Goal: Task Accomplishment & Management: Manage account settings

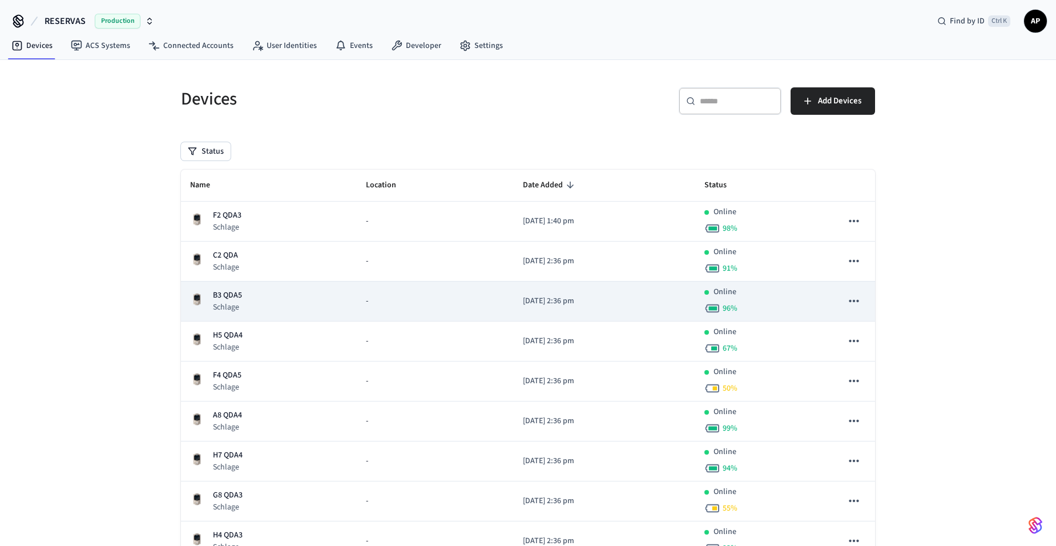
click at [230, 308] on p "Schlage" at bounding box center [227, 306] width 29 height 11
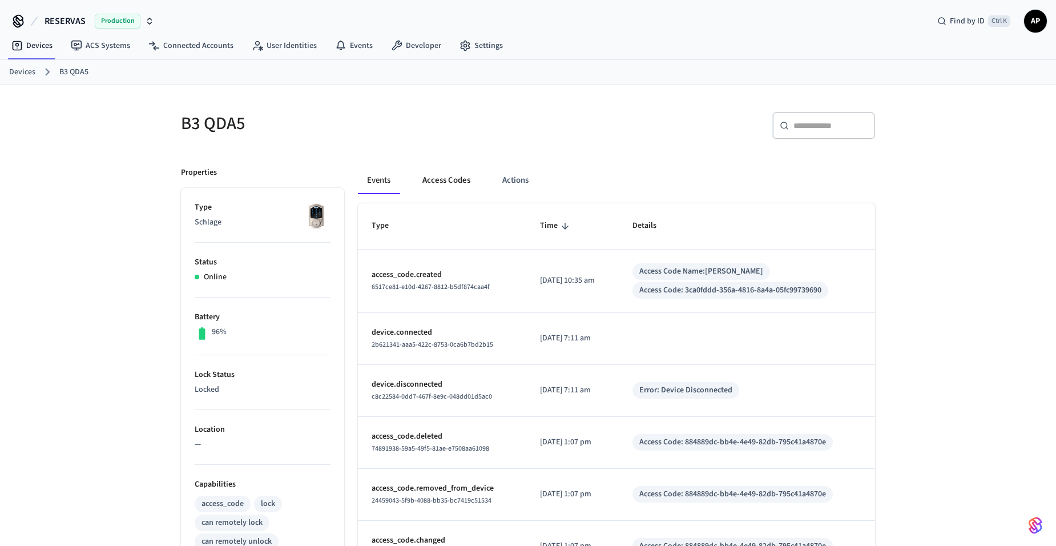
click at [448, 183] on button "Access Codes" at bounding box center [446, 180] width 66 height 27
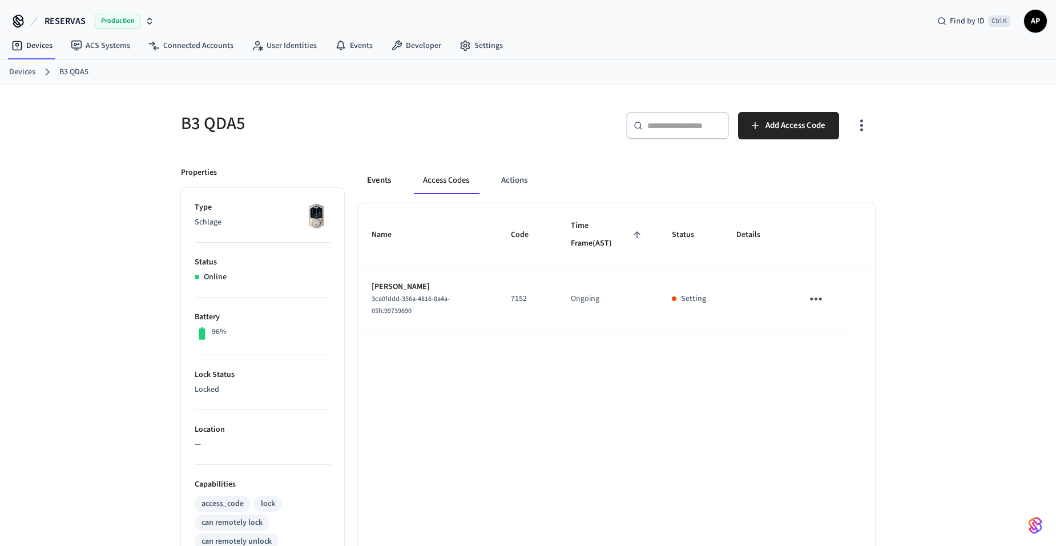
click at [374, 180] on button "Events" at bounding box center [379, 180] width 42 height 27
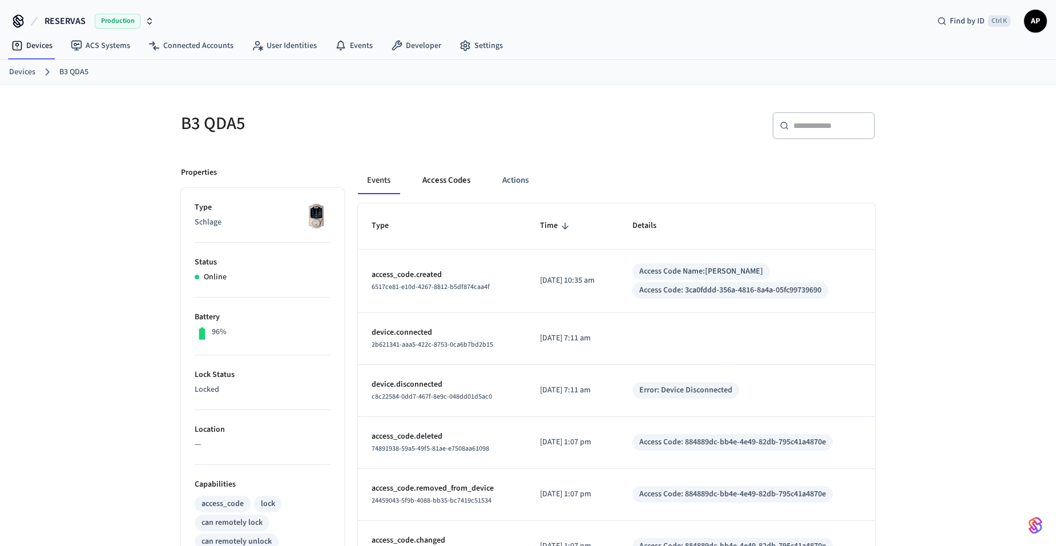
click at [452, 186] on button "Access Codes" at bounding box center [446, 180] width 66 height 27
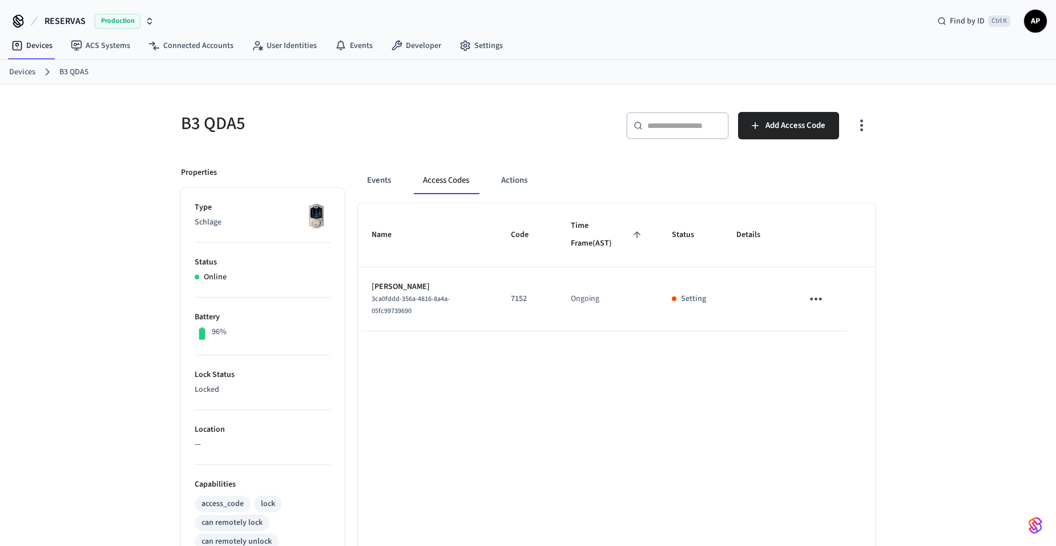
click at [30, 72] on link "Devices" at bounding box center [22, 72] width 26 height 12
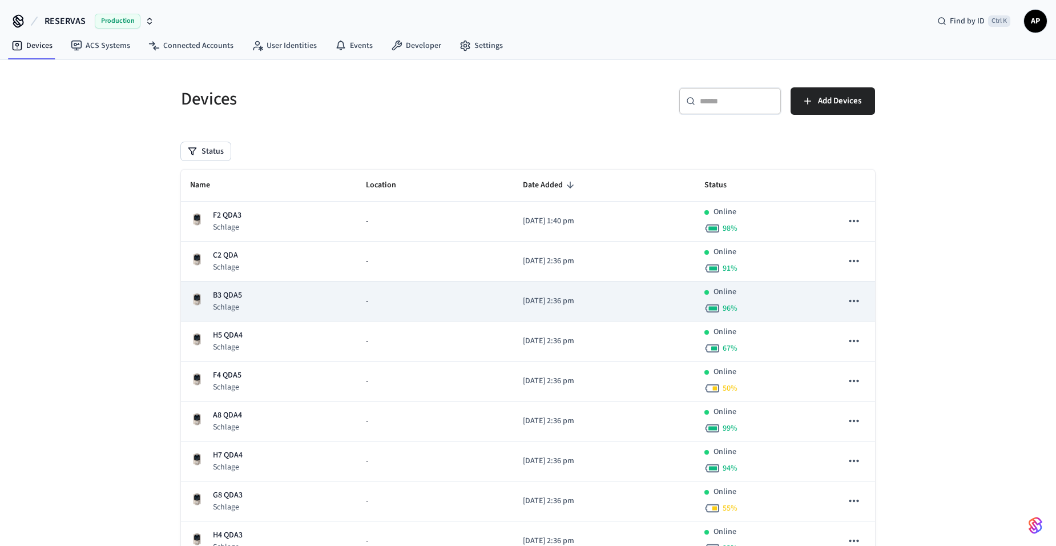
click at [226, 295] on p "B3 QDA5" at bounding box center [227, 295] width 29 height 12
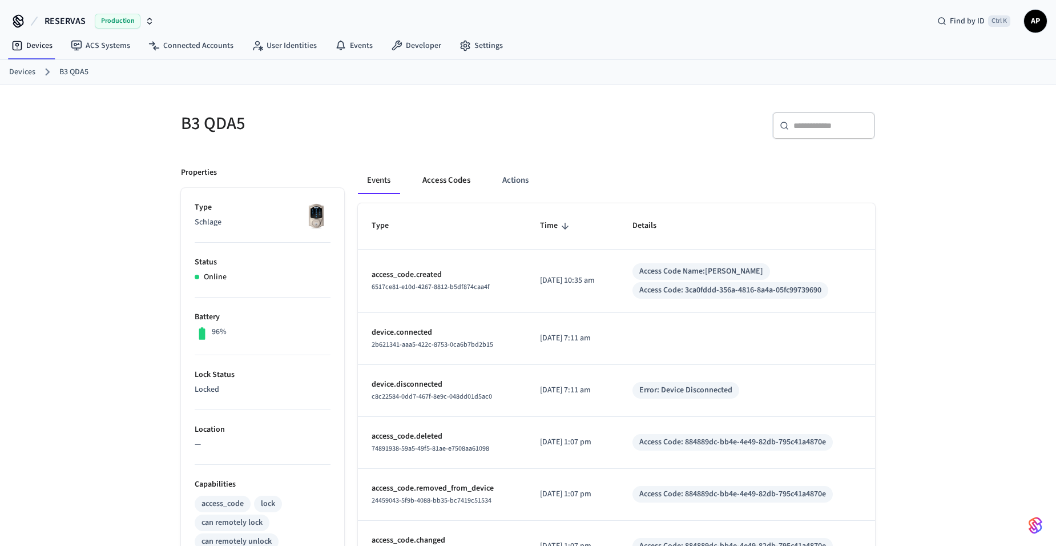
click at [439, 179] on button "Access Codes" at bounding box center [446, 180] width 66 height 27
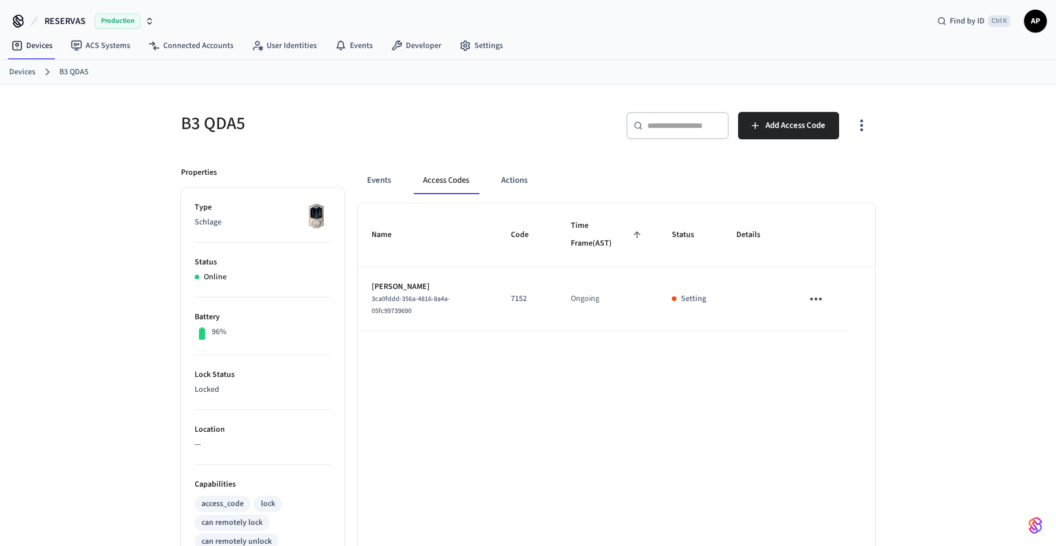
drag, startPoint x: 501, startPoint y: 290, endPoint x: 424, endPoint y: 199, distance: 119.9
click at [501, 290] on td "7152" at bounding box center [527, 299] width 60 height 64
click at [379, 174] on button "Events" at bounding box center [379, 180] width 42 height 27
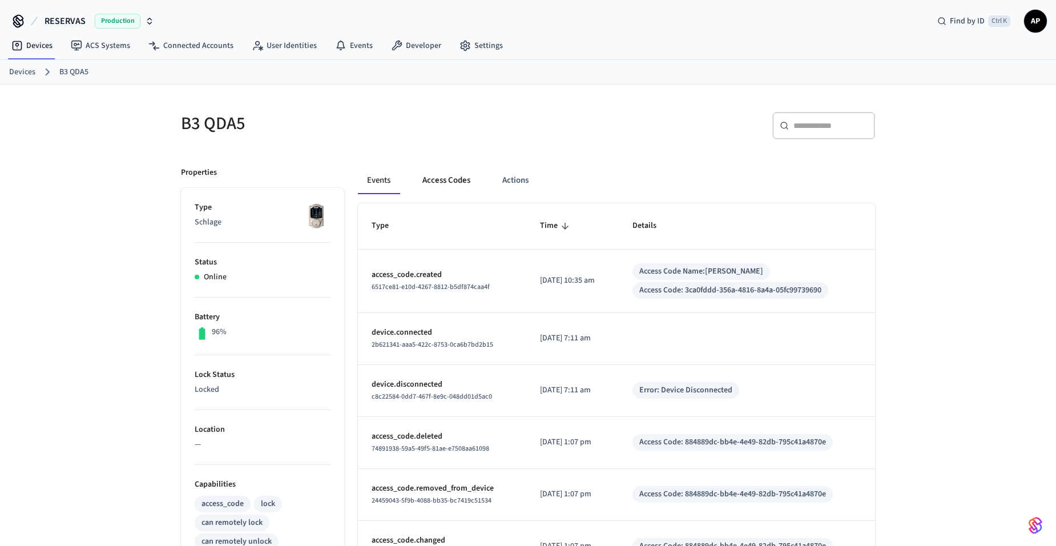
click at [435, 180] on button "Access Codes" at bounding box center [446, 180] width 66 height 27
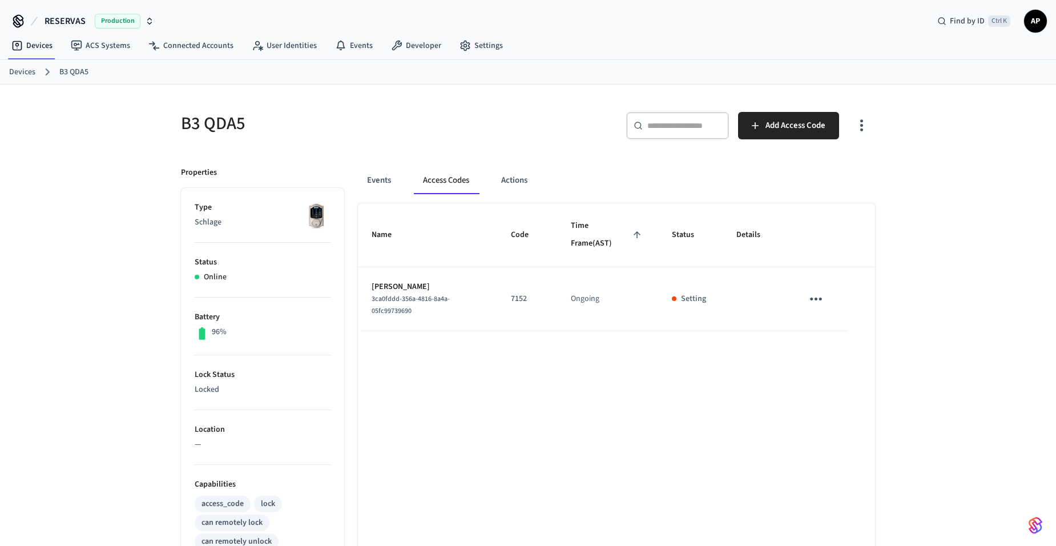
click at [722, 301] on td "Setting" at bounding box center [690, 299] width 65 height 64
click at [684, 300] on p "Setting" at bounding box center [693, 299] width 25 height 12
click at [376, 289] on p "[PERSON_NAME]" at bounding box center [428, 287] width 112 height 12
click at [378, 286] on p "[PERSON_NAME]" at bounding box center [428, 287] width 112 height 12
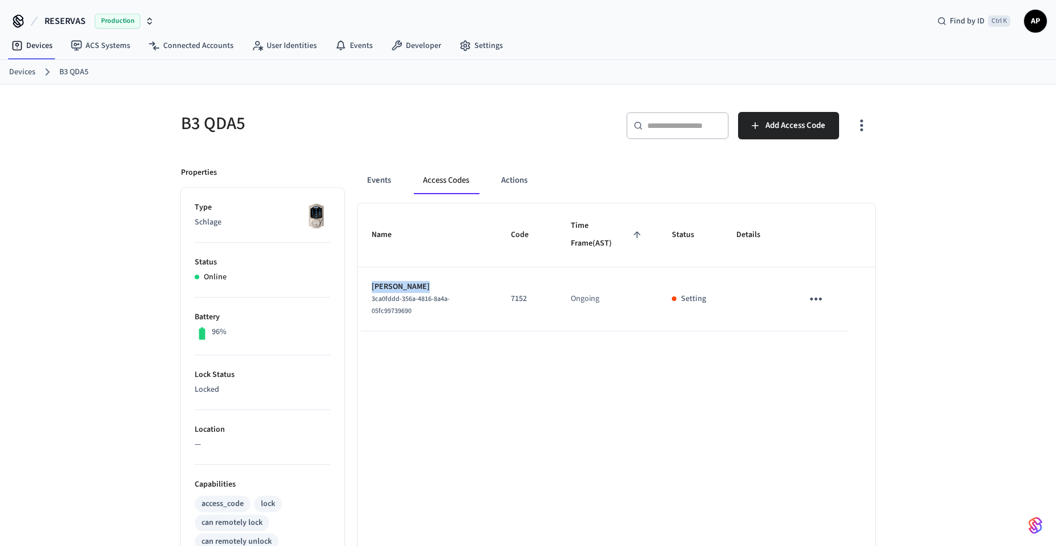
click at [378, 286] on p "[PERSON_NAME]" at bounding box center [428, 287] width 112 height 12
drag, startPoint x: 378, startPoint y: 286, endPoint x: 389, endPoint y: 308, distance: 24.8
click at [389, 308] on span "3ca0fddd-356a-4816-8a4a-05fc99739690" at bounding box center [411, 305] width 78 height 22
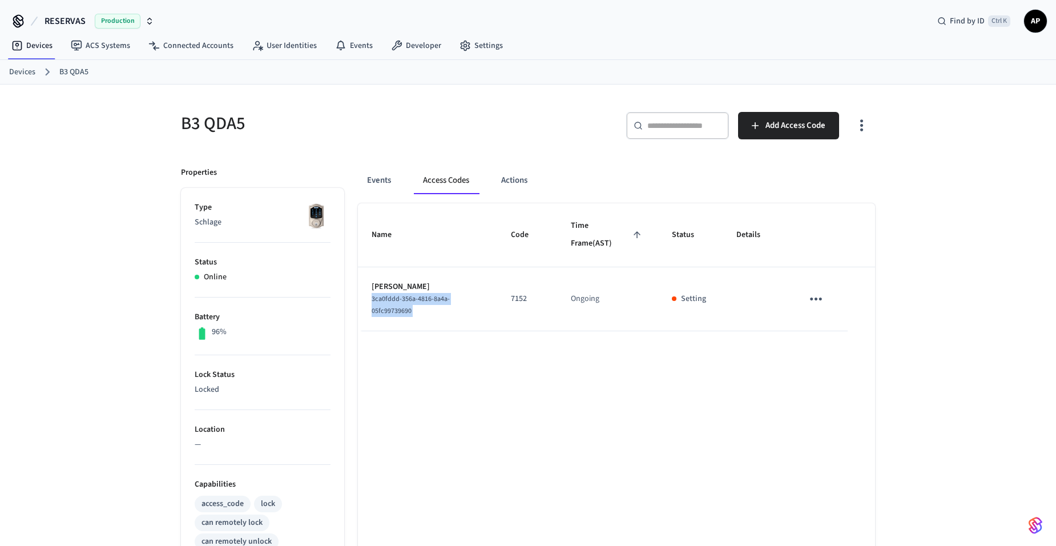
drag, startPoint x: 389, startPoint y: 308, endPoint x: 386, endPoint y: 320, distance: 11.8
click at [386, 320] on td "Nicole 3ca0fddd-356a-4816-8a4a-05fc99739690" at bounding box center [427, 299] width 139 height 64
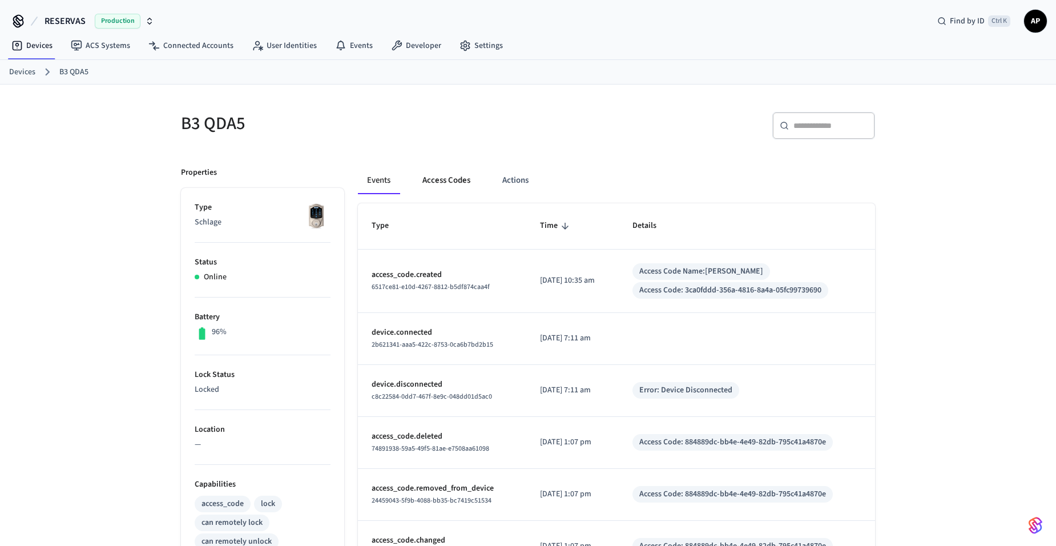
click at [455, 178] on button "Access Codes" at bounding box center [446, 180] width 66 height 27
click at [448, 195] on div "Events Access Codes Actions" at bounding box center [616, 185] width 517 height 37
click at [448, 180] on button "Access Codes" at bounding box center [446, 180] width 66 height 27
click at [436, 183] on button "Access Codes" at bounding box center [446, 180] width 66 height 27
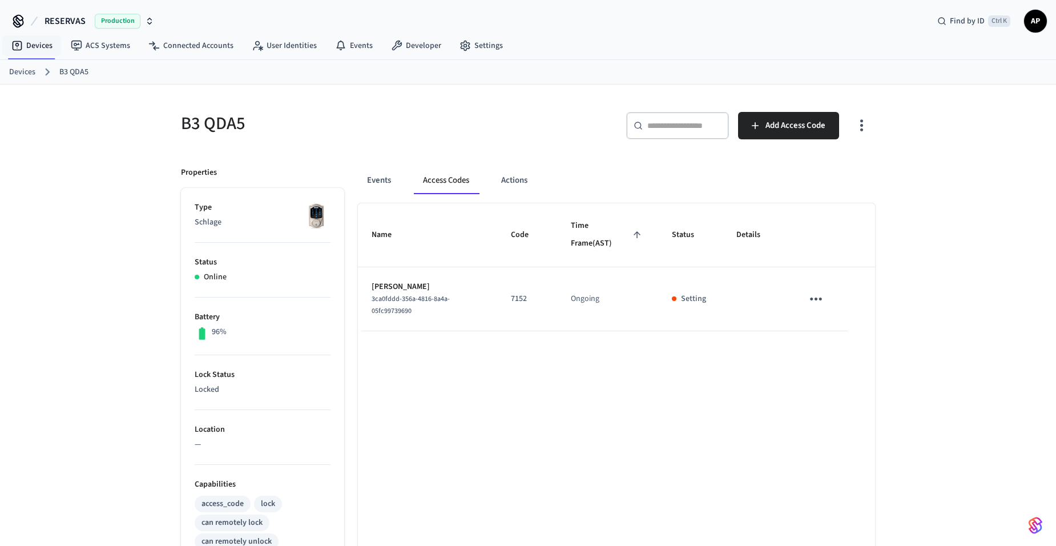
click at [25, 78] on link "Devices" at bounding box center [22, 72] width 26 height 12
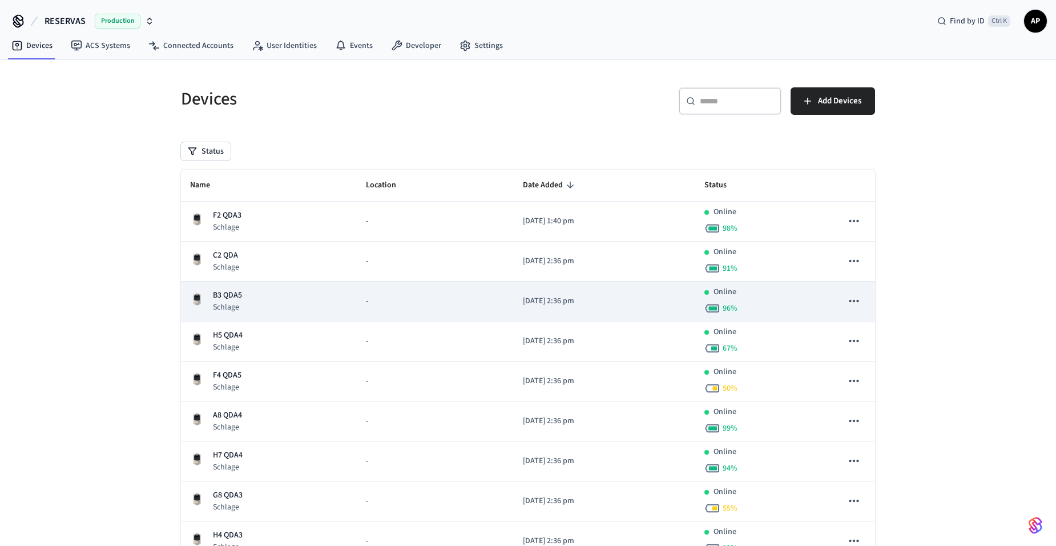
click at [209, 295] on div "B3 QDA5 Schlage" at bounding box center [225, 300] width 34 height 23
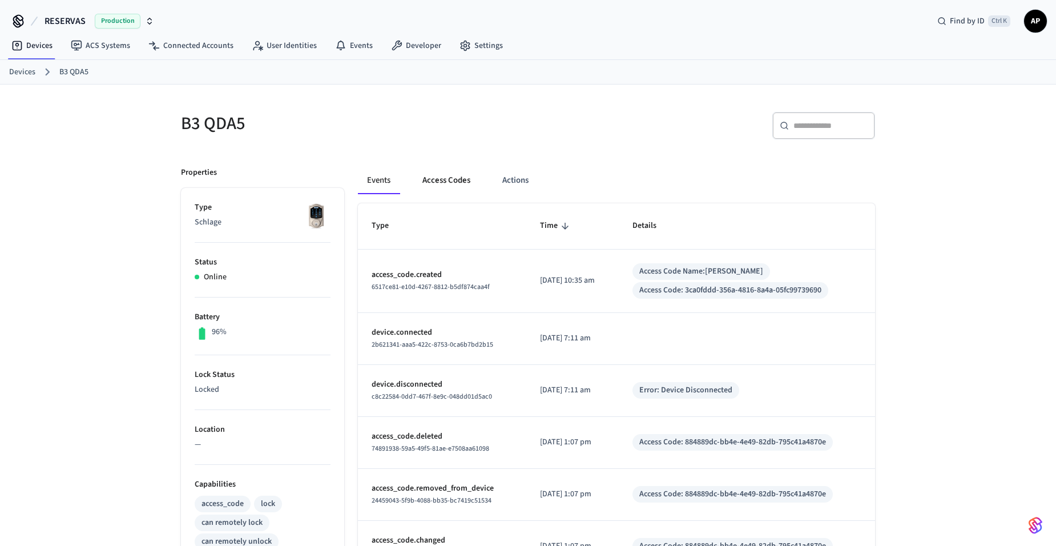
click at [455, 178] on button "Access Codes" at bounding box center [446, 180] width 66 height 27
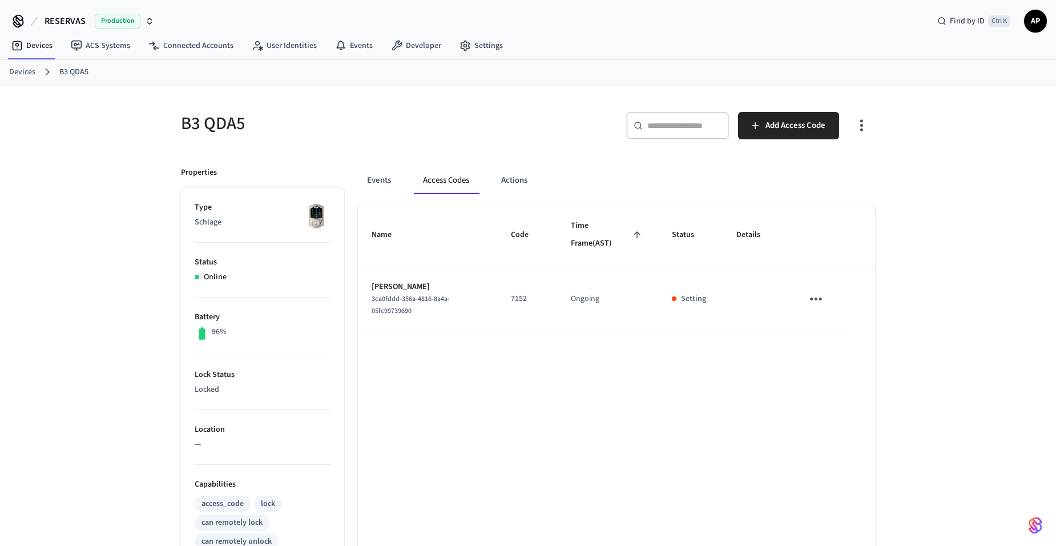
click at [820, 305] on icon "sticky table" at bounding box center [816, 299] width 18 height 18
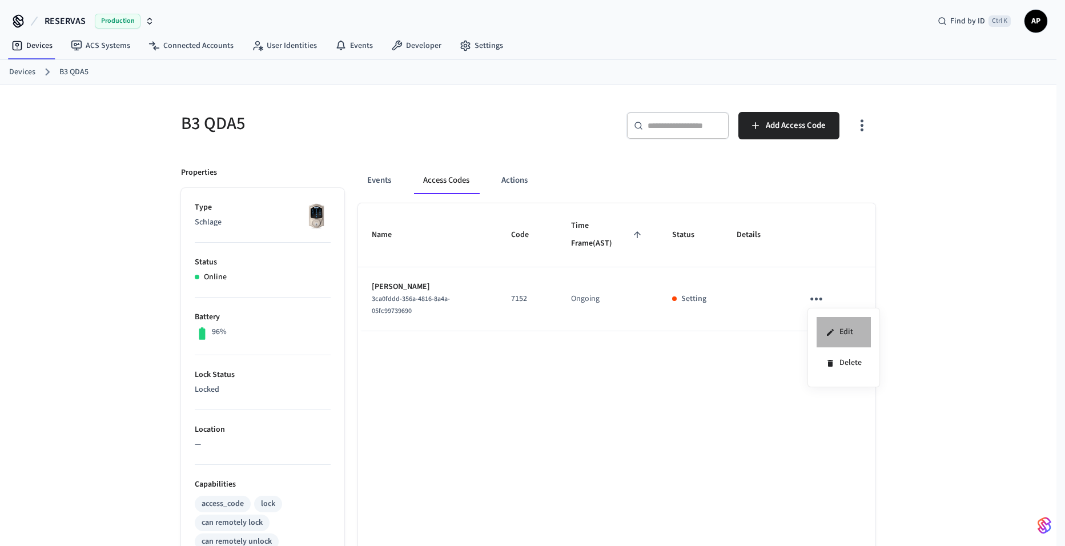
click at [867, 331] on li "Edit" at bounding box center [844, 332] width 54 height 31
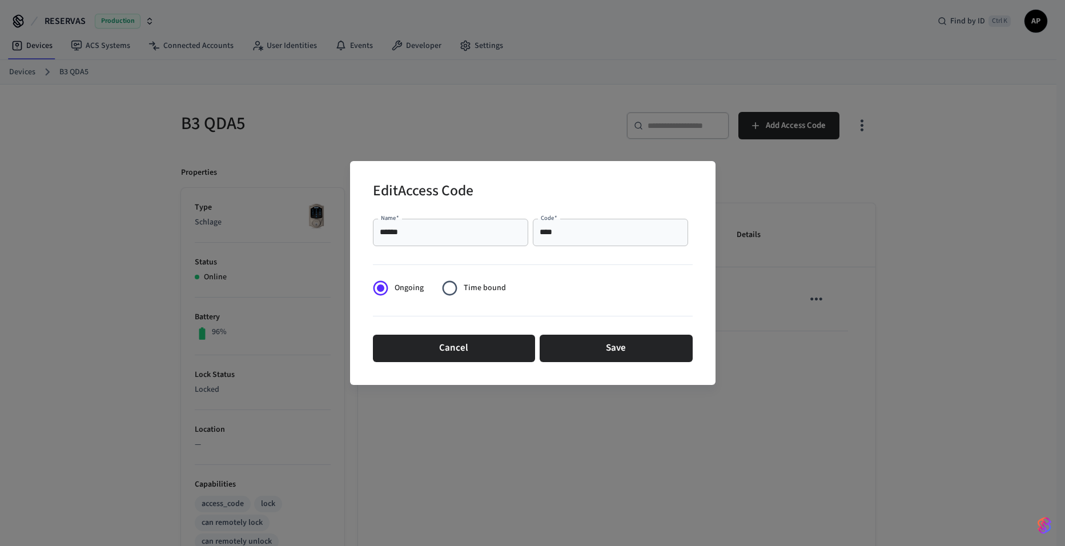
click at [478, 231] on input "******" at bounding box center [451, 232] width 142 height 11
click at [551, 232] on input "****" at bounding box center [611, 232] width 142 height 11
click at [574, 232] on input "****" at bounding box center [611, 232] width 142 height 11
click at [596, 345] on button "Save" at bounding box center [616, 348] width 153 height 27
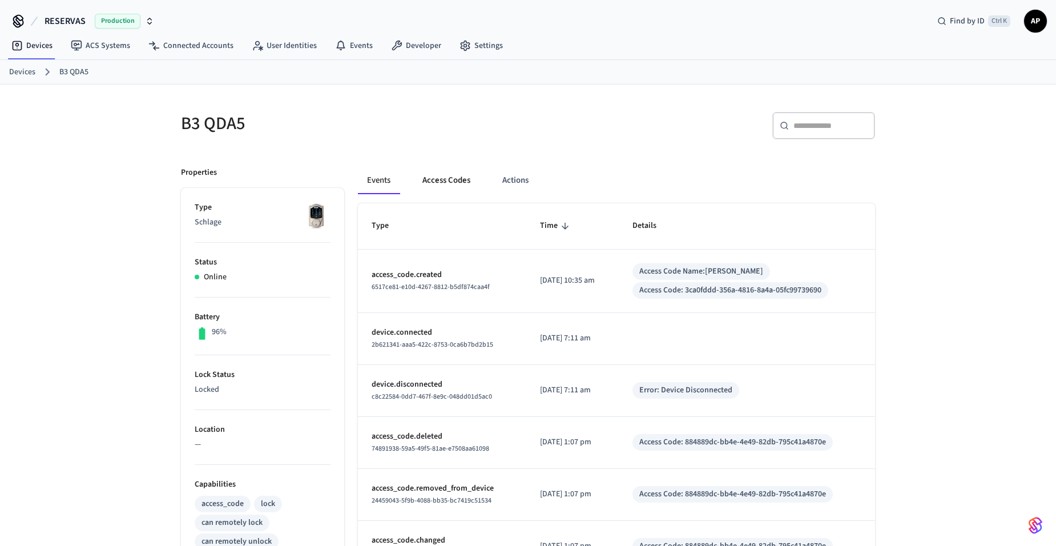
click at [447, 180] on button "Access Codes" at bounding box center [446, 180] width 66 height 27
click at [451, 187] on button "Access Codes" at bounding box center [446, 180] width 66 height 27
click at [452, 188] on button "Access Codes" at bounding box center [446, 180] width 66 height 27
click at [458, 178] on button "Access Codes" at bounding box center [446, 180] width 66 height 27
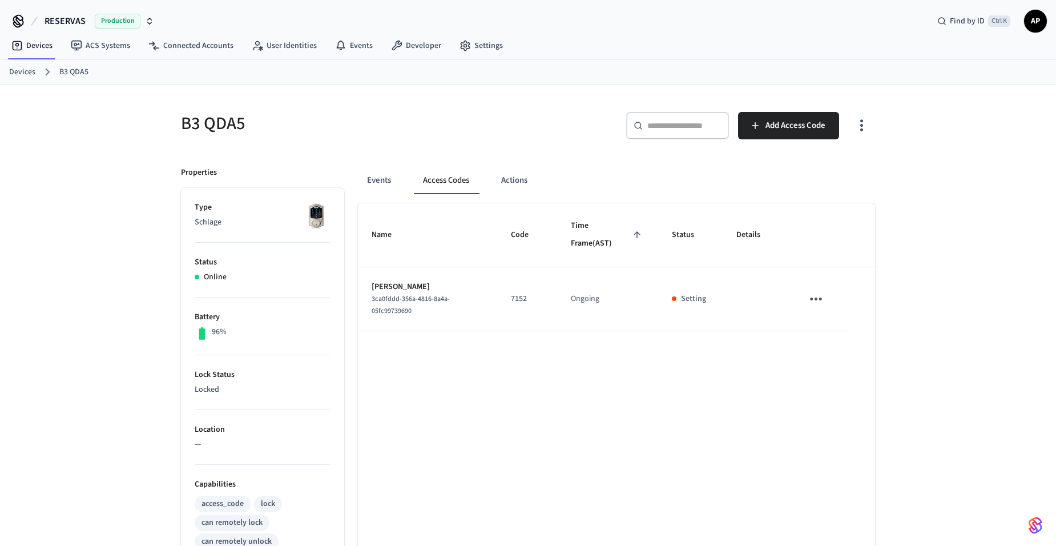
click at [697, 294] on p "Setting" at bounding box center [693, 299] width 25 height 12
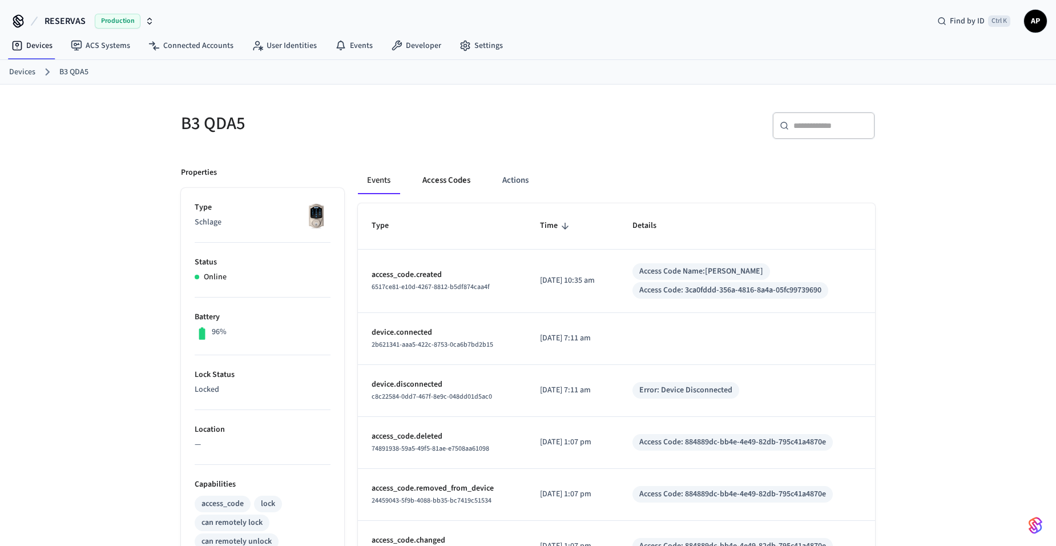
click at [468, 183] on button "Access Codes" at bounding box center [446, 180] width 66 height 27
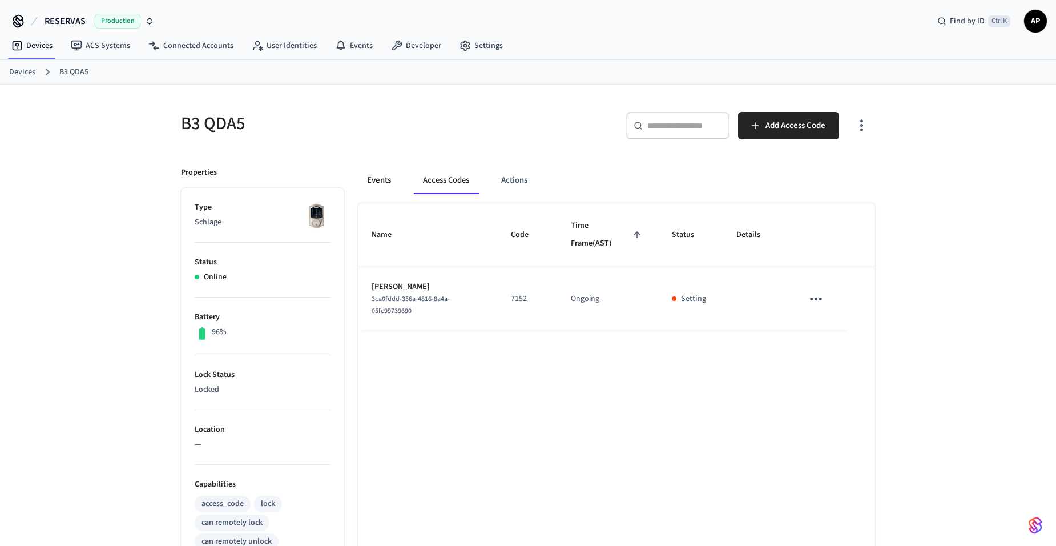
click at [390, 182] on button "Events" at bounding box center [379, 180] width 42 height 27
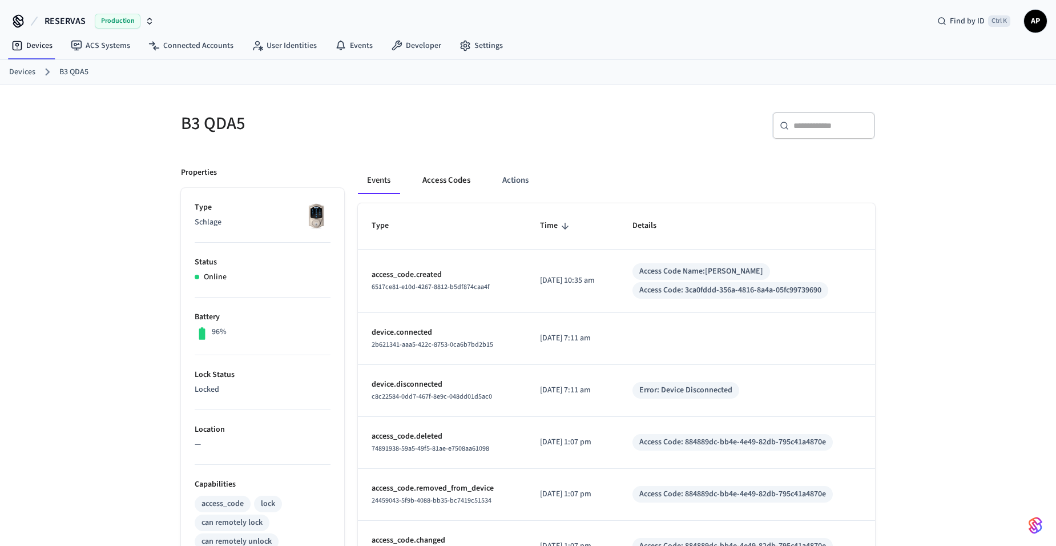
click at [452, 182] on button "Access Codes" at bounding box center [446, 180] width 66 height 27
click at [453, 175] on button "Access Codes" at bounding box center [446, 180] width 66 height 27
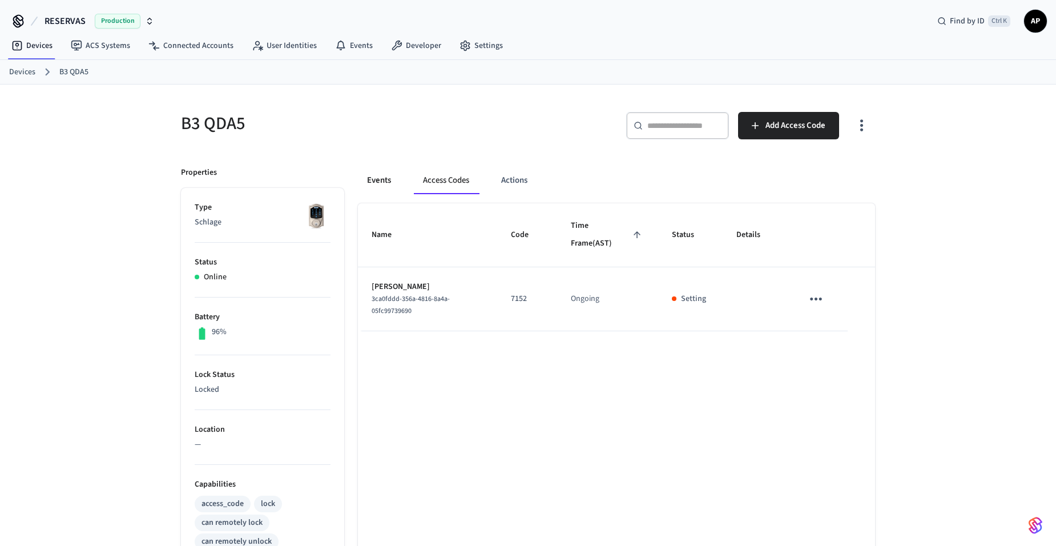
click at [395, 174] on button "Events" at bounding box center [379, 180] width 42 height 27
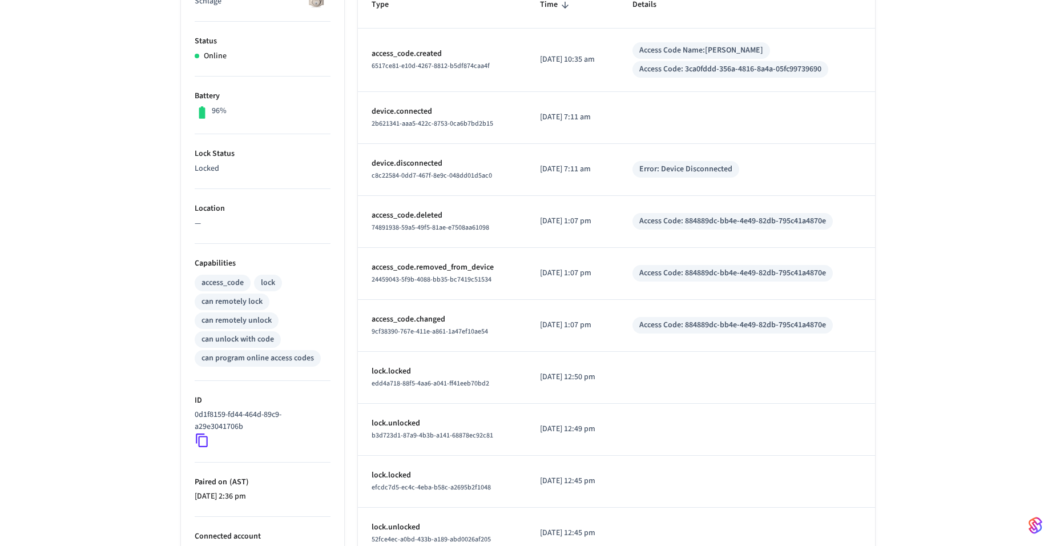
scroll to position [301, 0]
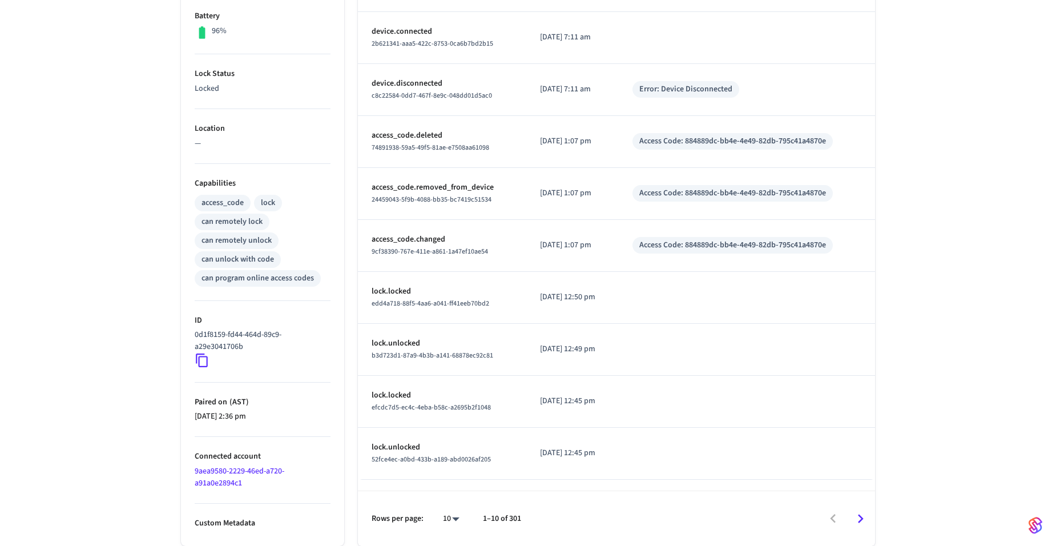
click at [222, 522] on p "Custom Metadata" at bounding box center [263, 523] width 136 height 12
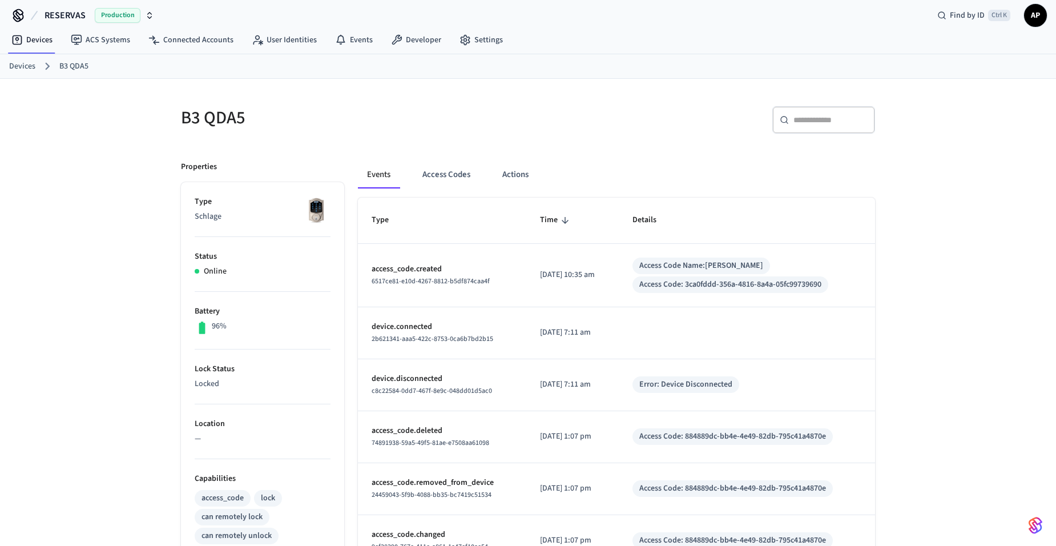
scroll to position [0, 0]
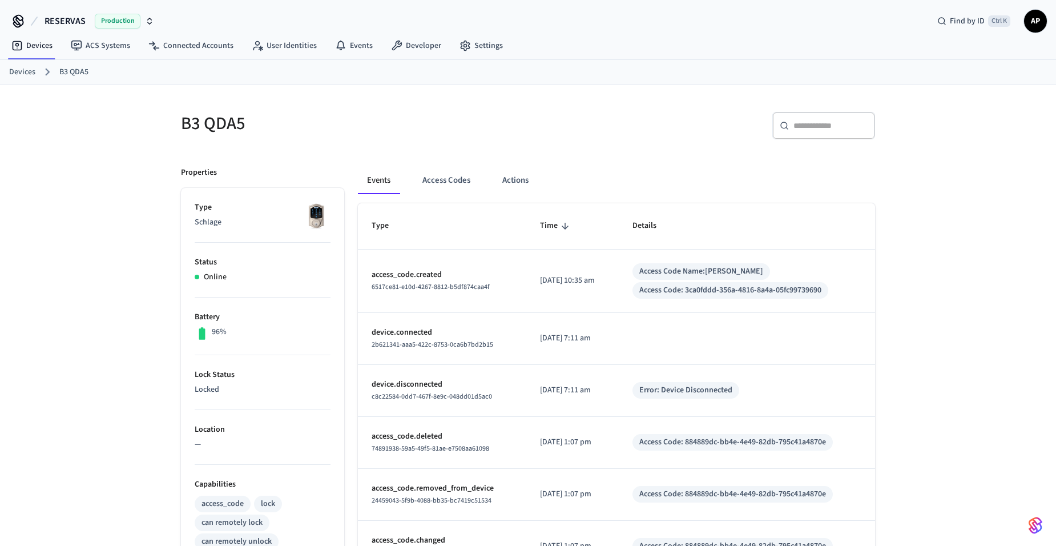
click at [21, 68] on link "Devices" at bounding box center [22, 72] width 26 height 12
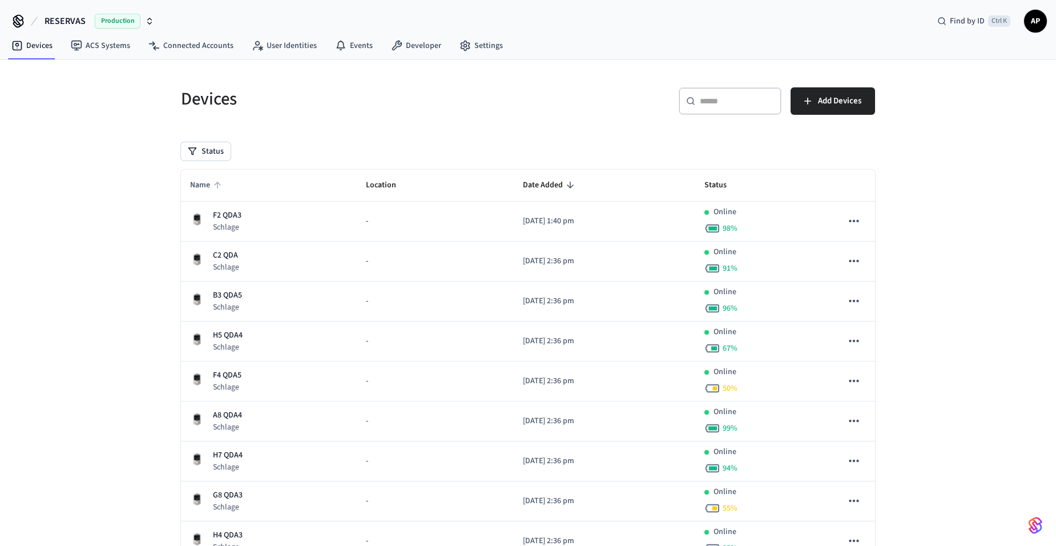
click at [214, 187] on icon "sticky table" at bounding box center [217, 185] width 10 height 10
click at [205, 196] on th "Name" at bounding box center [269, 186] width 176 height 32
click at [215, 185] on icon "sticky table" at bounding box center [217, 185] width 7 height 7
click at [479, 49] on link "Settings" at bounding box center [482, 45] width 62 height 21
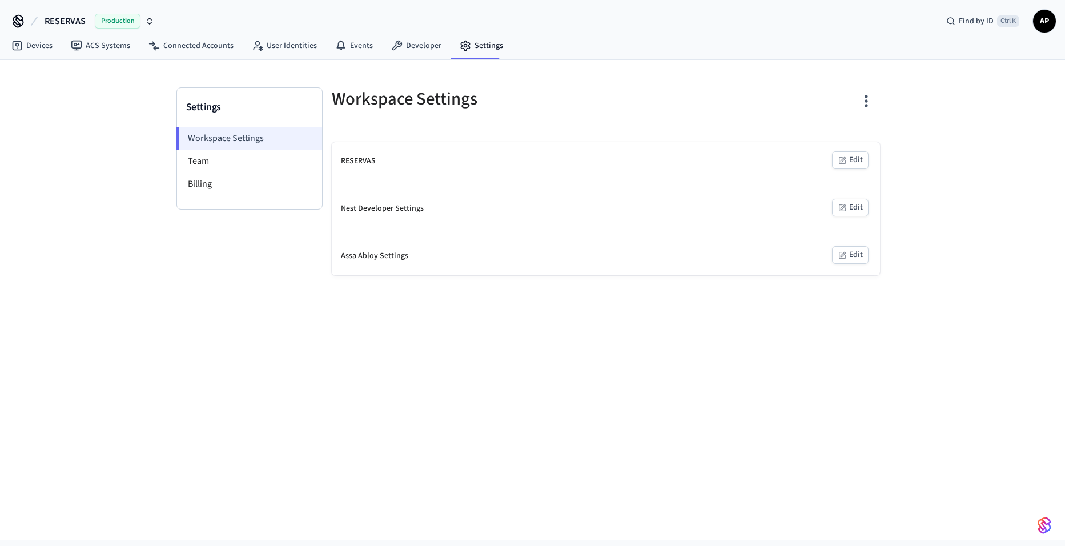
click at [263, 149] on li "Workspace Settings" at bounding box center [249, 138] width 146 height 23
click at [262, 161] on li "Team" at bounding box center [249, 161] width 145 height 23
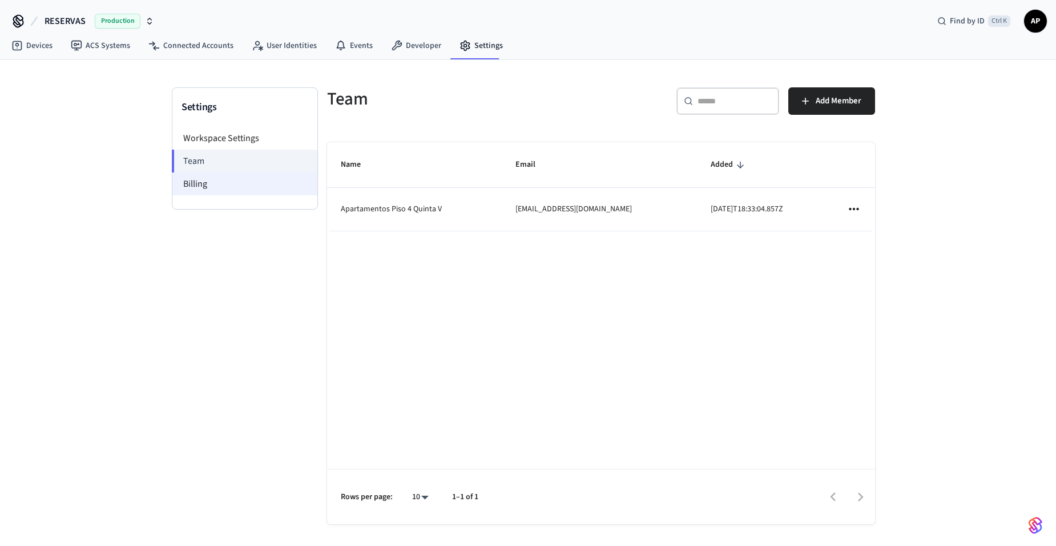
click at [255, 178] on li "Billing" at bounding box center [244, 183] width 145 height 23
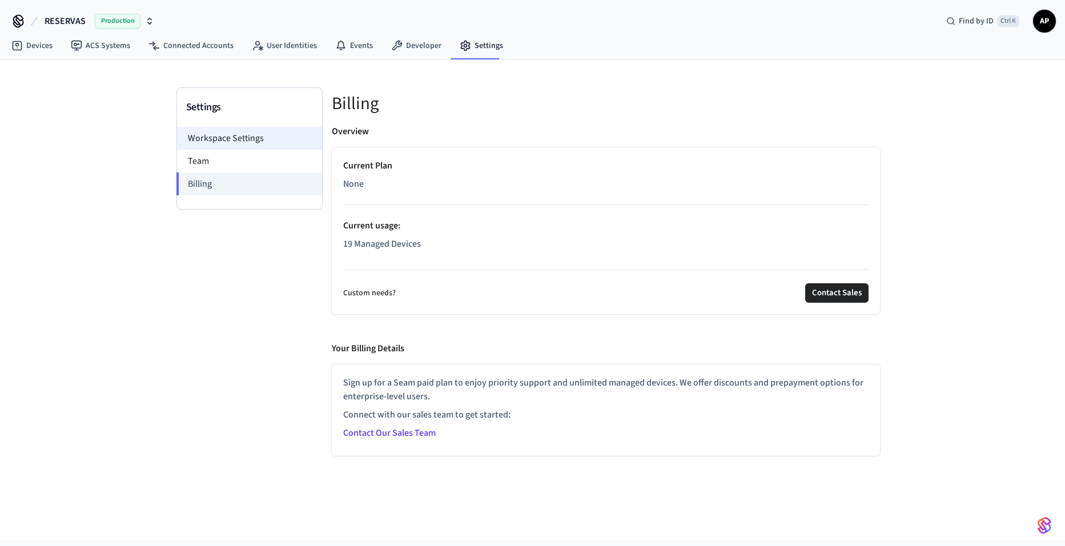
click at [251, 132] on li "Workspace Settings" at bounding box center [249, 138] width 145 height 23
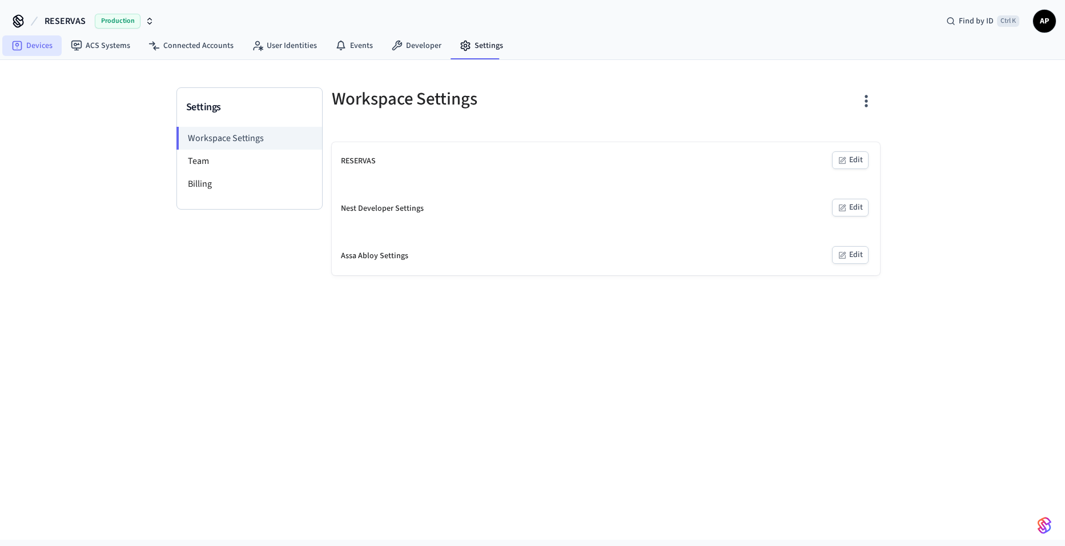
click at [26, 46] on link "Devices" at bounding box center [31, 45] width 59 height 21
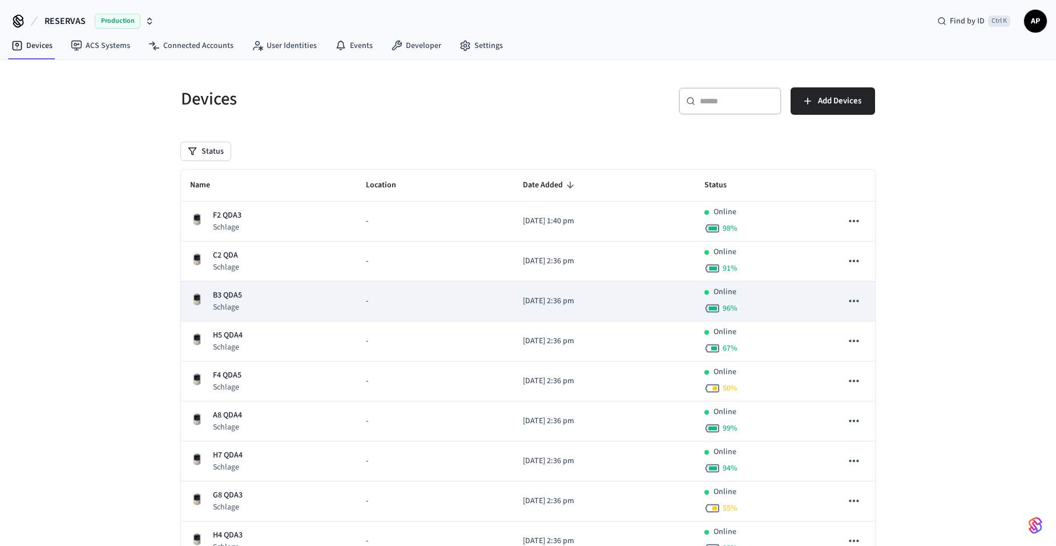
click at [226, 301] on p "B3 QDA5" at bounding box center [227, 295] width 29 height 12
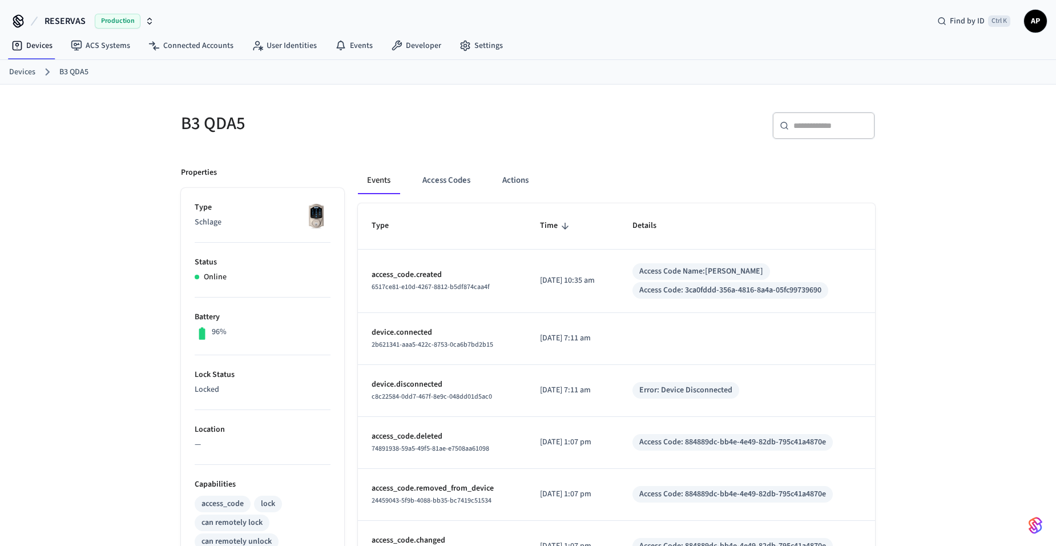
click at [455, 204] on th "Type" at bounding box center [442, 226] width 168 height 46
click at [449, 186] on button "Access Codes" at bounding box center [446, 180] width 66 height 27
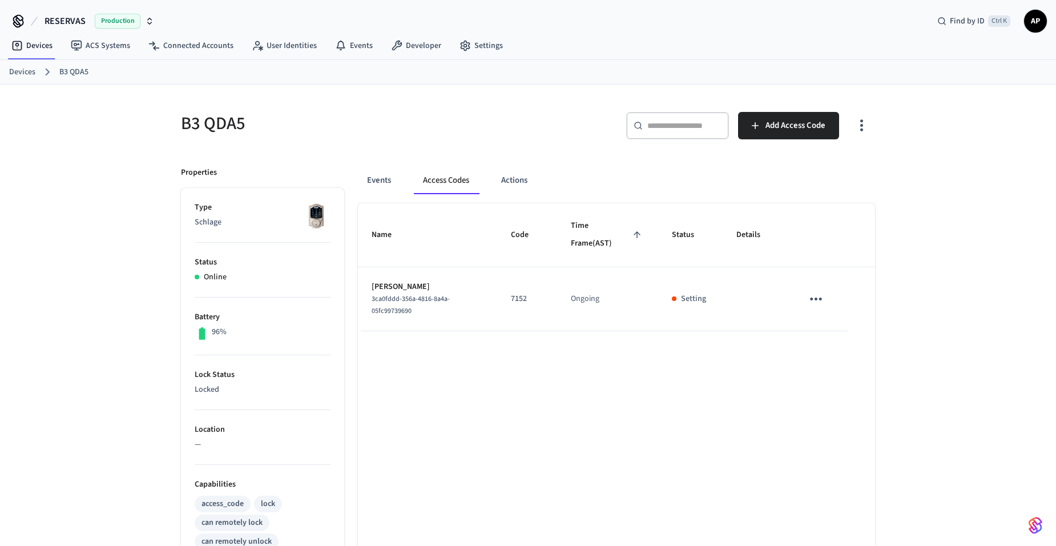
click at [682, 297] on p "Setting" at bounding box center [693, 299] width 25 height 12
click at [862, 135] on button "button" at bounding box center [861, 126] width 27 height 46
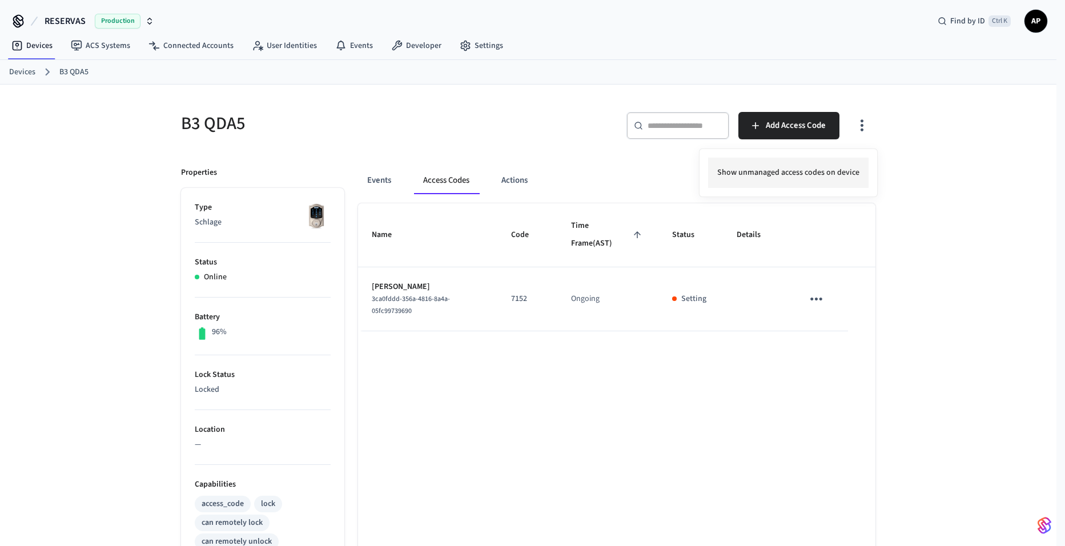
click at [785, 171] on li "Show unmanaged access codes on device" at bounding box center [788, 173] width 160 height 30
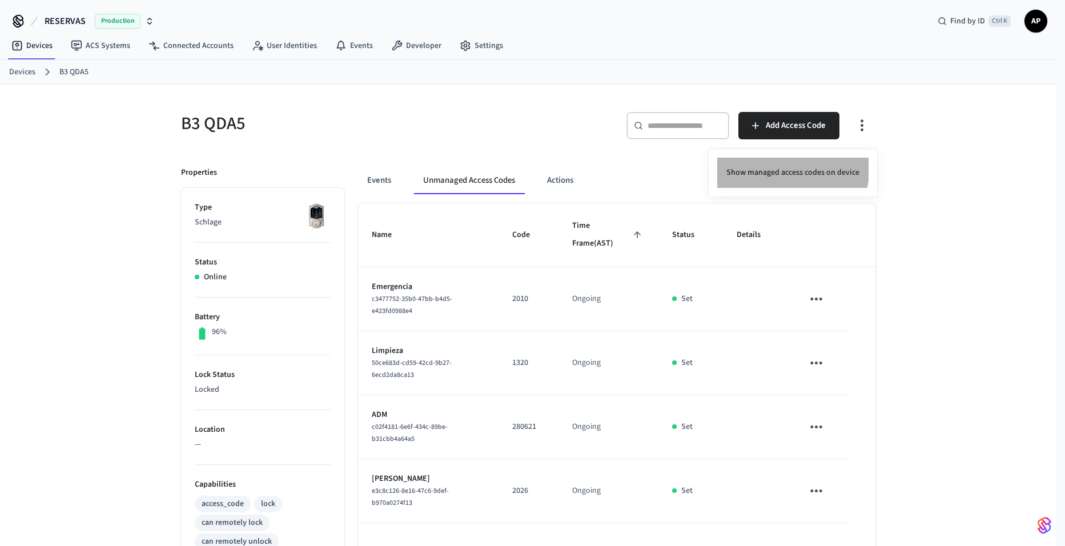
click at [787, 167] on li "Show managed access codes on device" at bounding box center [792, 173] width 151 height 30
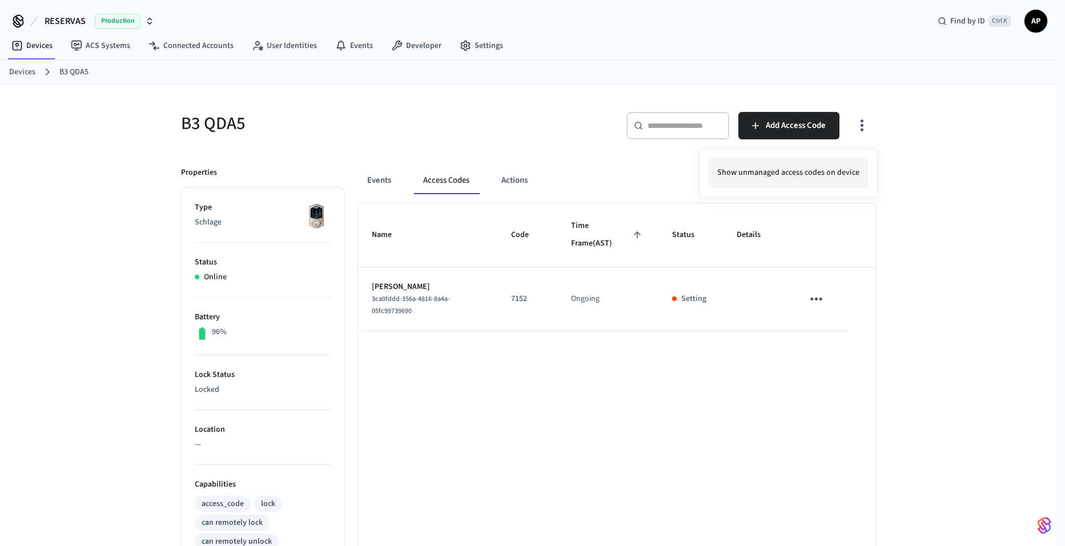
click at [769, 174] on li "Show unmanaged access codes on device" at bounding box center [788, 173] width 160 height 30
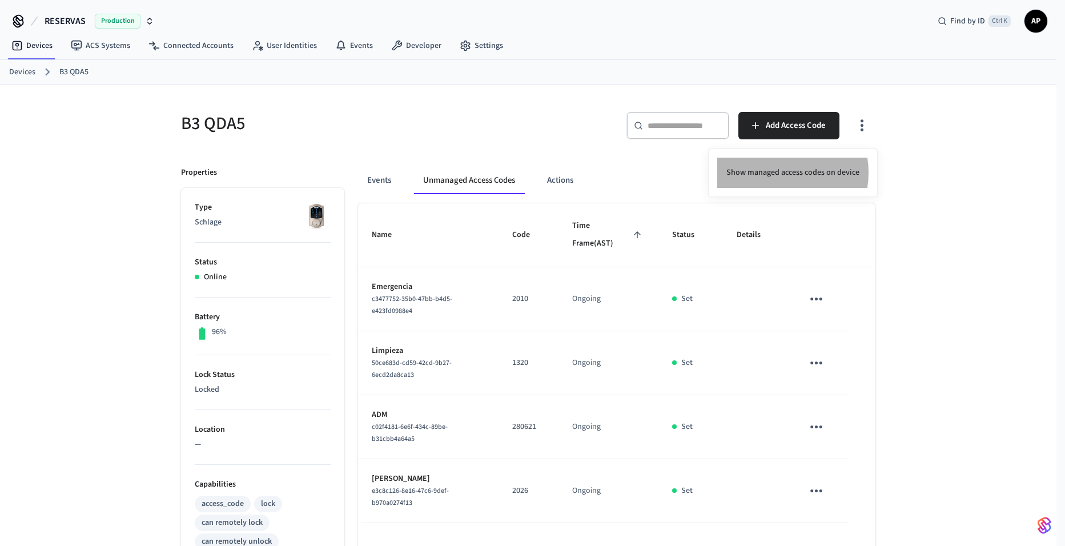
click at [783, 172] on li "Show managed access codes on device" at bounding box center [792, 173] width 151 height 30
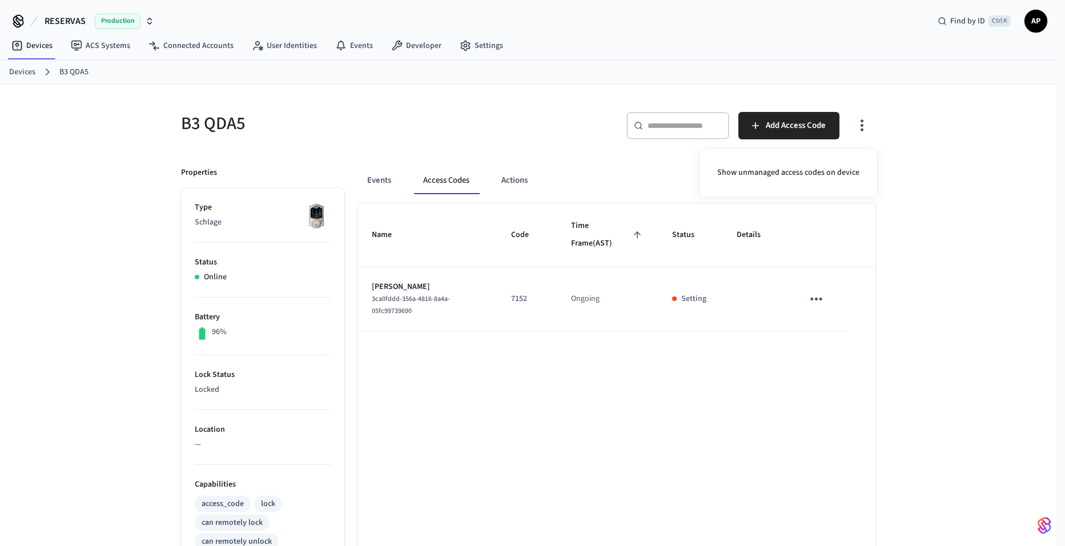
click at [822, 306] on div at bounding box center [532, 273] width 1065 height 546
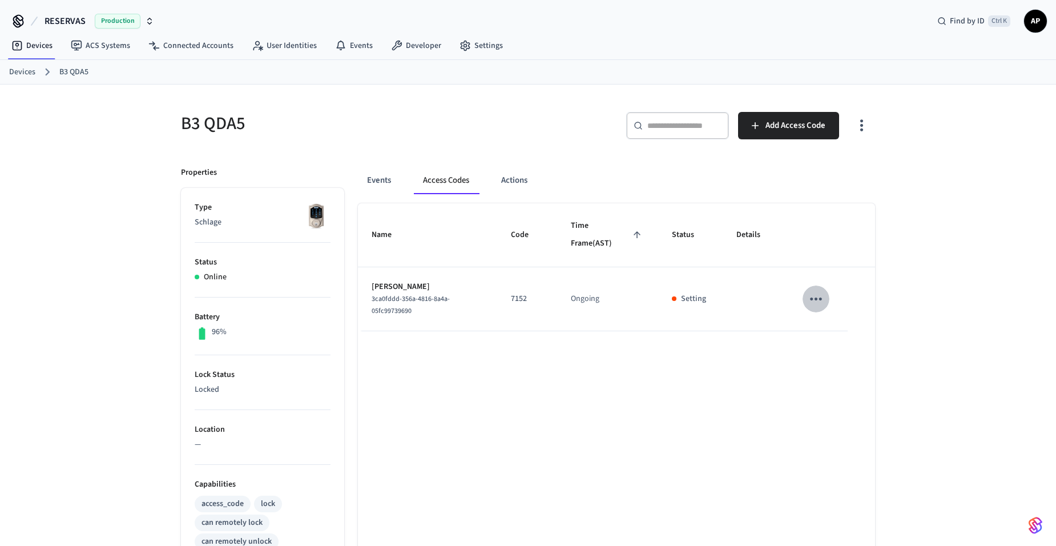
click at [814, 298] on icon "sticky table" at bounding box center [816, 299] width 18 height 18
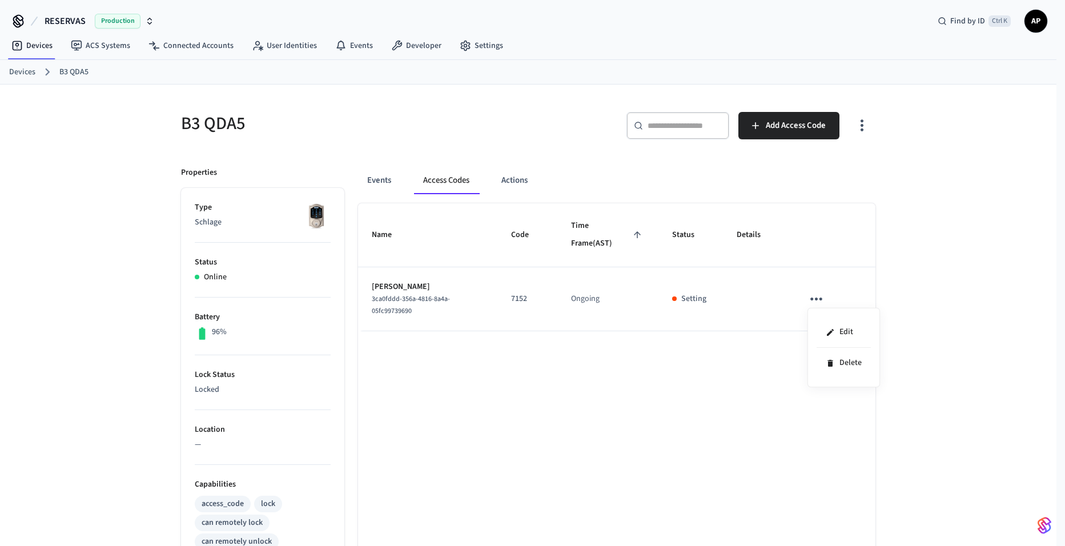
click at [522, 181] on div at bounding box center [532, 273] width 1065 height 546
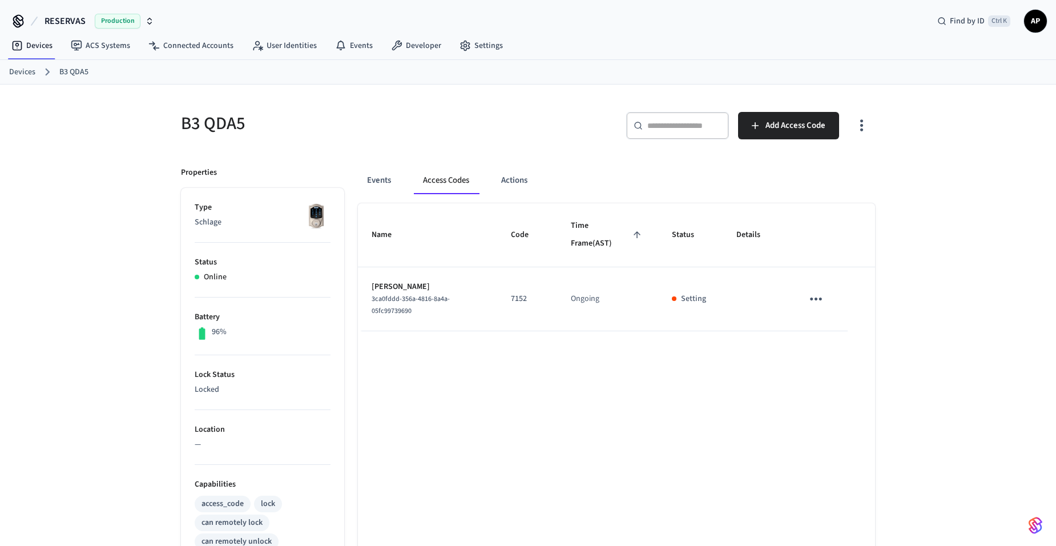
click at [522, 181] on button "Actions" at bounding box center [514, 180] width 45 height 27
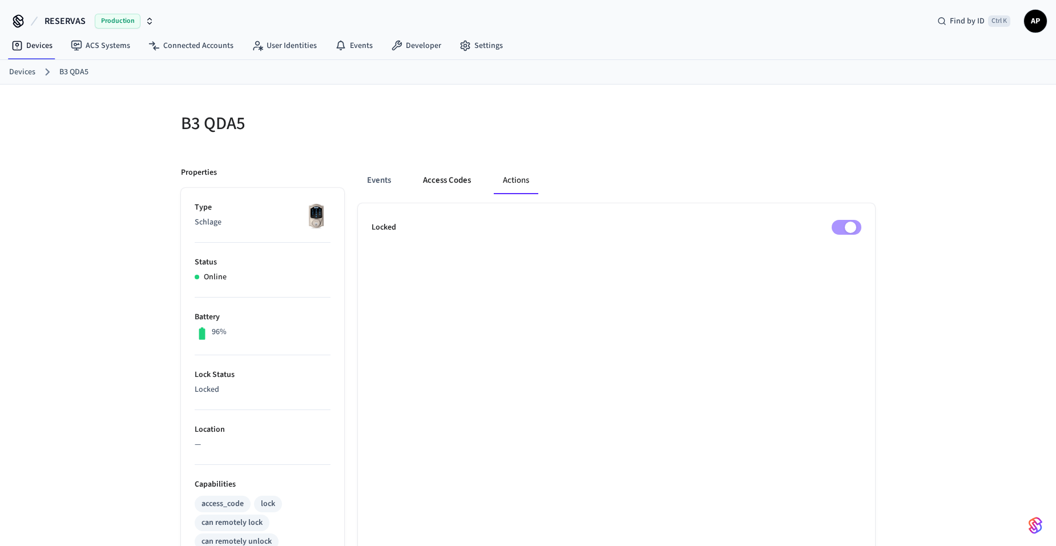
click at [460, 177] on button "Access Codes" at bounding box center [447, 180] width 66 height 27
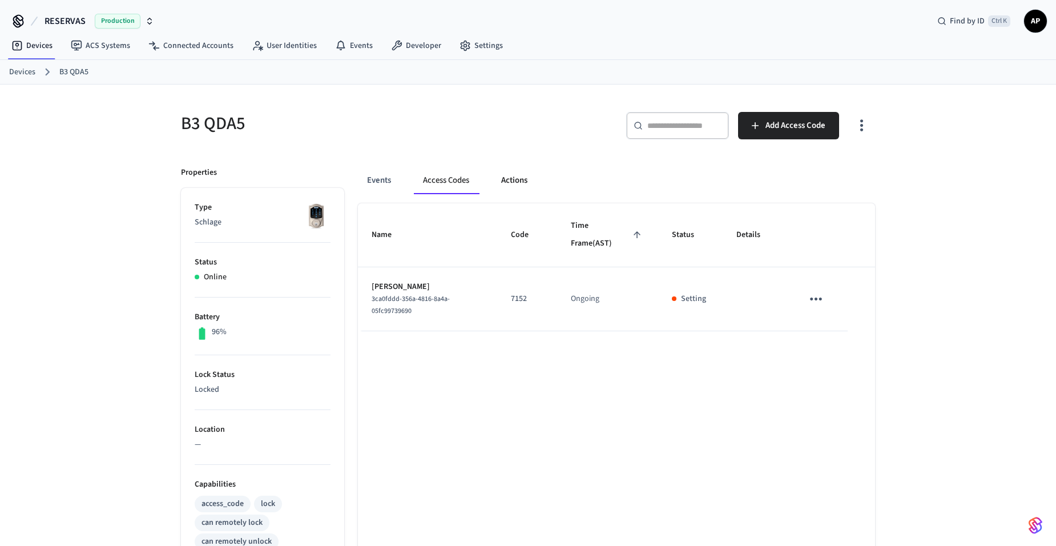
click at [521, 182] on button "Actions" at bounding box center [514, 180] width 45 height 27
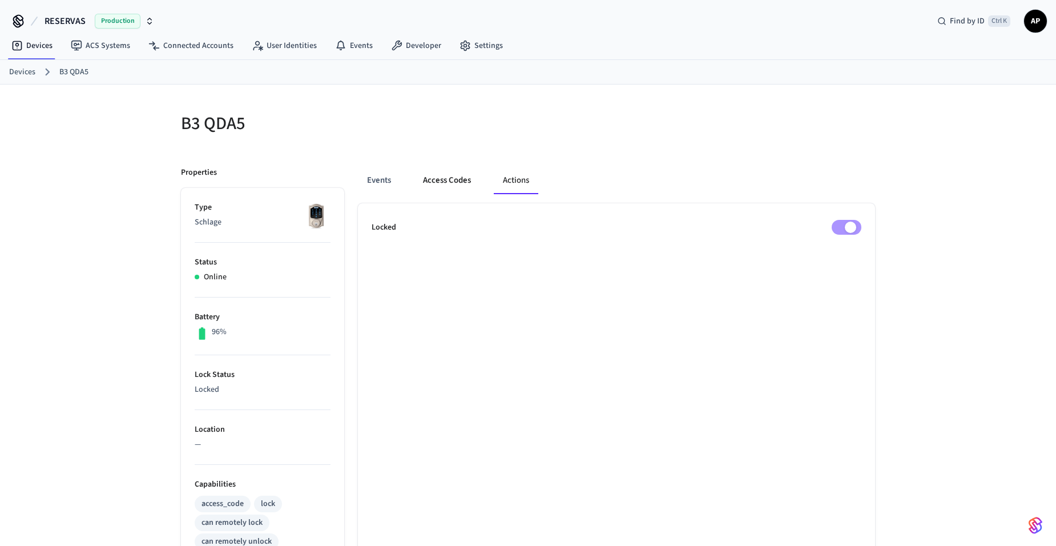
click at [444, 182] on button "Access Codes" at bounding box center [447, 180] width 66 height 27
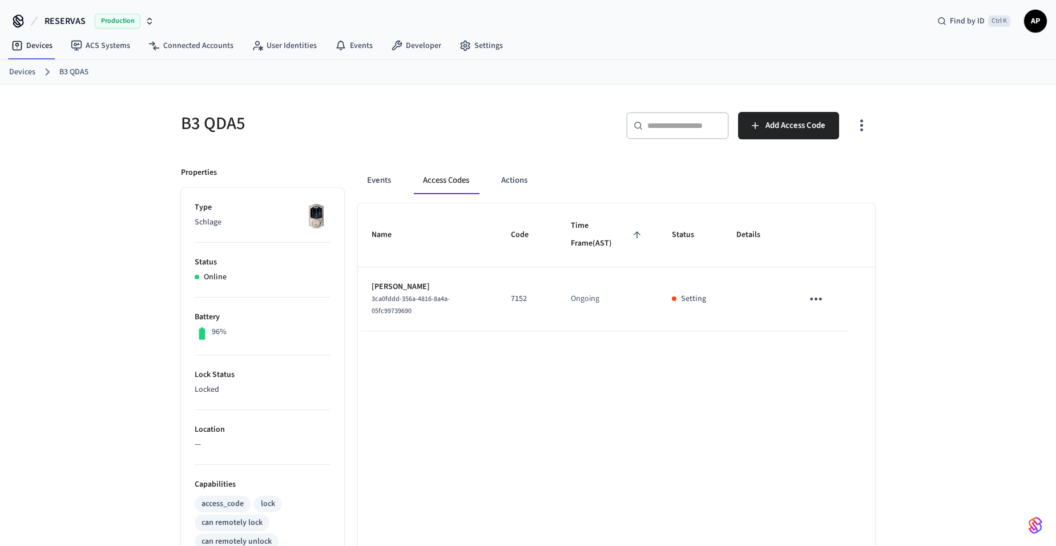
drag, startPoint x: 428, startPoint y: 176, endPoint x: 416, endPoint y: 176, distance: 12.0
click at [428, 176] on button "Access Codes" at bounding box center [446, 180] width 65 height 27
click at [376, 176] on button "Events" at bounding box center [379, 180] width 42 height 27
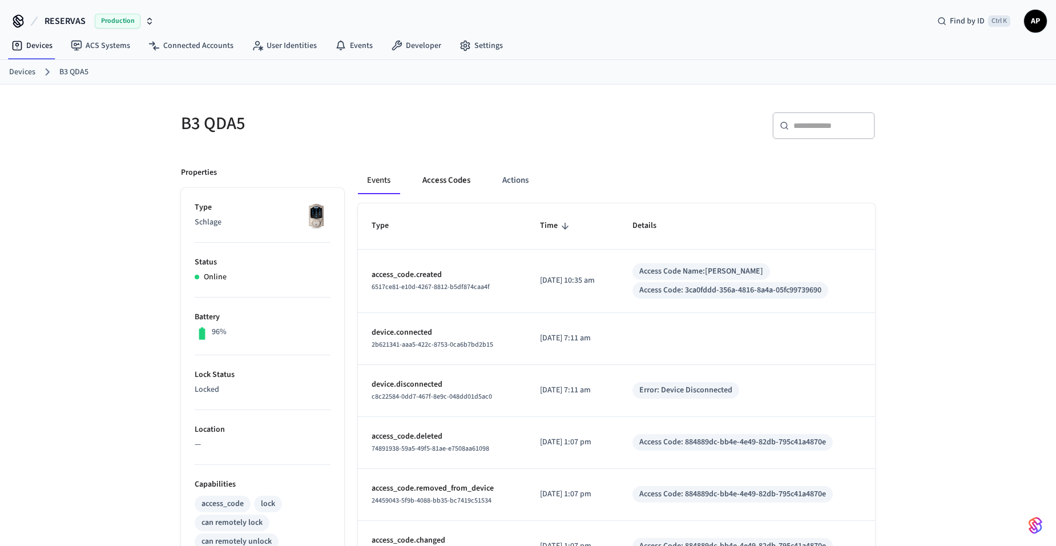
click at [451, 180] on button "Access Codes" at bounding box center [446, 180] width 66 height 27
drag, startPoint x: 436, startPoint y: 182, endPoint x: 472, endPoint y: 197, distance: 39.1
click at [436, 182] on button "Access Codes" at bounding box center [446, 180] width 66 height 27
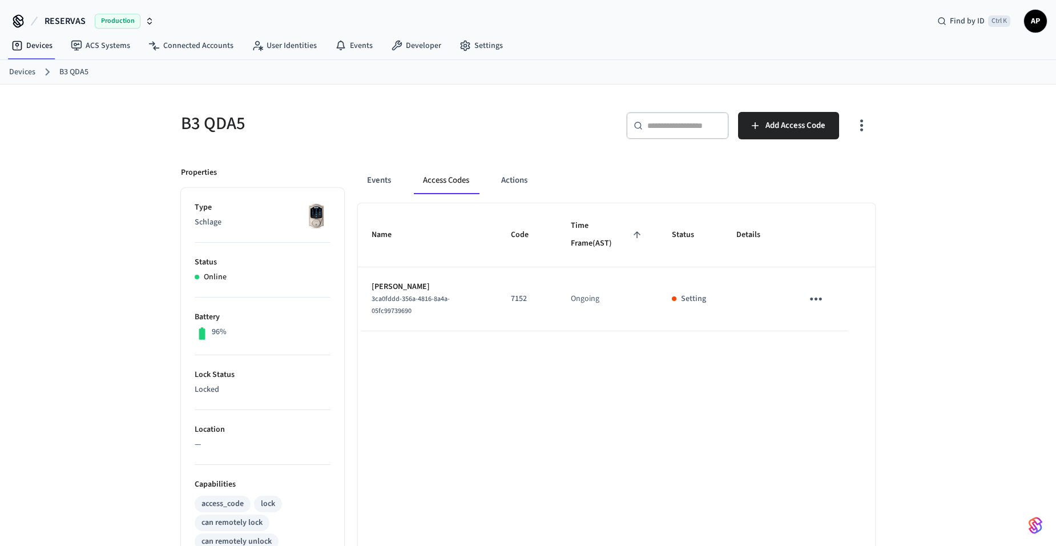
click at [811, 295] on icon "sticky table" at bounding box center [816, 299] width 18 height 18
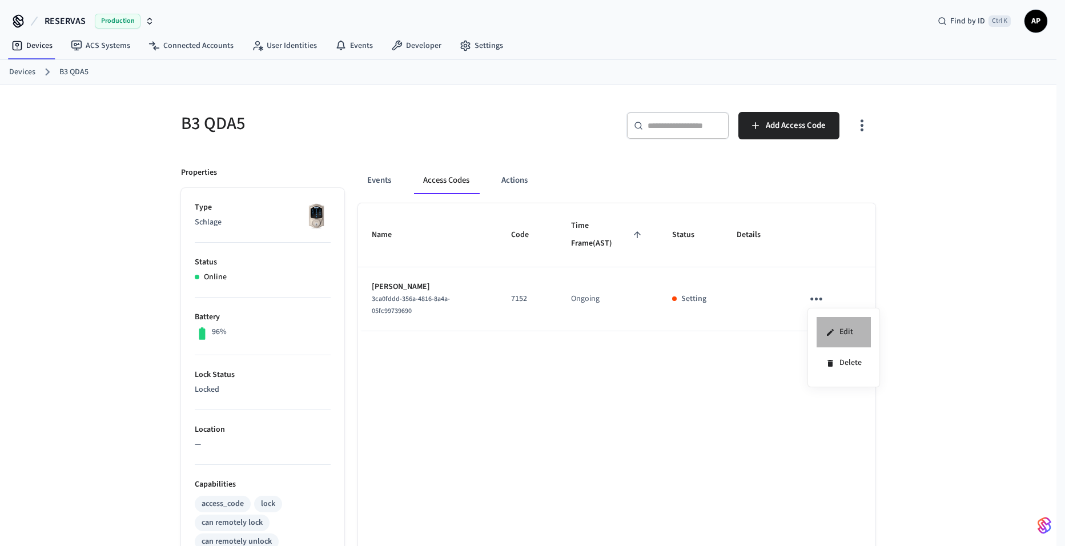
click at [832, 332] on icon at bounding box center [830, 332] width 9 height 9
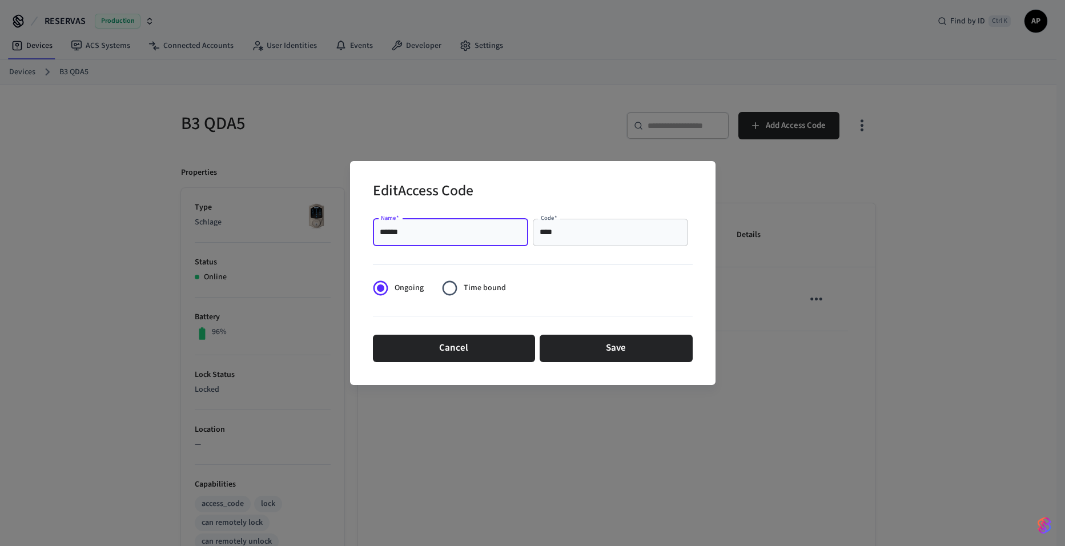
click at [460, 236] on input "******" at bounding box center [451, 232] width 142 height 11
type input "*******"
click at [611, 339] on button "Save" at bounding box center [616, 348] width 153 height 27
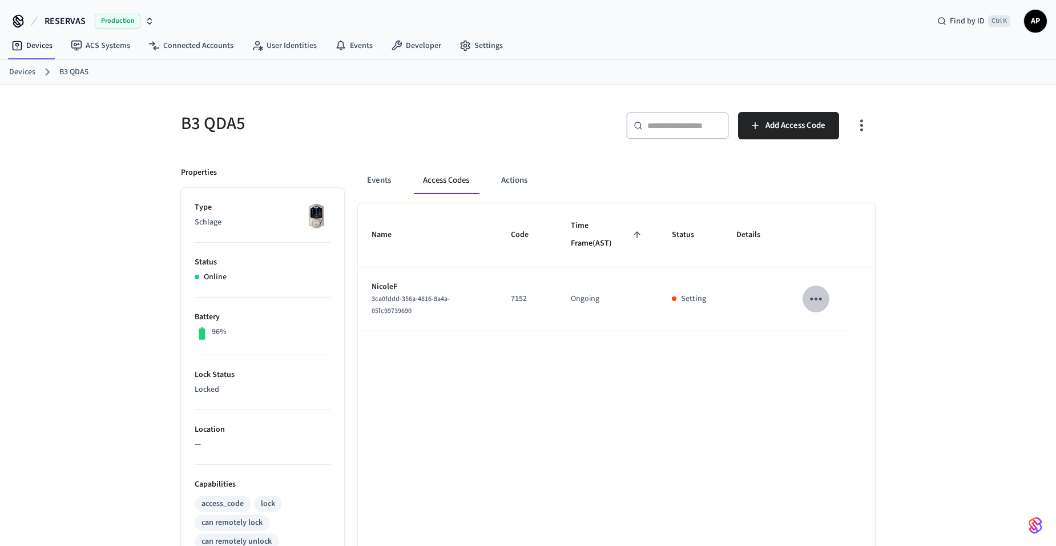
click at [815, 291] on icon "sticky table" at bounding box center [816, 299] width 18 height 18
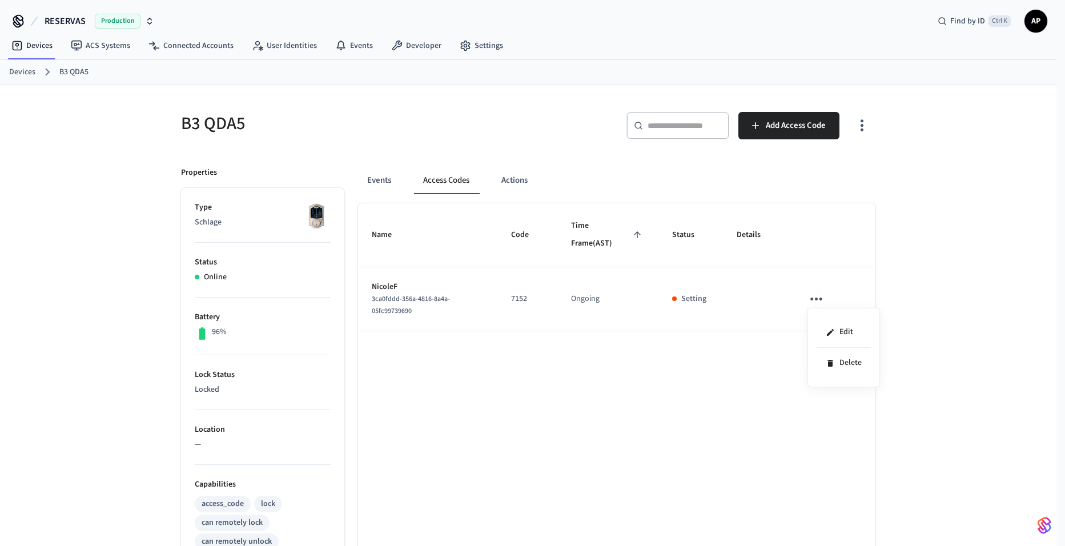
click at [386, 174] on div at bounding box center [532, 273] width 1065 height 546
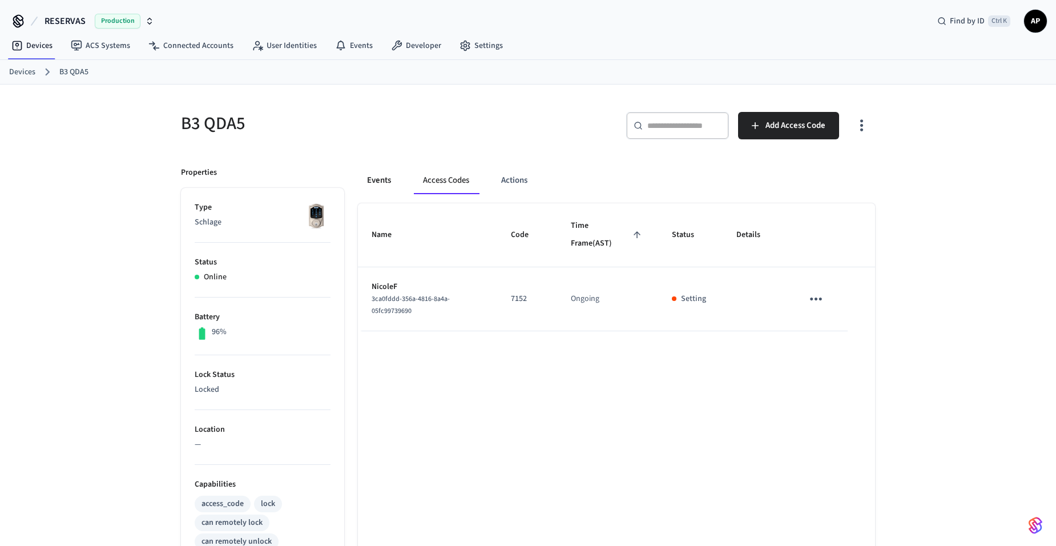
click at [374, 180] on button "Events" at bounding box center [379, 180] width 42 height 27
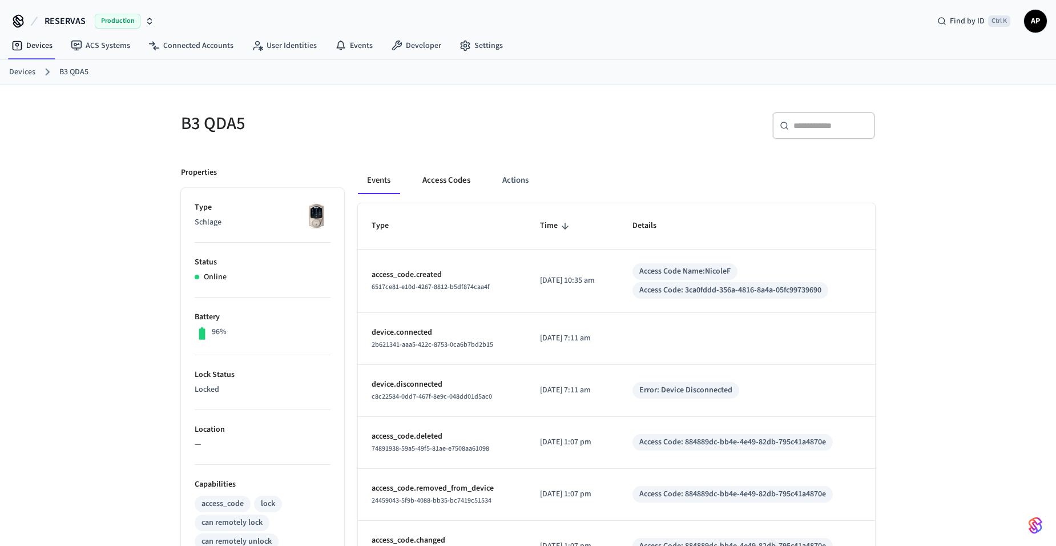
click at [436, 183] on button "Access Codes" at bounding box center [446, 180] width 66 height 27
click at [444, 180] on button "Access Codes" at bounding box center [446, 180] width 66 height 27
click at [431, 182] on button "Access Codes" at bounding box center [446, 180] width 66 height 27
click at [454, 191] on button "Access Codes" at bounding box center [446, 180] width 66 height 27
click at [447, 233] on th "Type" at bounding box center [442, 226] width 168 height 46
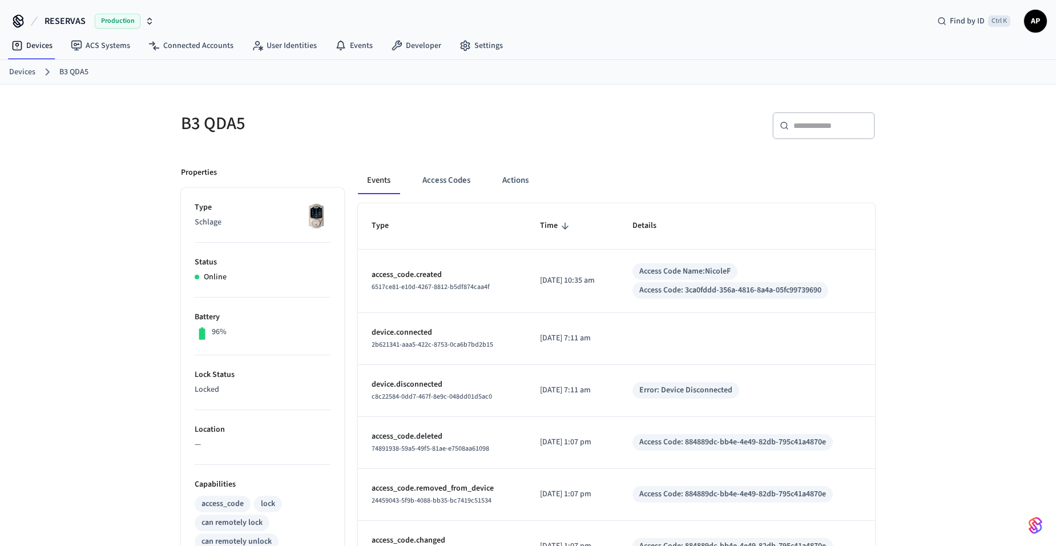
click at [426, 282] on span "6517ce81-e10d-4267-8812-b5df874caa4f" at bounding box center [431, 287] width 118 height 10
click at [566, 275] on p "[DATE] 10:35 am" at bounding box center [573, 281] width 66 height 12
click at [454, 177] on button "Access Codes" at bounding box center [446, 180] width 66 height 27
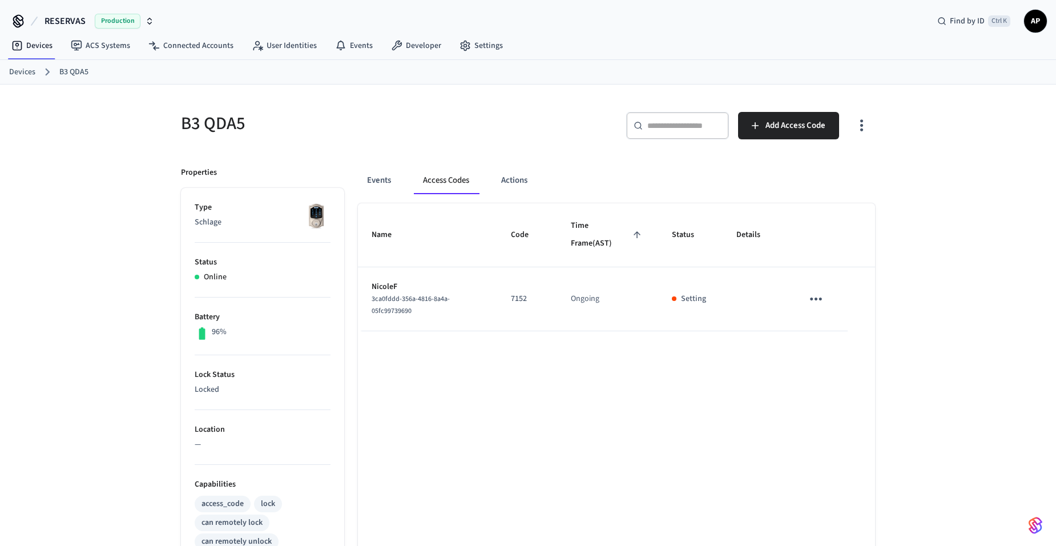
click at [415, 176] on button "Access Codes" at bounding box center [446, 180] width 65 height 27
click at [384, 182] on button "Events" at bounding box center [379, 180] width 42 height 27
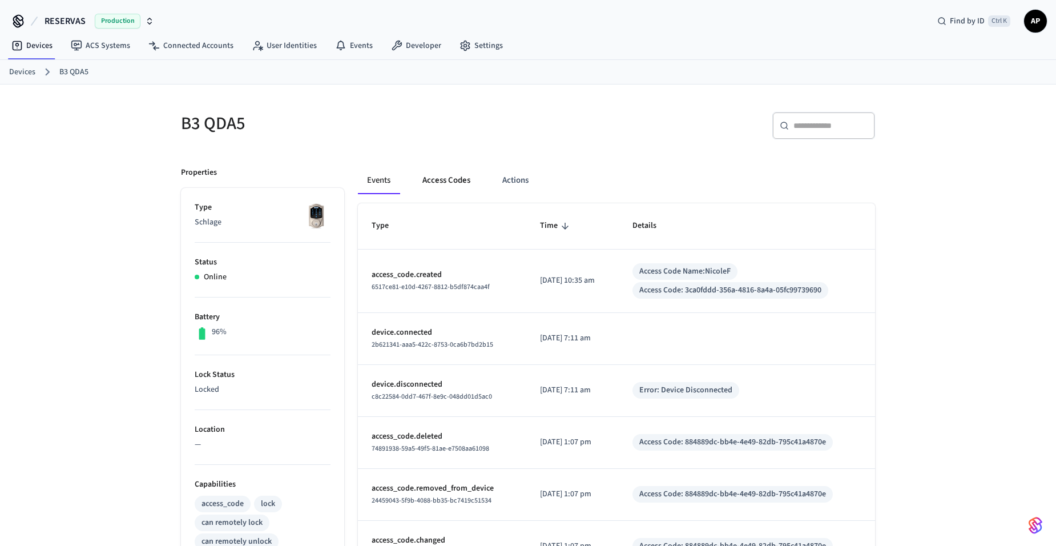
click at [428, 178] on button "Access Codes" at bounding box center [446, 180] width 66 height 27
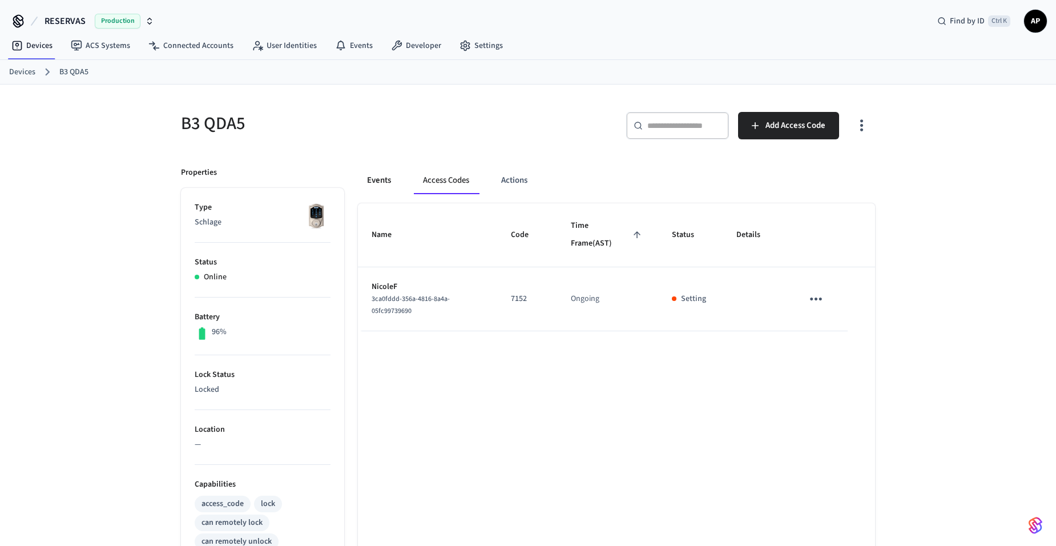
click at [387, 189] on button "Events" at bounding box center [379, 180] width 42 height 27
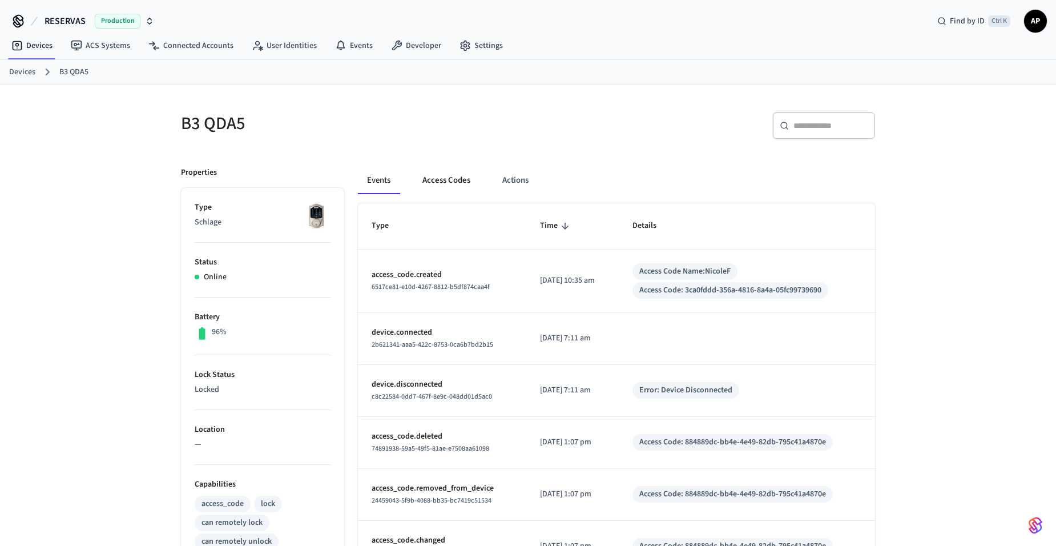
click at [455, 176] on button "Access Codes" at bounding box center [446, 180] width 66 height 27
click at [464, 182] on button "Access Codes" at bounding box center [446, 180] width 66 height 27
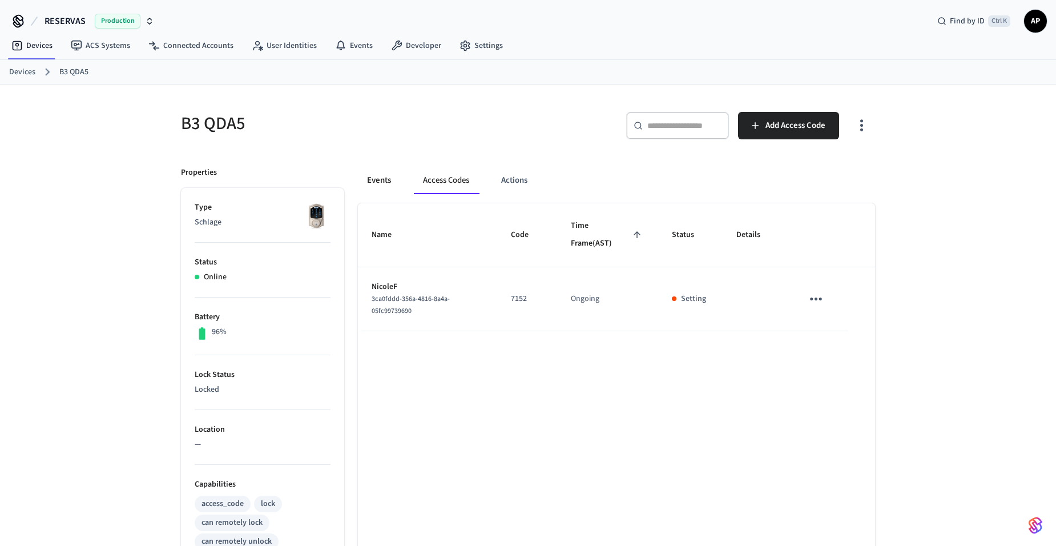
click at [358, 182] on button "Events" at bounding box center [379, 180] width 42 height 27
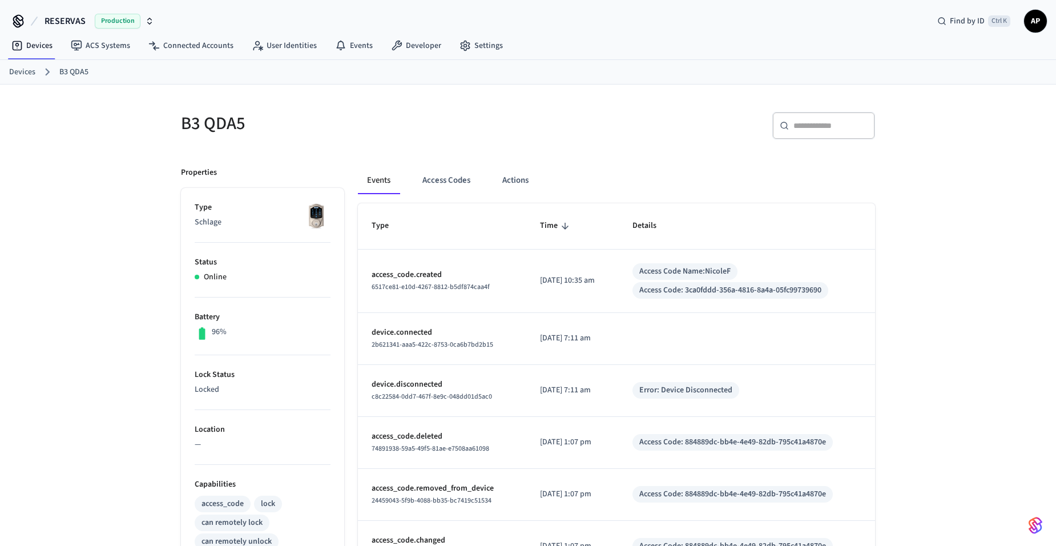
click at [484, 180] on div "Events Access Codes Actions" at bounding box center [616, 180] width 517 height 27
click at [448, 179] on button "Access Codes" at bounding box center [446, 180] width 66 height 27
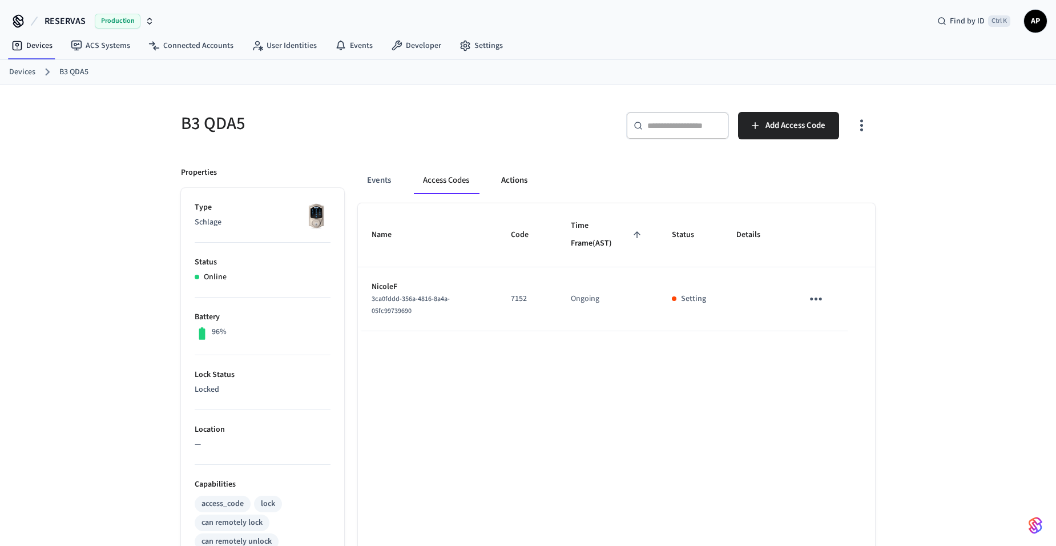
click at [514, 175] on button "Actions" at bounding box center [514, 180] width 45 height 27
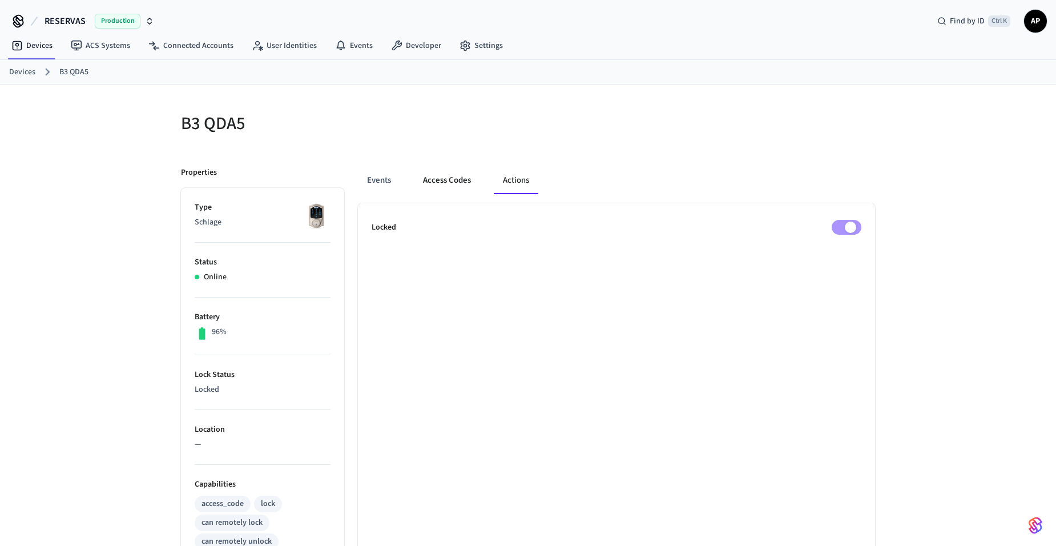
click at [450, 181] on button "Access Codes" at bounding box center [447, 180] width 66 height 27
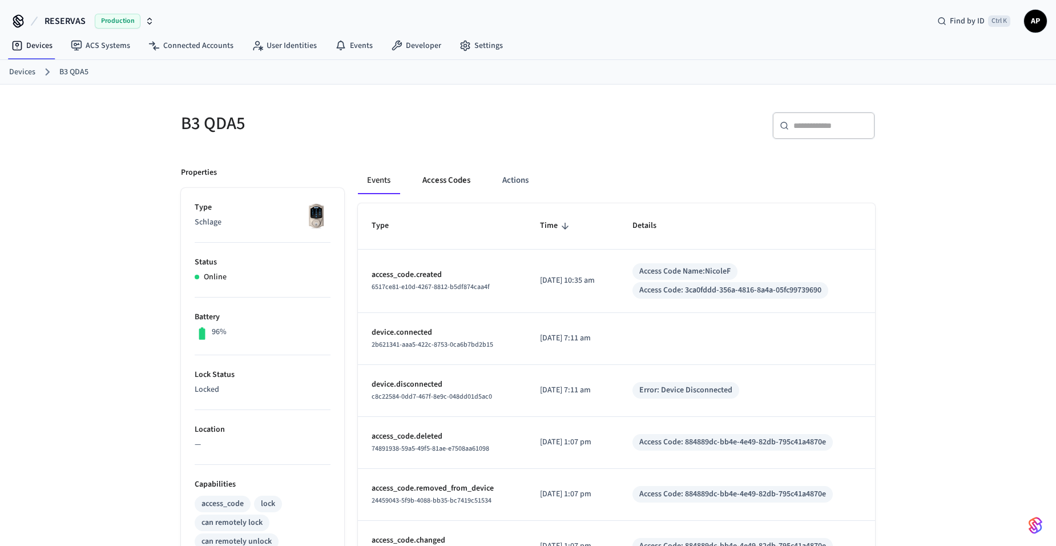
click at [444, 182] on button "Access Codes" at bounding box center [446, 180] width 66 height 27
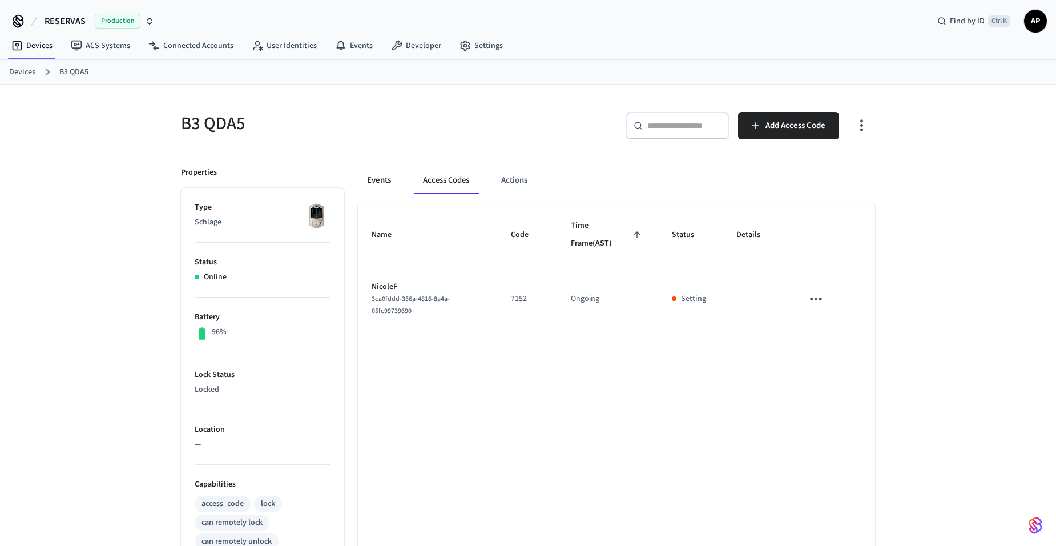
click at [388, 180] on button "Events" at bounding box center [379, 180] width 42 height 27
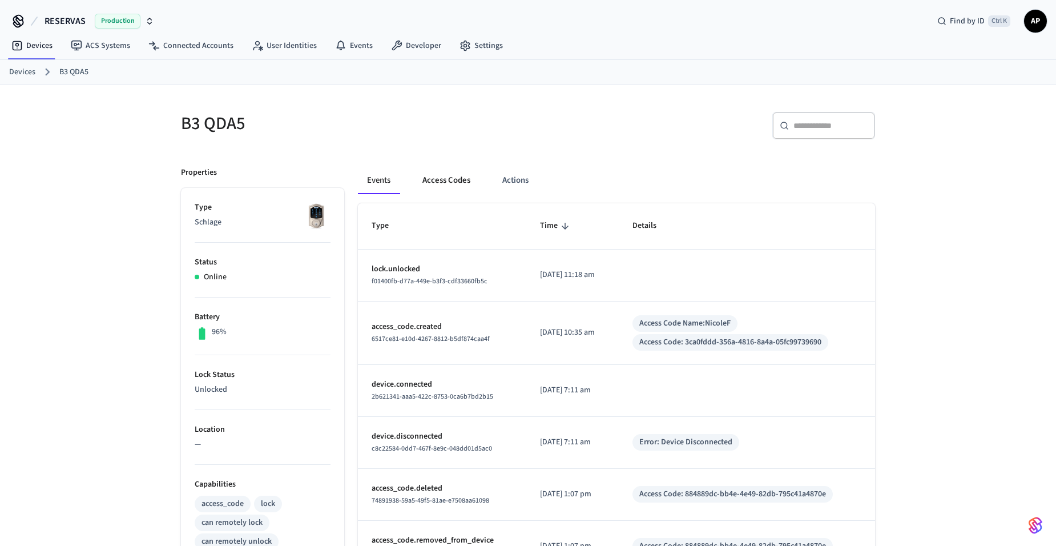
click at [455, 184] on button "Access Codes" at bounding box center [446, 180] width 66 height 27
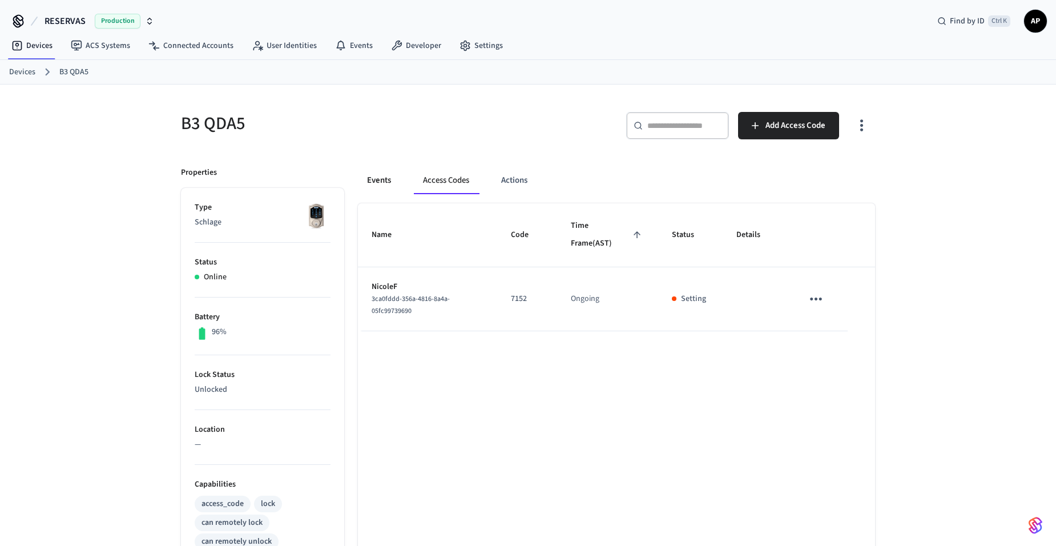
click at [395, 184] on button "Events" at bounding box center [379, 180] width 42 height 27
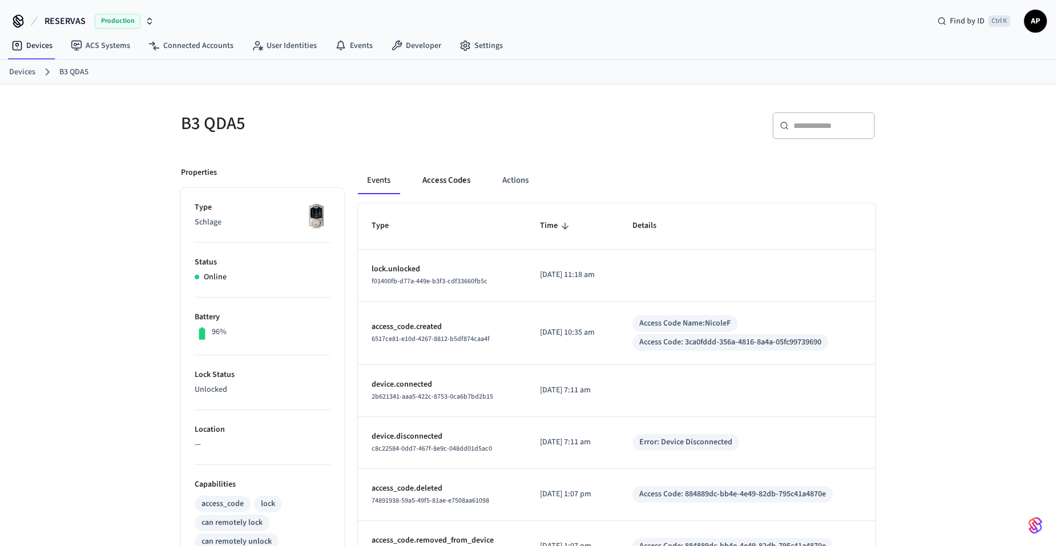
click at [451, 181] on button "Access Codes" at bounding box center [446, 180] width 66 height 27
click at [431, 180] on button "Access Codes" at bounding box center [446, 180] width 66 height 27
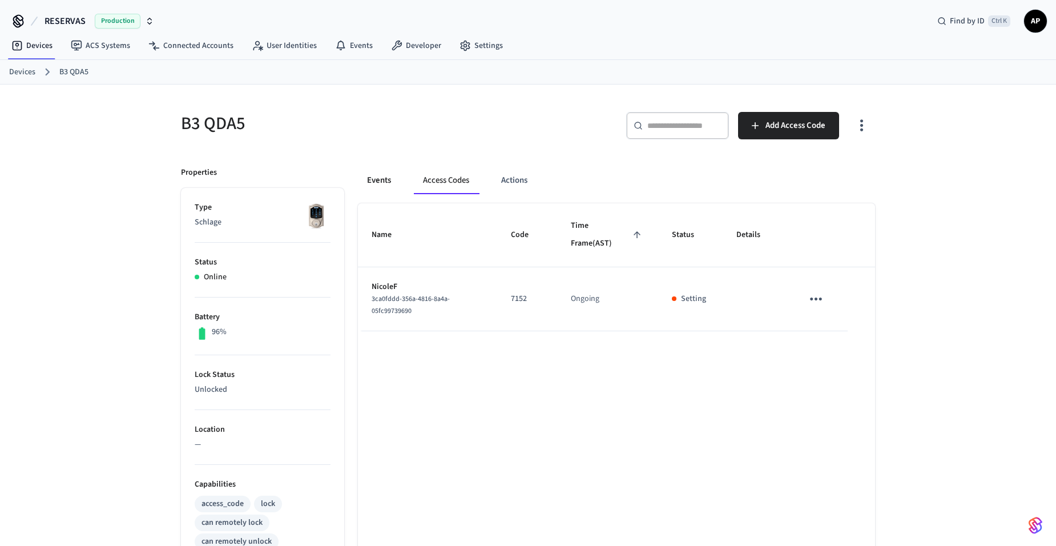
click at [370, 182] on button "Events" at bounding box center [379, 180] width 42 height 27
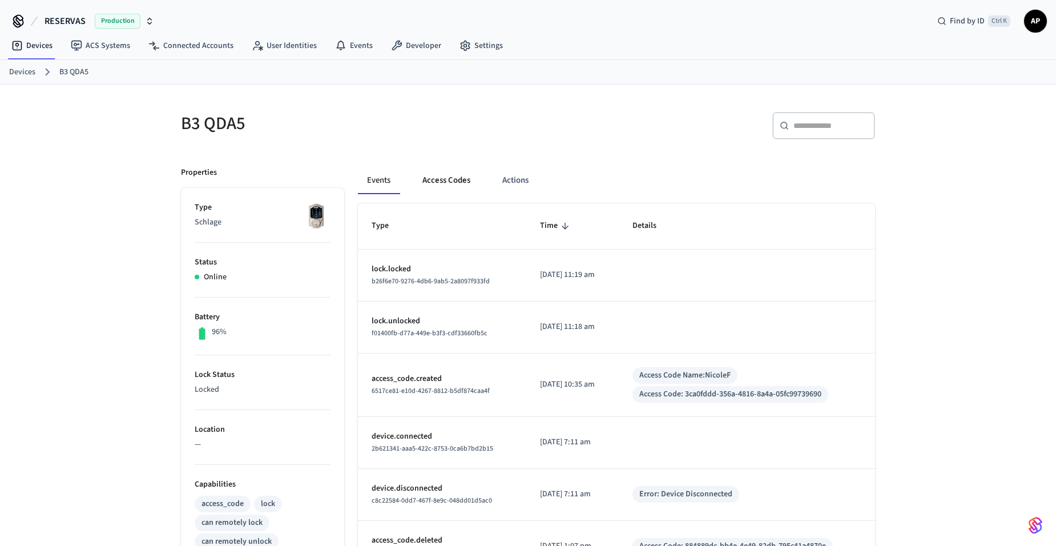
click at [460, 190] on button "Access Codes" at bounding box center [446, 180] width 66 height 27
click at [448, 188] on button "Access Codes" at bounding box center [446, 180] width 66 height 27
click at [445, 182] on button "Access Codes" at bounding box center [446, 180] width 66 height 27
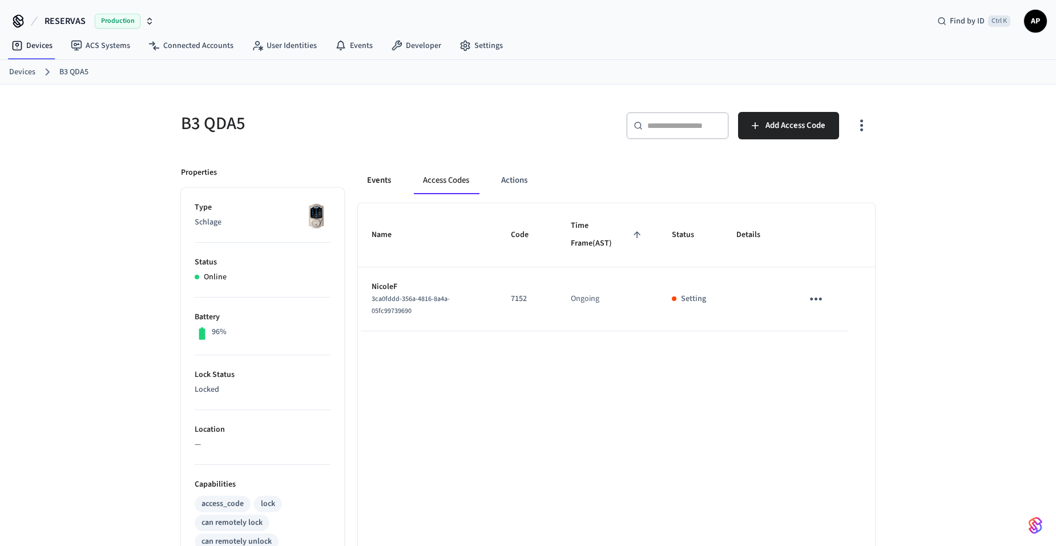
click at [373, 182] on button "Events" at bounding box center [379, 180] width 42 height 27
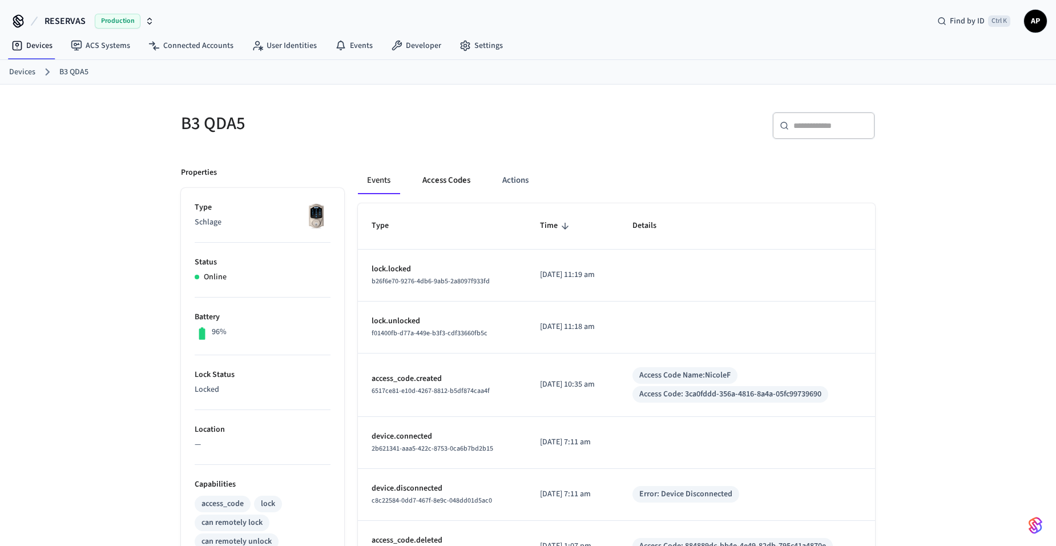
click at [439, 167] on button "Access Codes" at bounding box center [446, 180] width 66 height 27
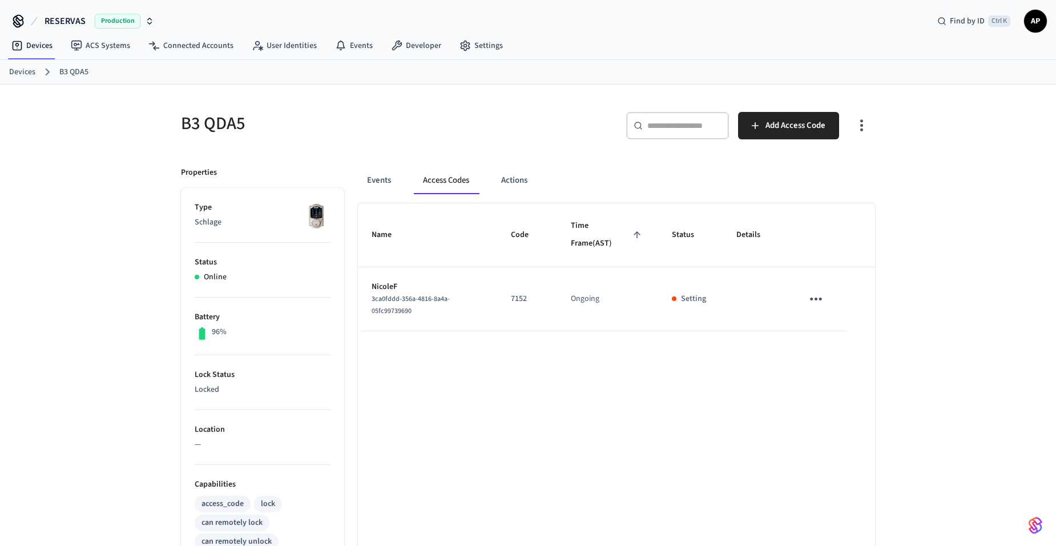
click at [811, 307] on icon "sticky table" at bounding box center [816, 299] width 18 height 18
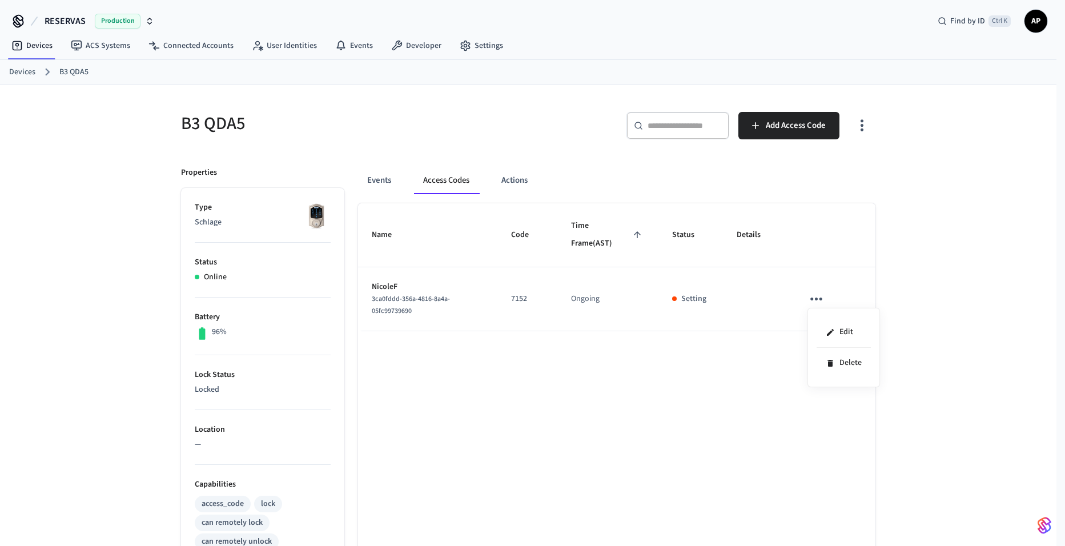
drag, startPoint x: 675, startPoint y: 301, endPoint x: 706, endPoint y: 297, distance: 31.2
click at [706, 297] on div at bounding box center [532, 273] width 1065 height 546
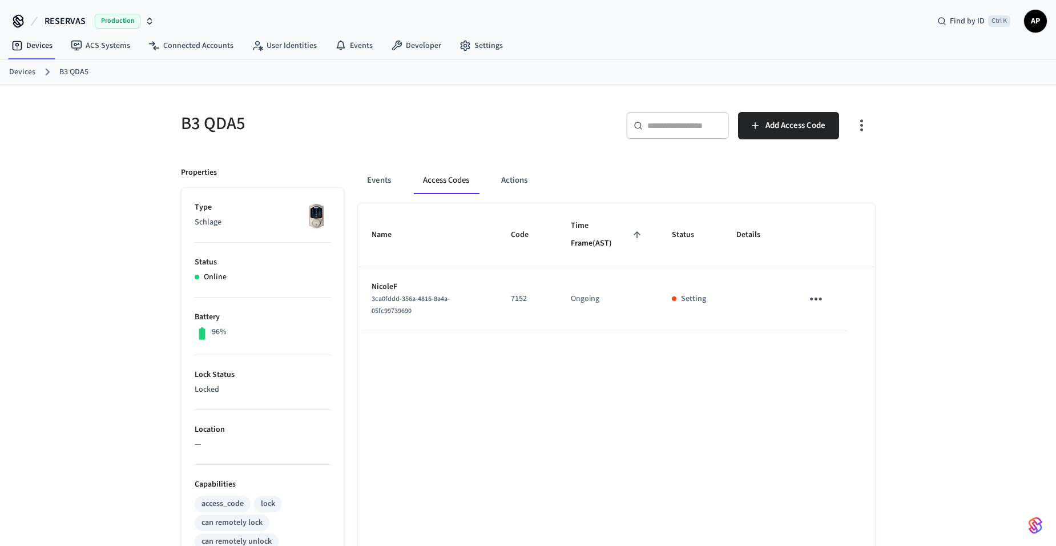
click at [691, 299] on p "Setting" at bounding box center [693, 299] width 25 height 12
click at [585, 293] on td "Ongoing" at bounding box center [607, 299] width 101 height 64
drag, startPoint x: 585, startPoint y: 293, endPoint x: 578, endPoint y: 345, distance: 52.4
click at [578, 345] on div "Name Code Time Frame (AST) Status Details NicoleF 3ca0fddd-356a-4816-8a4a-05fc9…" at bounding box center [616, 525] width 517 height 644
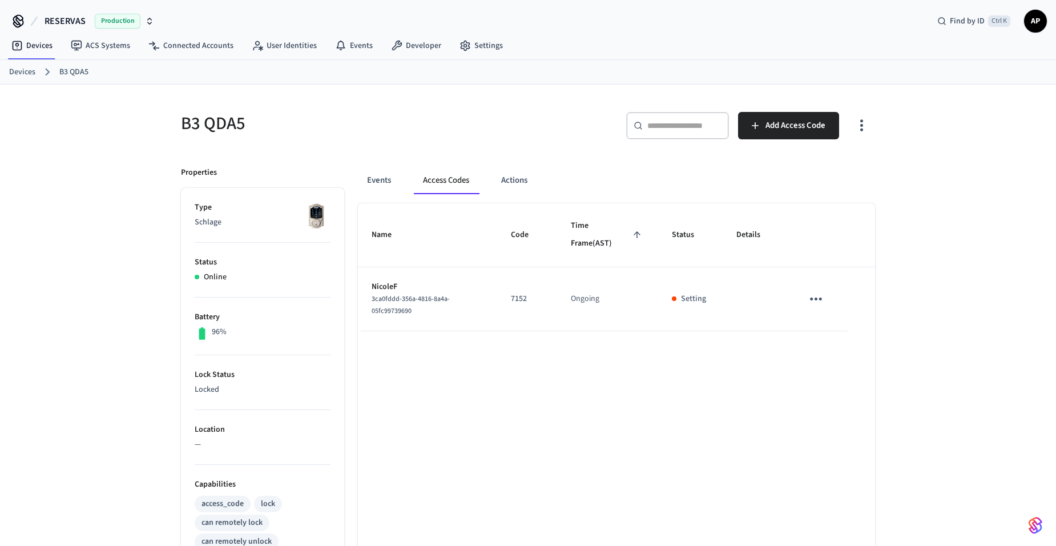
click at [630, 243] on span "Time Frame (AST)" at bounding box center [608, 235] width 74 height 36
click at [636, 240] on icon "sticky table" at bounding box center [637, 235] width 10 height 10
click at [466, 237] on th "Name" at bounding box center [427, 235] width 139 height 64
click at [362, 235] on th "Name" at bounding box center [427, 235] width 139 height 64
click at [383, 242] on span "Name" at bounding box center [389, 235] width 35 height 18
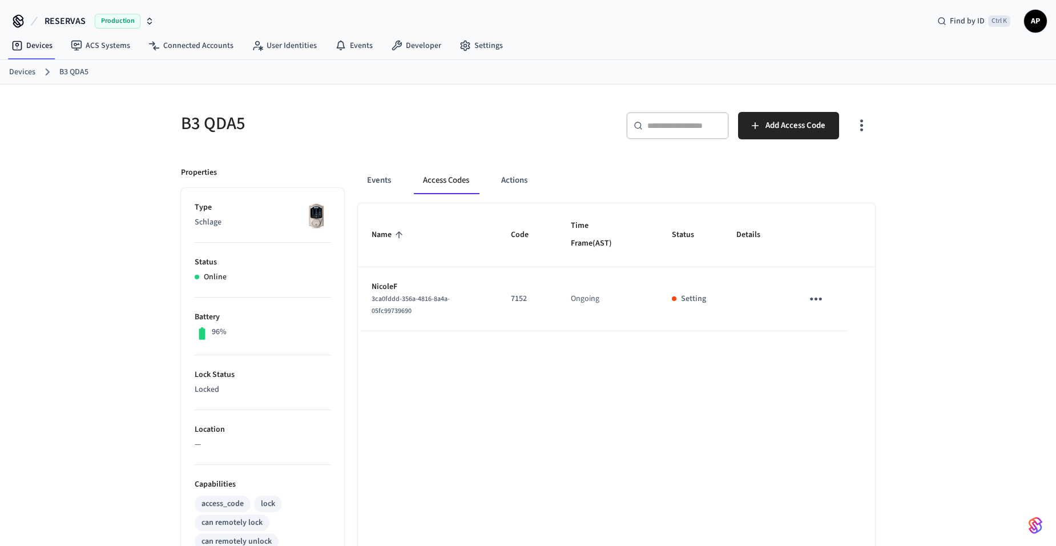
click at [383, 242] on span "Name" at bounding box center [389, 235] width 35 height 18
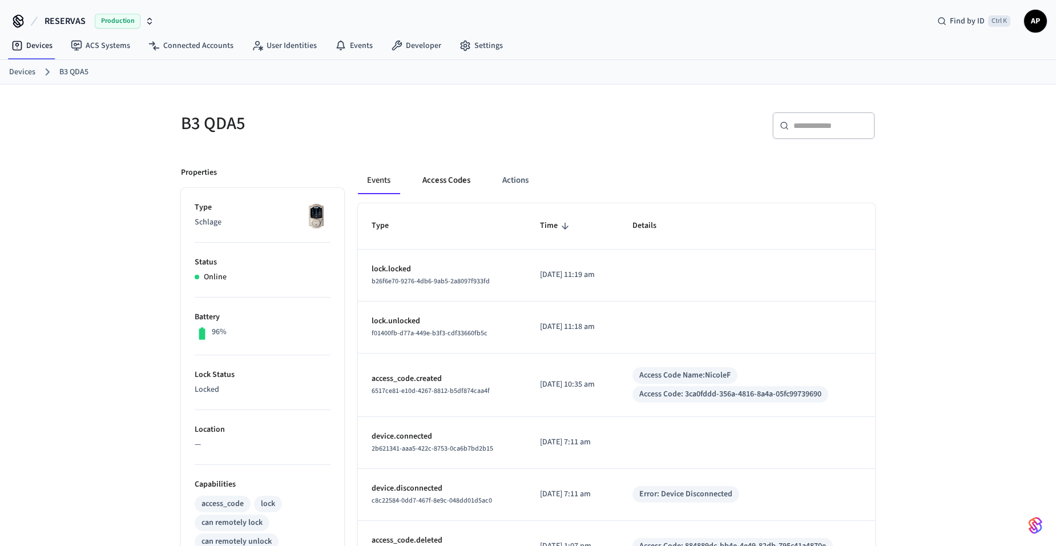
click at [451, 186] on button "Access Codes" at bounding box center [446, 180] width 66 height 27
click at [420, 186] on button "Access Codes" at bounding box center [446, 180] width 66 height 27
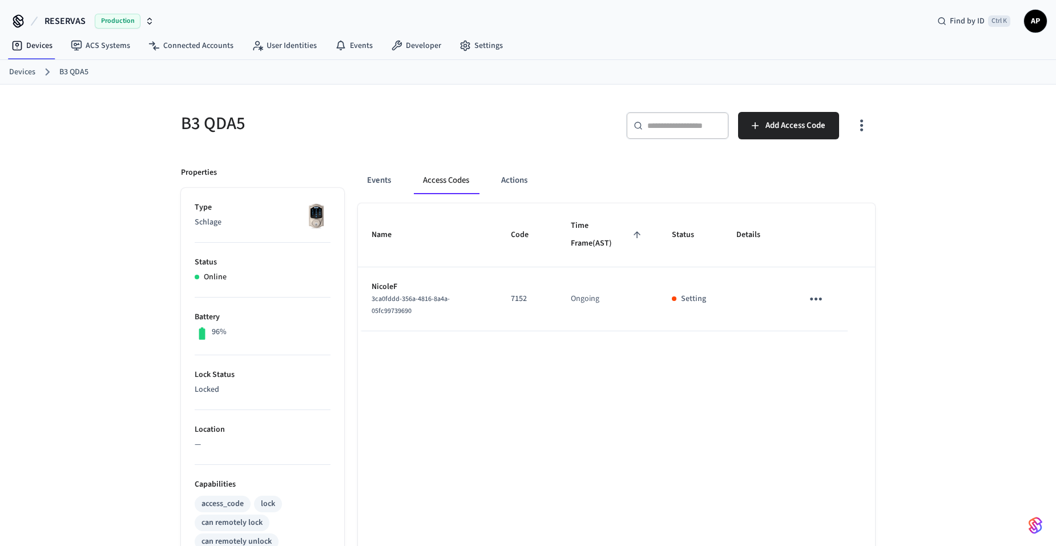
click at [814, 298] on icon "sticky table" at bounding box center [816, 299] width 18 height 18
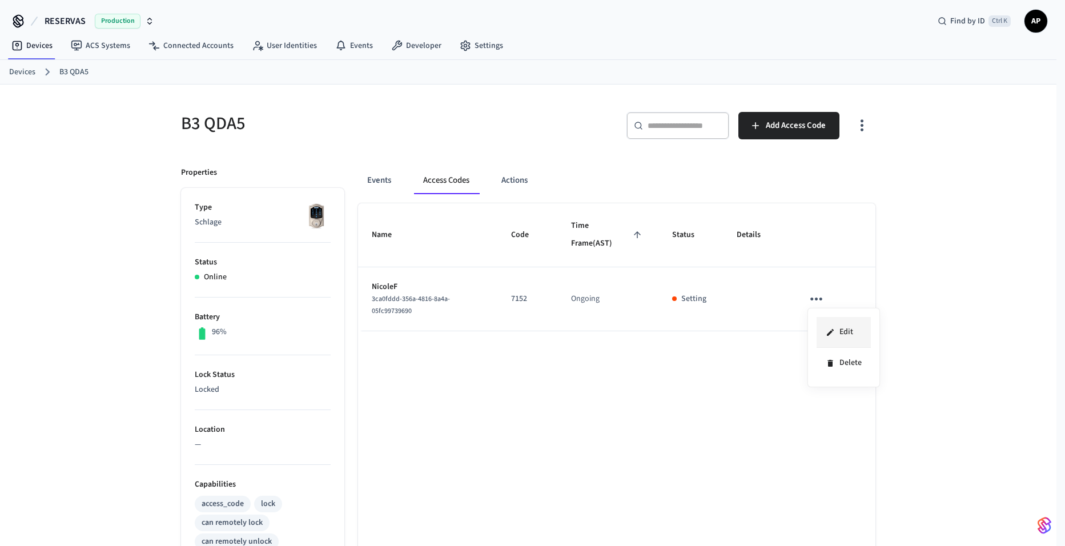
click at [837, 329] on li "Edit" at bounding box center [844, 332] width 54 height 31
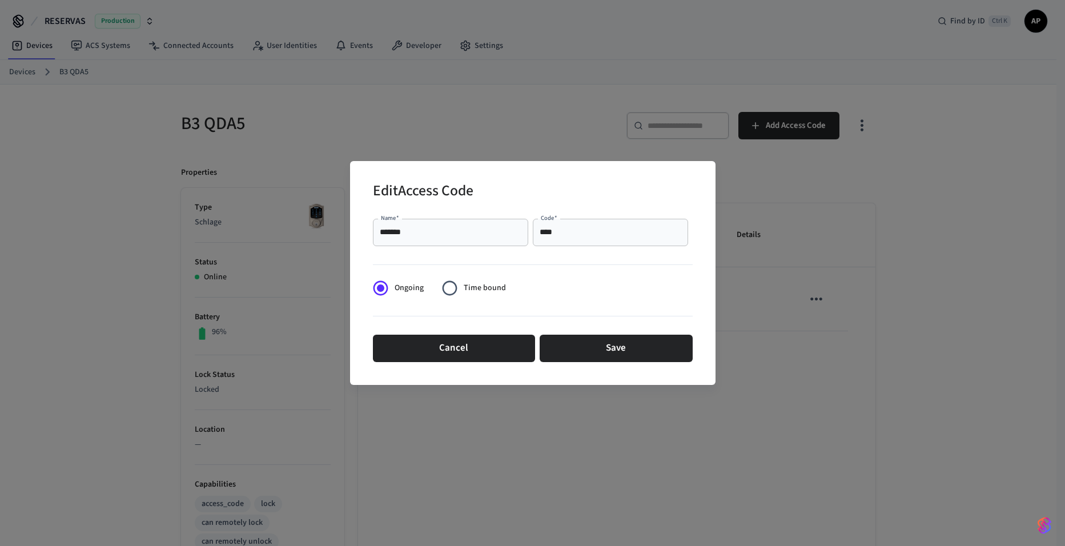
click at [474, 222] on div "******* Name   *" at bounding box center [450, 232] width 155 height 27
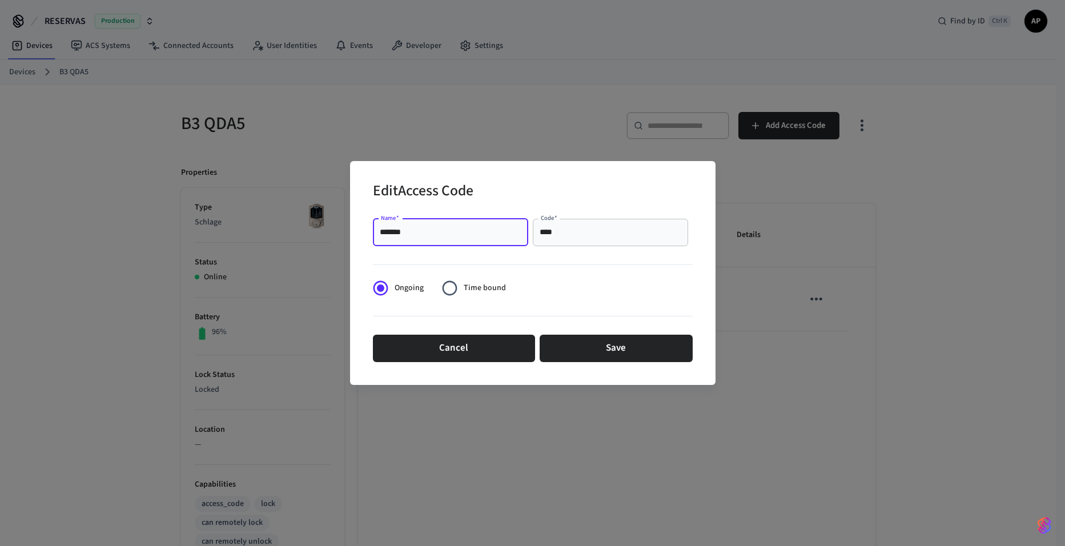
click at [445, 237] on input "*******" at bounding box center [451, 232] width 142 height 11
type input "******"
click at [638, 235] on input "****" at bounding box center [611, 232] width 142 height 11
type input "****"
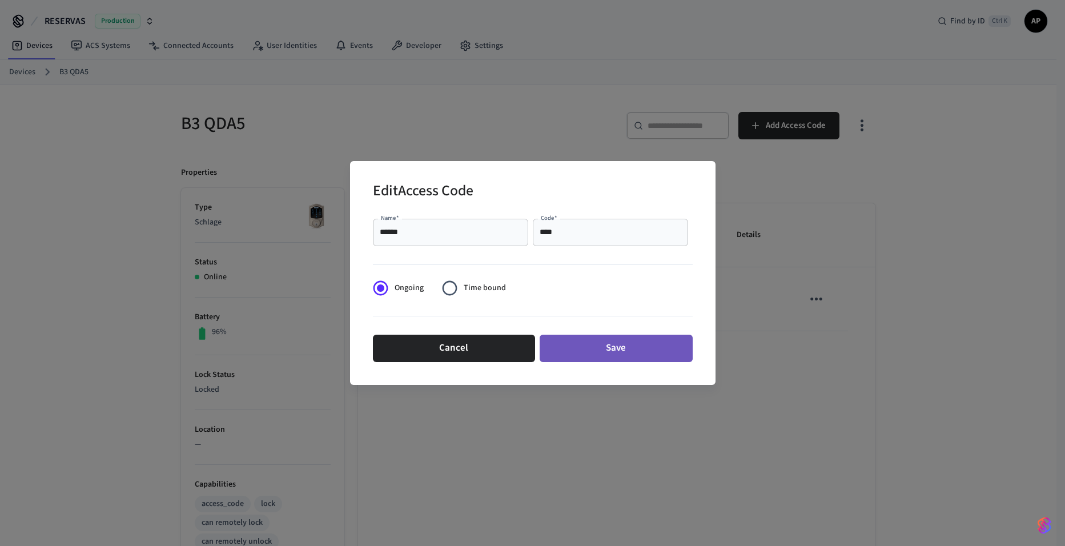
click at [619, 337] on button "Save" at bounding box center [616, 348] width 153 height 27
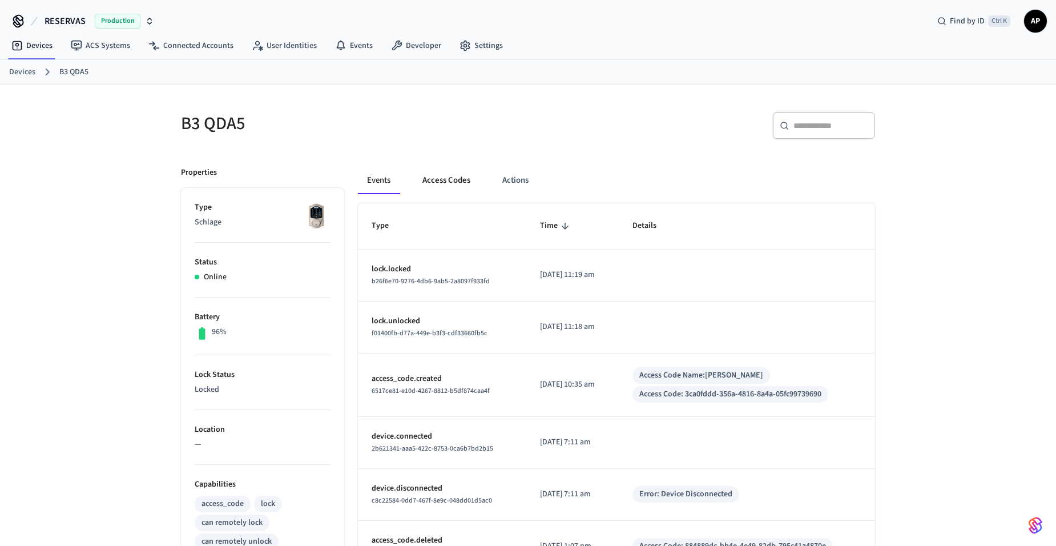
click at [446, 180] on button "Access Codes" at bounding box center [446, 180] width 66 height 27
click at [444, 182] on button "Access Codes" at bounding box center [446, 180] width 66 height 27
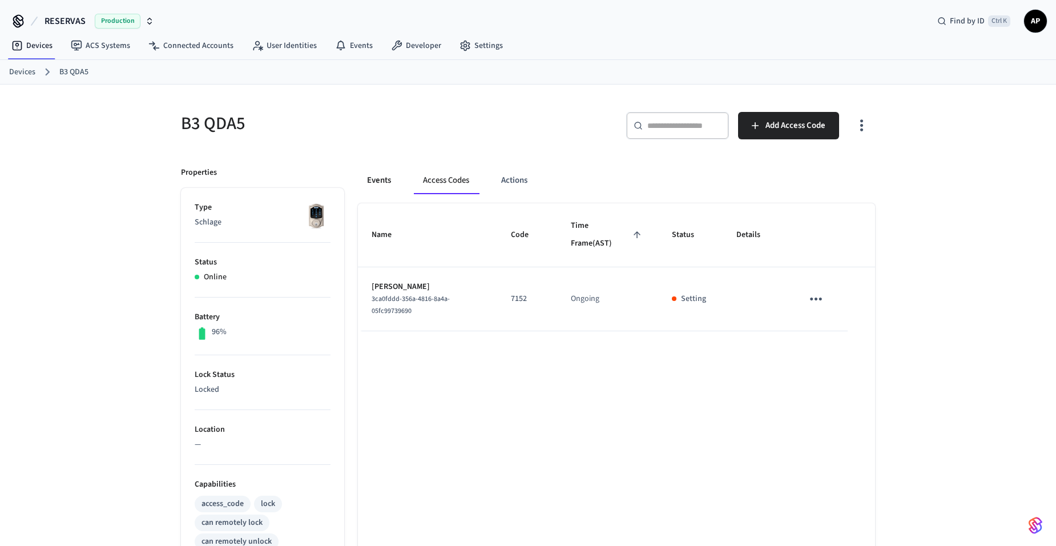
click at [384, 182] on button "Events" at bounding box center [379, 180] width 42 height 27
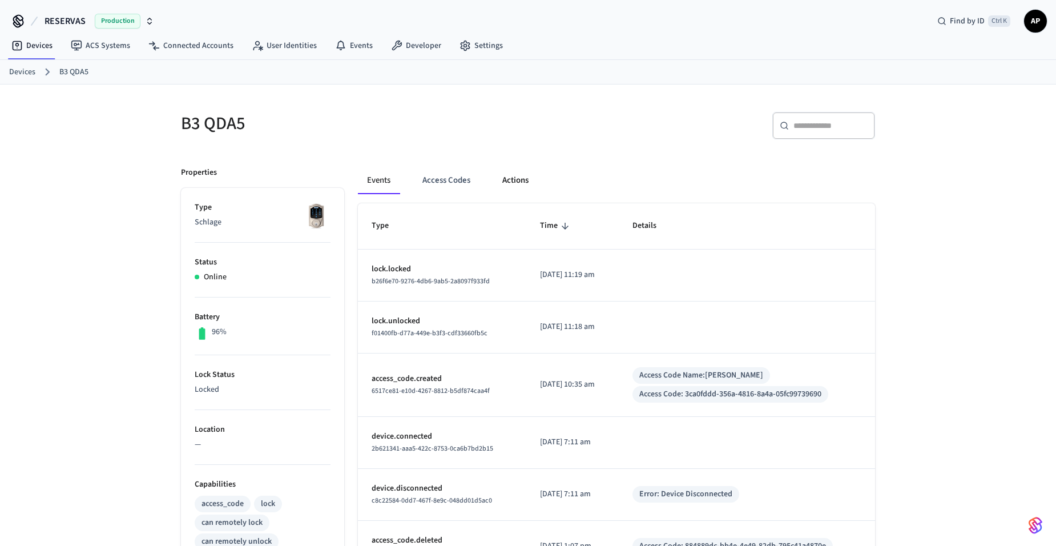
click at [515, 184] on button "Actions" at bounding box center [515, 180] width 45 height 27
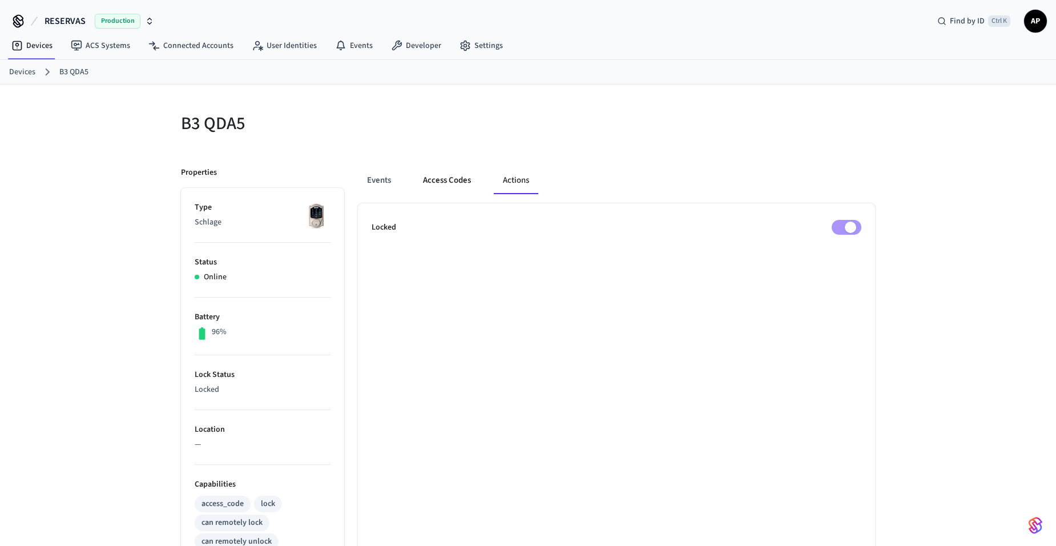
click at [462, 185] on button "Access Codes" at bounding box center [447, 180] width 66 height 27
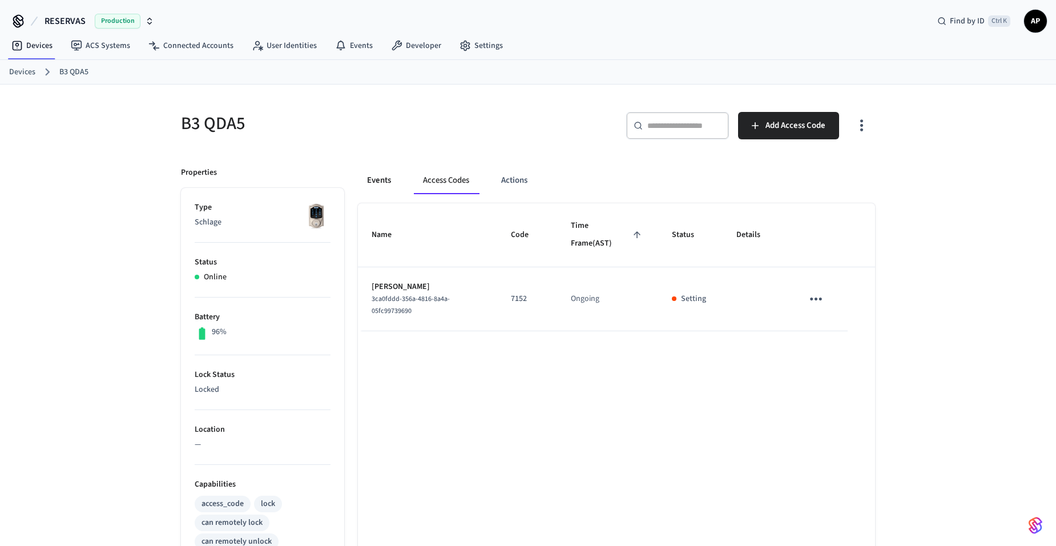
click at [379, 178] on button "Events" at bounding box center [379, 180] width 42 height 27
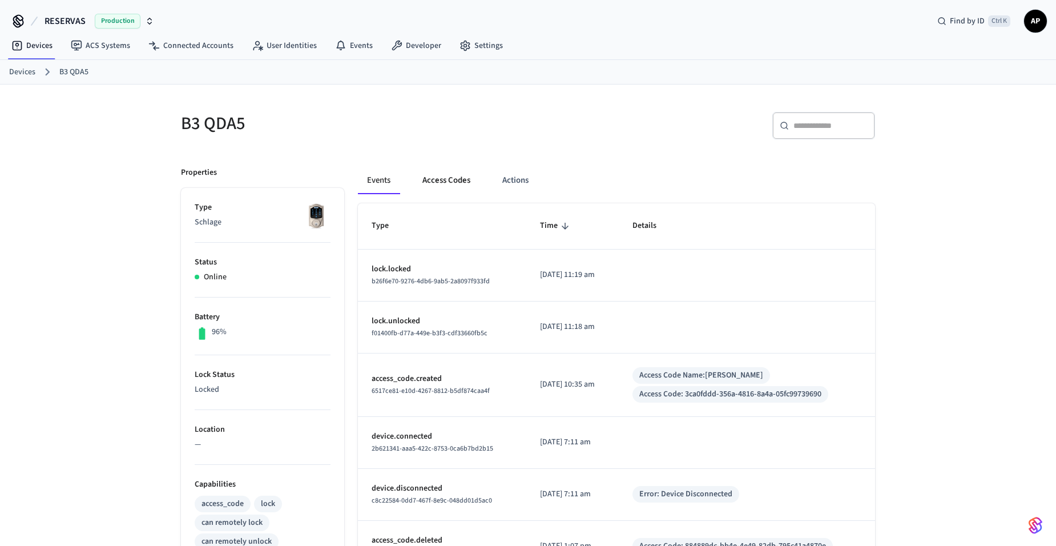
click at [430, 171] on button "Access Codes" at bounding box center [446, 180] width 66 height 27
click at [451, 180] on button "Access Codes" at bounding box center [446, 180] width 66 height 27
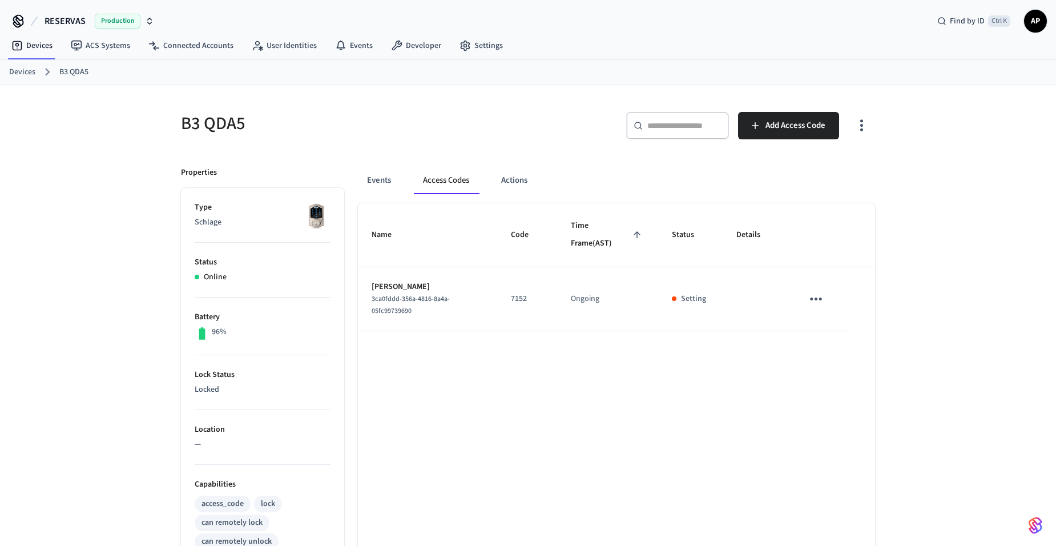
click at [401, 184] on div "Events Access Codes Actions" at bounding box center [616, 180] width 517 height 27
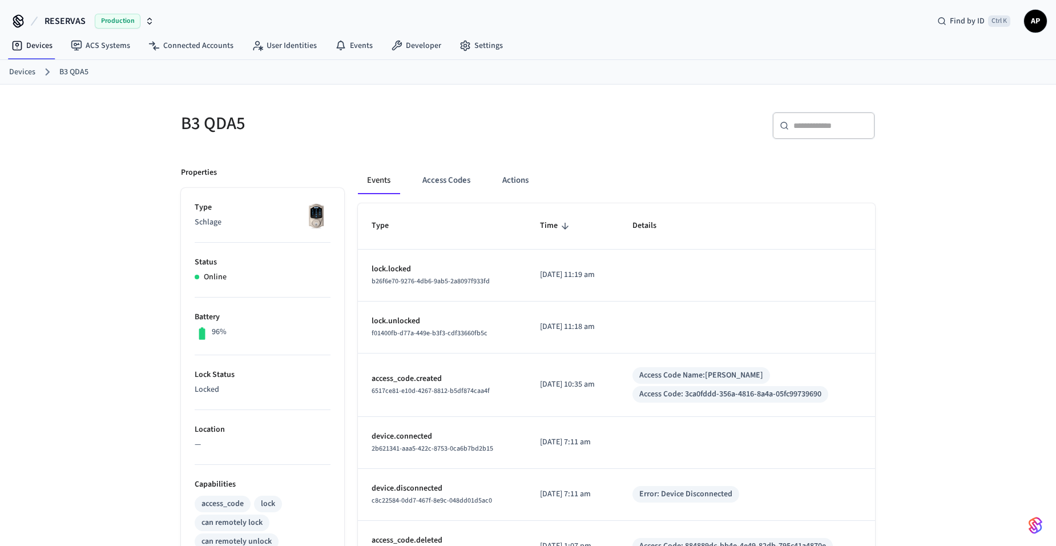
click at [689, 376] on div "Access Code Name: [PERSON_NAME]" at bounding box center [702, 375] width 124 height 12
click at [595, 393] on td "[DATE] 10:35 am" at bounding box center [572, 384] width 93 height 63
click at [431, 179] on button "Access Codes" at bounding box center [446, 180] width 66 height 27
click at [464, 178] on button "Access Codes" at bounding box center [446, 180] width 66 height 27
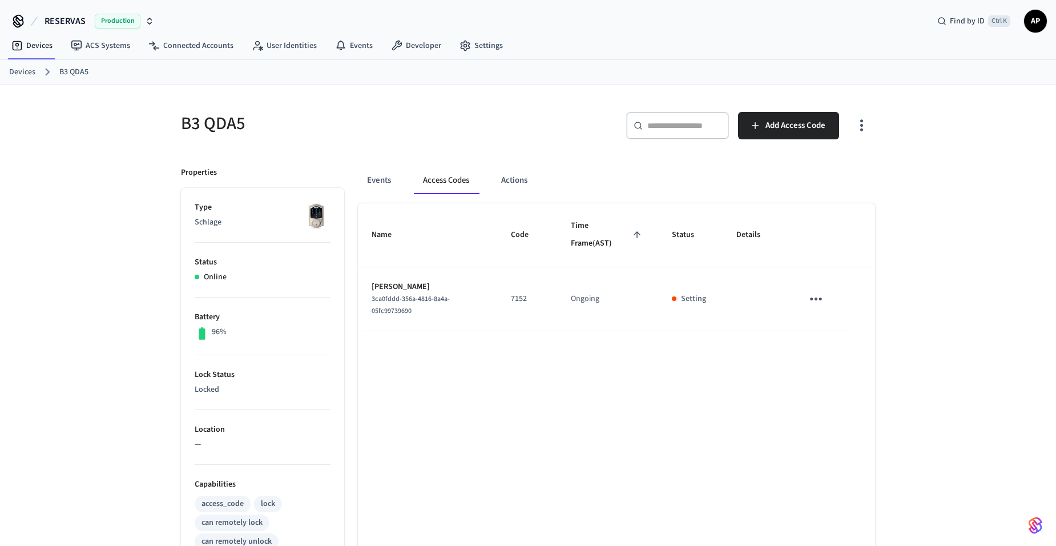
click at [810, 304] on icon "sticky table" at bounding box center [816, 299] width 18 height 18
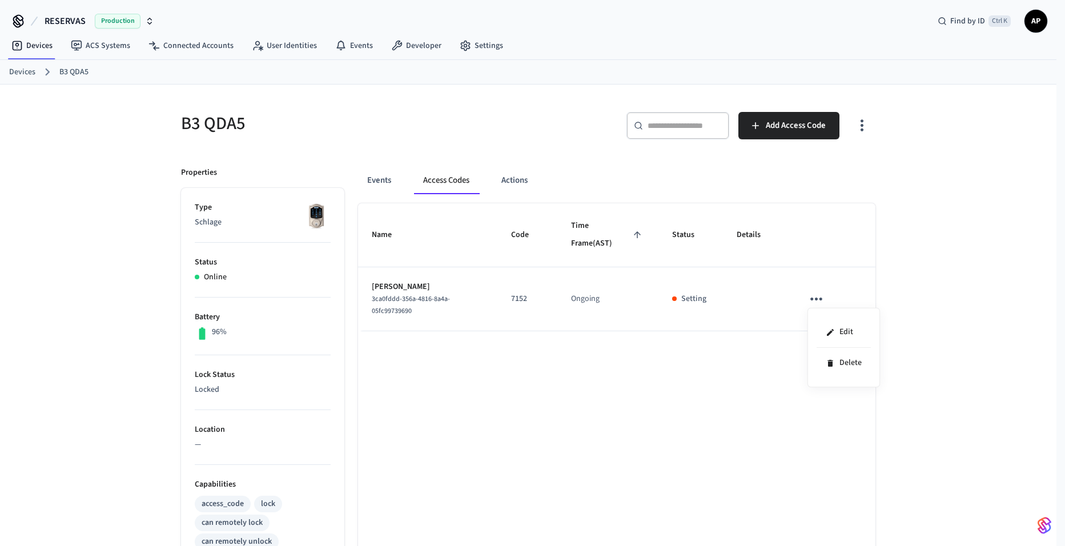
click at [671, 393] on div at bounding box center [532, 273] width 1065 height 546
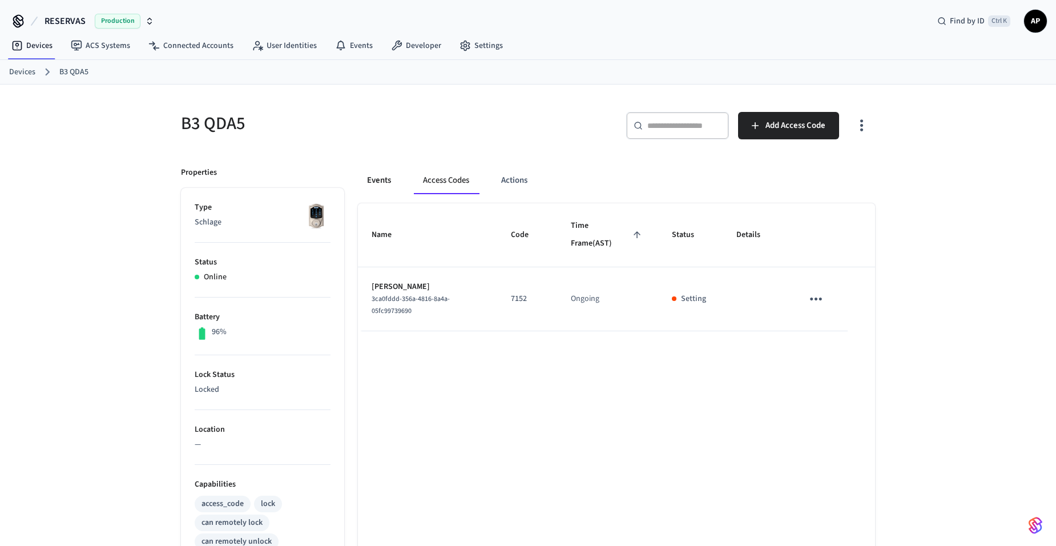
click at [381, 175] on button "Events" at bounding box center [379, 180] width 42 height 27
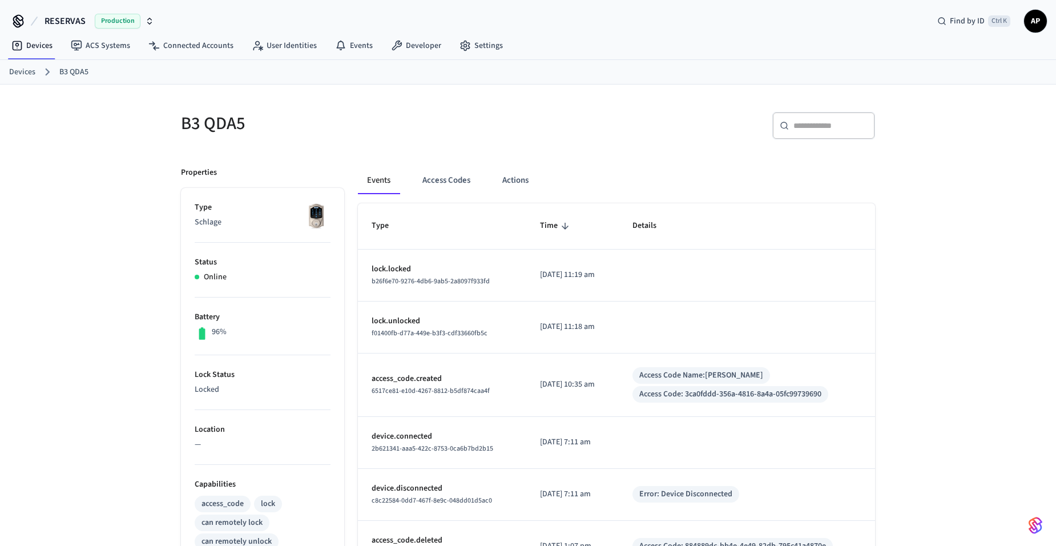
click at [25, 74] on link "Devices" at bounding box center [22, 72] width 26 height 12
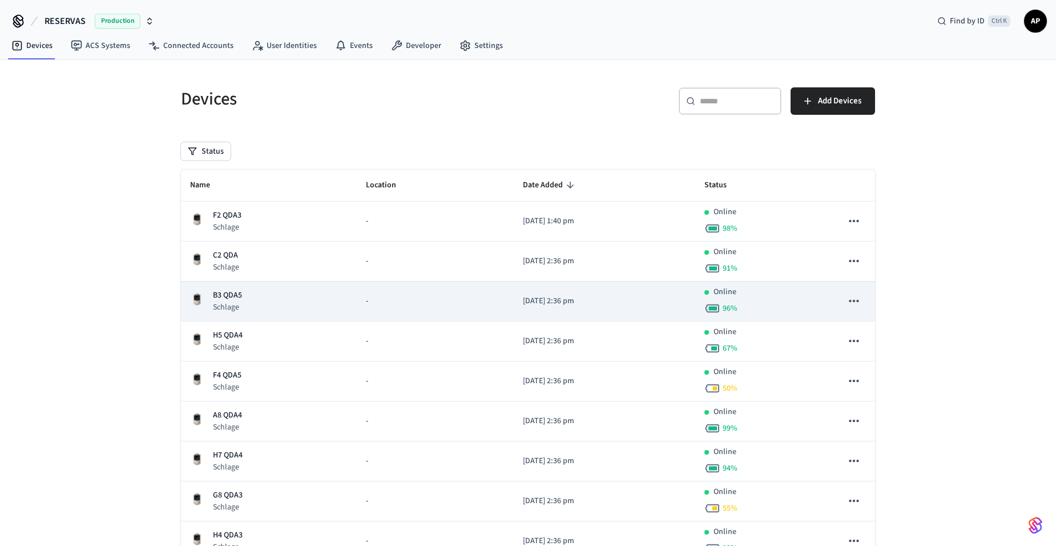
click at [230, 296] on p "B3 QDA5" at bounding box center [227, 295] width 29 height 12
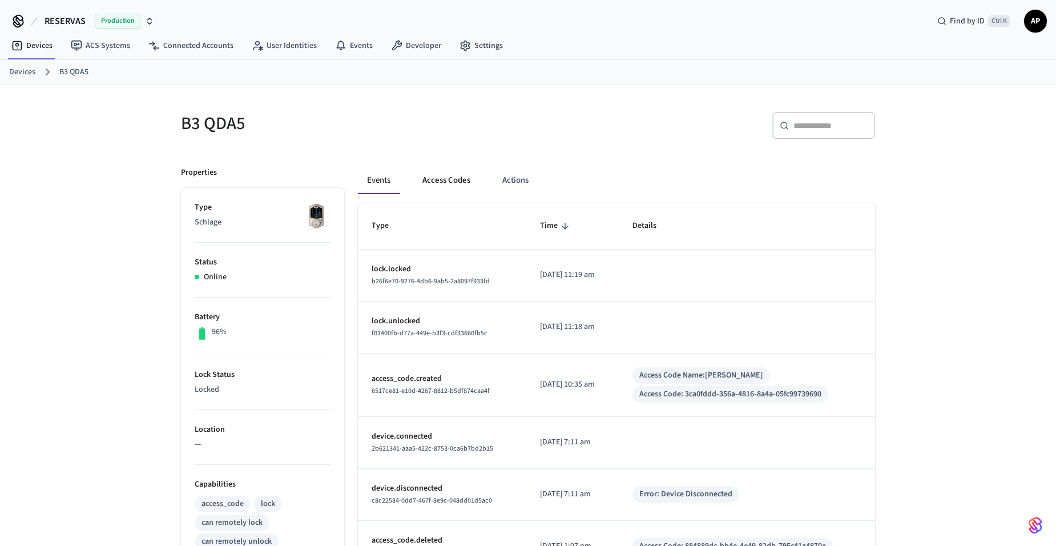
click at [439, 173] on button "Access Codes" at bounding box center [446, 180] width 66 height 27
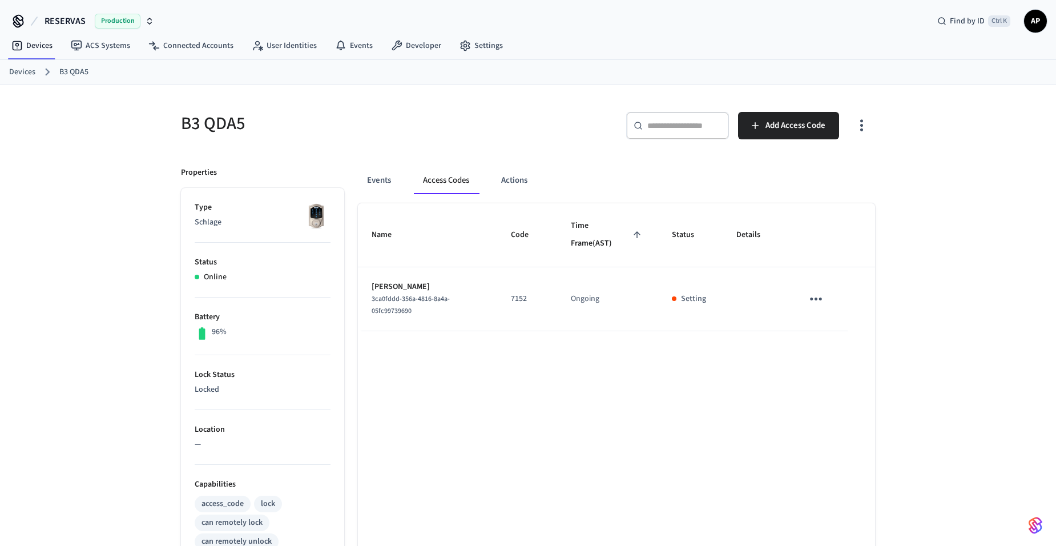
click at [806, 302] on button "sticky table" at bounding box center [816, 298] width 27 height 27
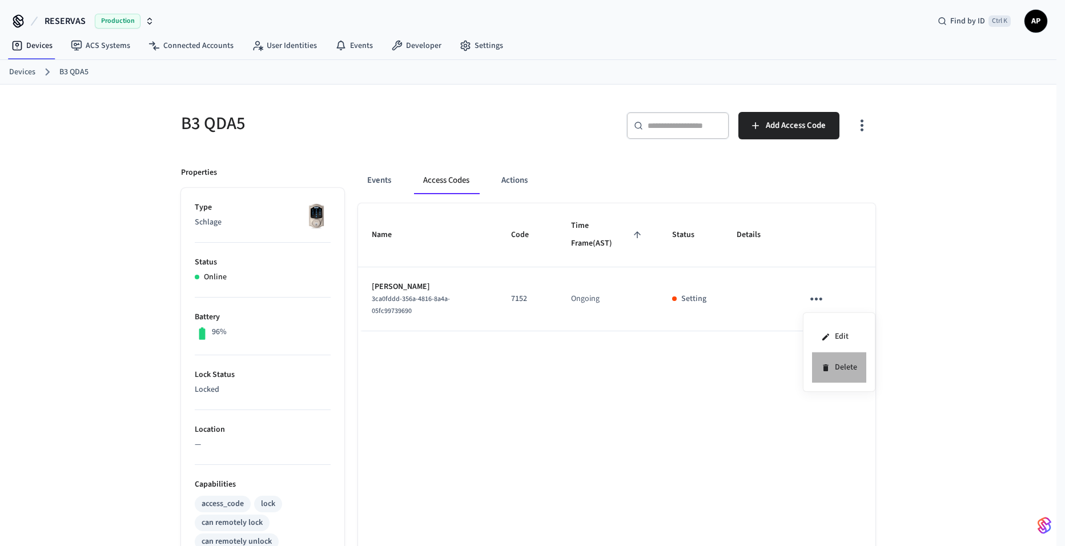
click at [831, 372] on li "Delete" at bounding box center [839, 367] width 54 height 30
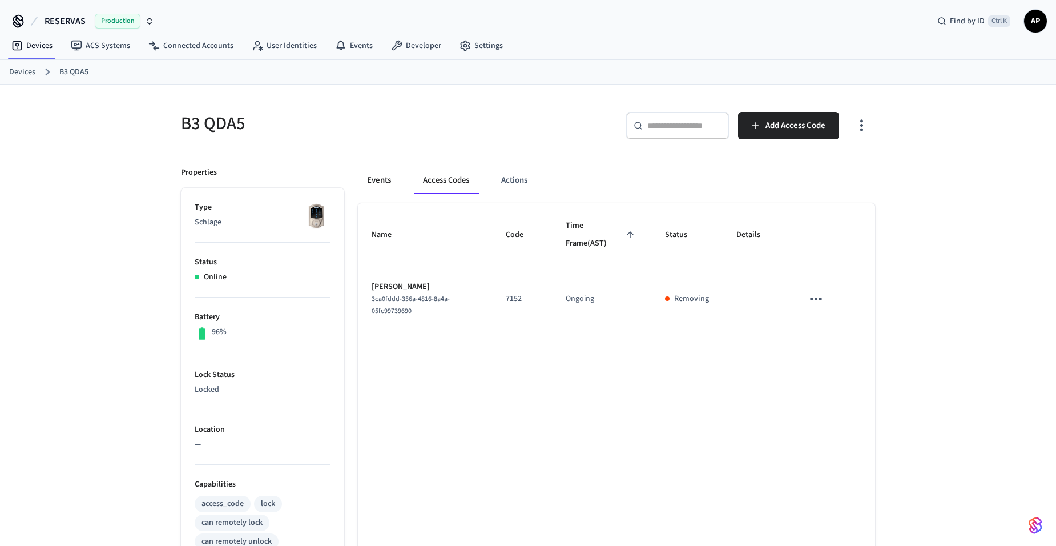
click at [385, 183] on button "Events" at bounding box center [379, 180] width 42 height 27
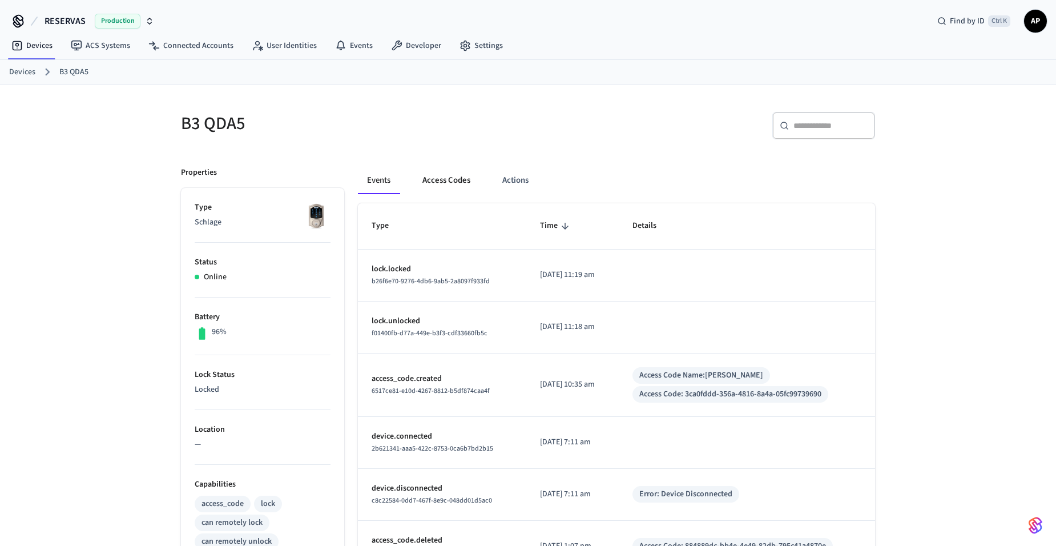
click at [441, 180] on button "Access Codes" at bounding box center [446, 180] width 66 height 27
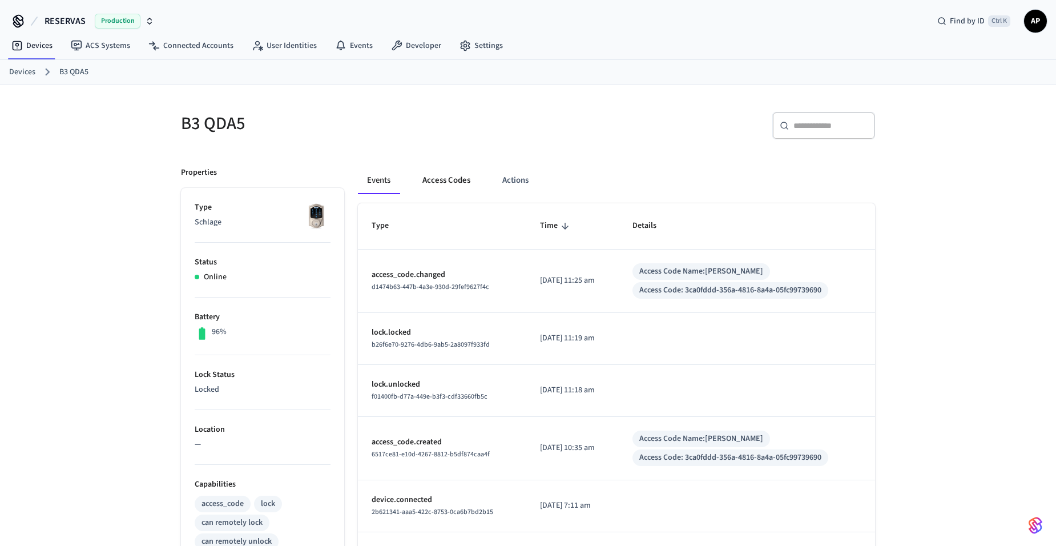
click at [452, 174] on button "Access Codes" at bounding box center [446, 180] width 66 height 27
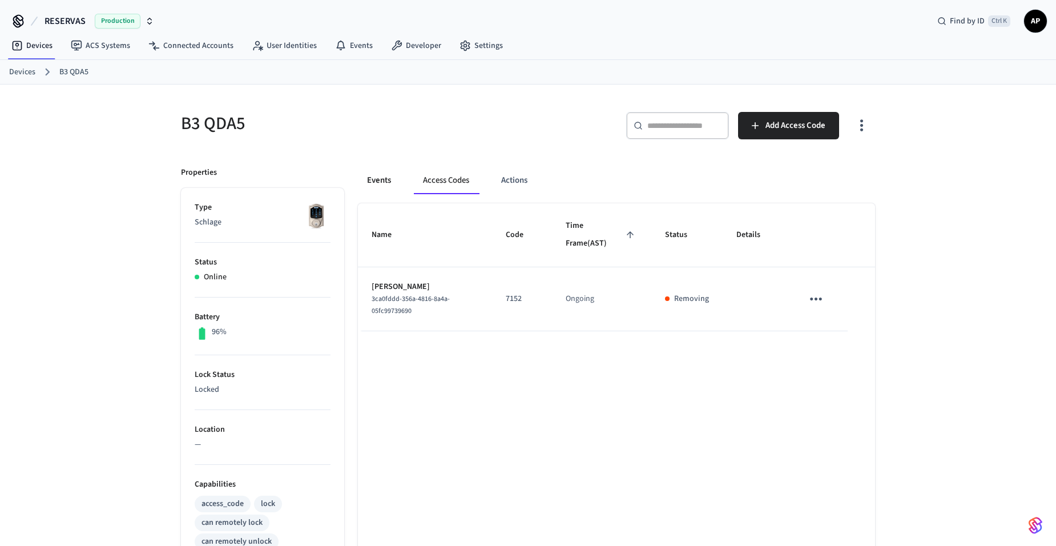
click at [394, 179] on button "Events" at bounding box center [379, 180] width 42 height 27
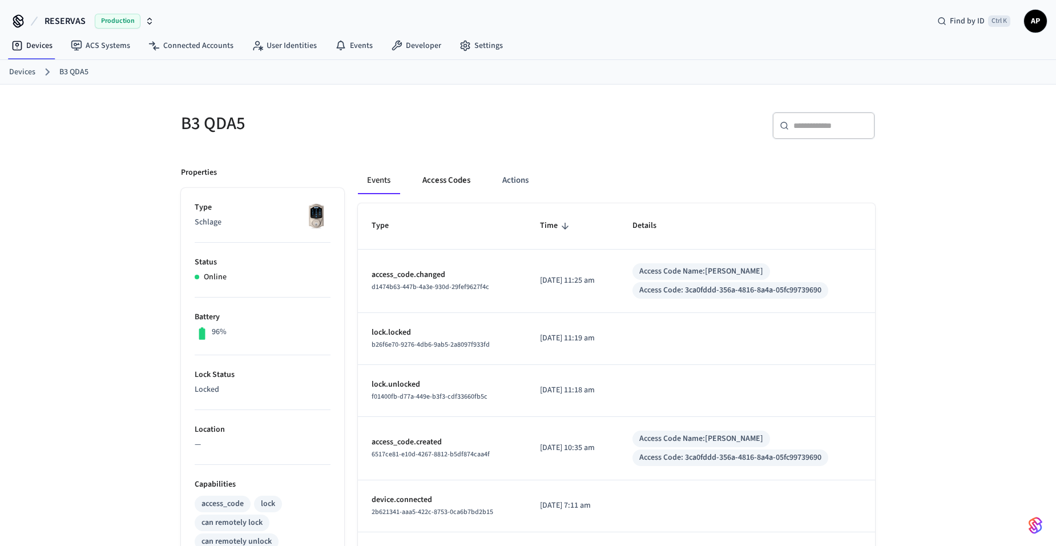
click at [449, 181] on button "Access Codes" at bounding box center [446, 180] width 66 height 27
click at [387, 188] on button "Events" at bounding box center [379, 180] width 42 height 27
click at [440, 184] on button "Access Codes" at bounding box center [446, 180] width 66 height 27
click at [475, 172] on button "Access Codes" at bounding box center [446, 180] width 66 height 27
click at [460, 181] on button "Access Codes" at bounding box center [446, 180] width 66 height 27
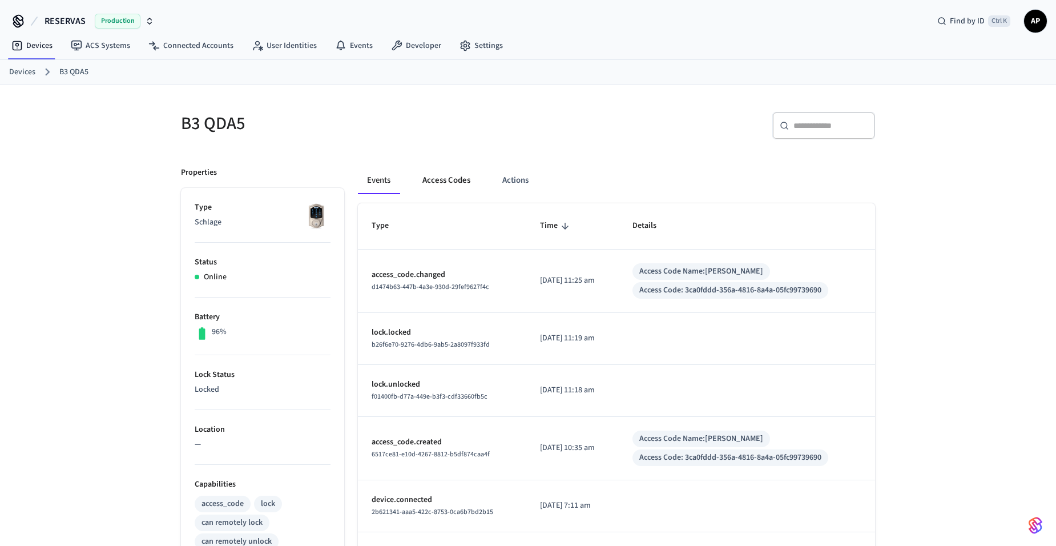
click at [453, 182] on button "Access Codes" at bounding box center [446, 180] width 66 height 27
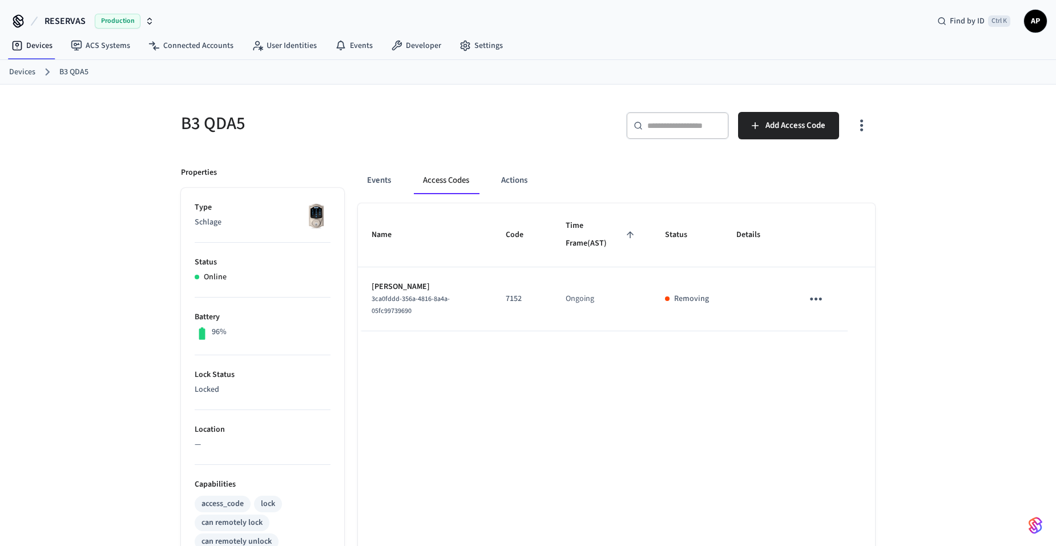
click at [16, 67] on link "Devices" at bounding box center [22, 72] width 26 height 12
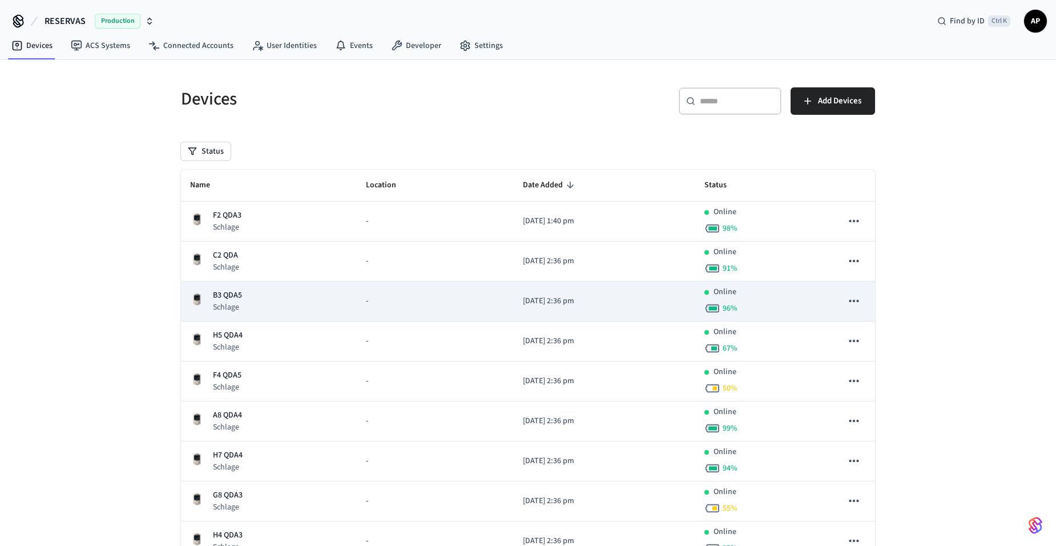
click at [232, 289] on p "B3 QDA5" at bounding box center [227, 295] width 29 height 12
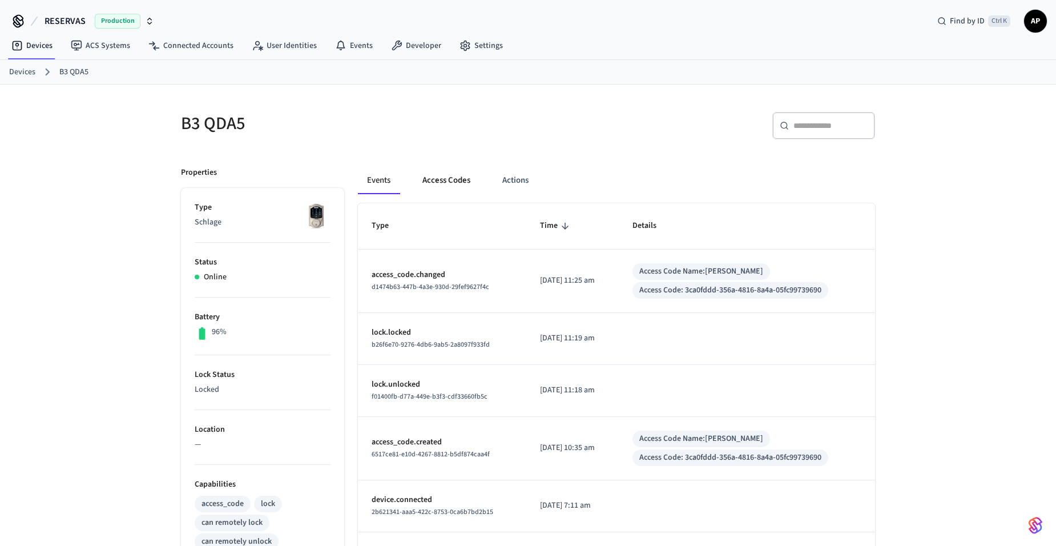
click at [454, 171] on button "Access Codes" at bounding box center [446, 180] width 66 height 27
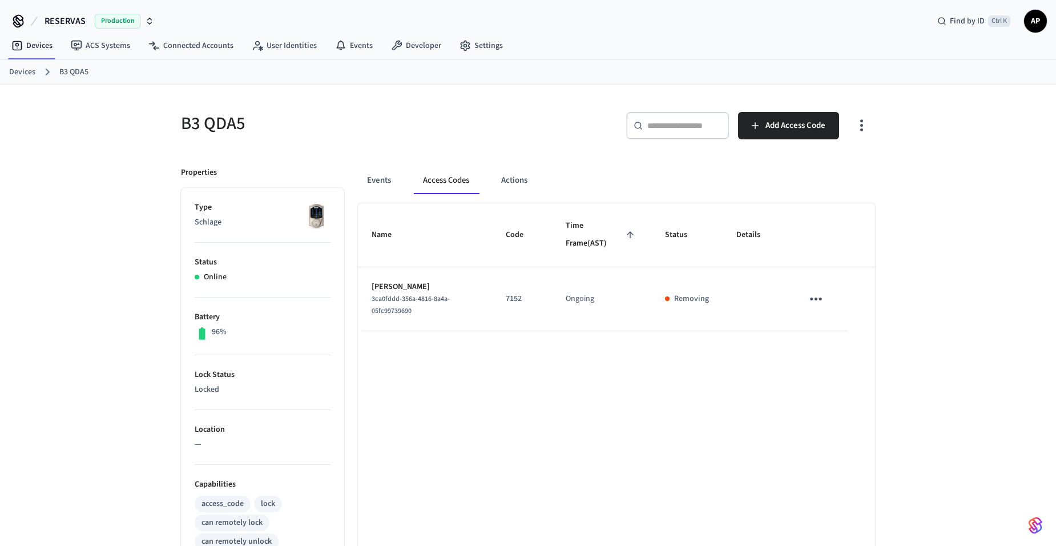
click at [811, 300] on icon "sticky table" at bounding box center [816, 299] width 18 height 18
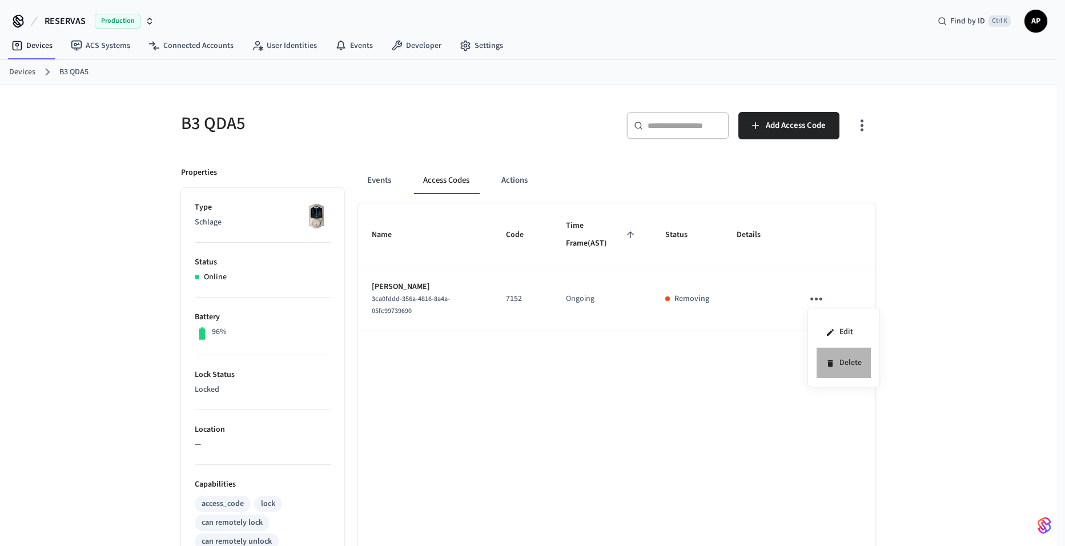
click at [851, 366] on li "Delete" at bounding box center [844, 363] width 54 height 30
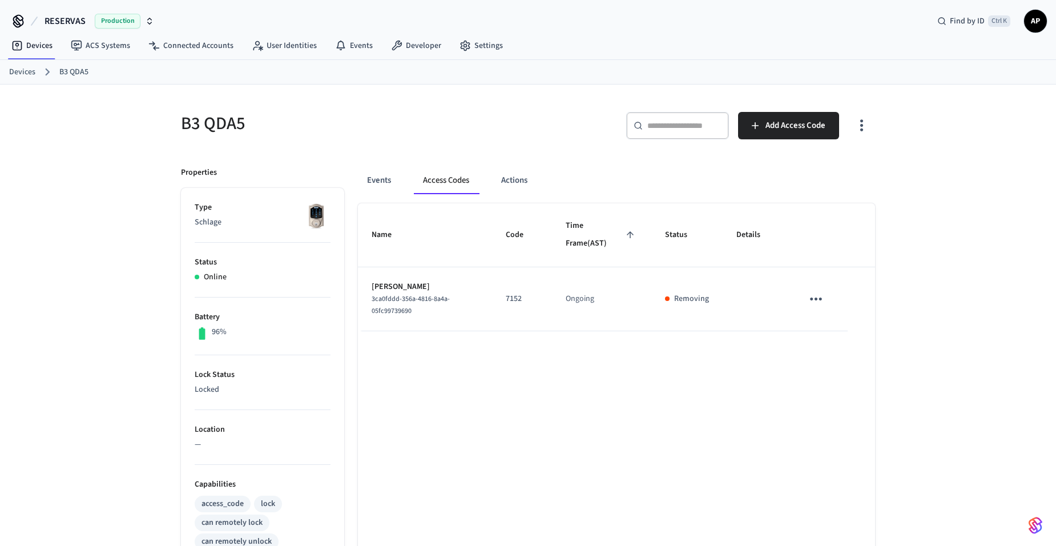
click at [15, 71] on link "Devices" at bounding box center [22, 72] width 26 height 12
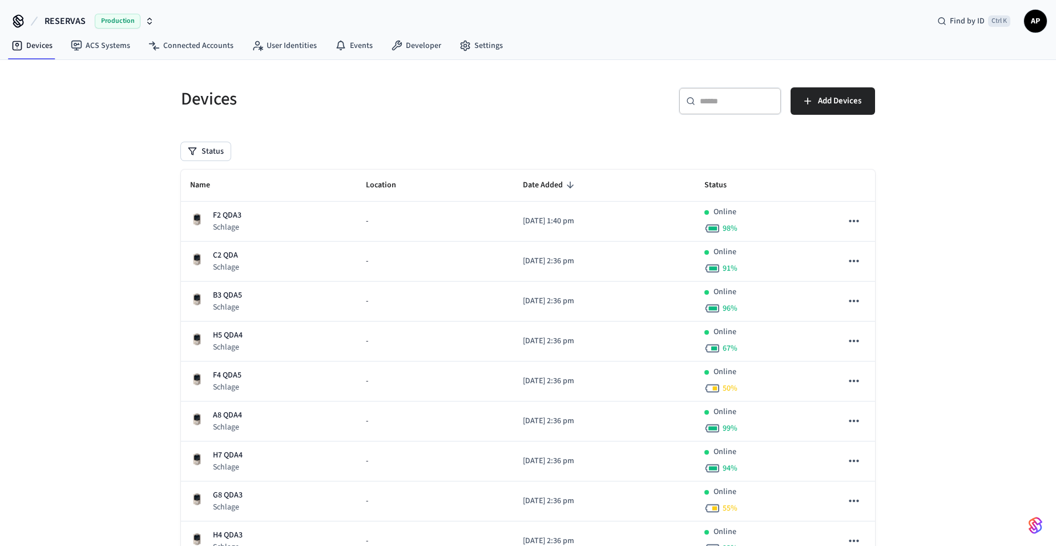
click at [215, 174] on th "Name" at bounding box center [269, 186] width 176 height 32
click at [211, 179] on span "Name" at bounding box center [207, 185] width 35 height 18
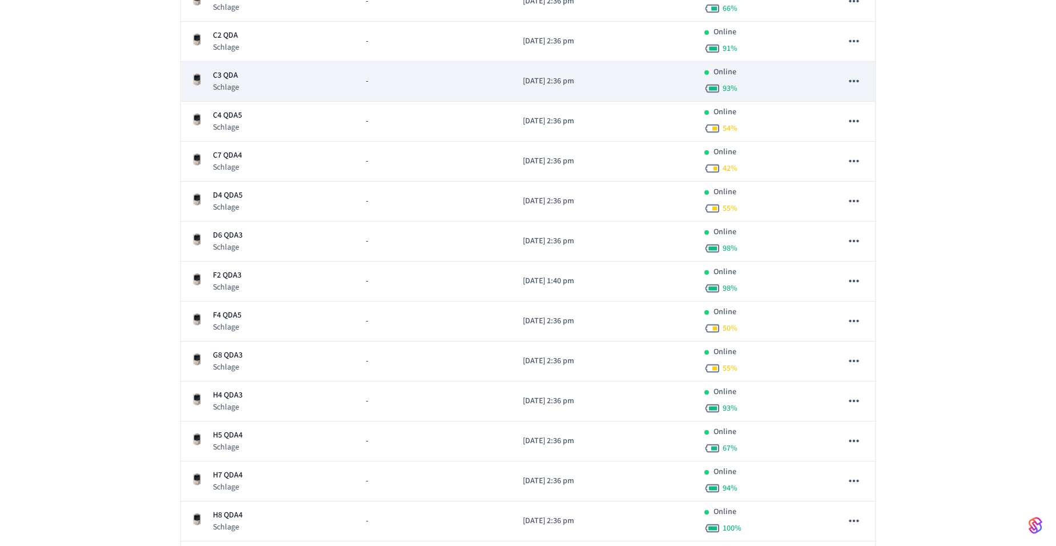
scroll to position [486, 0]
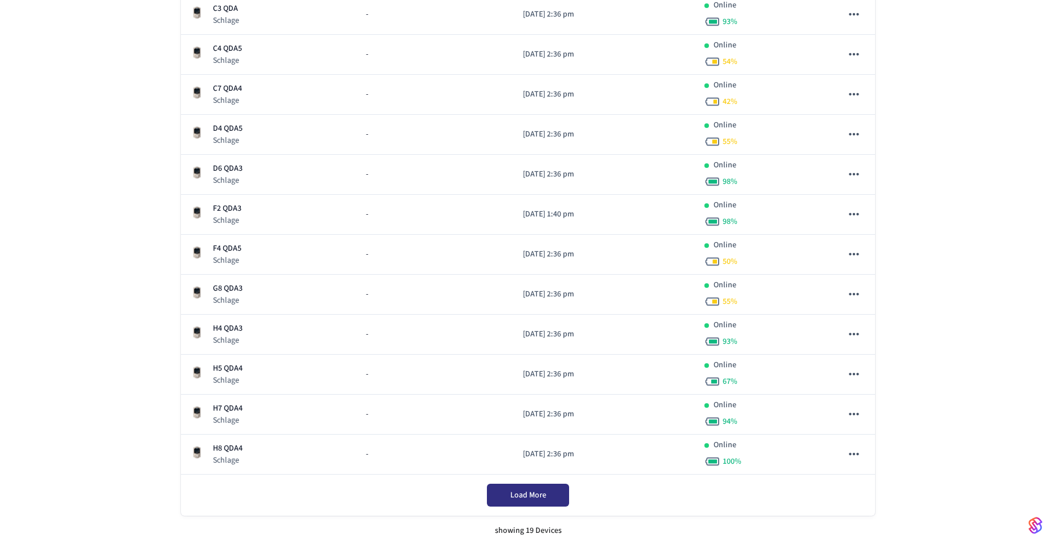
click at [521, 499] on span "Load More" at bounding box center [528, 494] width 36 height 11
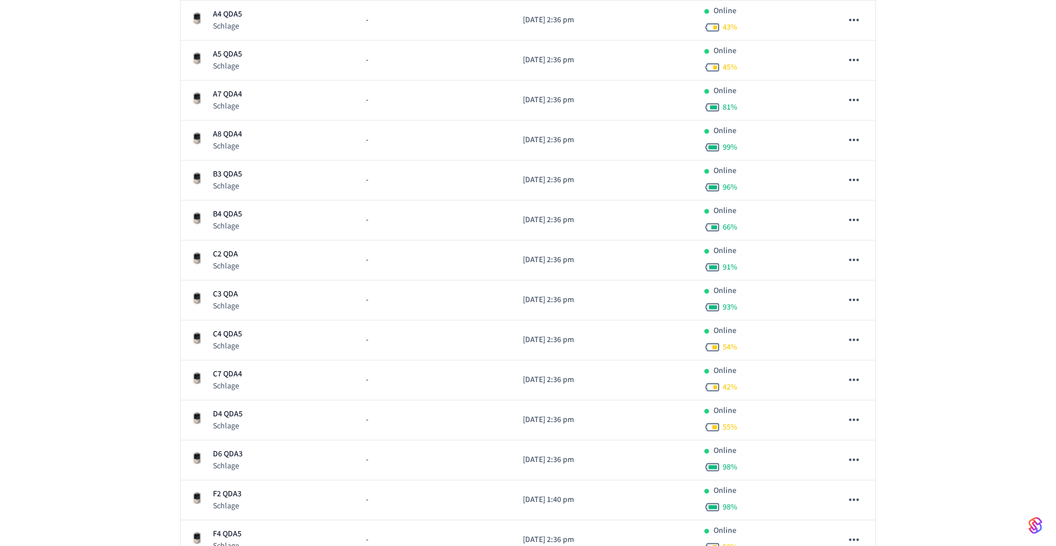
scroll to position [0, 0]
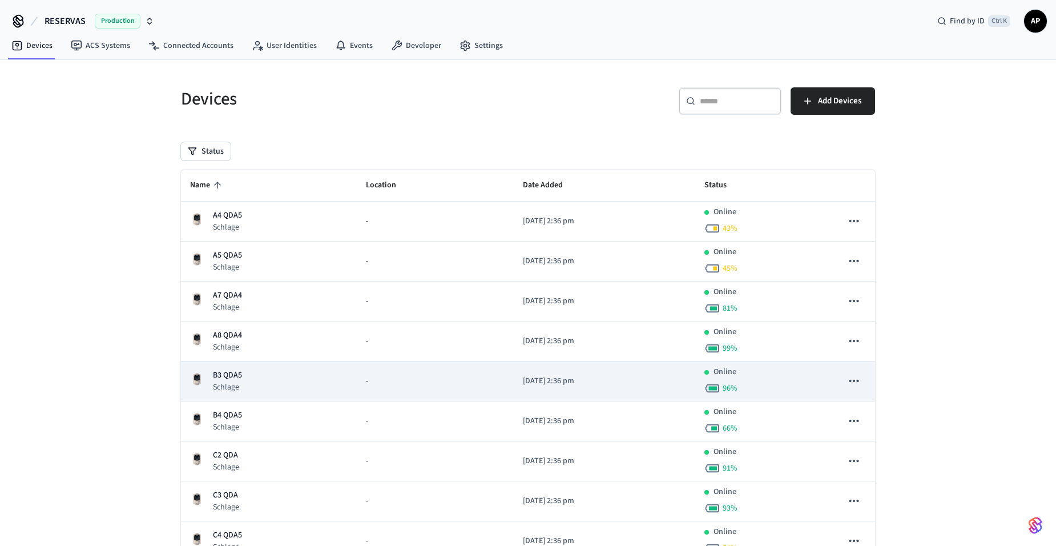
click at [219, 375] on p "B3 QDA5" at bounding box center [227, 375] width 29 height 12
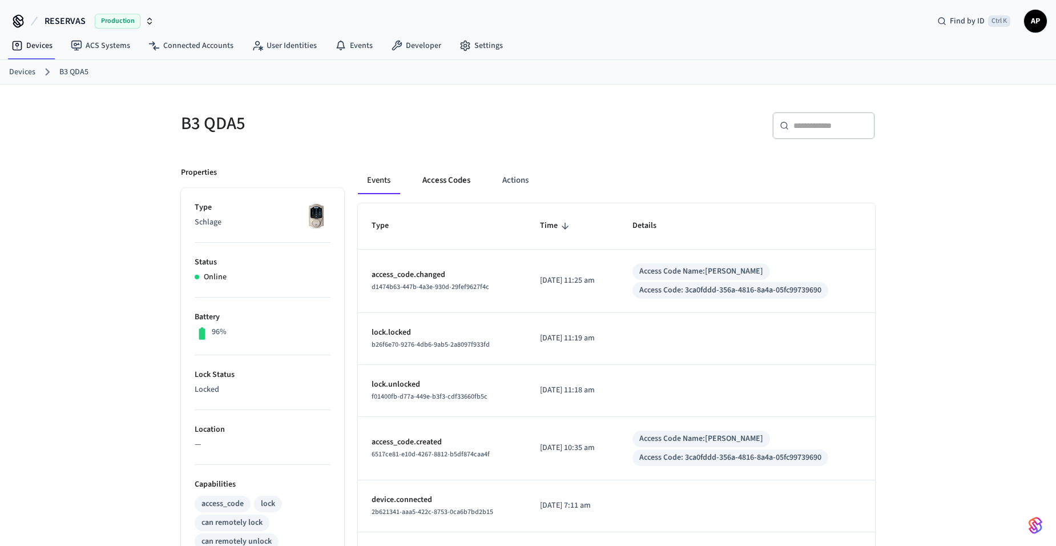
click at [441, 179] on button "Access Codes" at bounding box center [446, 180] width 66 height 27
click at [444, 182] on button "Access Codes" at bounding box center [446, 180] width 66 height 27
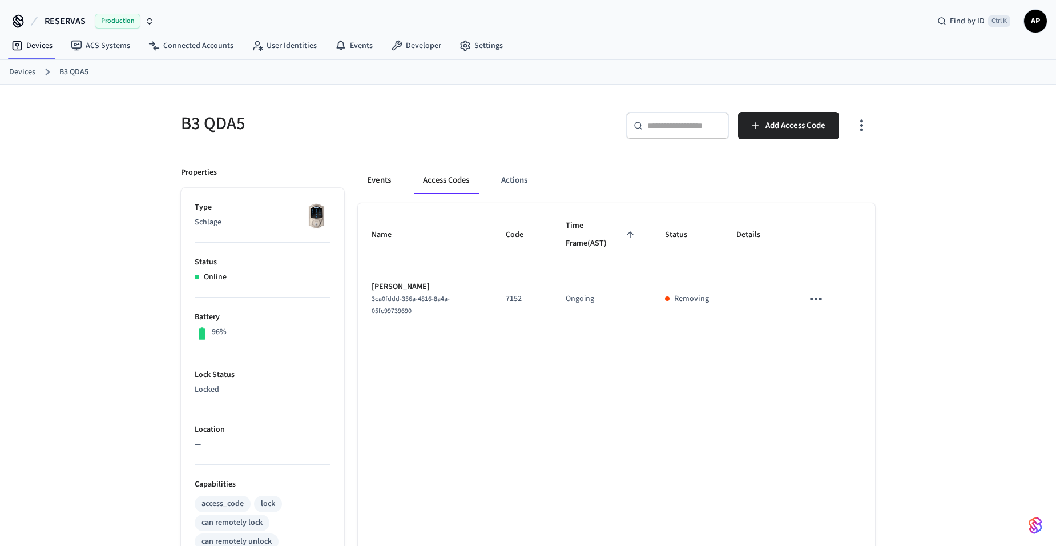
click at [375, 181] on button "Events" at bounding box center [379, 180] width 42 height 27
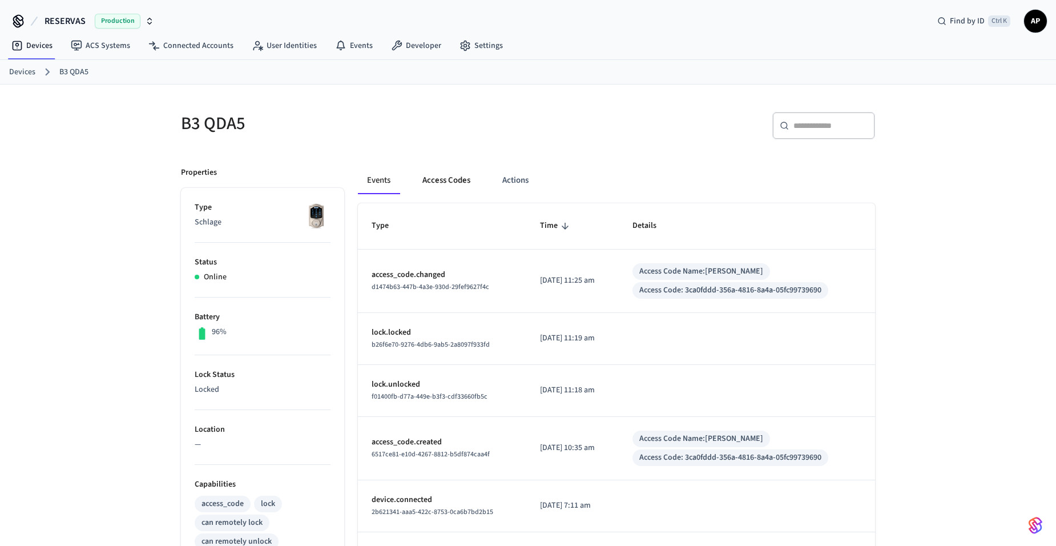
click at [449, 191] on button "Access Codes" at bounding box center [446, 180] width 66 height 27
click at [435, 187] on button "Access Codes" at bounding box center [446, 180] width 66 height 27
click at [102, 23] on span "Production" at bounding box center [118, 21] width 46 height 15
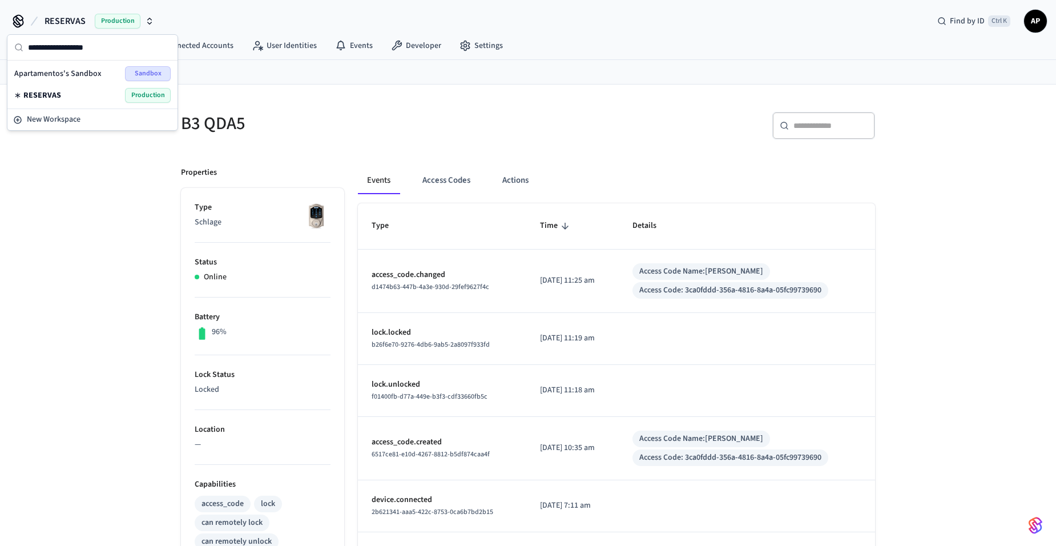
click at [88, 67] on div "Apartamentos's Sandbox Sandbox" at bounding box center [92, 73] width 156 height 15
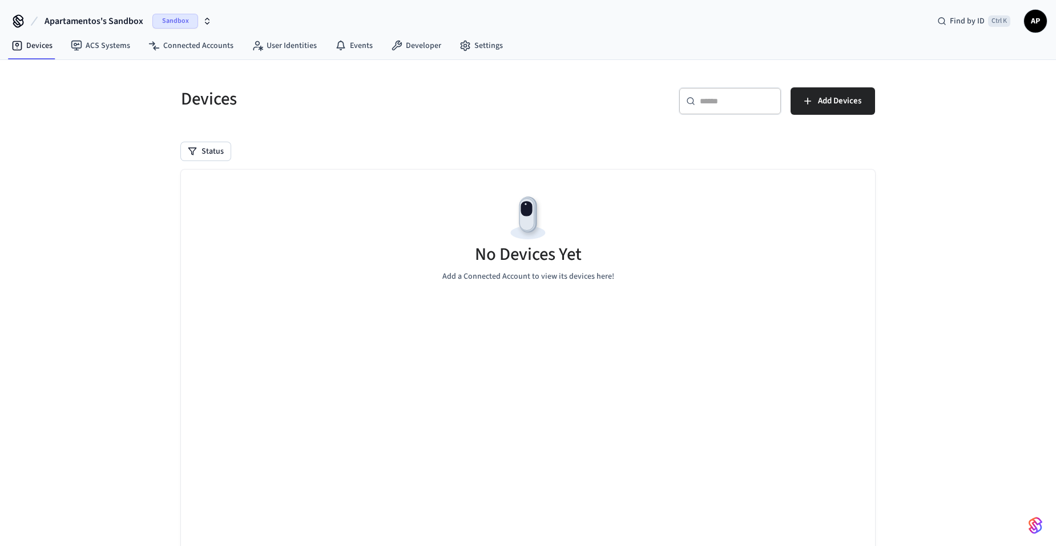
click at [118, 13] on button "Apartamentos's Sandbox Sandbox" at bounding box center [128, 21] width 174 height 24
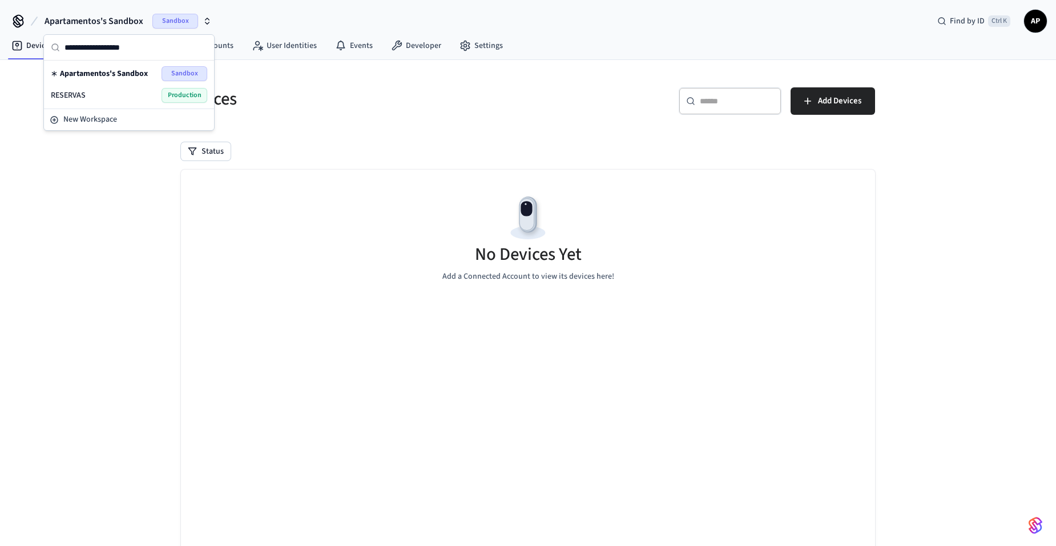
click at [135, 102] on div "RESERVAS Production" at bounding box center [129, 95] width 156 height 15
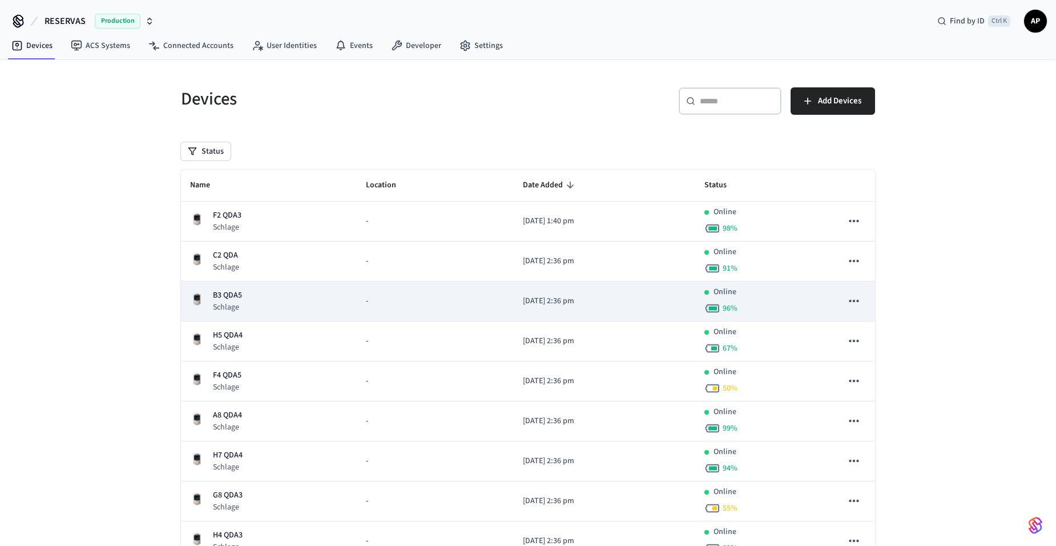
click at [243, 293] on div "B3 QDA5 Schlage" at bounding box center [269, 300] width 158 height 23
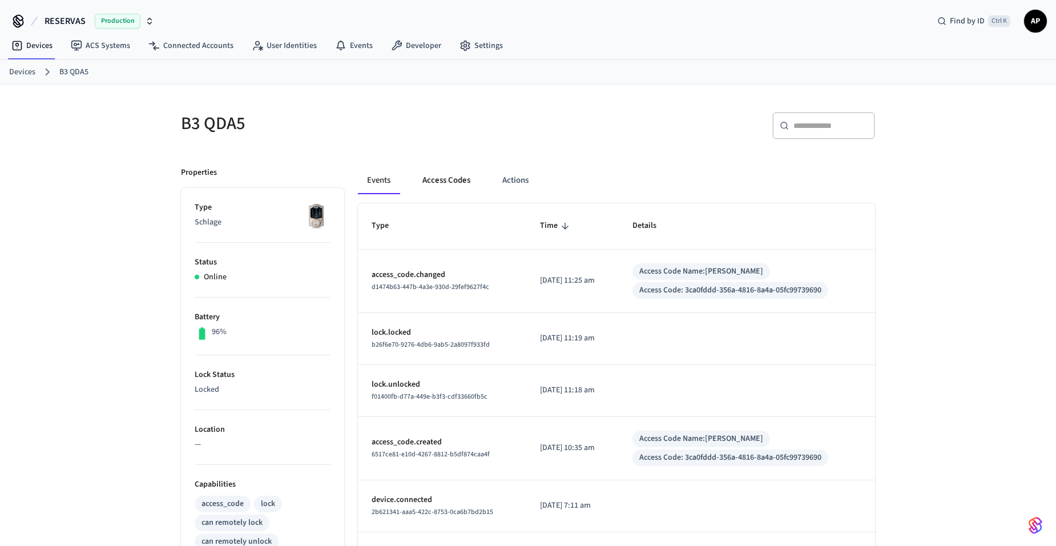
click at [457, 175] on button "Access Codes" at bounding box center [446, 180] width 66 height 27
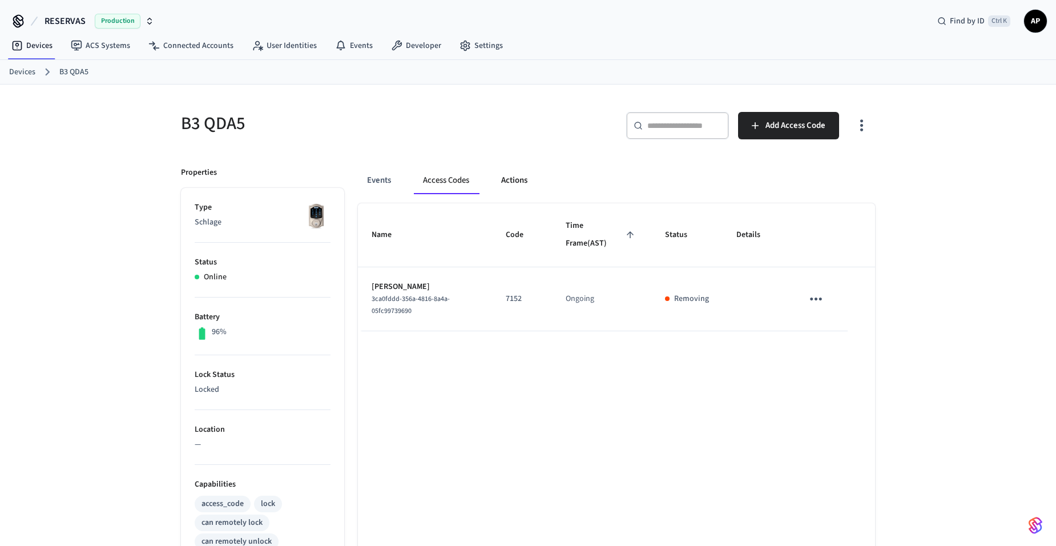
click at [514, 179] on button "Actions" at bounding box center [514, 180] width 45 height 27
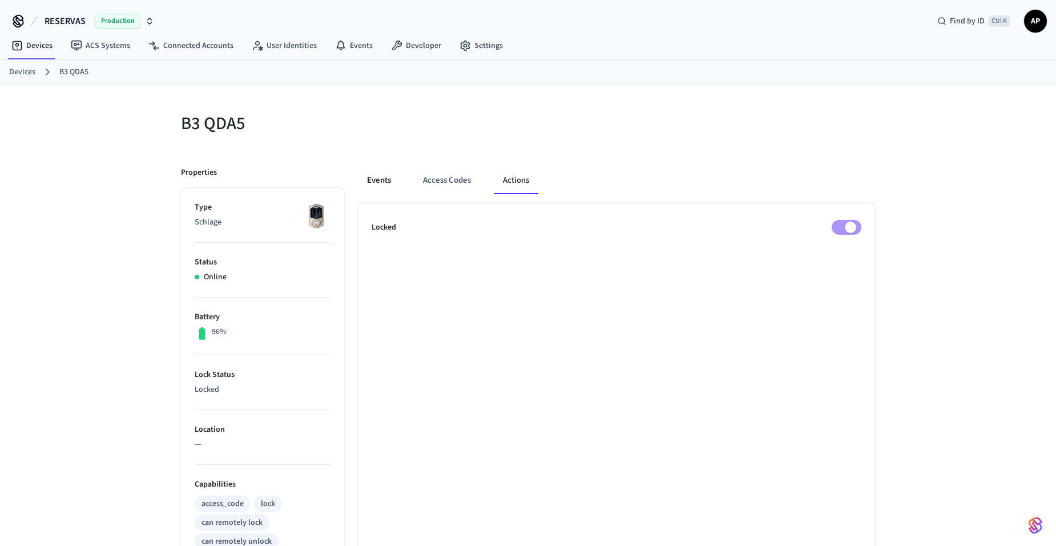
click at [380, 183] on button "Events" at bounding box center [379, 180] width 42 height 27
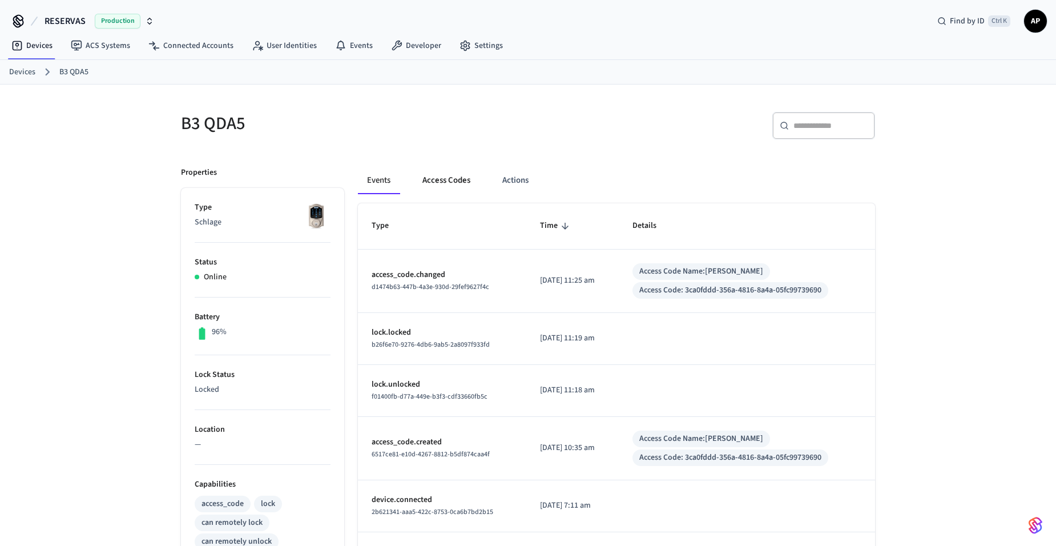
click at [443, 177] on button "Access Codes" at bounding box center [446, 180] width 66 height 27
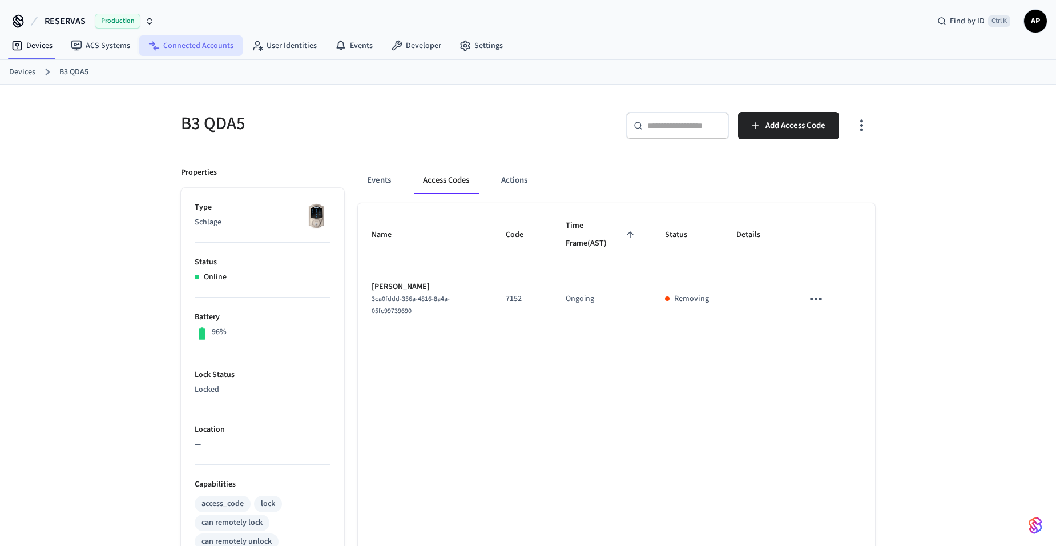
click at [175, 43] on link "Connected Accounts" at bounding box center [190, 45] width 103 height 21
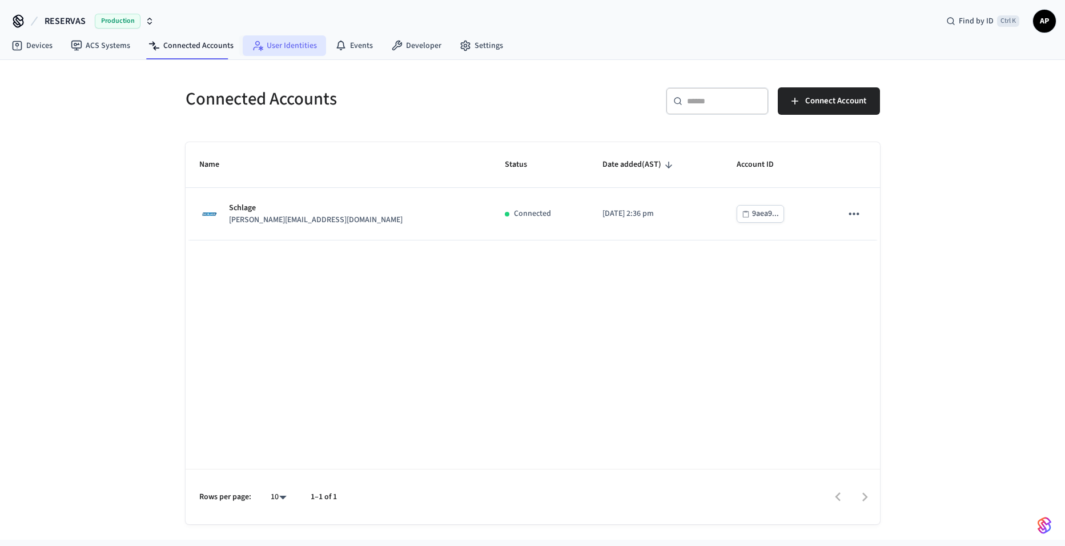
click at [290, 49] on link "User Identities" at bounding box center [284, 45] width 83 height 21
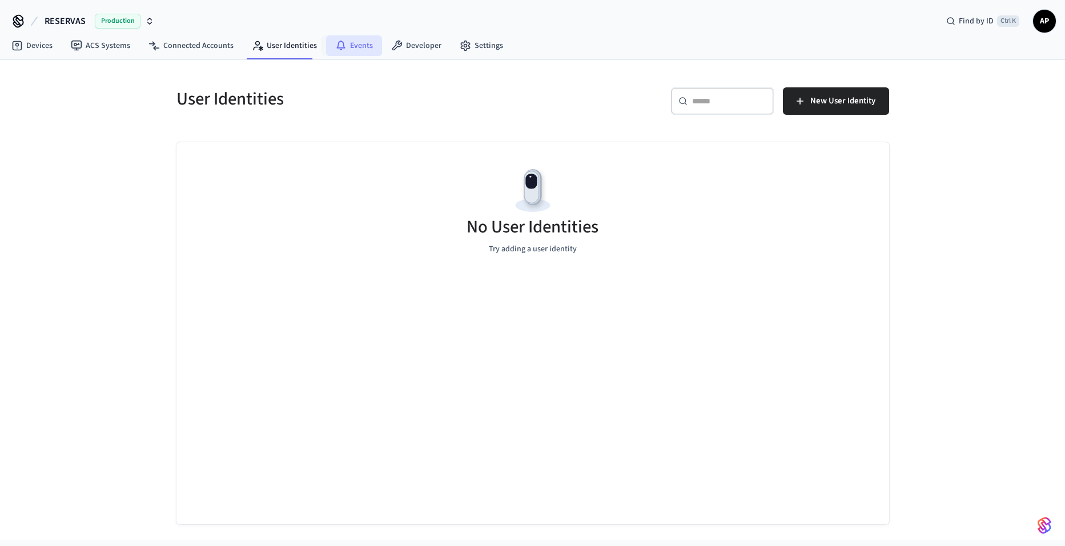
click at [351, 47] on link "Events" at bounding box center [354, 45] width 56 height 21
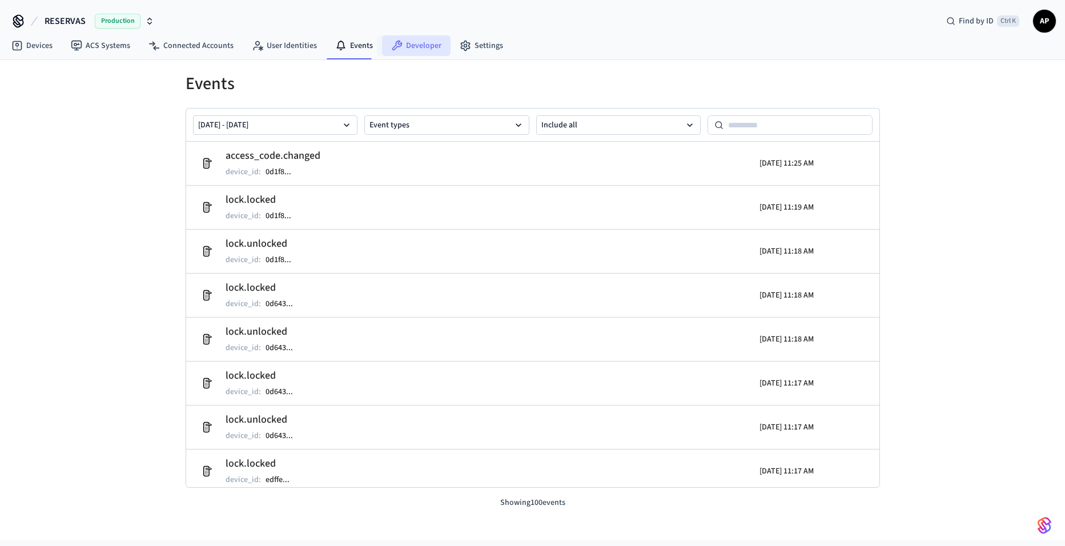
click at [417, 51] on link "Developer" at bounding box center [416, 45] width 69 height 21
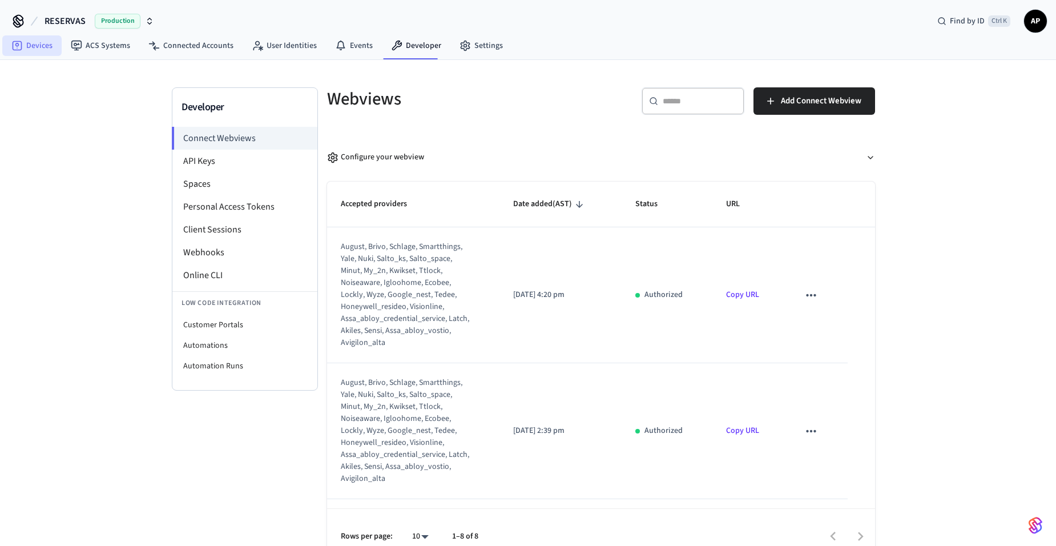
click at [19, 41] on icon at bounding box center [18, 46] width 10 height 10
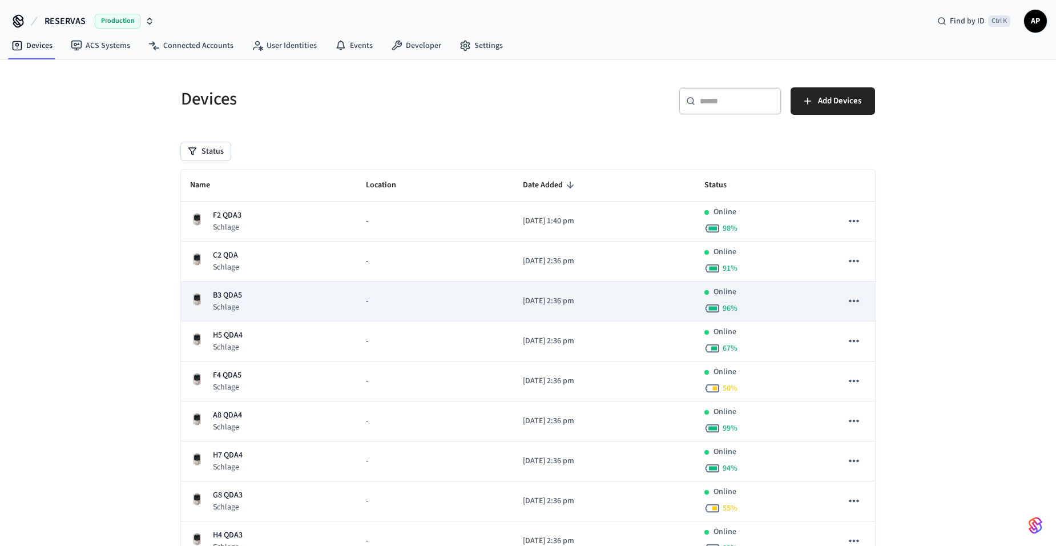
click at [239, 299] on p "B3 QDA5" at bounding box center [227, 295] width 29 height 12
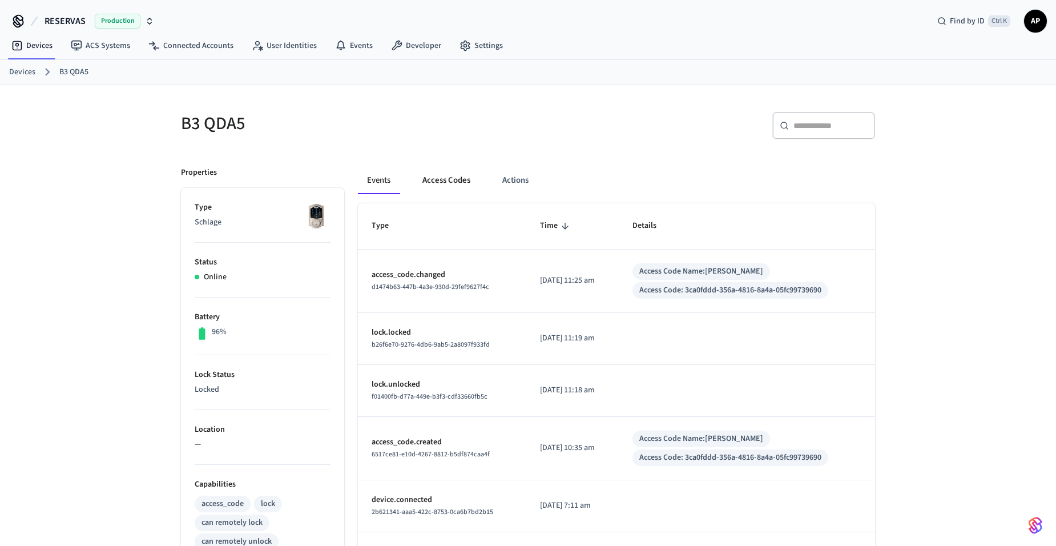
click at [450, 179] on button "Access Codes" at bounding box center [446, 180] width 66 height 27
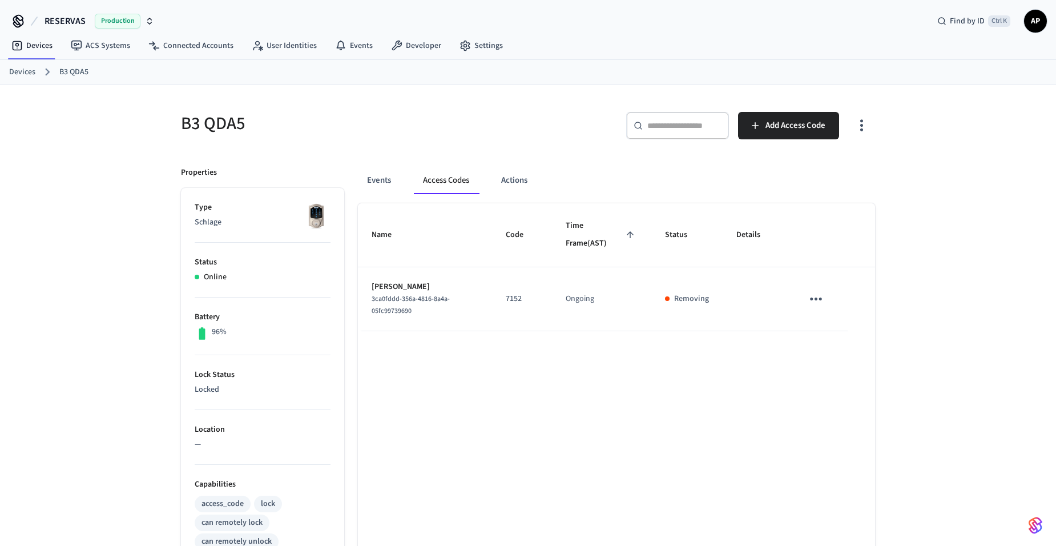
click at [14, 70] on link "Devices" at bounding box center [22, 72] width 26 height 12
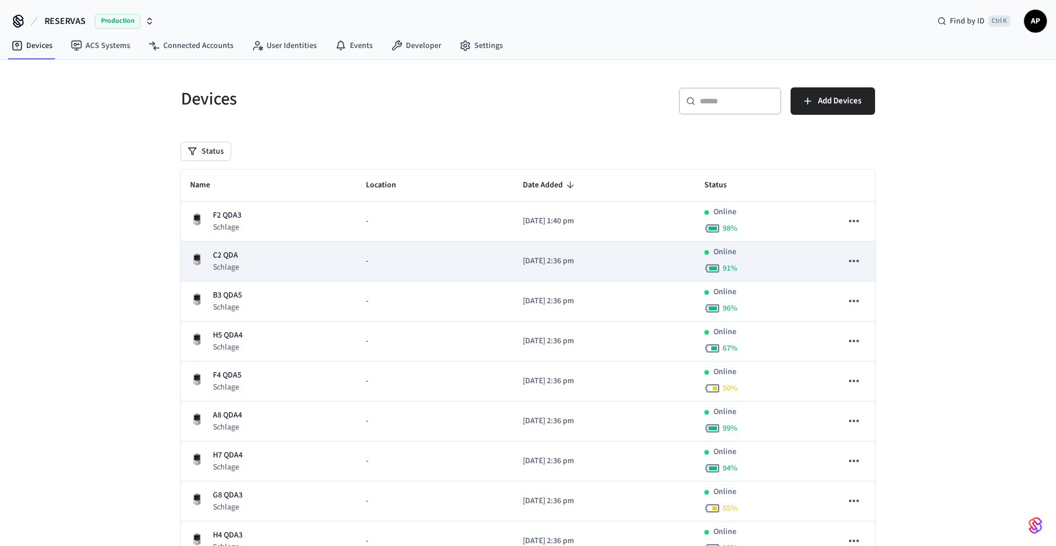
click at [230, 251] on p "C2 QDA" at bounding box center [226, 256] width 26 height 12
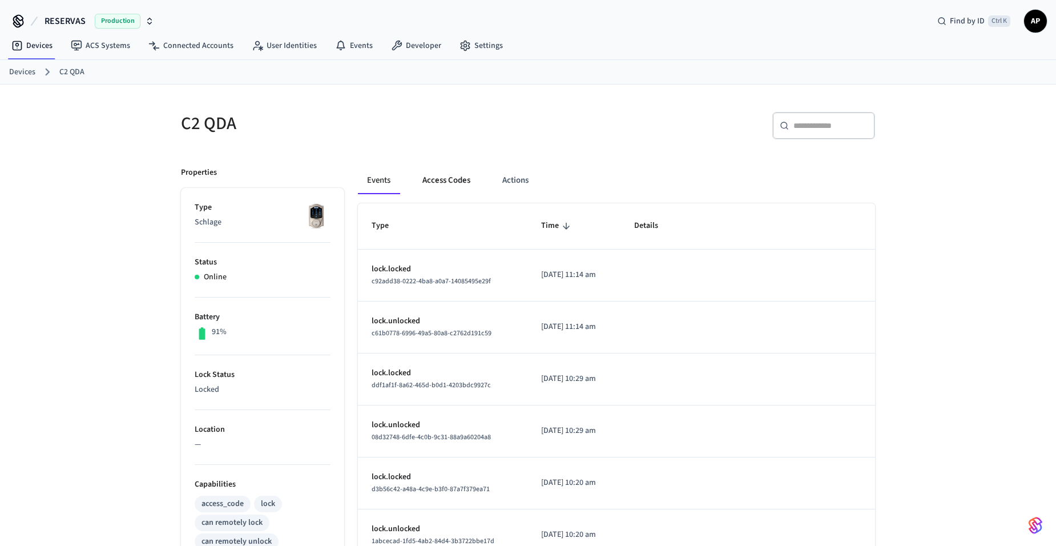
click at [451, 184] on button "Access Codes" at bounding box center [446, 180] width 66 height 27
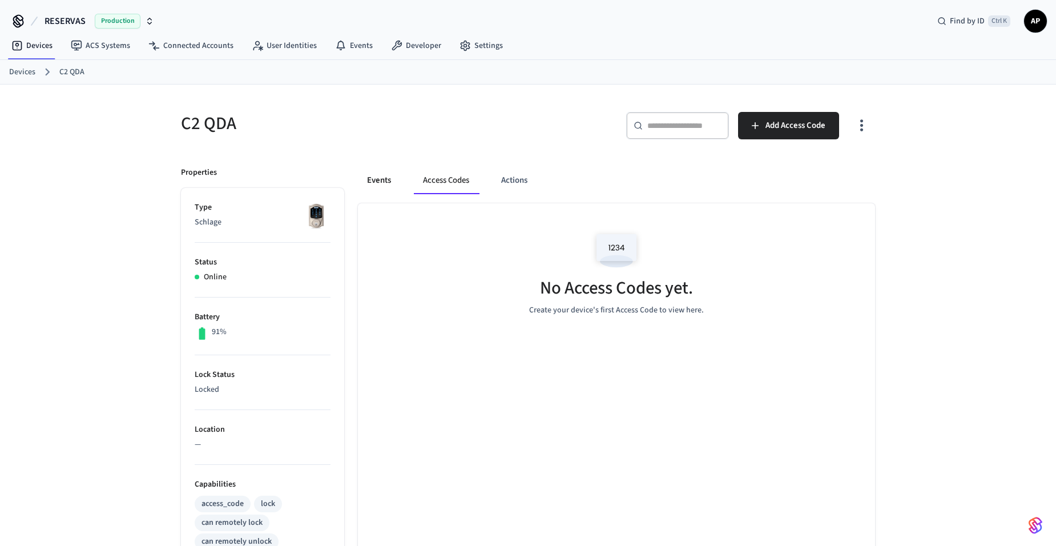
click at [380, 181] on button "Events" at bounding box center [379, 180] width 42 height 27
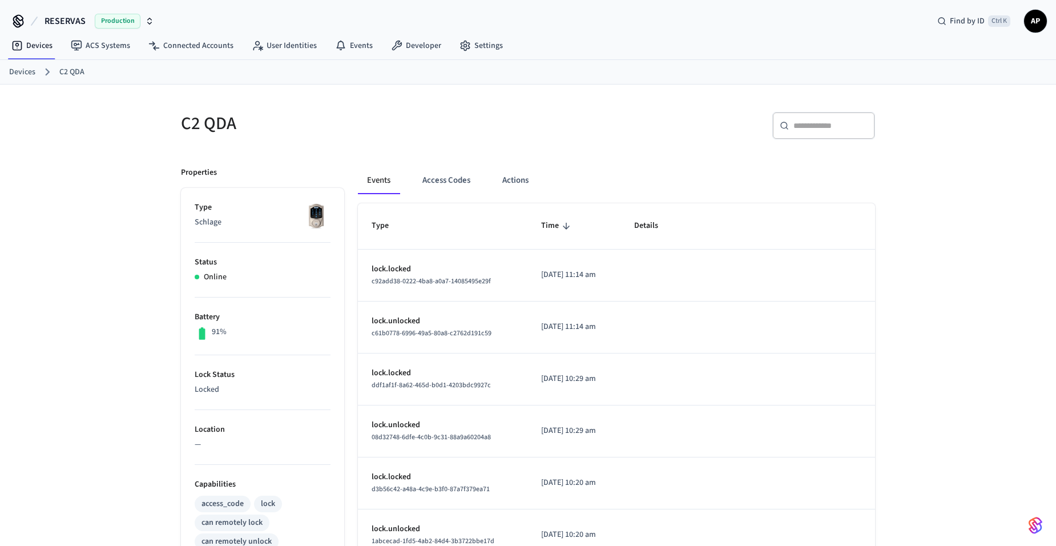
click at [33, 76] on link "Devices" at bounding box center [22, 72] width 26 height 12
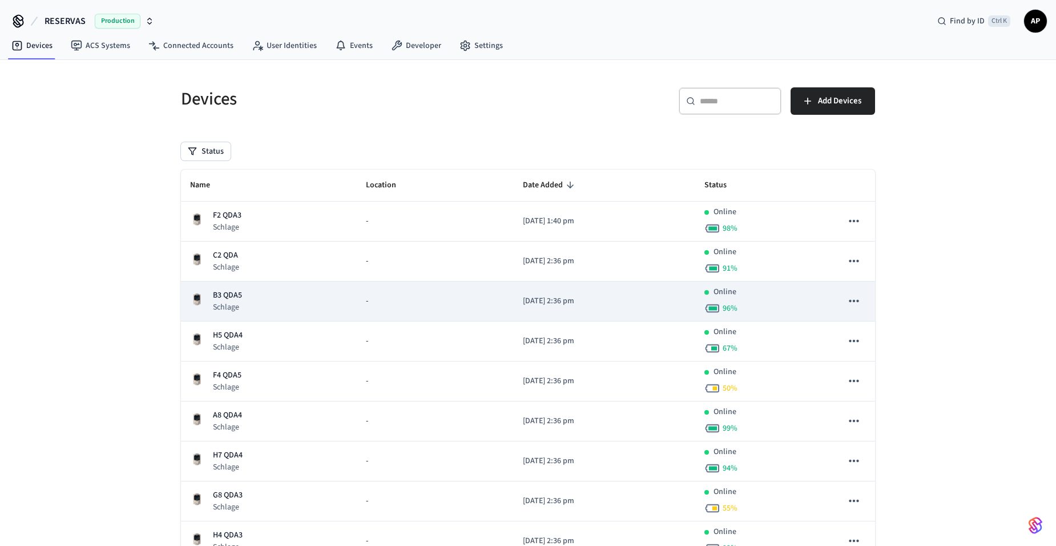
click at [250, 303] on div "B3 QDA5 Schlage" at bounding box center [269, 300] width 158 height 23
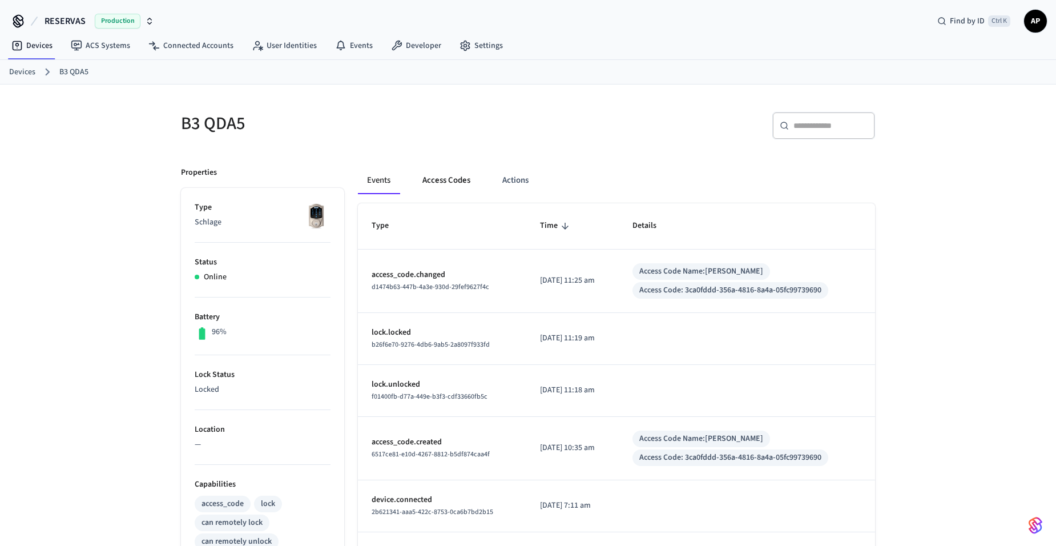
click at [450, 172] on button "Access Codes" at bounding box center [446, 180] width 66 height 27
click at [436, 180] on button "Access Codes" at bounding box center [446, 180] width 66 height 27
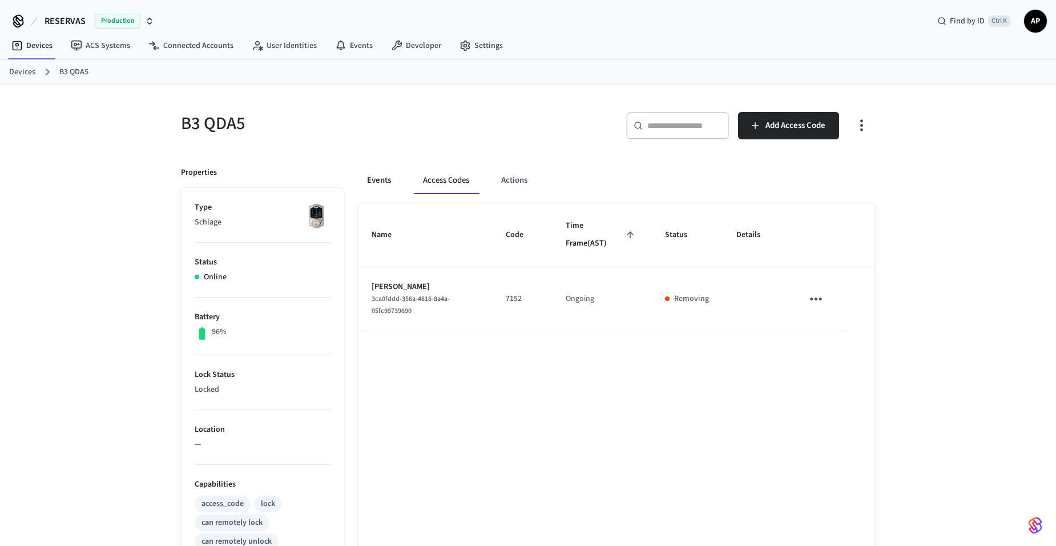
click at [377, 178] on button "Events" at bounding box center [379, 180] width 42 height 27
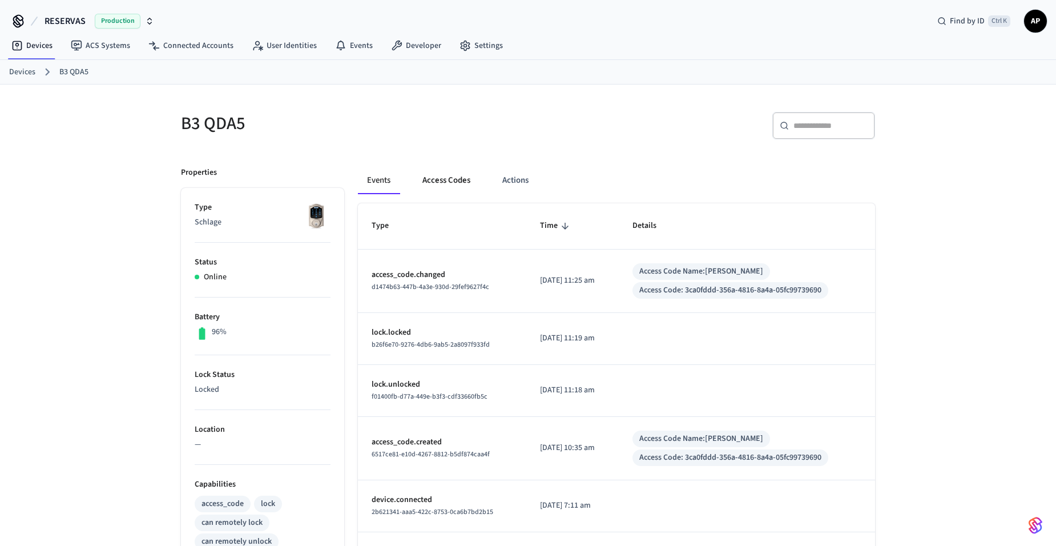
click at [453, 188] on button "Access Codes" at bounding box center [446, 180] width 66 height 27
click at [447, 180] on button "Access Codes" at bounding box center [446, 180] width 66 height 27
click at [453, 186] on button "Access Codes" at bounding box center [446, 180] width 66 height 27
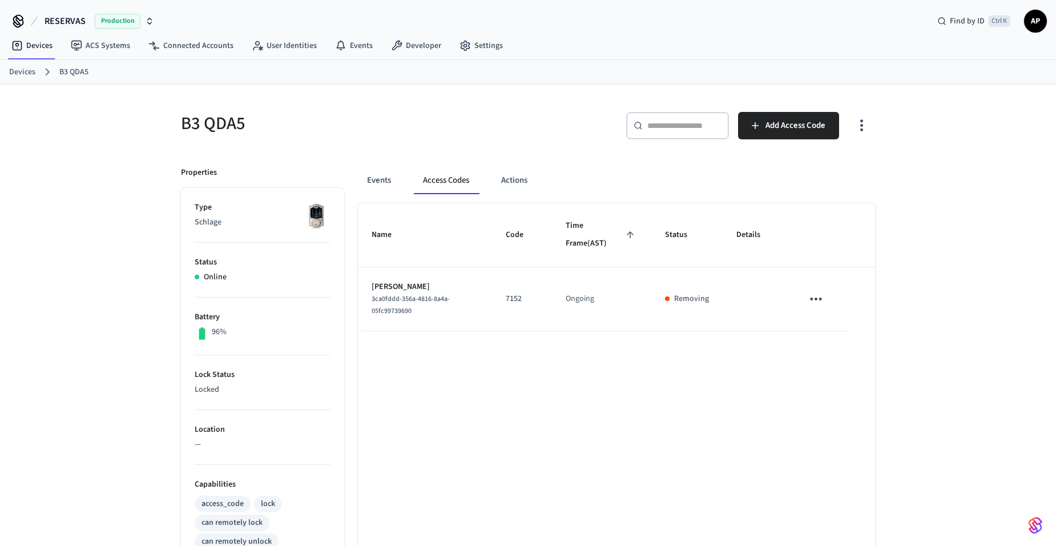
click at [439, 186] on button "Access Codes" at bounding box center [446, 180] width 65 height 27
click at [372, 175] on button "Events" at bounding box center [379, 180] width 42 height 27
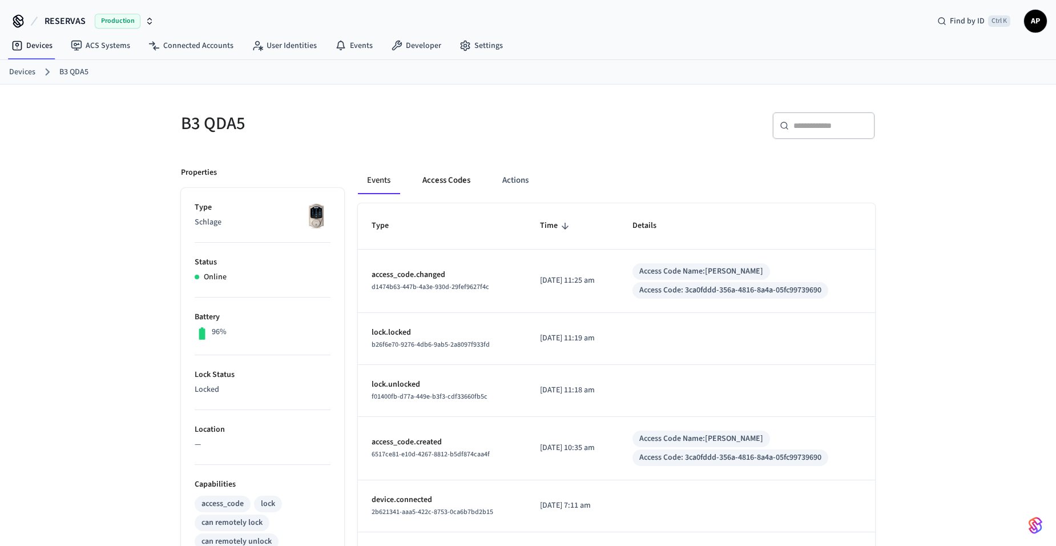
click at [442, 180] on button "Access Codes" at bounding box center [446, 180] width 66 height 27
click at [31, 77] on link "Devices" at bounding box center [22, 72] width 26 height 12
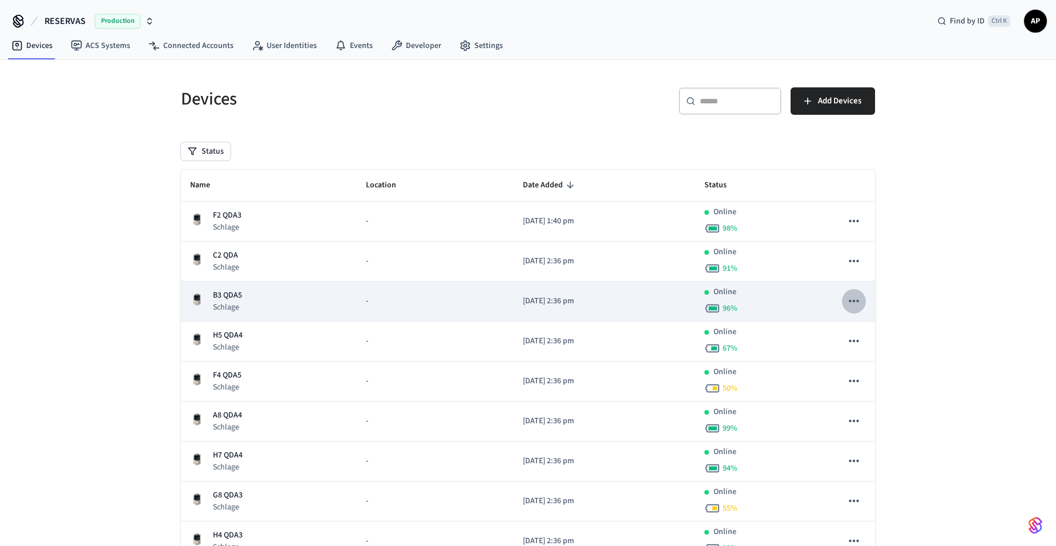
click at [855, 296] on icon "sticky table" at bounding box center [854, 300] width 15 height 15
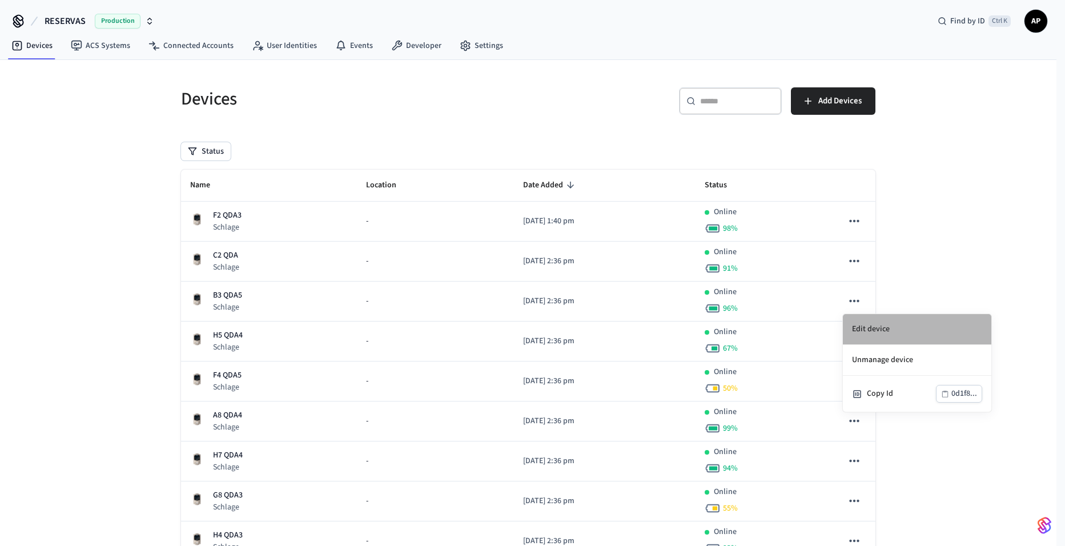
click at [873, 331] on li "Edit device" at bounding box center [917, 329] width 148 height 31
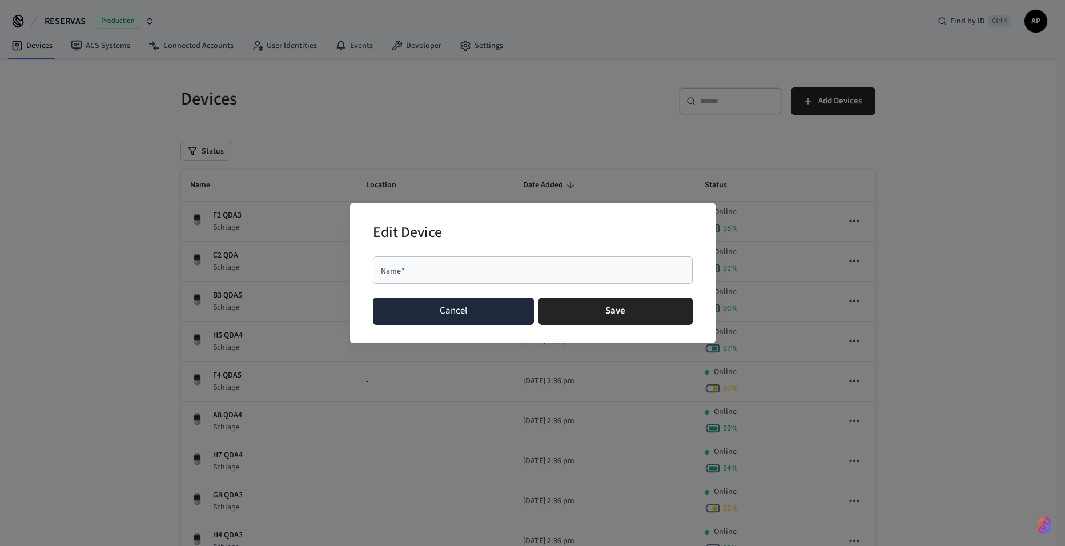
click at [436, 302] on button "Cancel" at bounding box center [454, 310] width 162 height 27
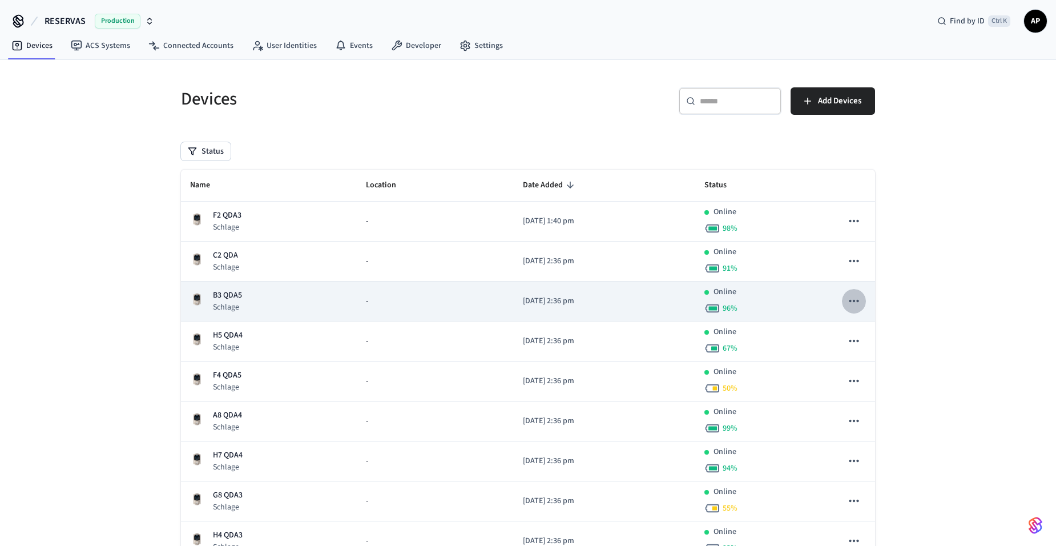
click at [856, 309] on button "sticky table" at bounding box center [854, 301] width 24 height 24
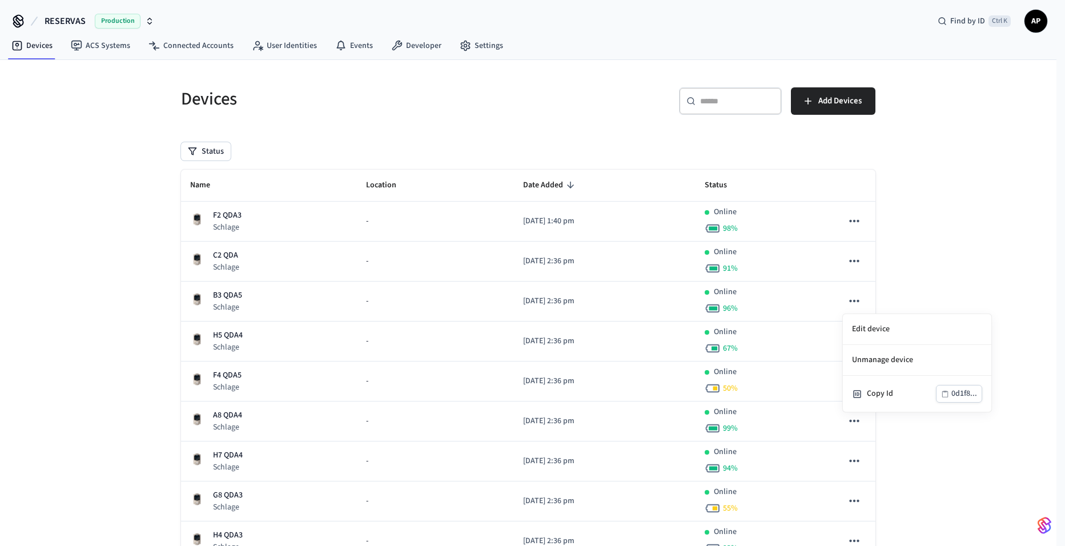
click at [226, 296] on div at bounding box center [532, 273] width 1065 height 546
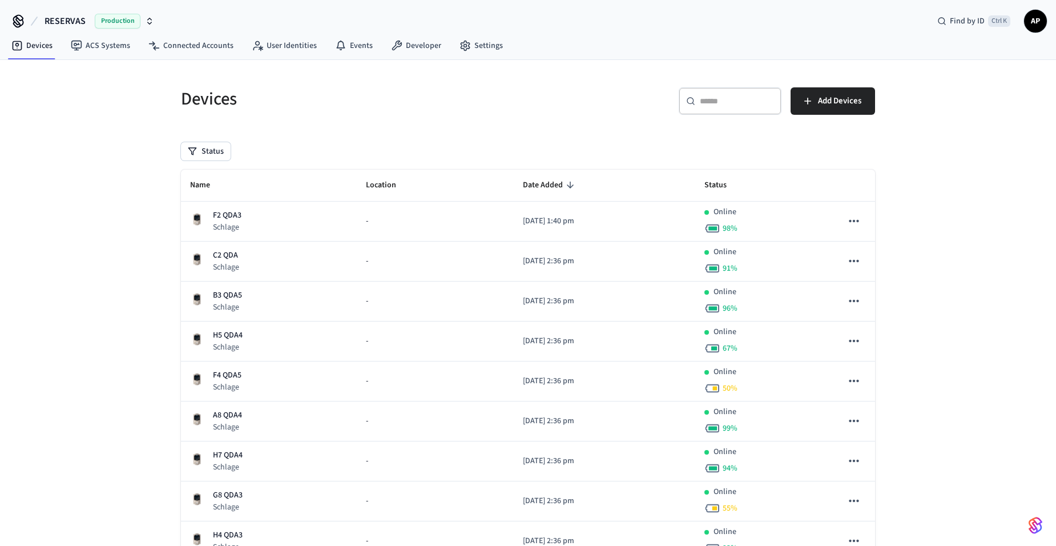
click at [226, 296] on p "B3 QDA5" at bounding box center [227, 295] width 29 height 12
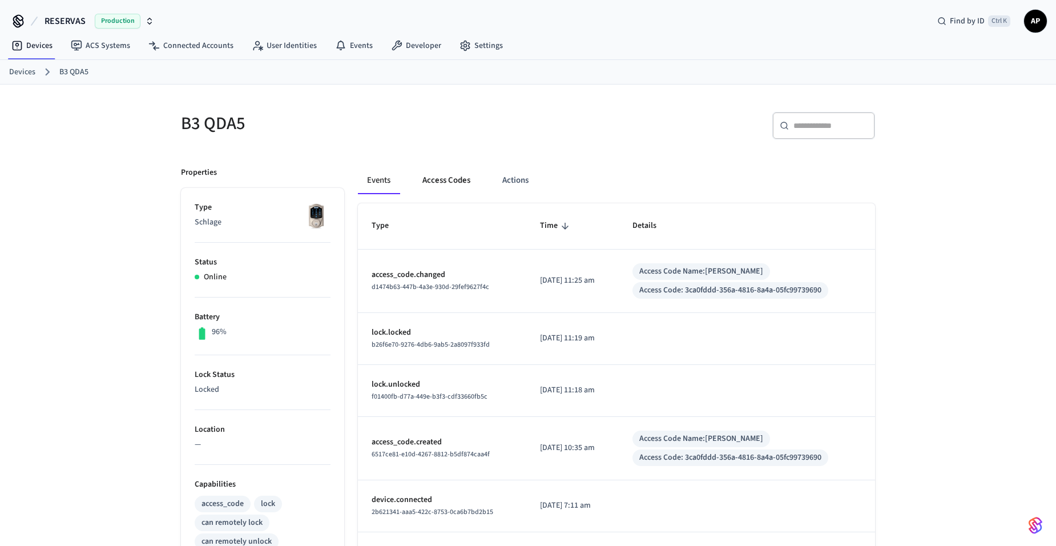
click at [460, 187] on button "Access Codes" at bounding box center [446, 180] width 66 height 27
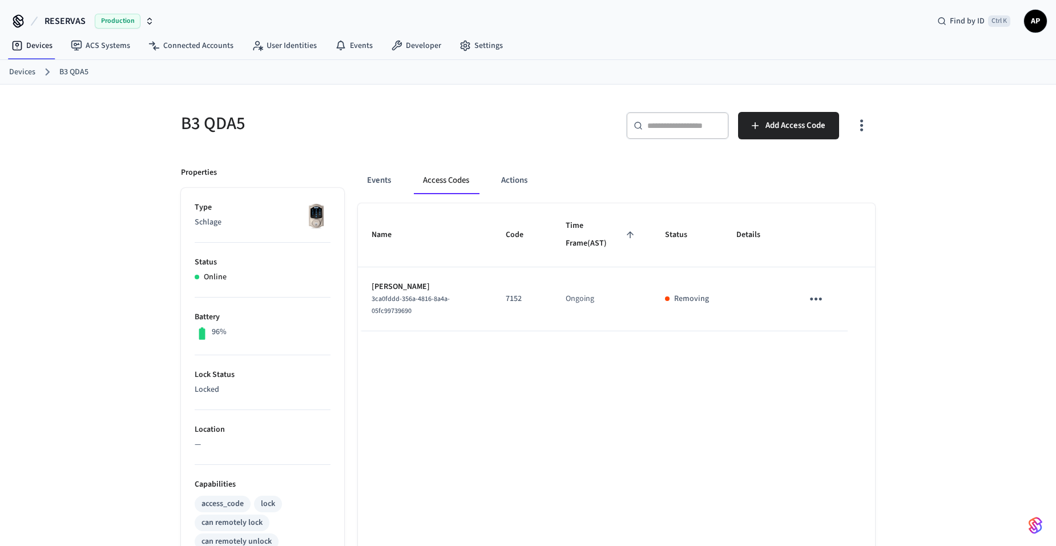
click at [821, 299] on icon "sticky table" at bounding box center [816, 298] width 12 height 3
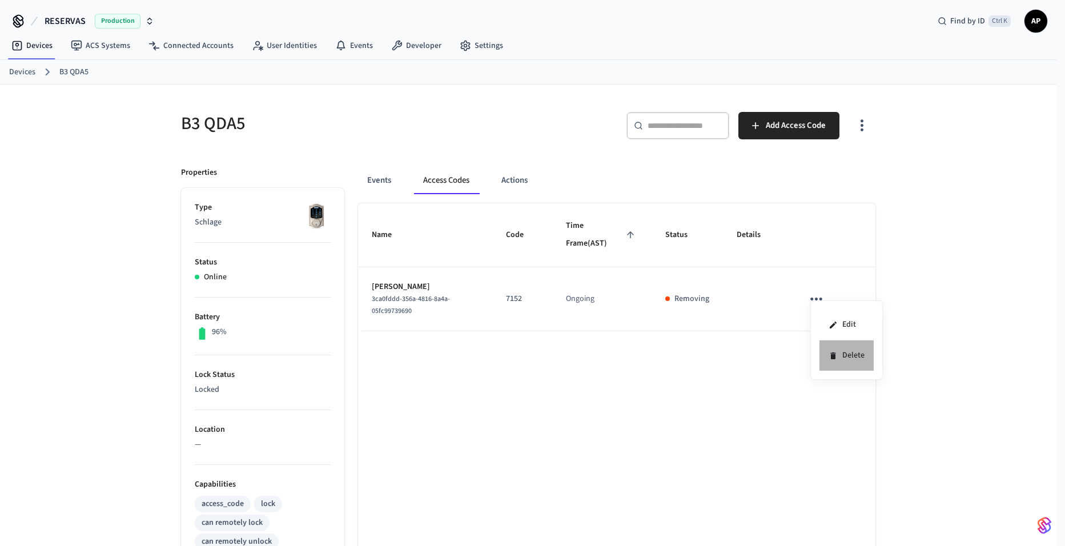
click at [847, 350] on li "Delete" at bounding box center [846, 355] width 54 height 30
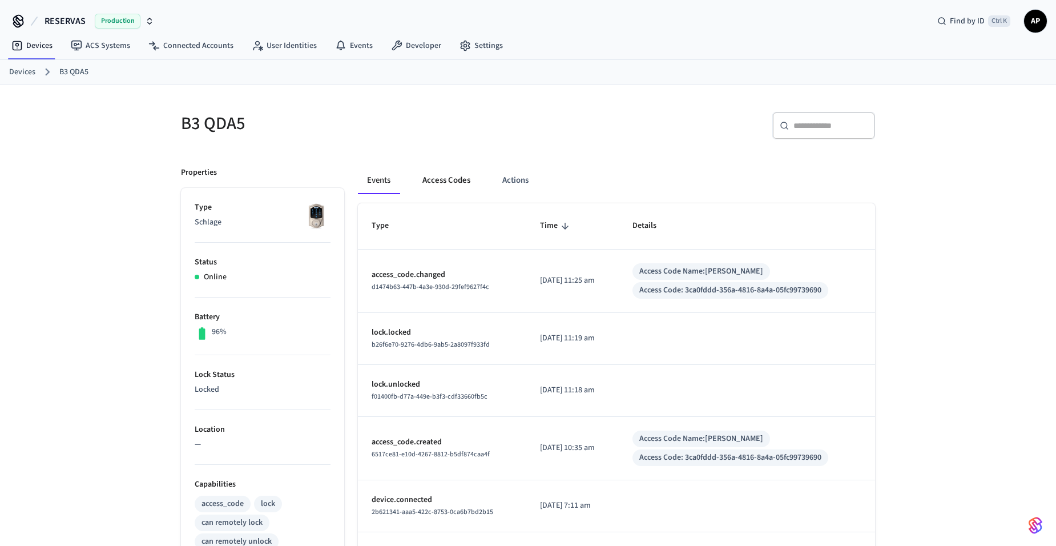
click at [429, 186] on button "Access Codes" at bounding box center [446, 180] width 66 height 27
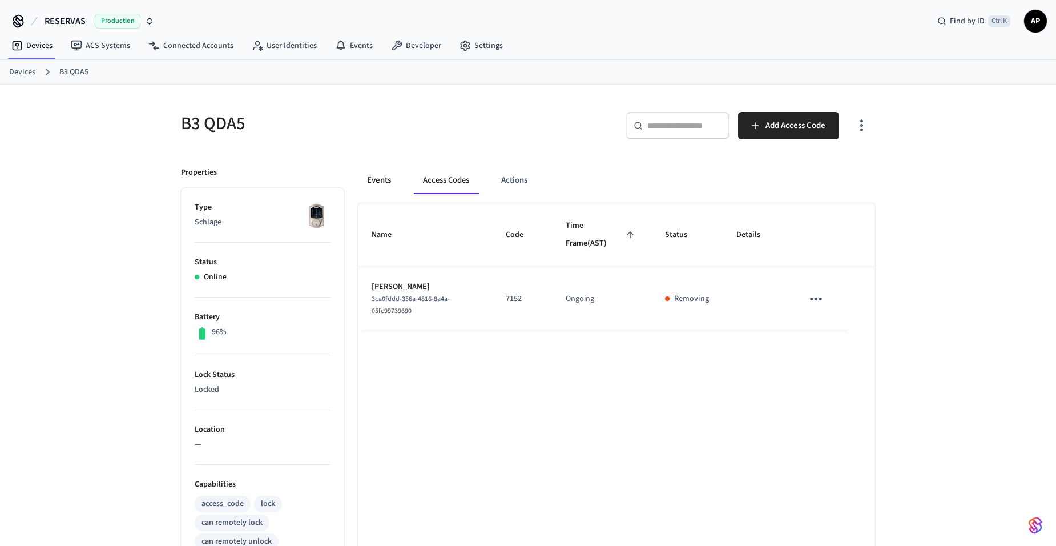
click at [381, 179] on button "Events" at bounding box center [379, 180] width 42 height 27
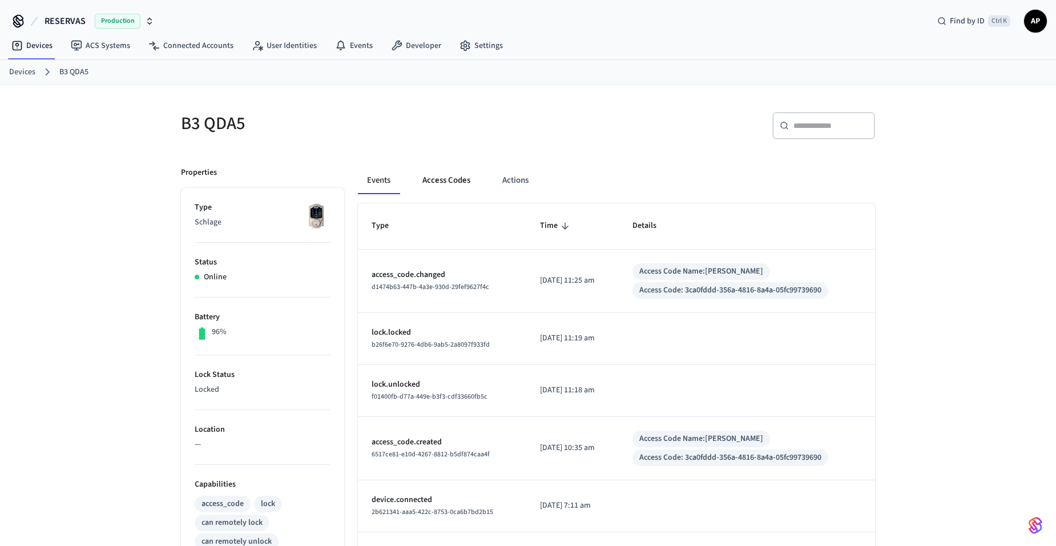
click at [424, 179] on button "Access Codes" at bounding box center [446, 180] width 66 height 27
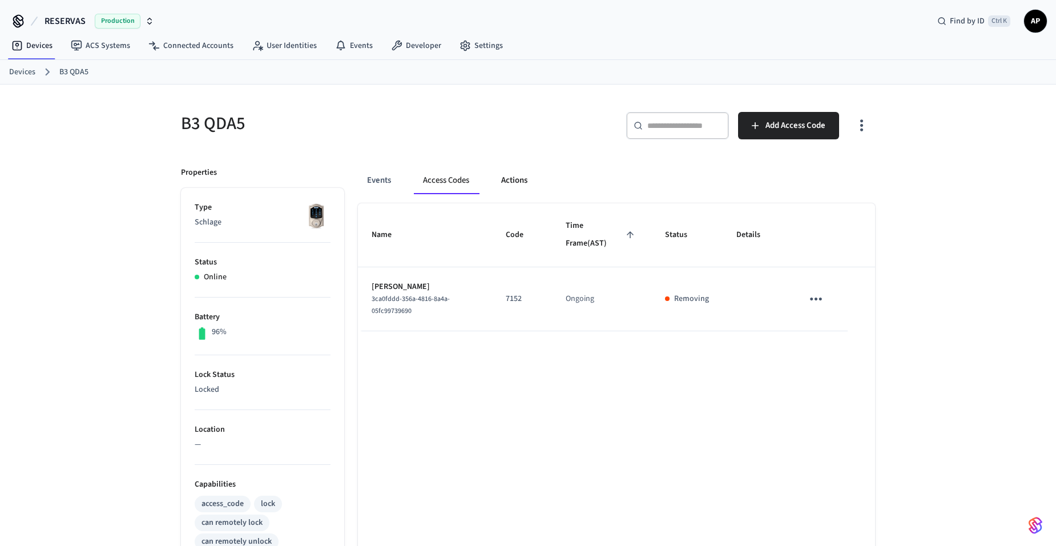
click at [517, 182] on button "Actions" at bounding box center [514, 180] width 45 height 27
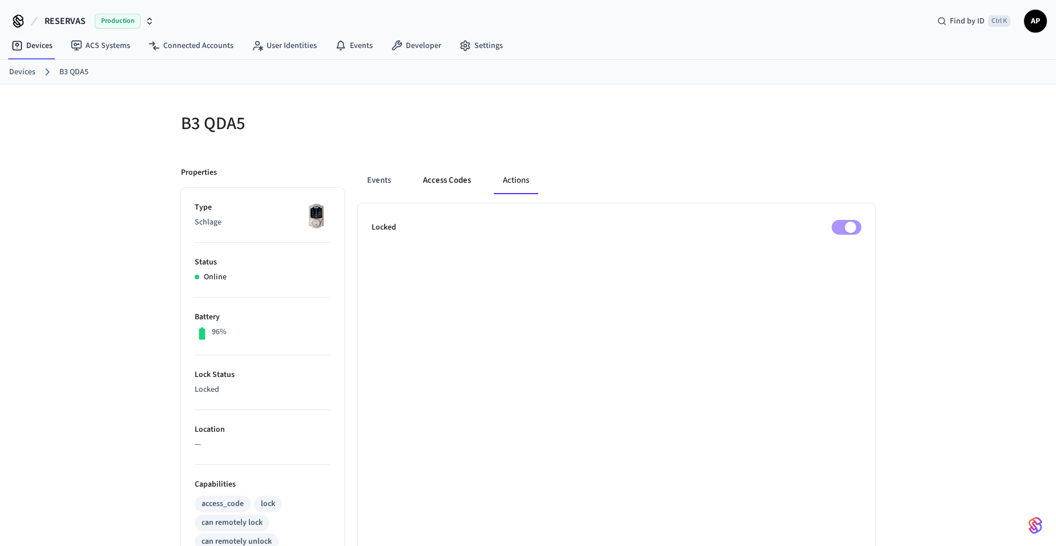
click at [459, 187] on button "Access Codes" at bounding box center [447, 180] width 66 height 27
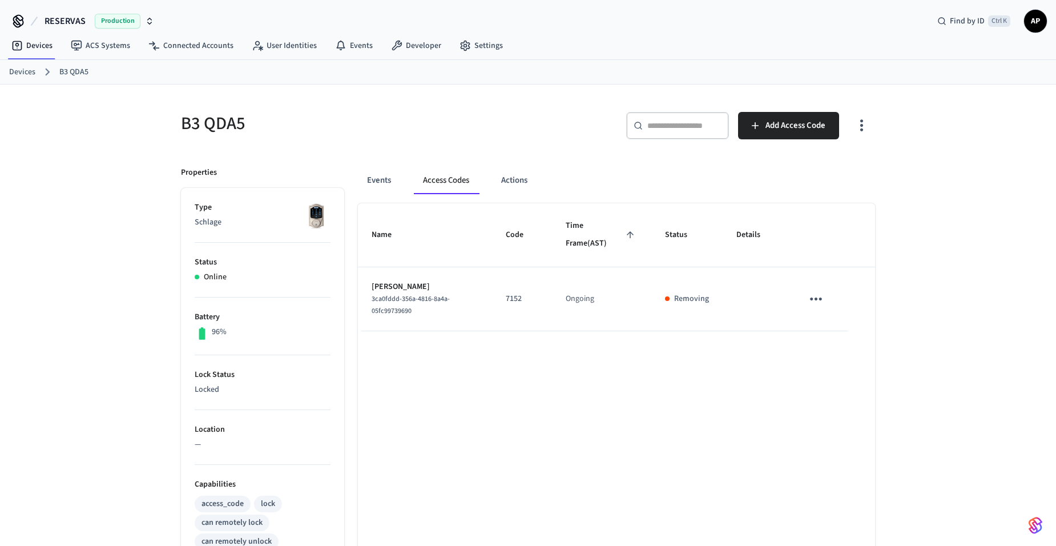
click at [408, 175] on div "Events Access Codes Actions" at bounding box center [616, 180] width 517 height 27
click at [387, 178] on button "Events" at bounding box center [379, 180] width 42 height 27
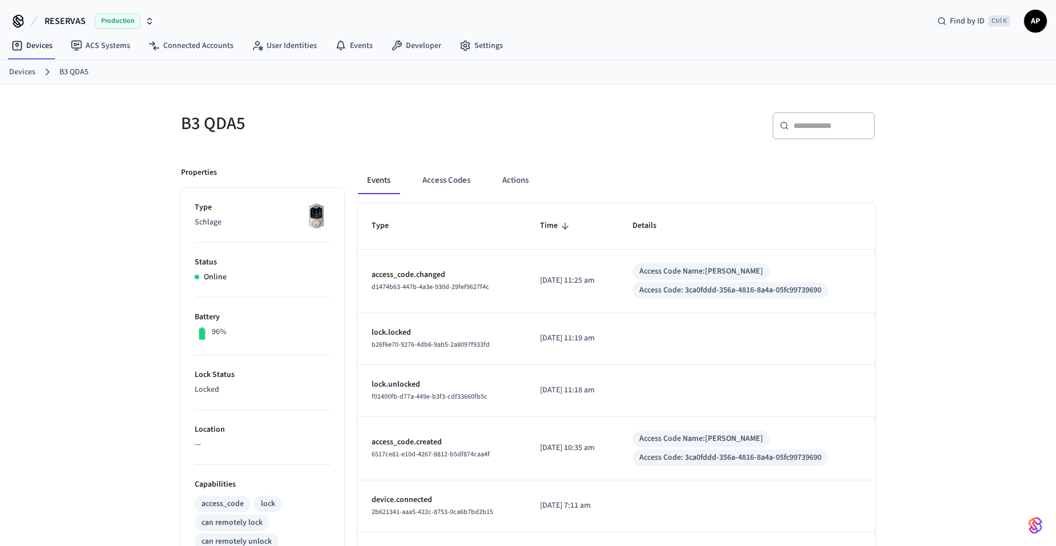
click at [382, 292] on div "d1474b63-447b-4a3e-930d-29fef9627f4c" at bounding box center [442, 287] width 141 height 12
click at [407, 278] on p "access_code.changed" at bounding box center [442, 275] width 141 height 12
click at [456, 167] on button "Access Codes" at bounding box center [446, 180] width 66 height 27
click at [451, 187] on button "Access Codes" at bounding box center [446, 180] width 66 height 27
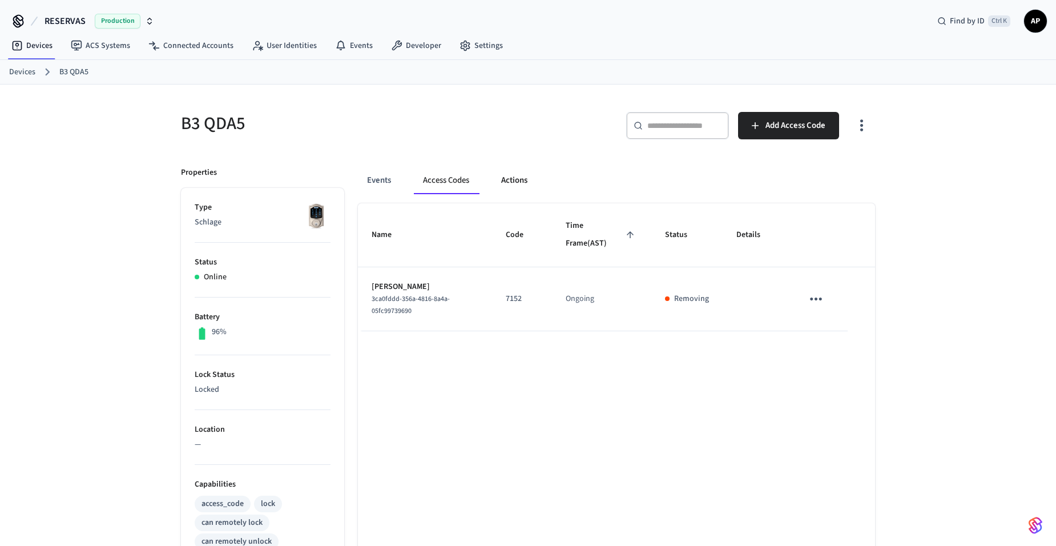
click at [525, 180] on button "Actions" at bounding box center [514, 180] width 45 height 27
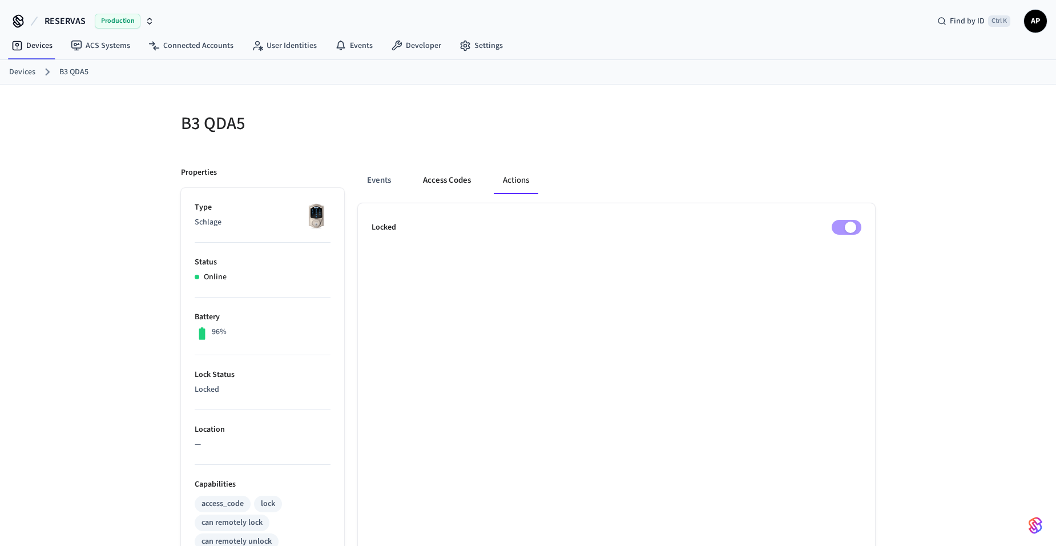
click at [438, 176] on button "Access Codes" at bounding box center [447, 180] width 66 height 27
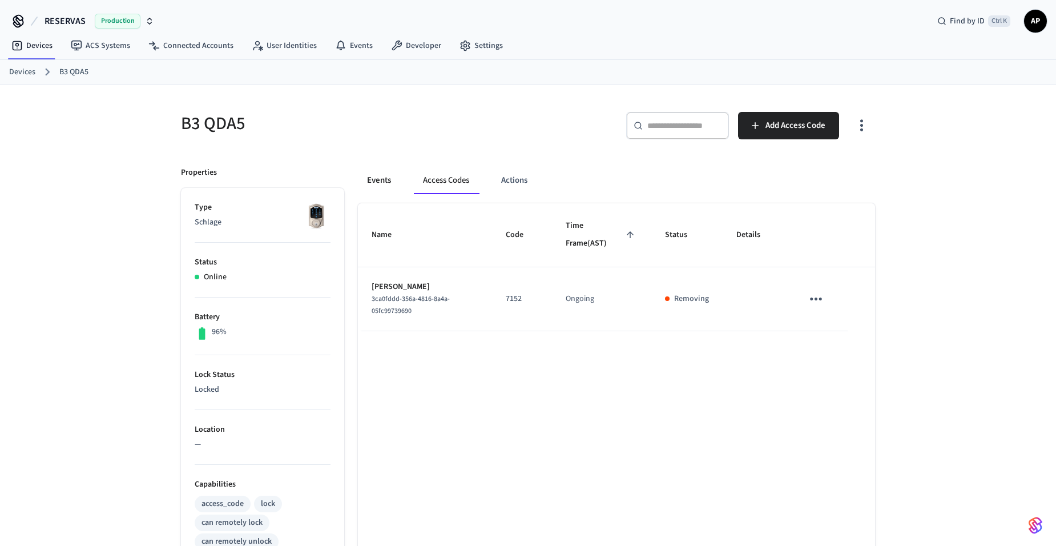
click at [381, 178] on button "Events" at bounding box center [379, 180] width 42 height 27
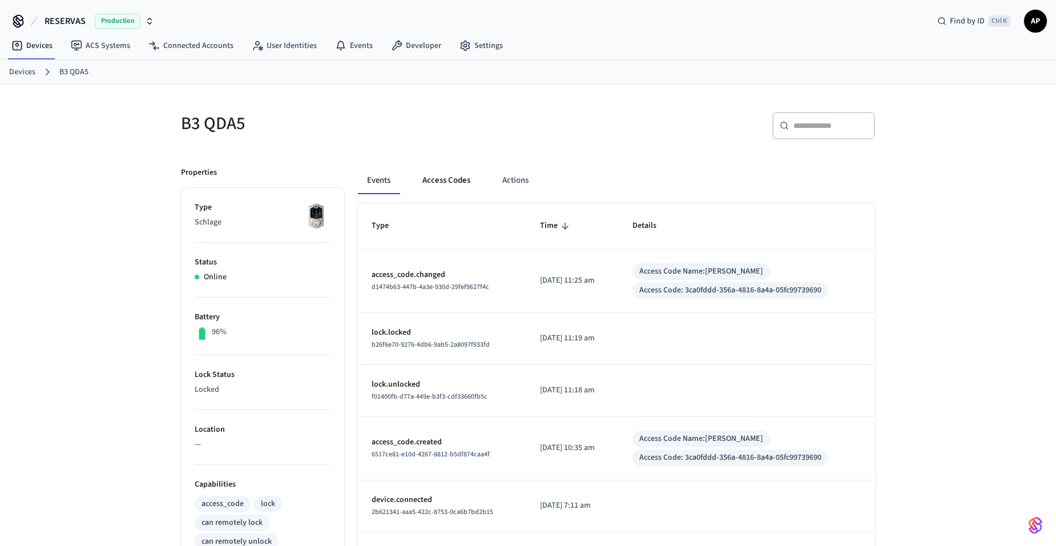
click at [440, 176] on button "Access Codes" at bounding box center [446, 180] width 66 height 27
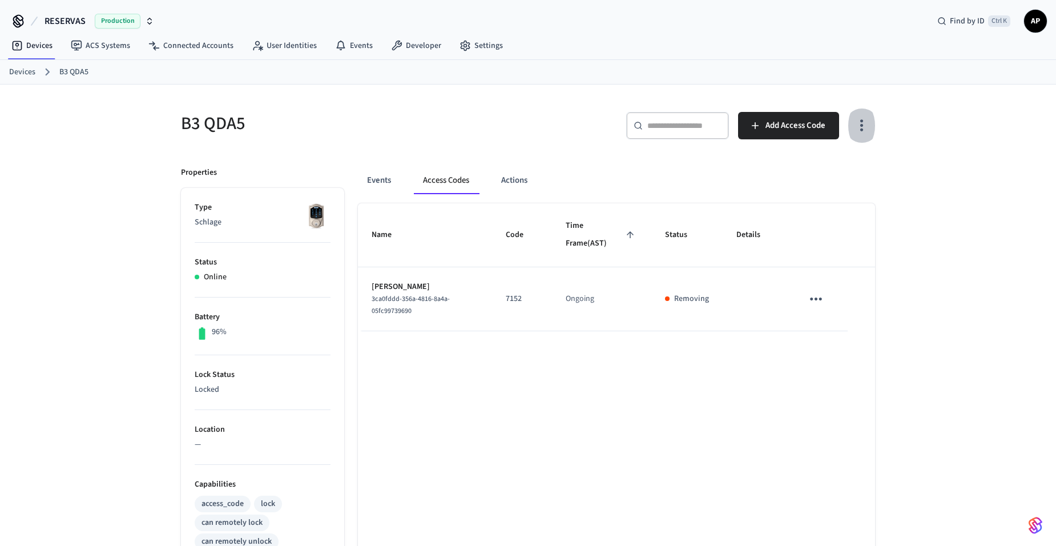
click at [853, 126] on icon "button" at bounding box center [862, 125] width 18 height 18
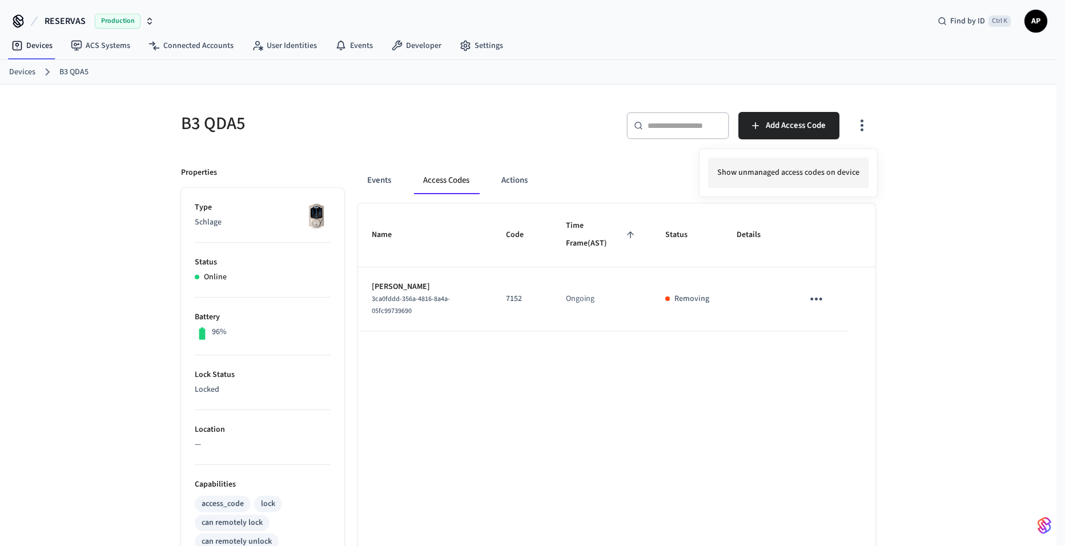
click at [854, 172] on li "Show unmanaged access codes on device" at bounding box center [788, 173] width 160 height 30
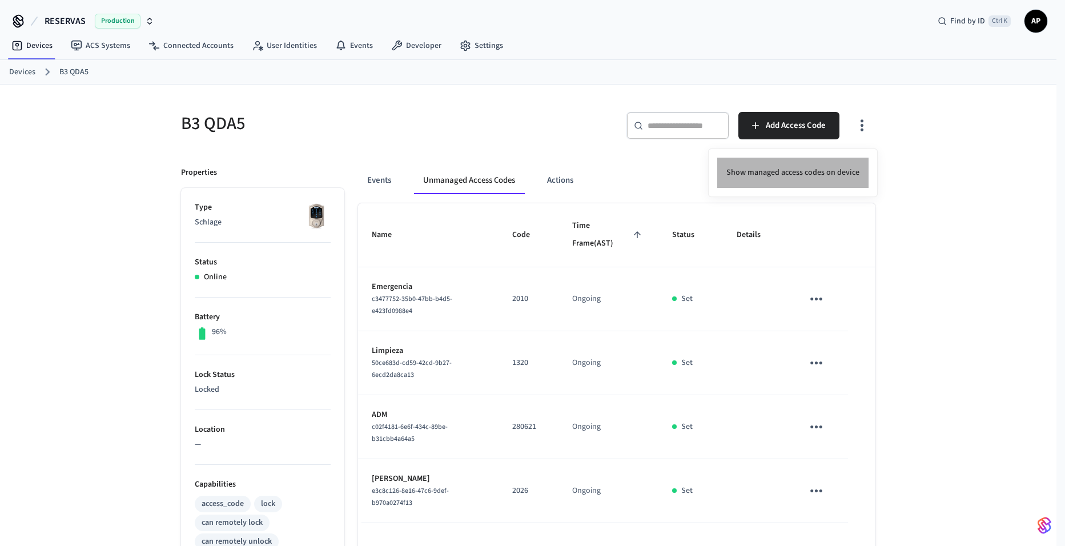
click at [825, 184] on li "Show managed access codes on device" at bounding box center [792, 173] width 151 height 30
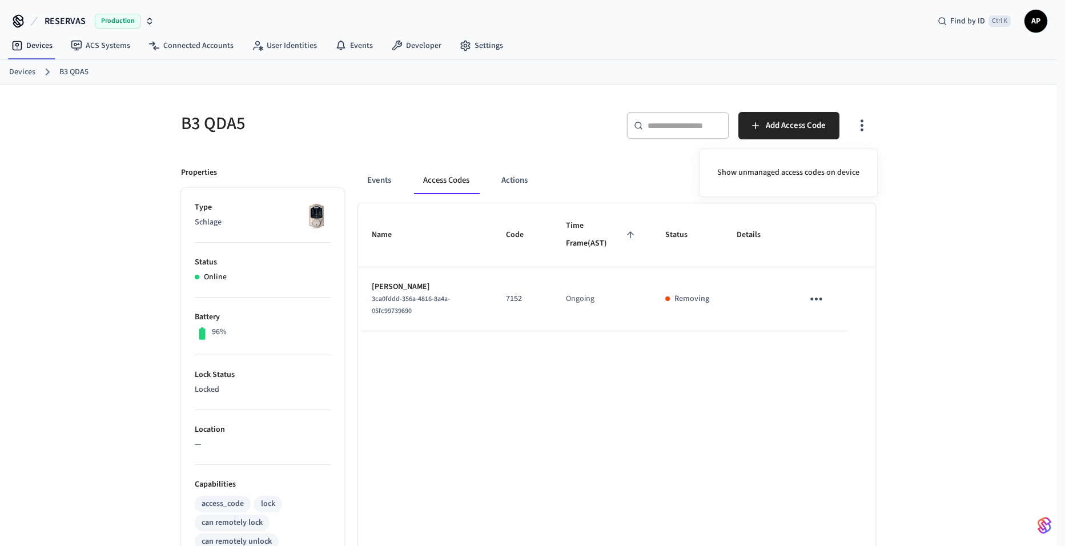
click at [391, 177] on div at bounding box center [532, 273] width 1065 height 546
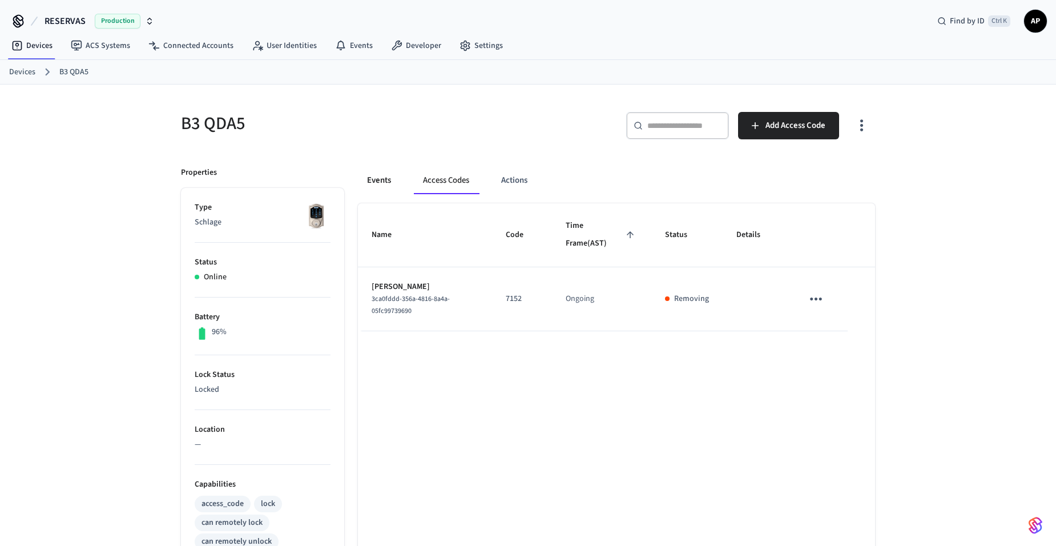
click at [383, 180] on button "Events" at bounding box center [379, 180] width 42 height 27
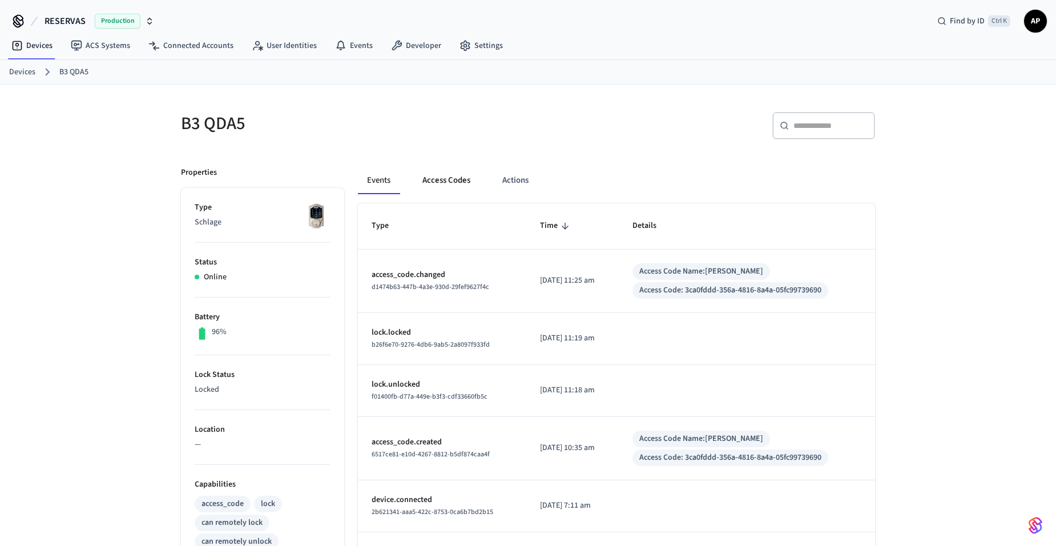
click at [430, 173] on button "Access Codes" at bounding box center [446, 180] width 66 height 27
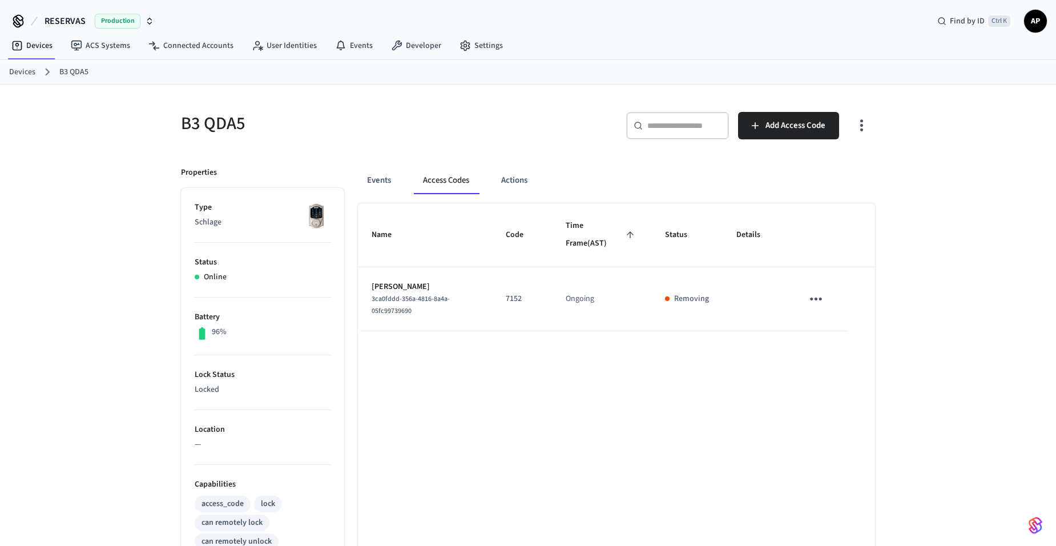
click at [26, 69] on link "Devices" at bounding box center [22, 72] width 26 height 12
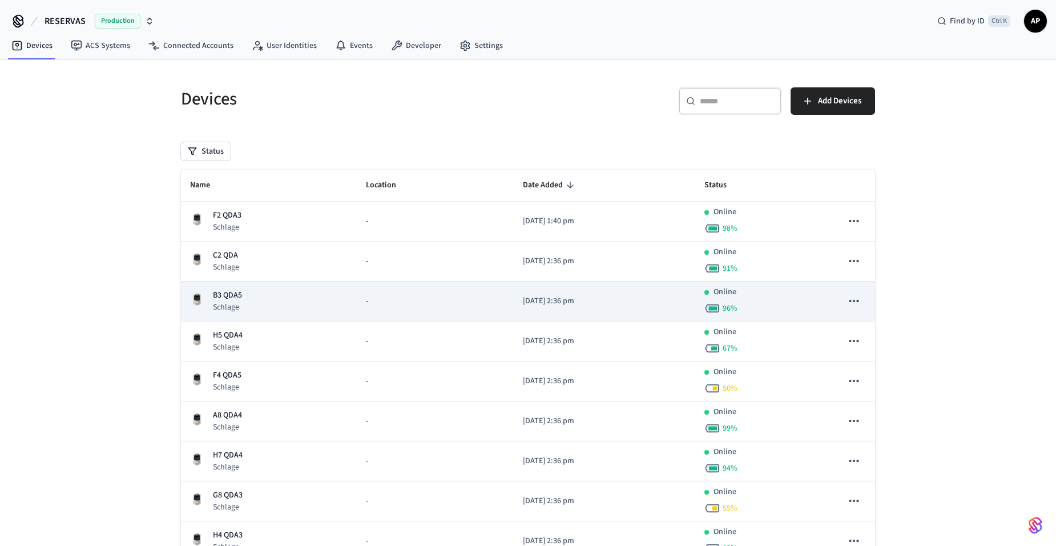
click at [247, 296] on div "B3 QDA5 Schlage" at bounding box center [269, 300] width 158 height 23
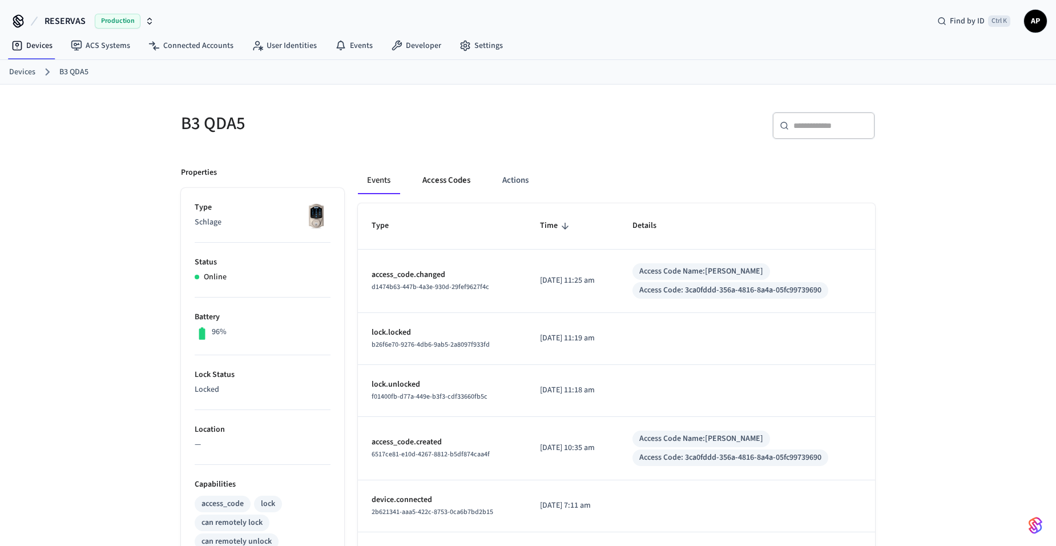
click at [459, 180] on button "Access Codes" at bounding box center [446, 180] width 66 height 27
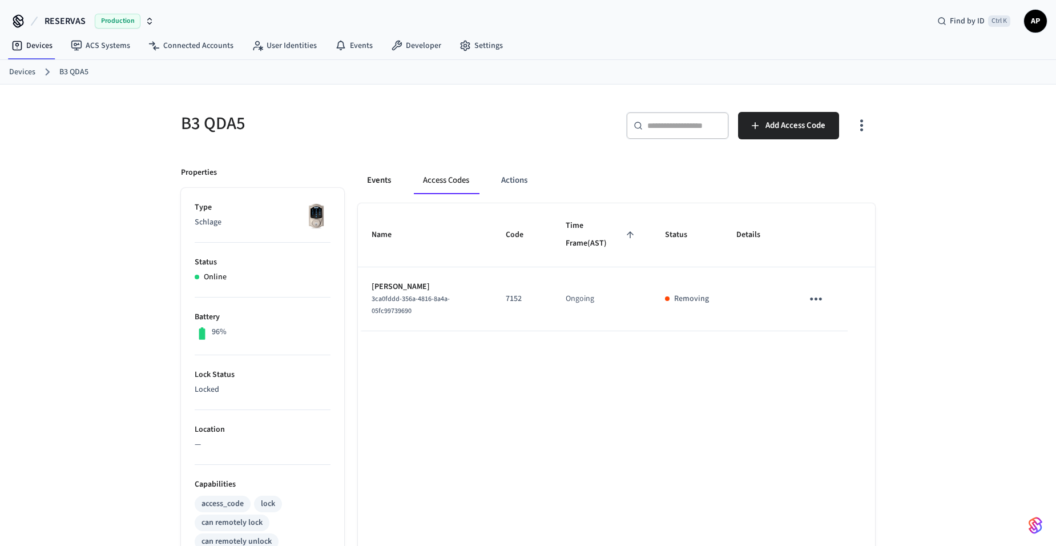
click at [384, 167] on button "Events" at bounding box center [379, 180] width 42 height 27
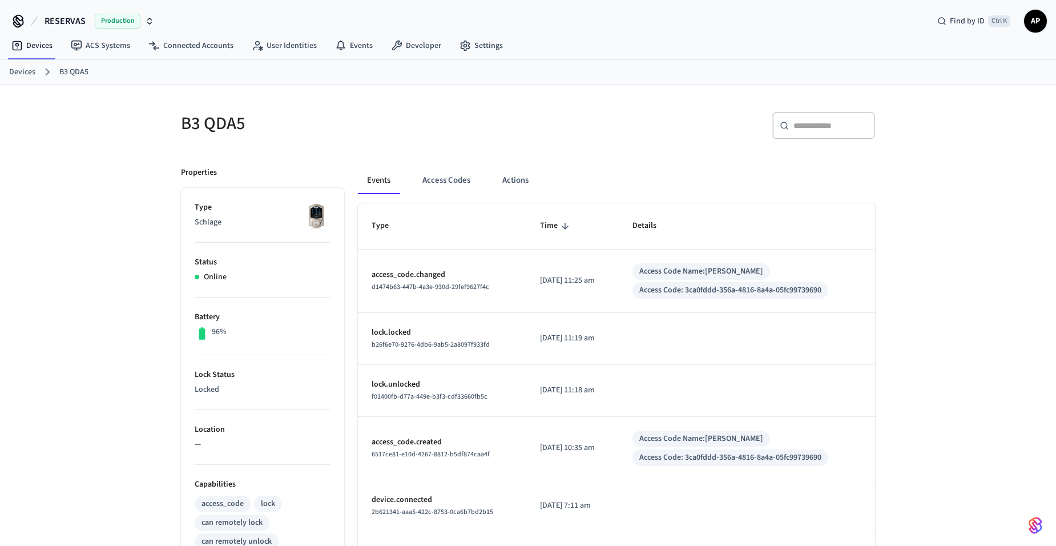
click at [384, 176] on button "Events" at bounding box center [379, 180] width 42 height 27
click at [439, 177] on button "Access Codes" at bounding box center [446, 180] width 66 height 27
click at [437, 177] on button "Access Codes" at bounding box center [446, 180] width 66 height 27
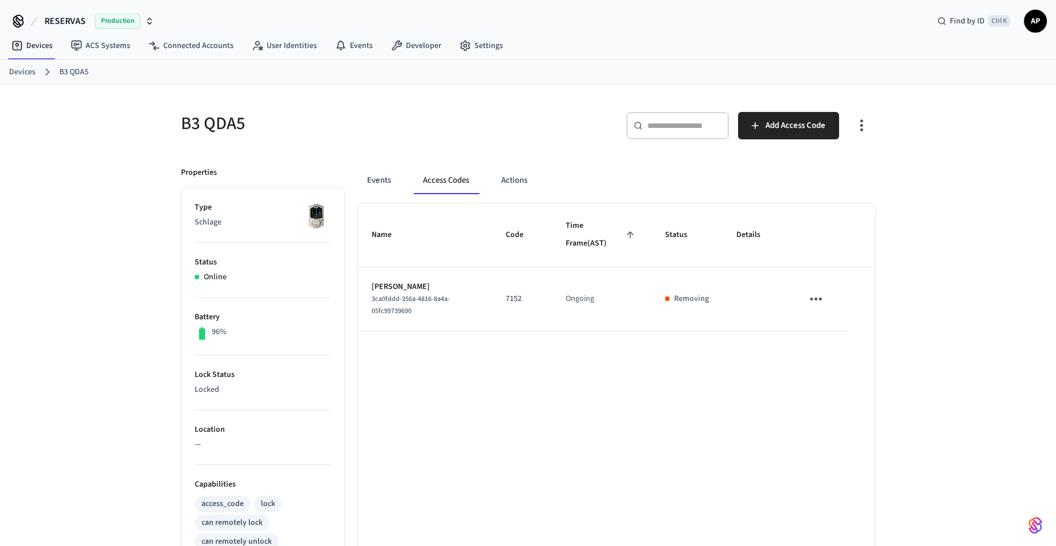
click at [316, 215] on img at bounding box center [316, 216] width 29 height 29
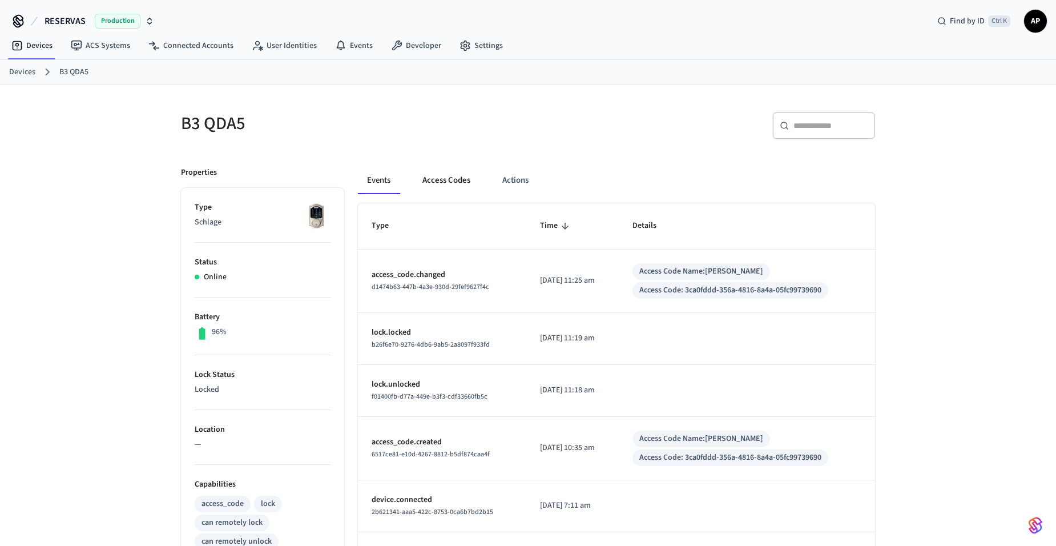
click at [433, 183] on button "Access Codes" at bounding box center [446, 180] width 66 height 27
click at [433, 188] on button "Access Codes" at bounding box center [446, 180] width 66 height 27
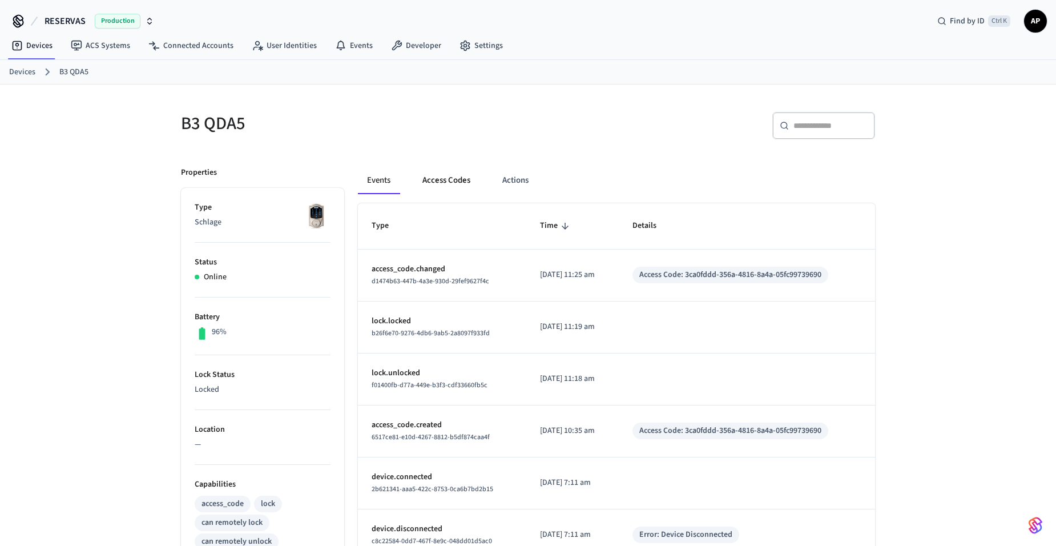
click at [440, 181] on button "Access Codes" at bounding box center [446, 180] width 66 height 27
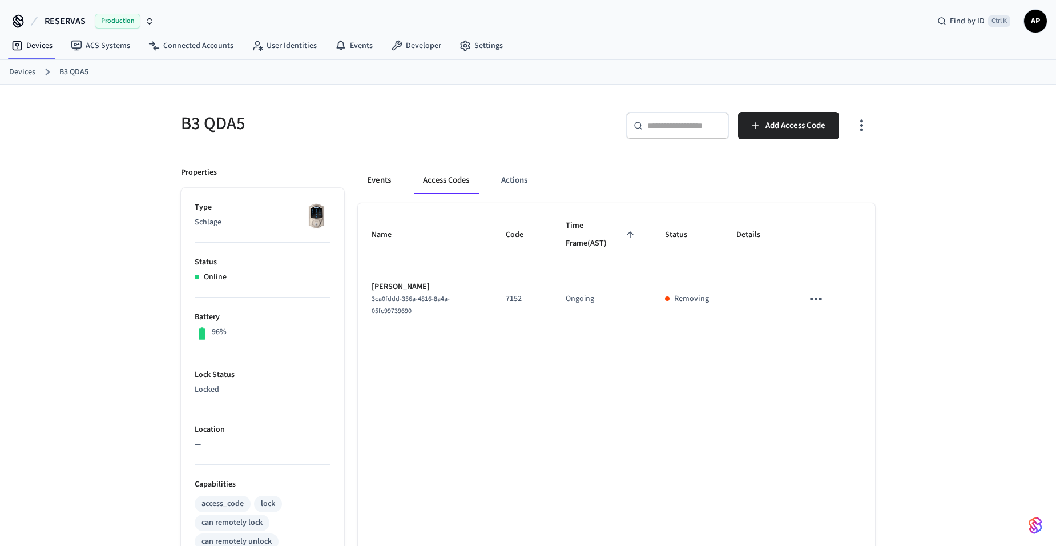
click at [386, 176] on button "Events" at bounding box center [379, 180] width 42 height 27
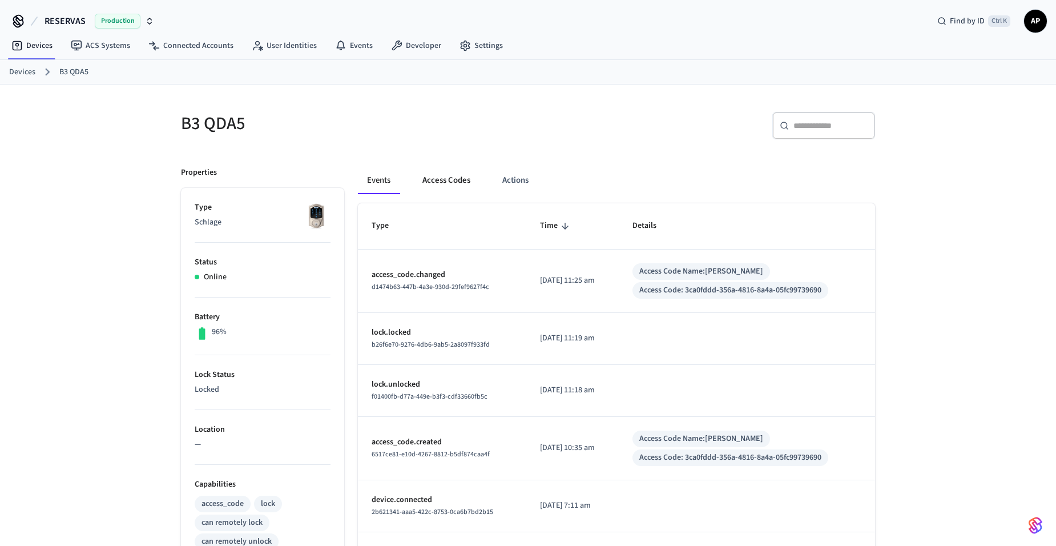
click at [447, 173] on button "Access Codes" at bounding box center [446, 180] width 66 height 27
click at [441, 187] on button "Access Codes" at bounding box center [446, 180] width 66 height 27
click at [451, 178] on button "Access Codes" at bounding box center [446, 180] width 66 height 27
click at [427, 178] on button "Access Codes" at bounding box center [446, 180] width 66 height 27
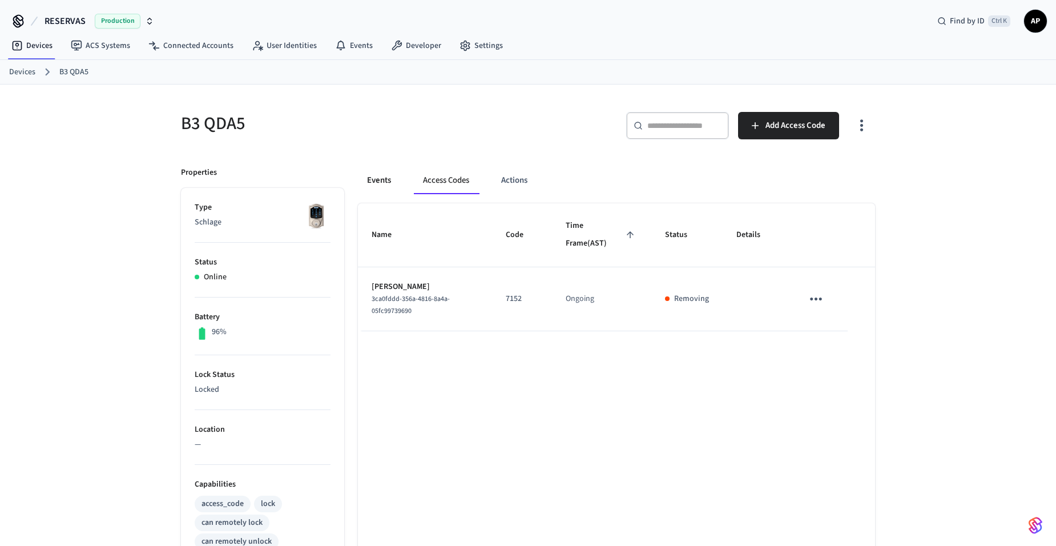
click at [374, 182] on button "Events" at bounding box center [379, 180] width 42 height 27
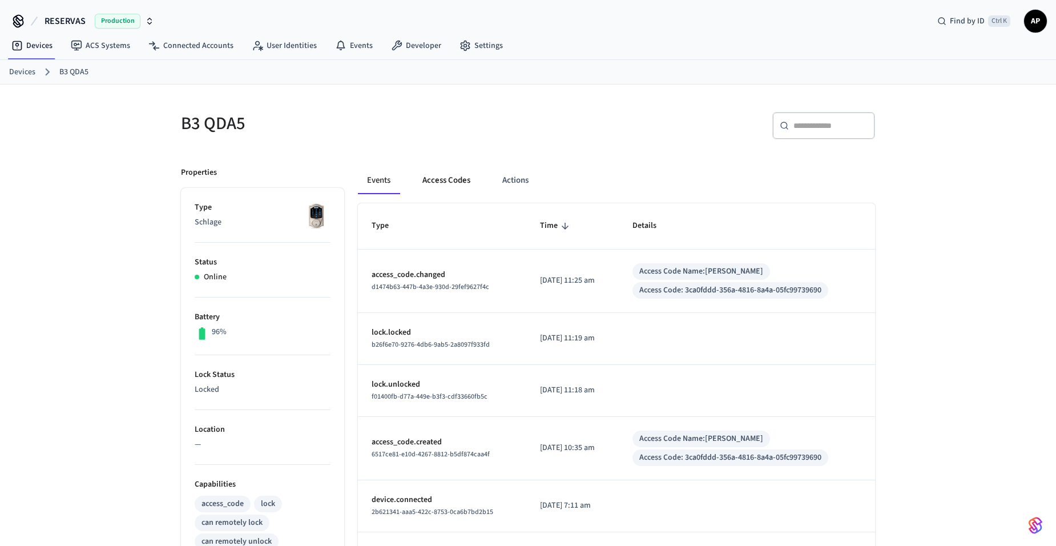
click at [469, 180] on button "Access Codes" at bounding box center [446, 180] width 66 height 27
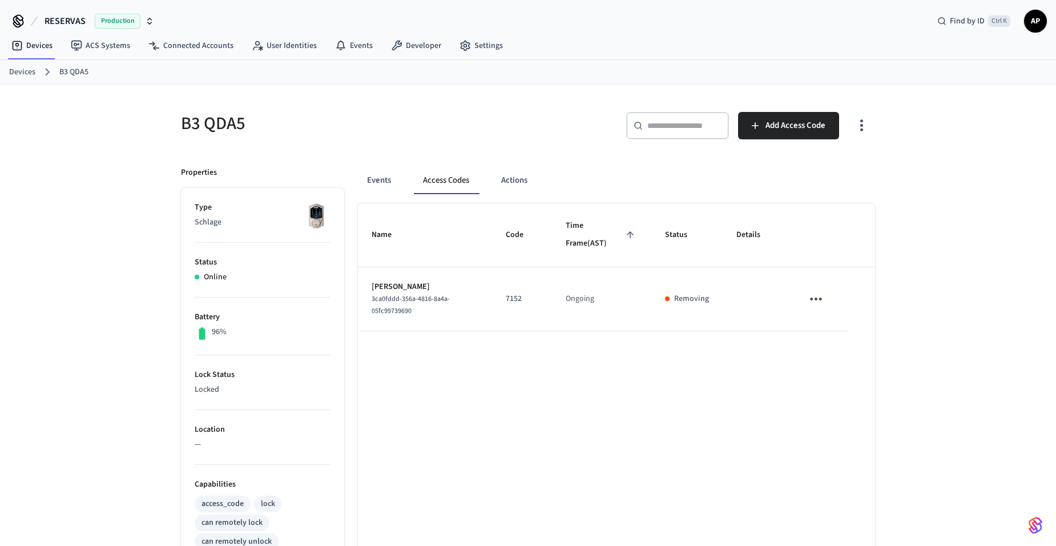
click at [548, 186] on div "Events Access Codes Actions" at bounding box center [616, 180] width 517 height 27
click at [506, 178] on button "Actions" at bounding box center [514, 180] width 45 height 27
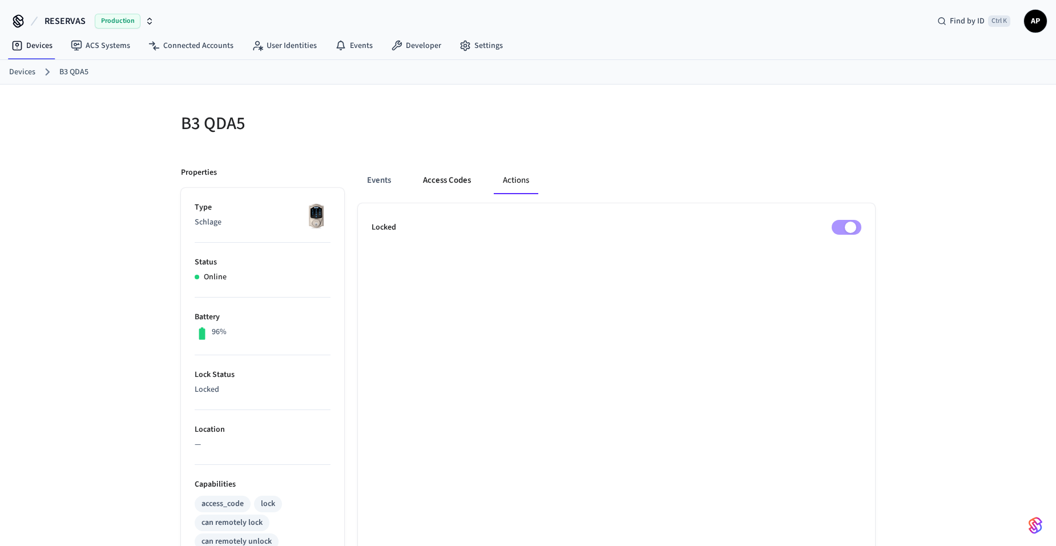
click at [453, 176] on button "Access Codes" at bounding box center [447, 180] width 66 height 27
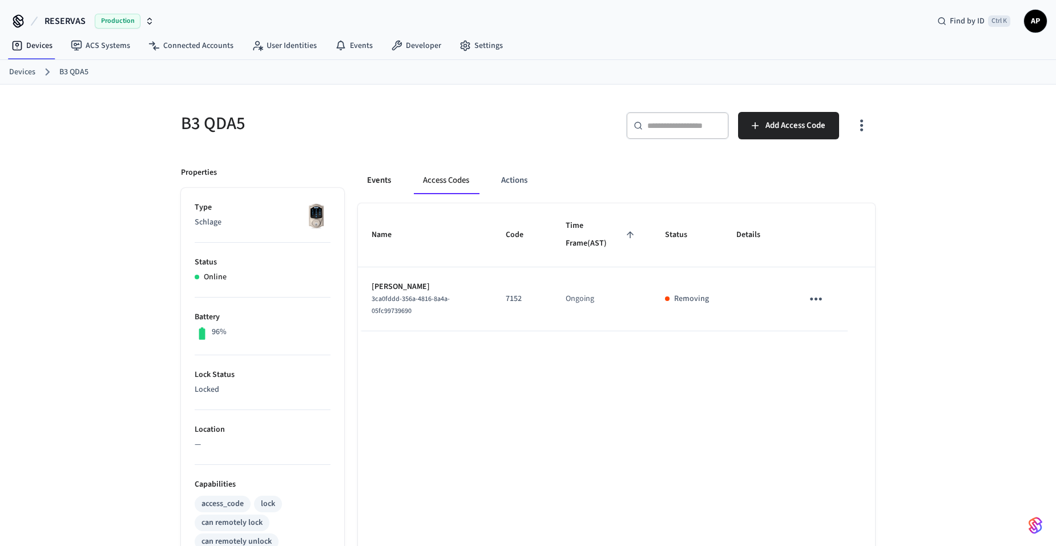
click at [386, 179] on button "Events" at bounding box center [379, 180] width 42 height 27
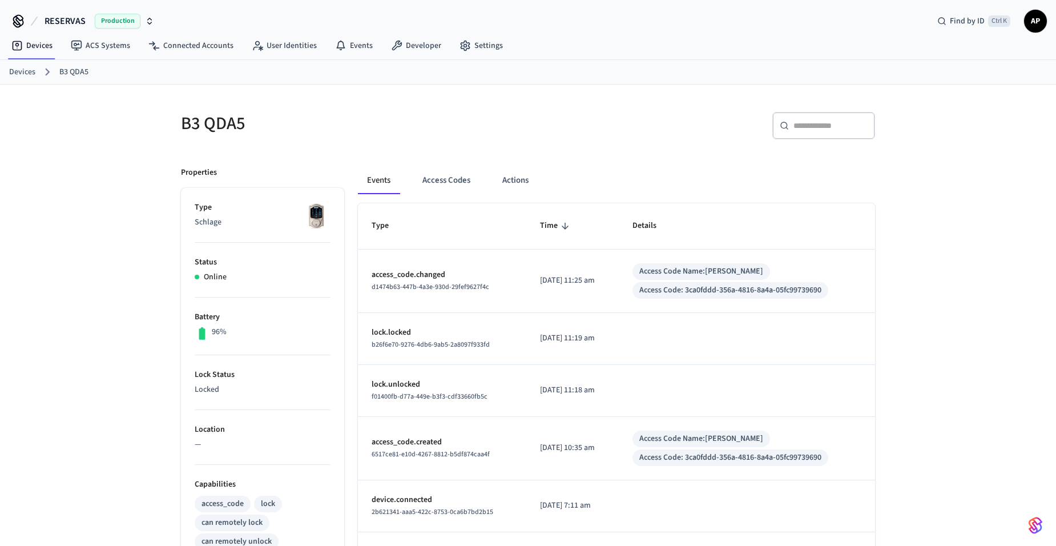
click at [29, 73] on link "Devices" at bounding box center [22, 72] width 26 height 12
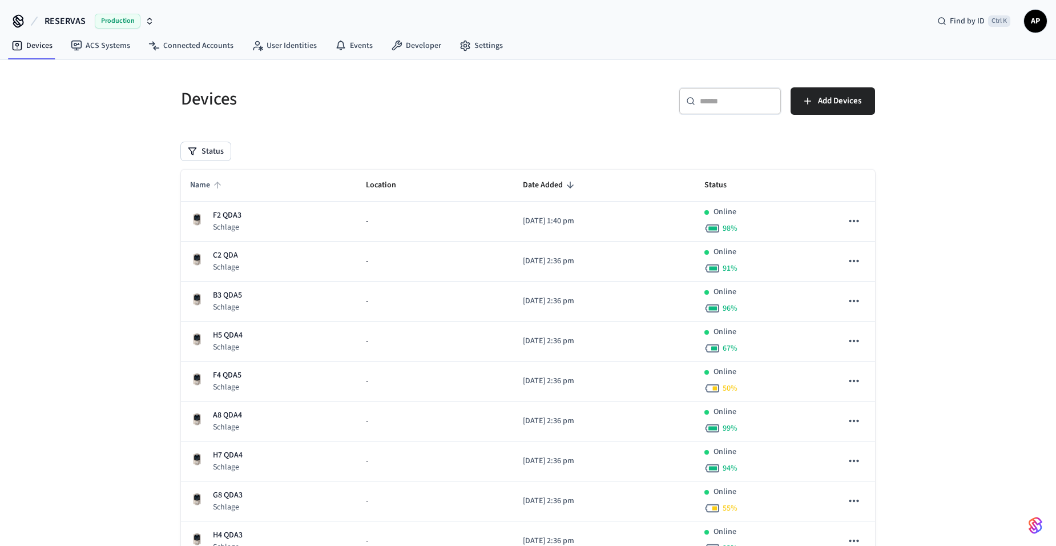
click at [211, 183] on span "Name" at bounding box center [207, 185] width 35 height 18
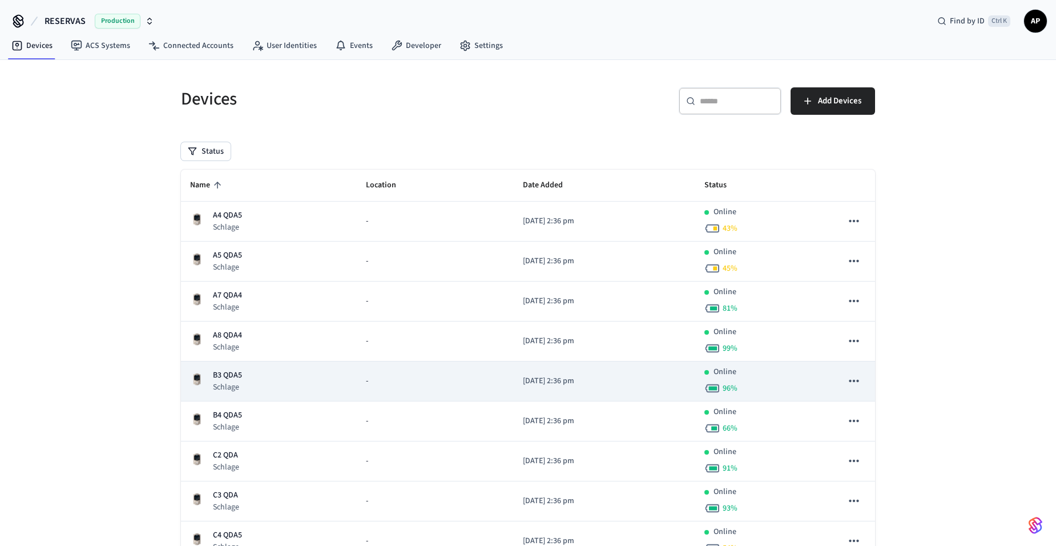
click at [229, 377] on p "B3 QDA5" at bounding box center [227, 375] width 29 height 12
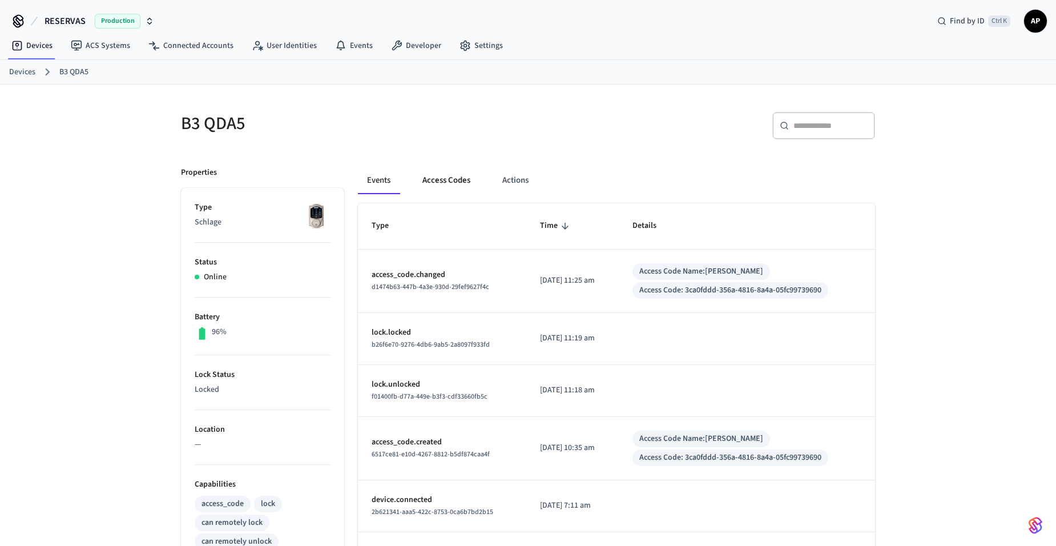
click at [458, 183] on button "Access Codes" at bounding box center [446, 180] width 66 height 27
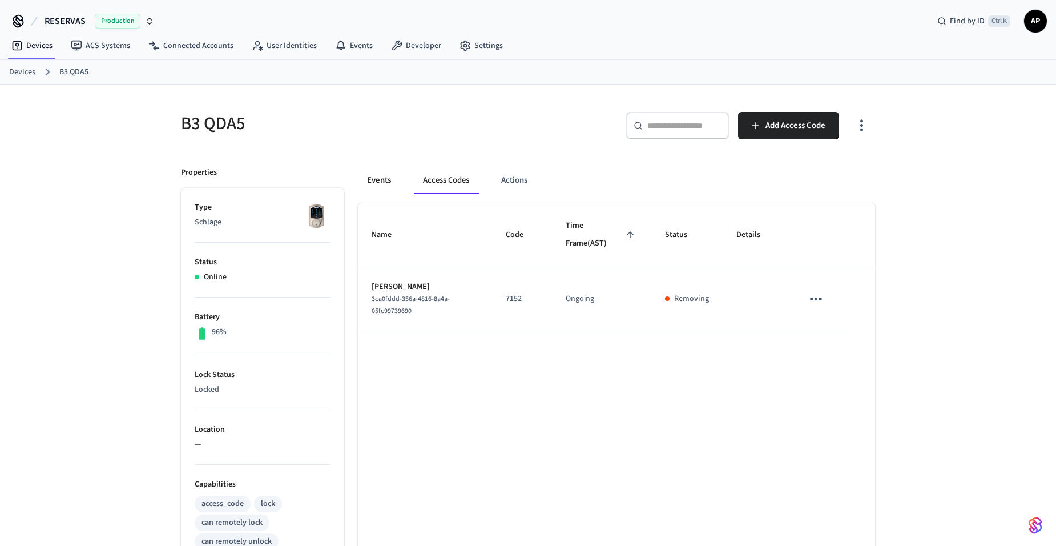
click at [380, 183] on button "Events" at bounding box center [379, 180] width 42 height 27
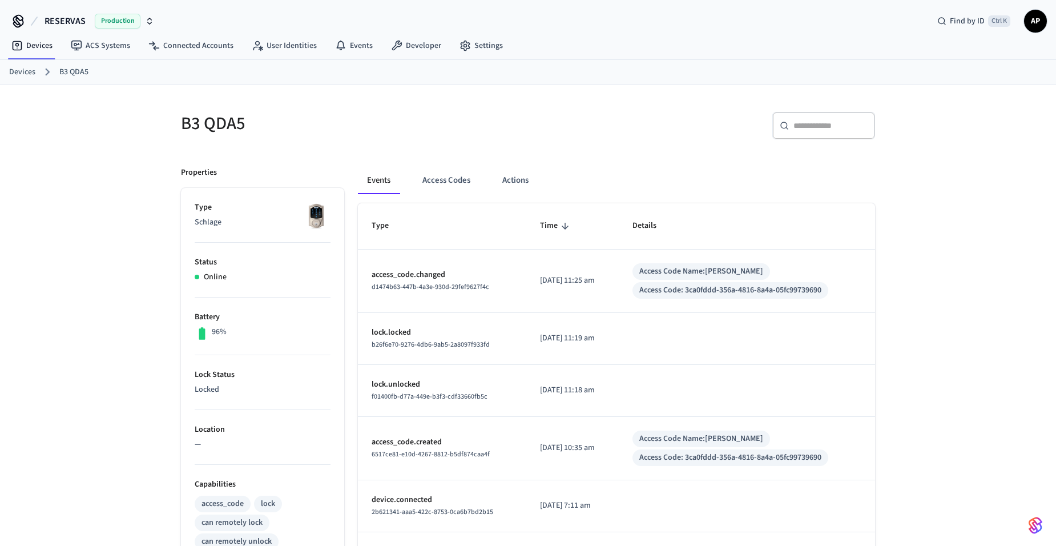
click at [25, 75] on link "Devices" at bounding box center [22, 72] width 26 height 12
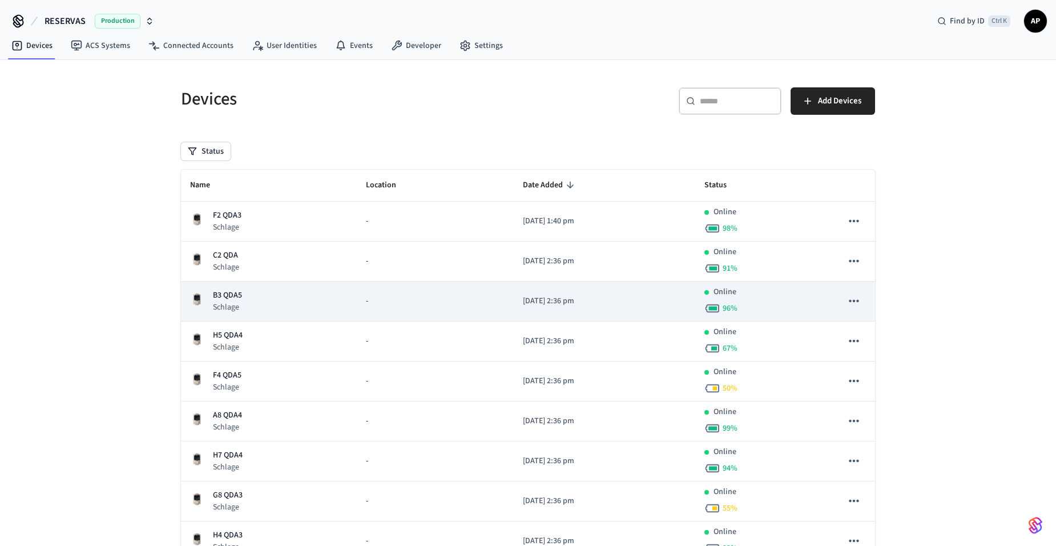
click at [234, 295] on p "B3 QDA5" at bounding box center [227, 295] width 29 height 12
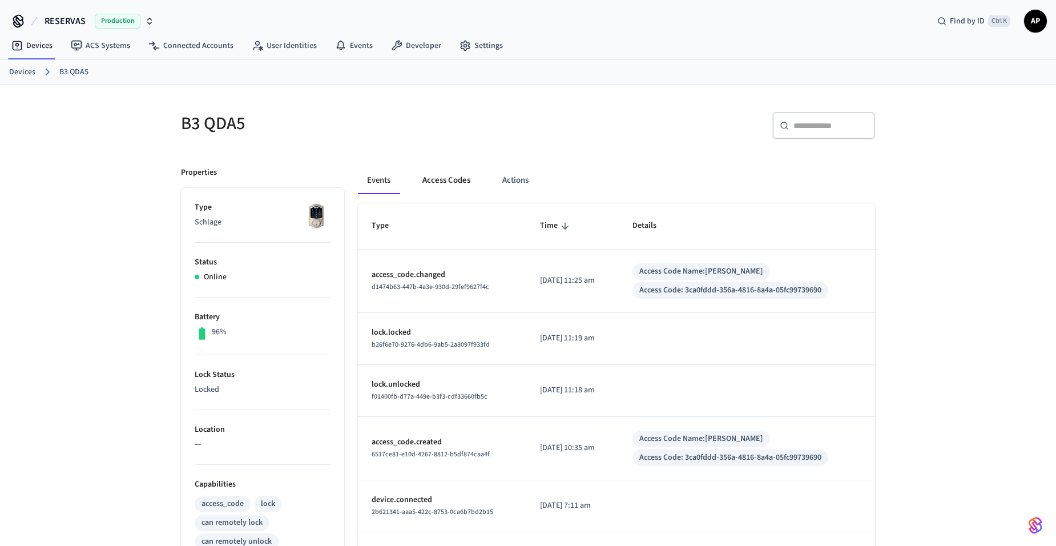
click at [437, 182] on button "Access Codes" at bounding box center [446, 180] width 66 height 27
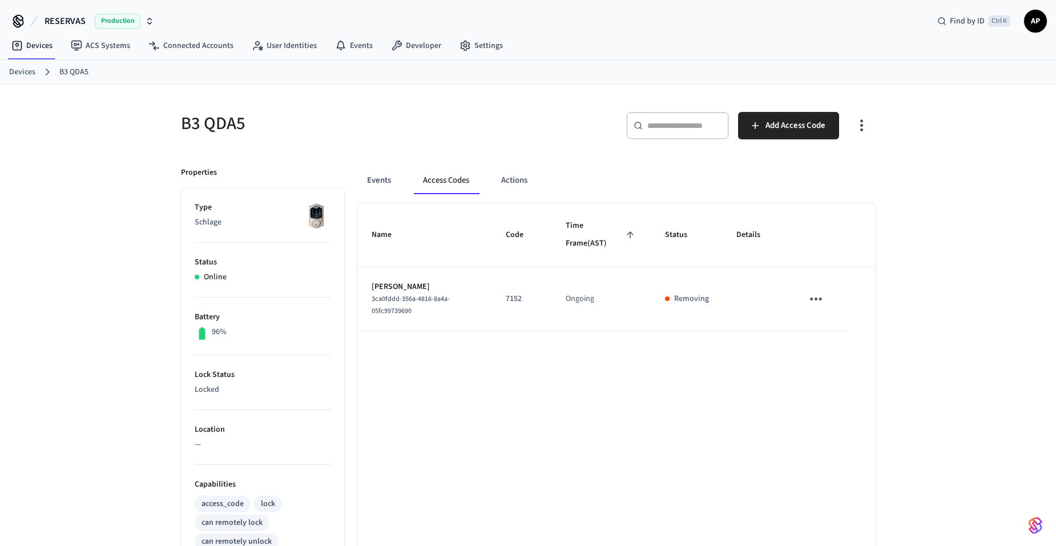
click at [18, 67] on link "Devices" at bounding box center [22, 72] width 26 height 12
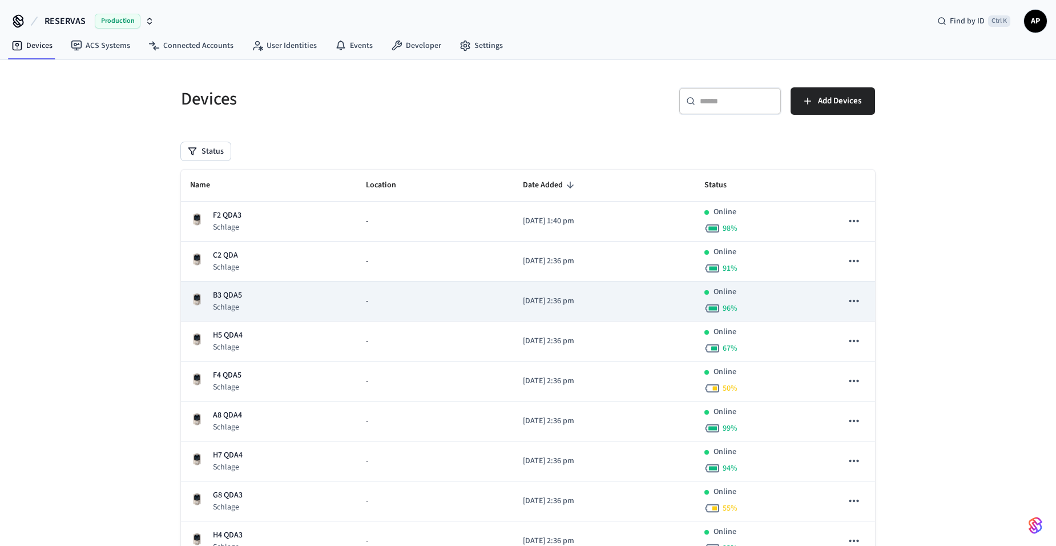
click at [216, 290] on p "B3 QDA5" at bounding box center [227, 295] width 29 height 12
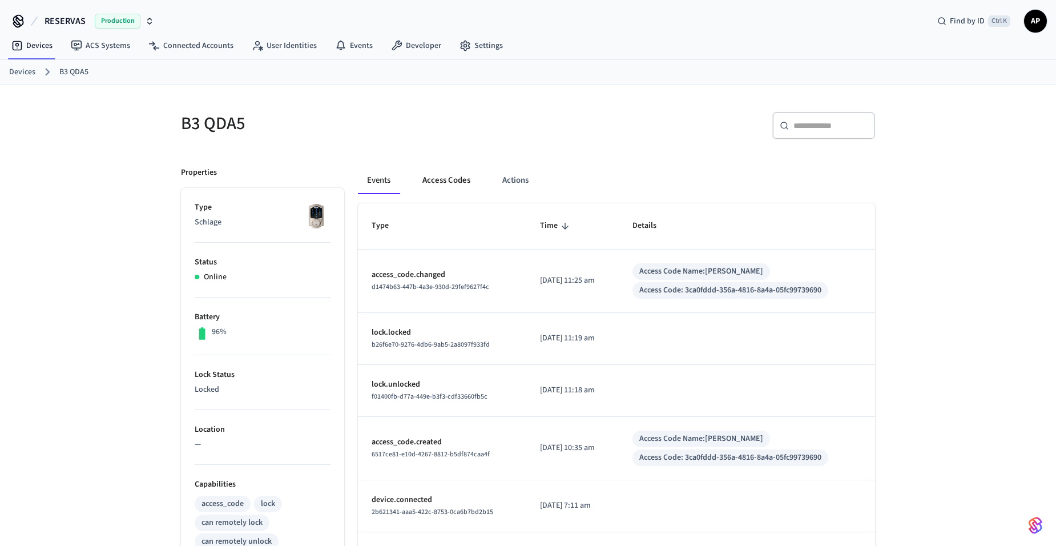
click at [449, 180] on button "Access Codes" at bounding box center [446, 180] width 66 height 27
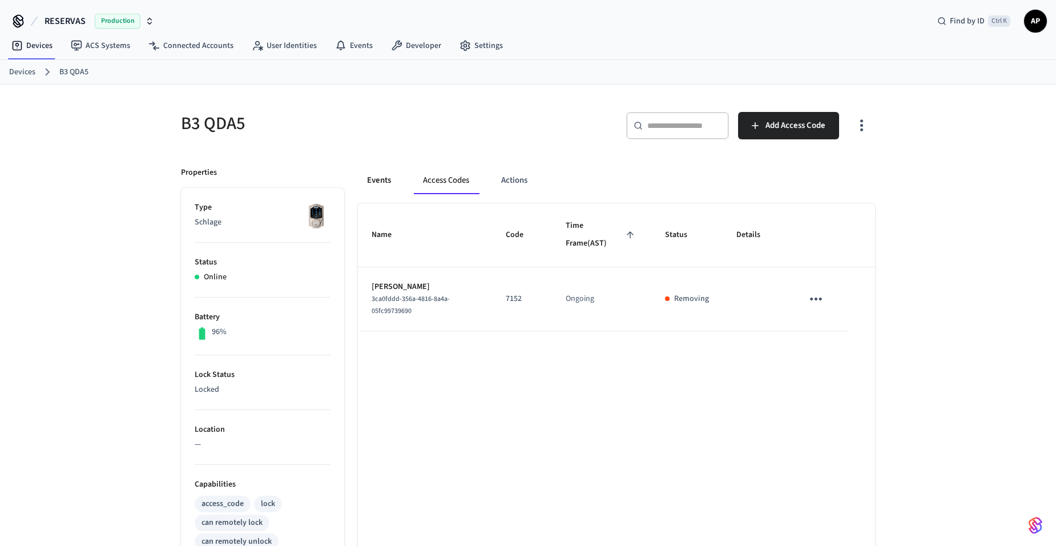
click at [371, 184] on button "Events" at bounding box center [379, 180] width 42 height 27
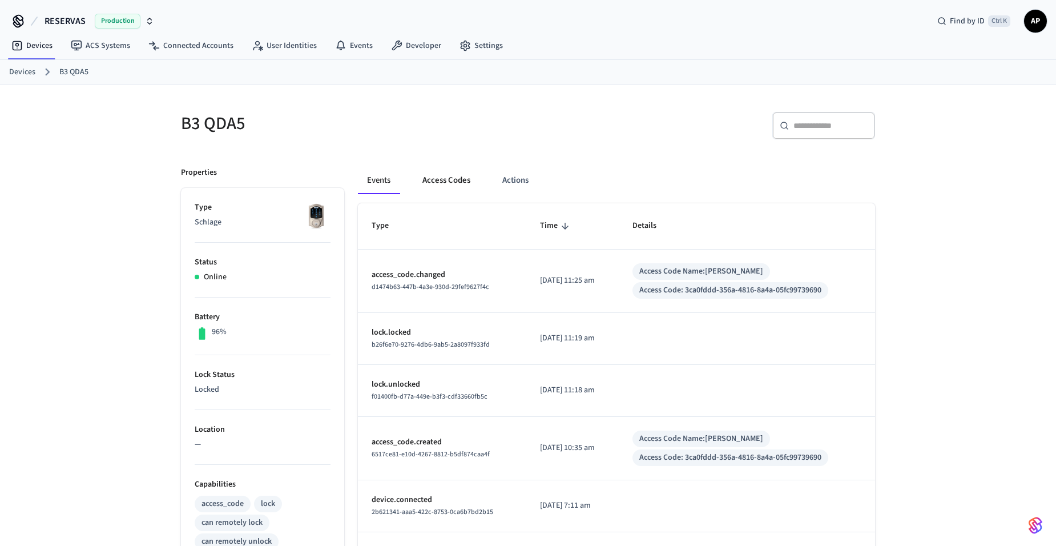
click at [434, 186] on button "Access Codes" at bounding box center [446, 180] width 66 height 27
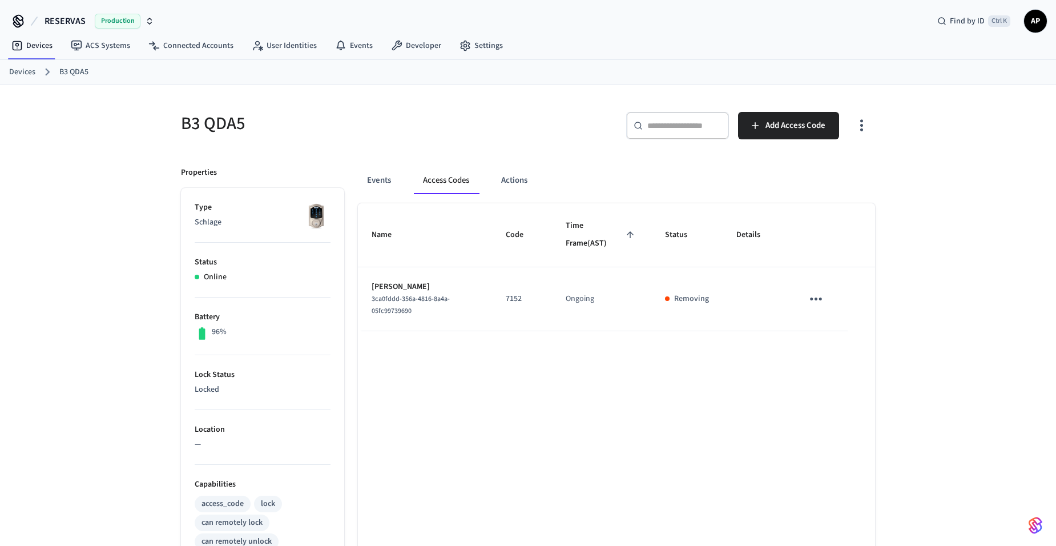
click at [811, 303] on icon "sticky table" at bounding box center [816, 299] width 18 height 18
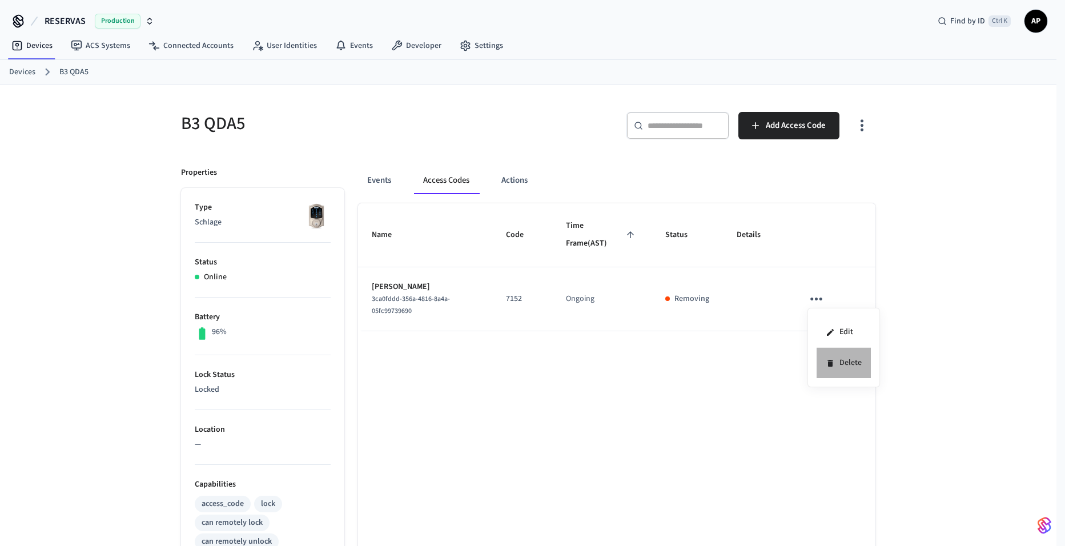
click at [843, 364] on li "Delete" at bounding box center [844, 363] width 54 height 30
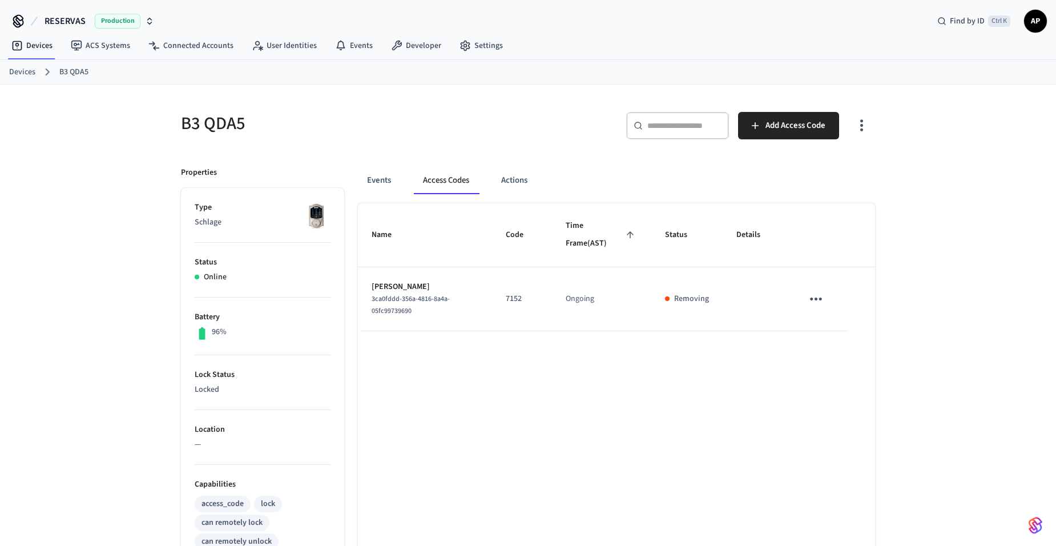
click at [443, 184] on button "Access Codes" at bounding box center [446, 180] width 65 height 27
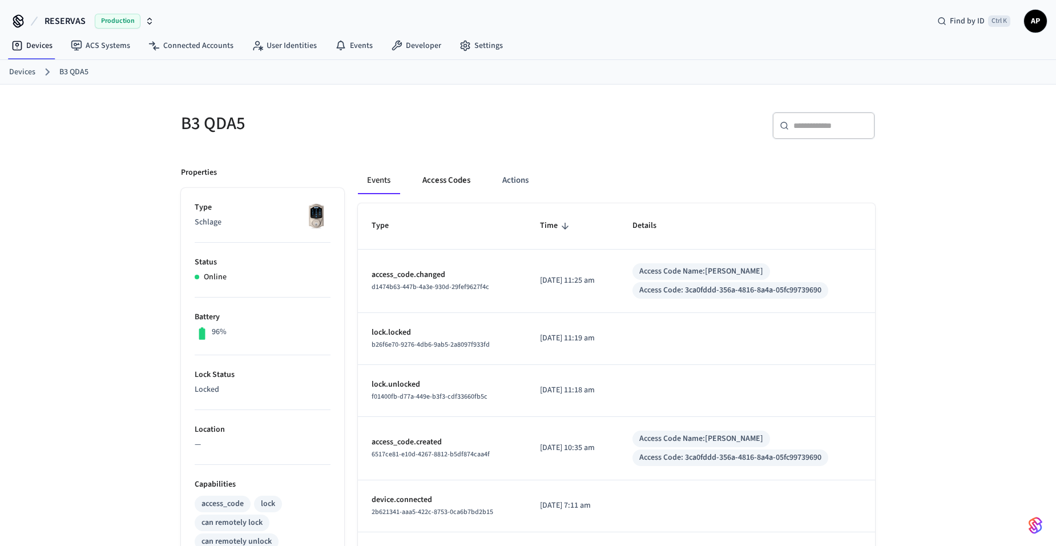
click at [441, 181] on button "Access Codes" at bounding box center [446, 180] width 66 height 27
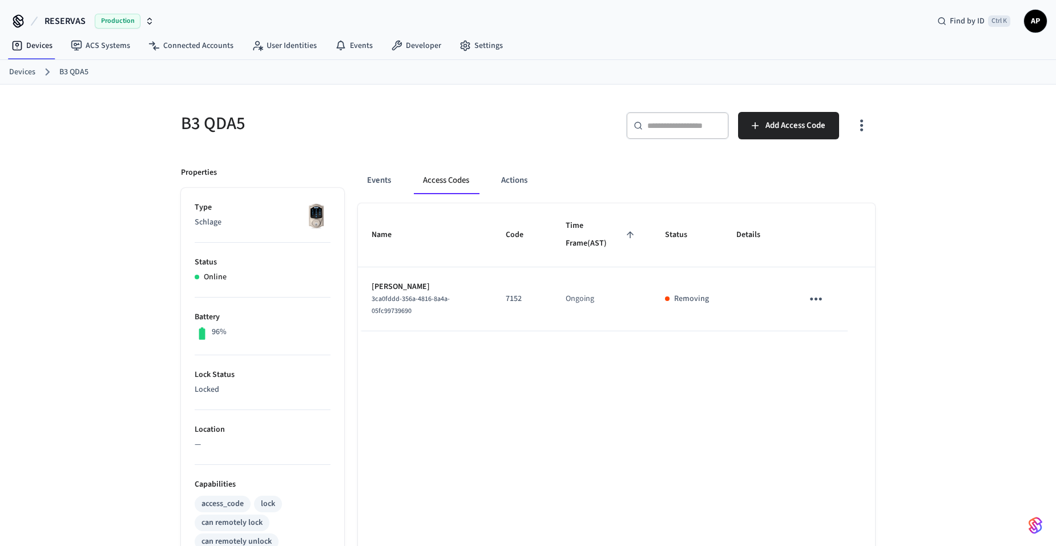
click at [445, 172] on button "Access Codes" at bounding box center [446, 180] width 65 height 27
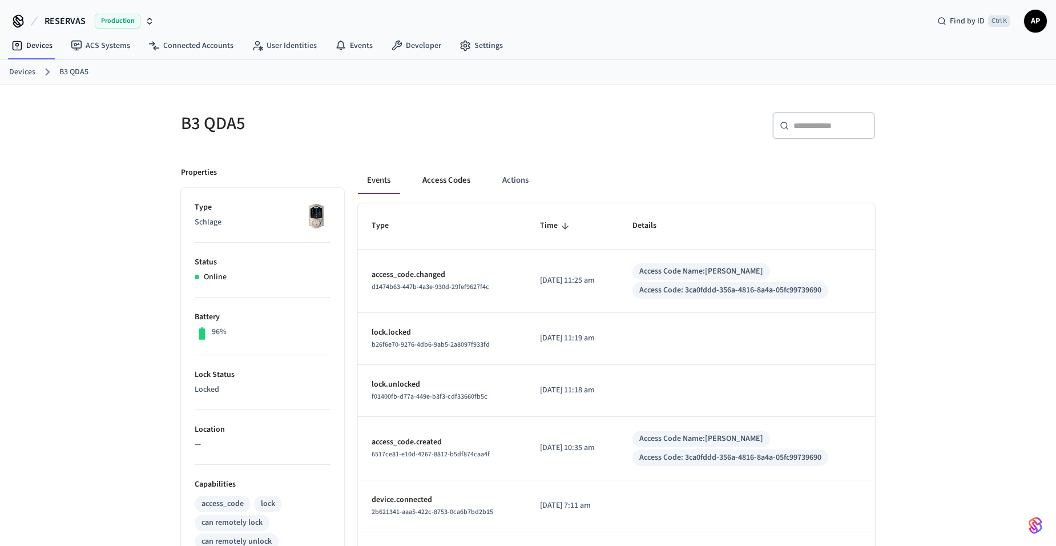
click at [441, 182] on button "Access Codes" at bounding box center [446, 180] width 66 height 27
click at [27, 76] on link "Devices" at bounding box center [22, 72] width 26 height 12
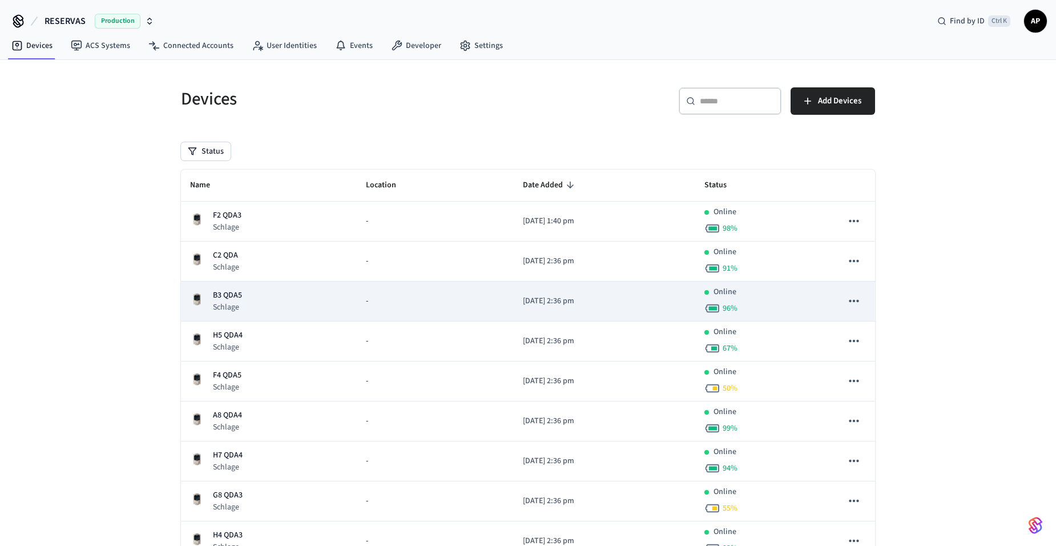
click at [226, 295] on p "B3 QDA5" at bounding box center [227, 295] width 29 height 12
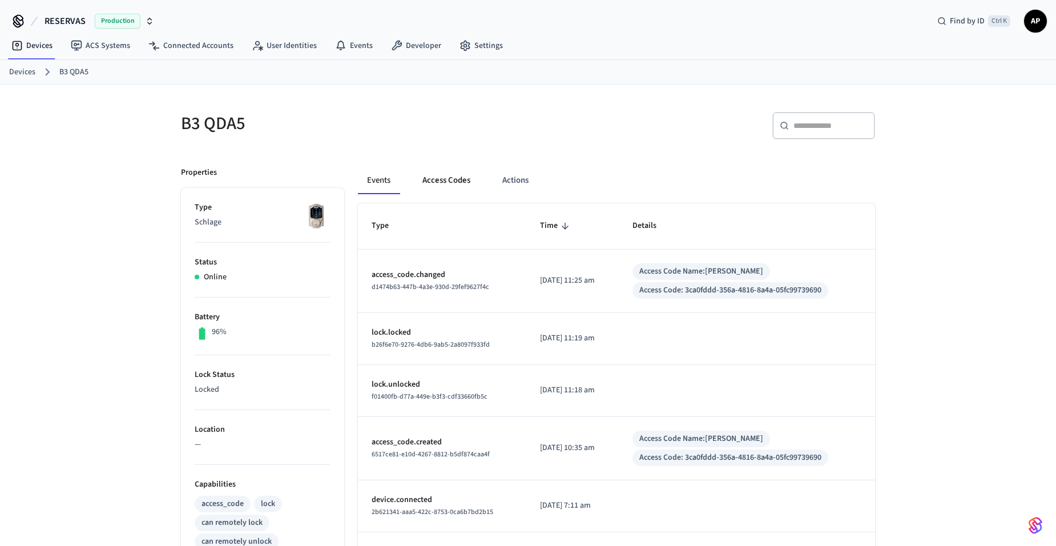
click at [430, 179] on button "Access Codes" at bounding box center [446, 180] width 66 height 27
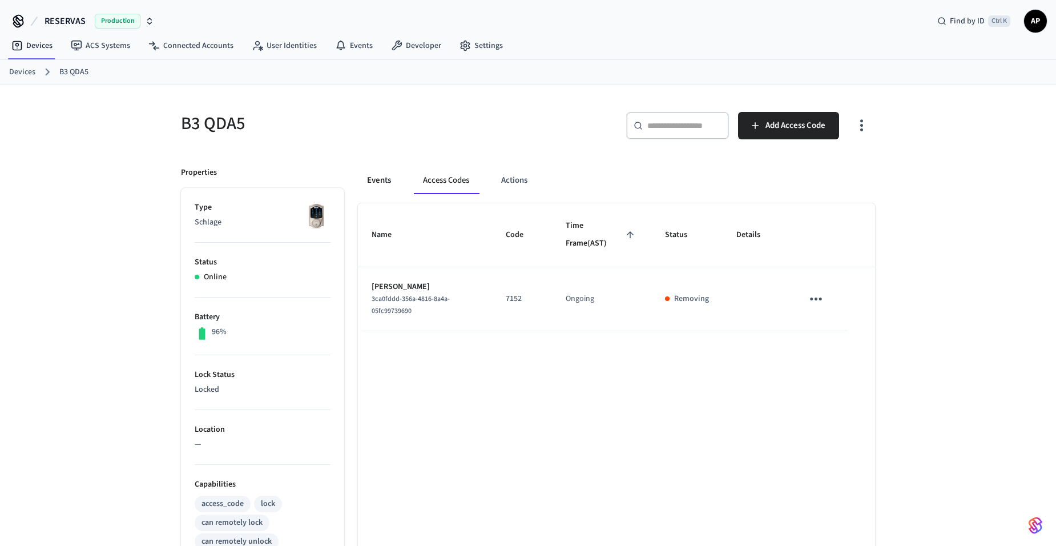
click at [378, 181] on button "Events" at bounding box center [379, 180] width 42 height 27
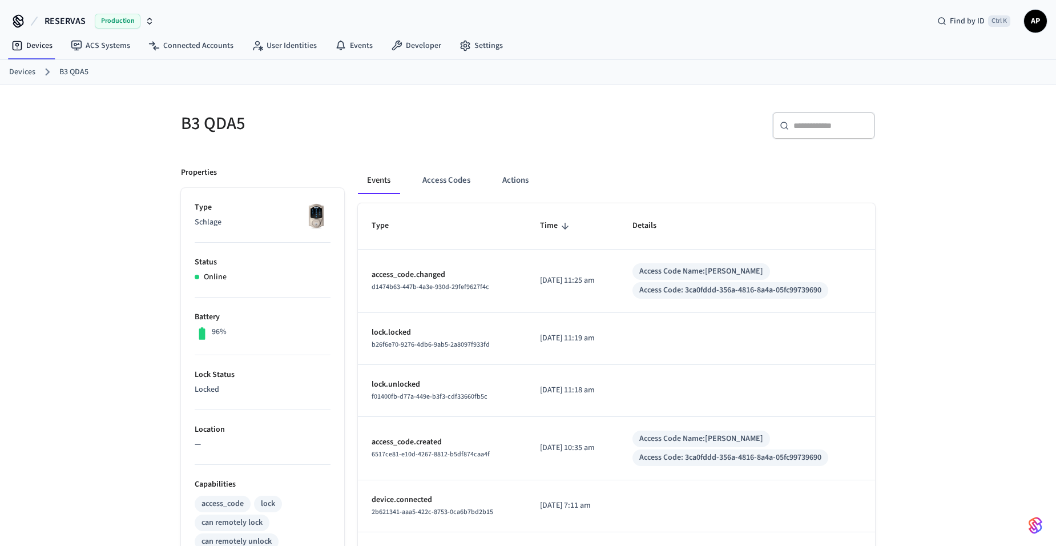
click at [26, 74] on link "Devices" at bounding box center [22, 72] width 26 height 12
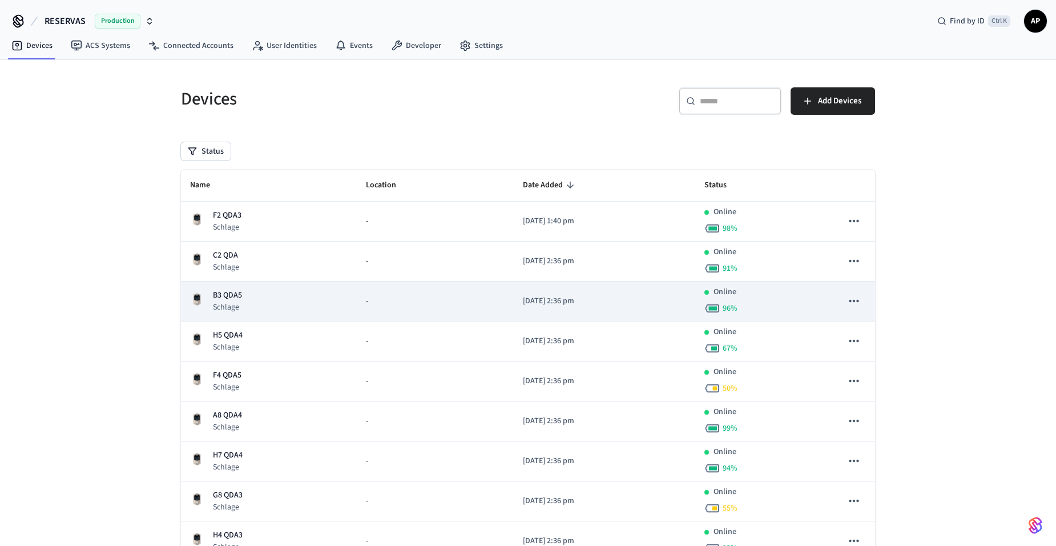
click at [243, 300] on div "B3 QDA5 Schlage" at bounding box center [269, 300] width 158 height 23
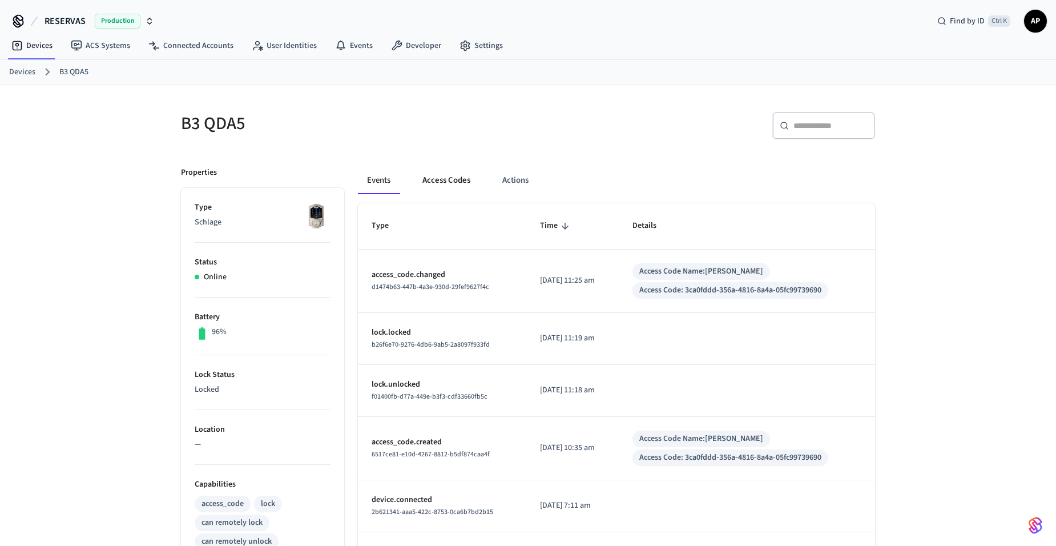
click at [460, 179] on button "Access Codes" at bounding box center [446, 180] width 66 height 27
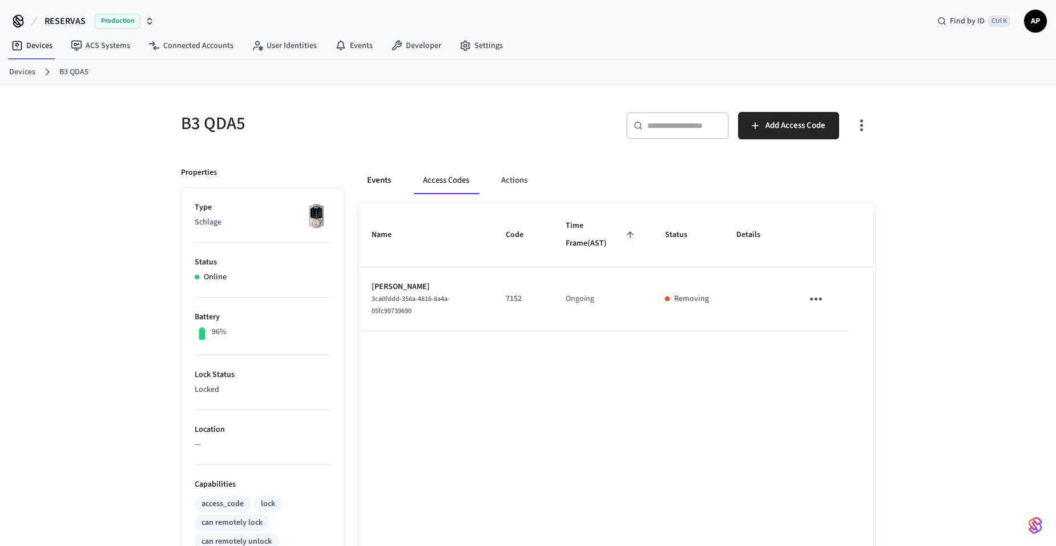
click at [369, 183] on button "Events" at bounding box center [379, 180] width 42 height 27
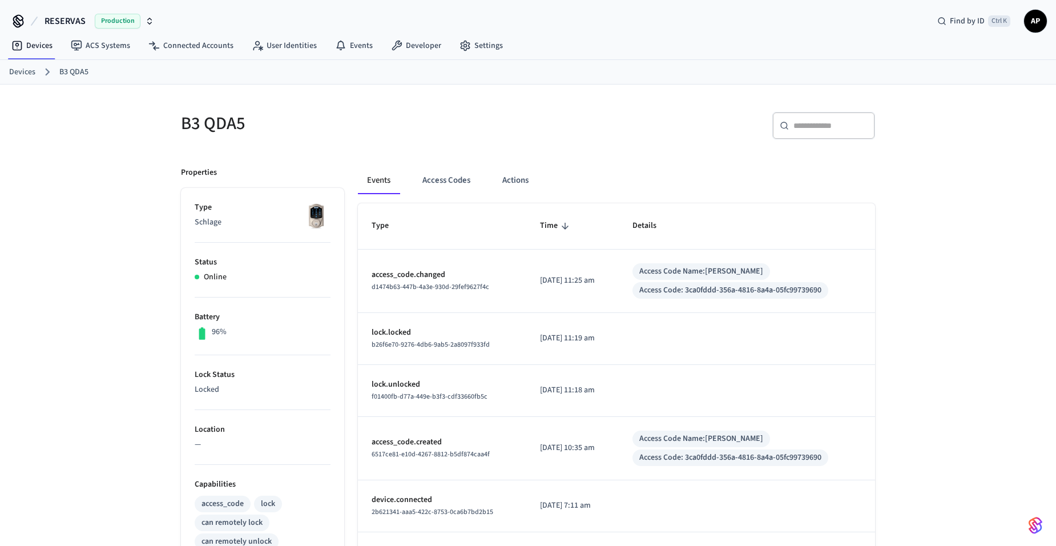
click at [26, 76] on link "Devices" at bounding box center [22, 72] width 26 height 12
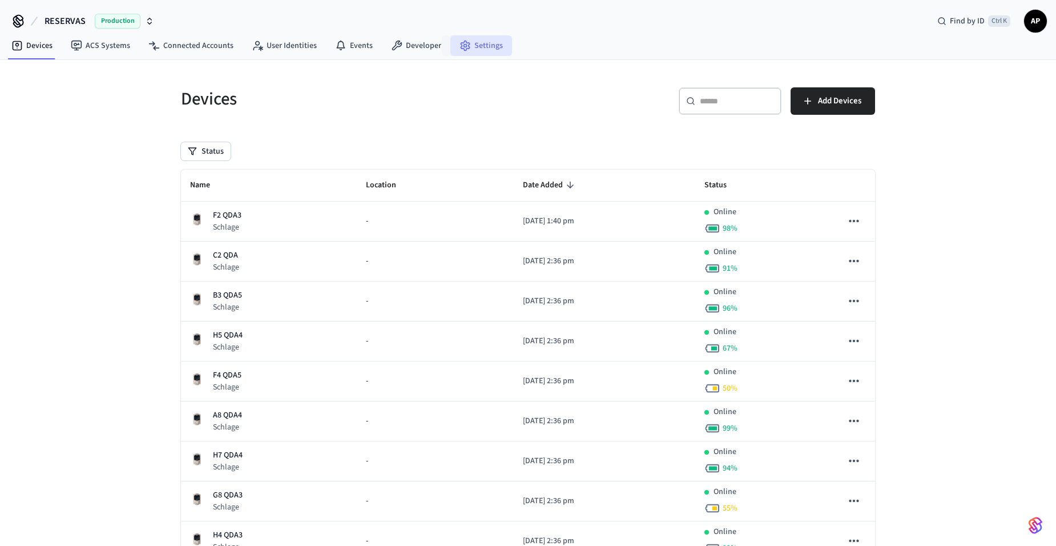
click at [473, 42] on link "Settings" at bounding box center [482, 45] width 62 height 21
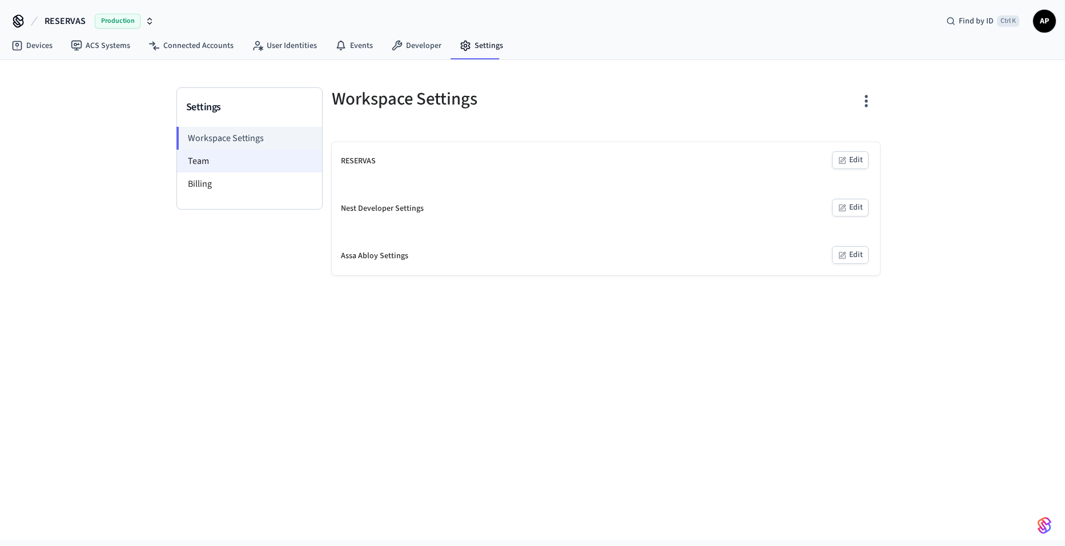
click at [268, 158] on li "Team" at bounding box center [249, 161] width 145 height 23
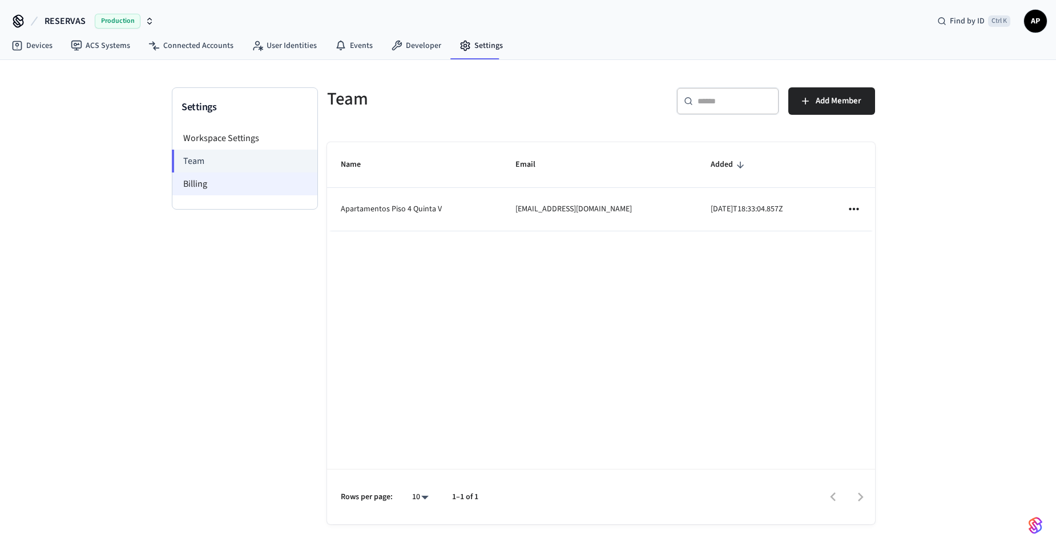
click at [247, 176] on li "Billing" at bounding box center [244, 183] width 145 height 23
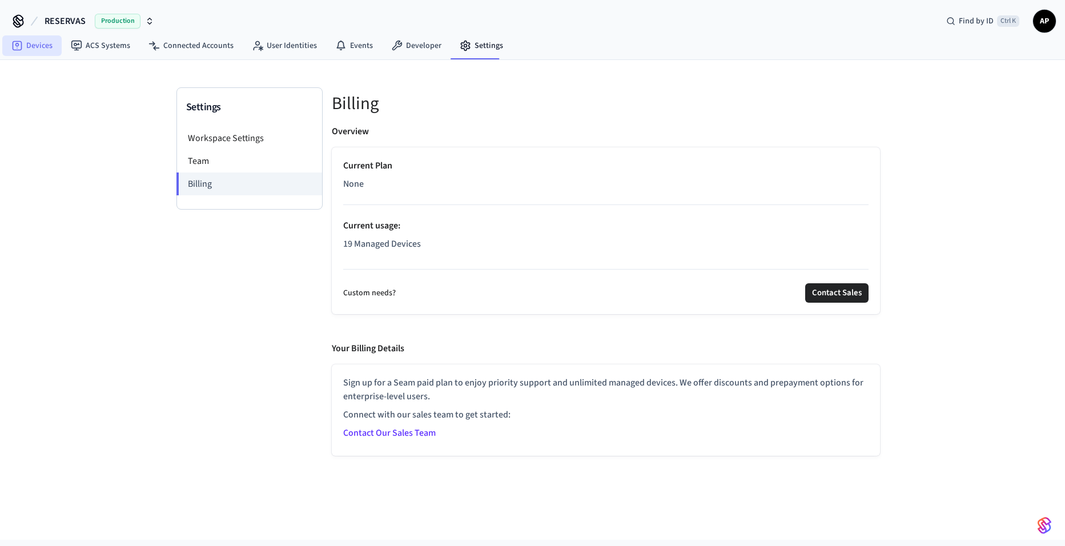
click at [44, 47] on link "Devices" at bounding box center [31, 45] width 59 height 21
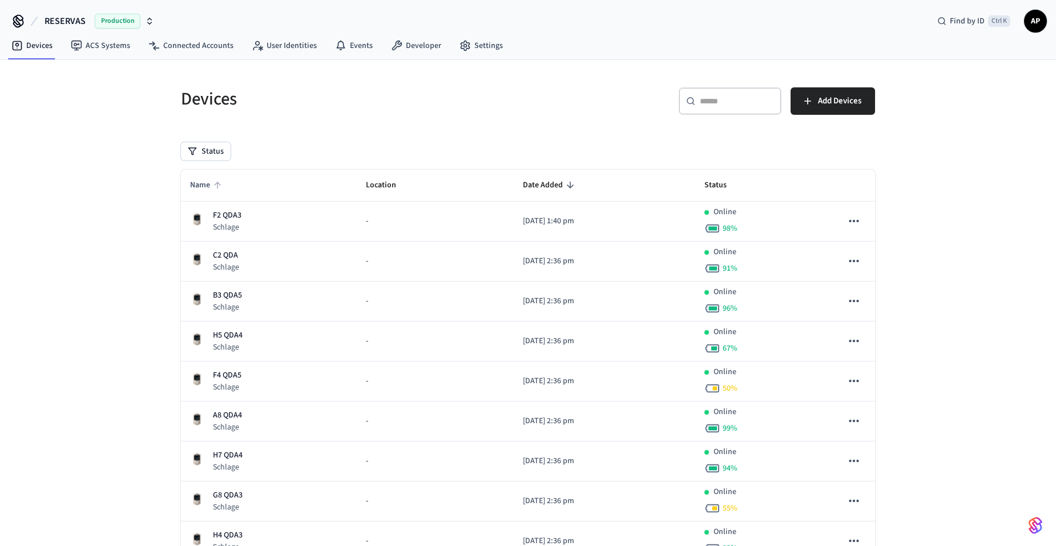
click at [196, 183] on span "Name" at bounding box center [207, 185] width 35 height 18
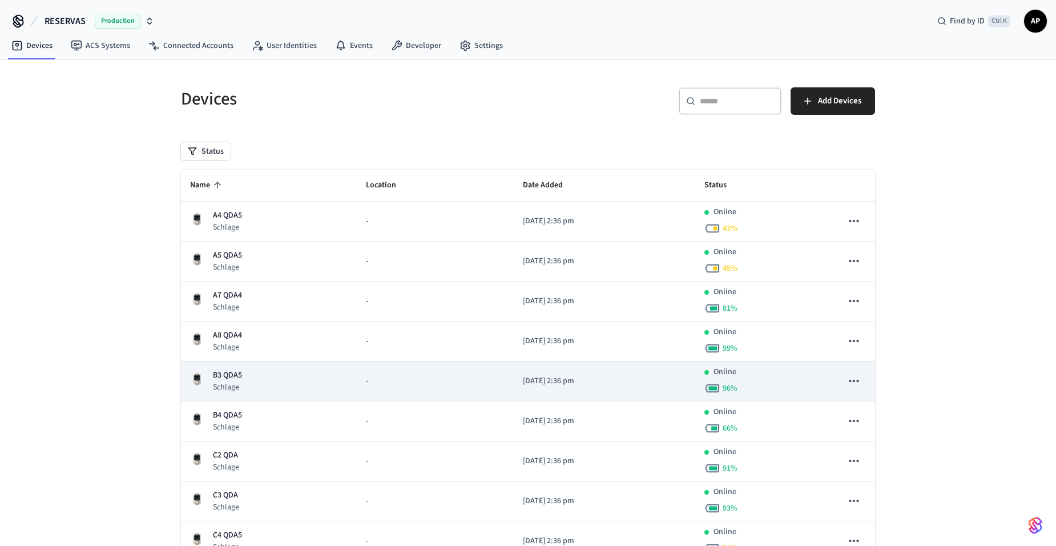
click at [227, 371] on p "B3 QDA5" at bounding box center [227, 375] width 29 height 12
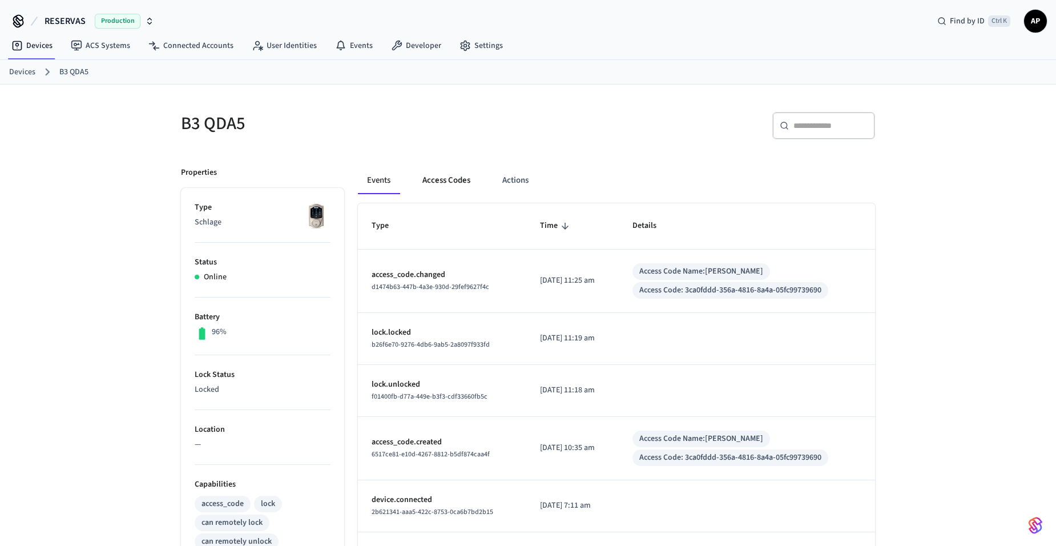
click at [449, 192] on button "Access Codes" at bounding box center [446, 180] width 66 height 27
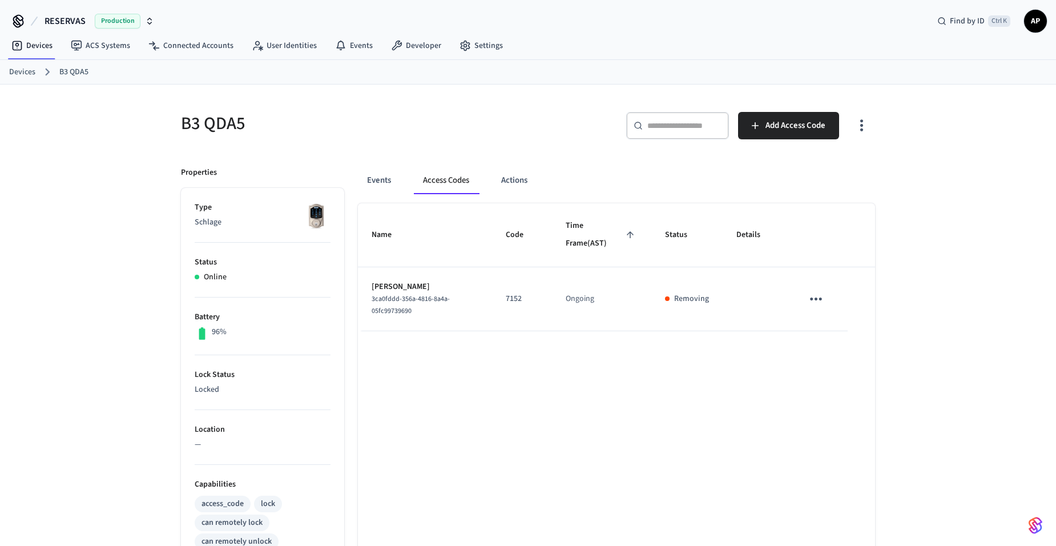
click at [816, 299] on icon "sticky table" at bounding box center [816, 298] width 12 height 3
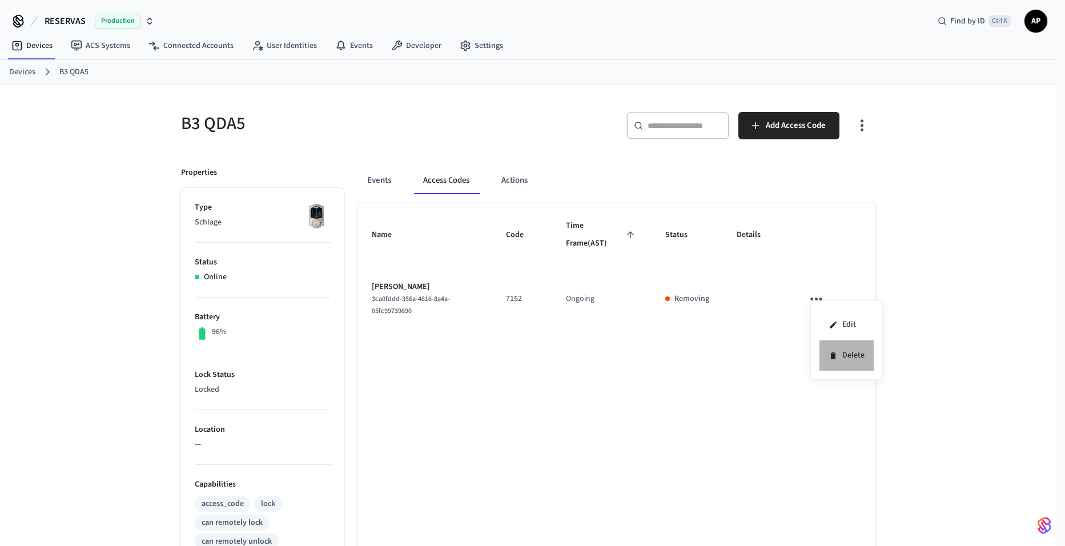
click at [836, 355] on icon at bounding box center [833, 355] width 9 height 9
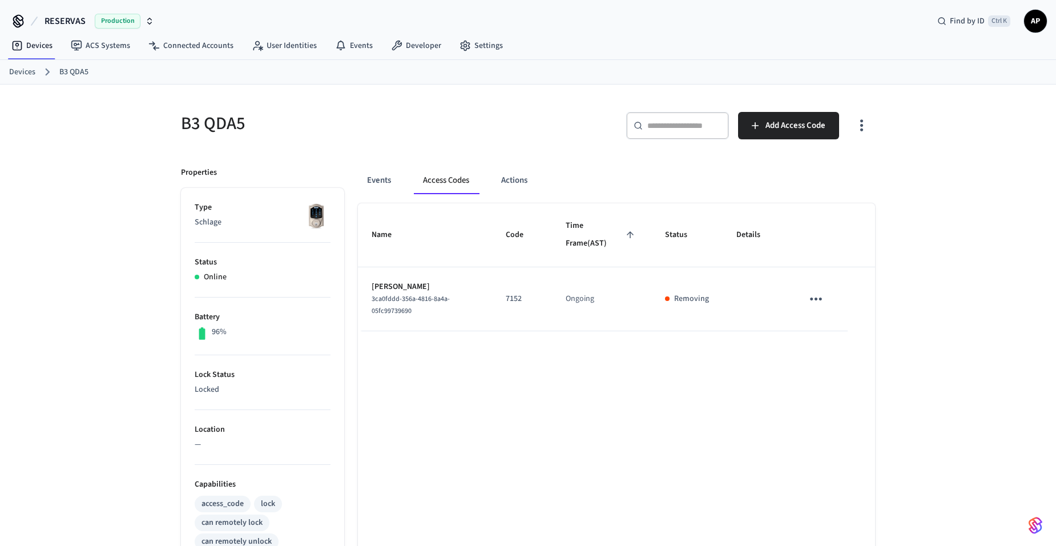
click at [1033, 24] on span "AP" at bounding box center [1035, 21] width 21 height 21
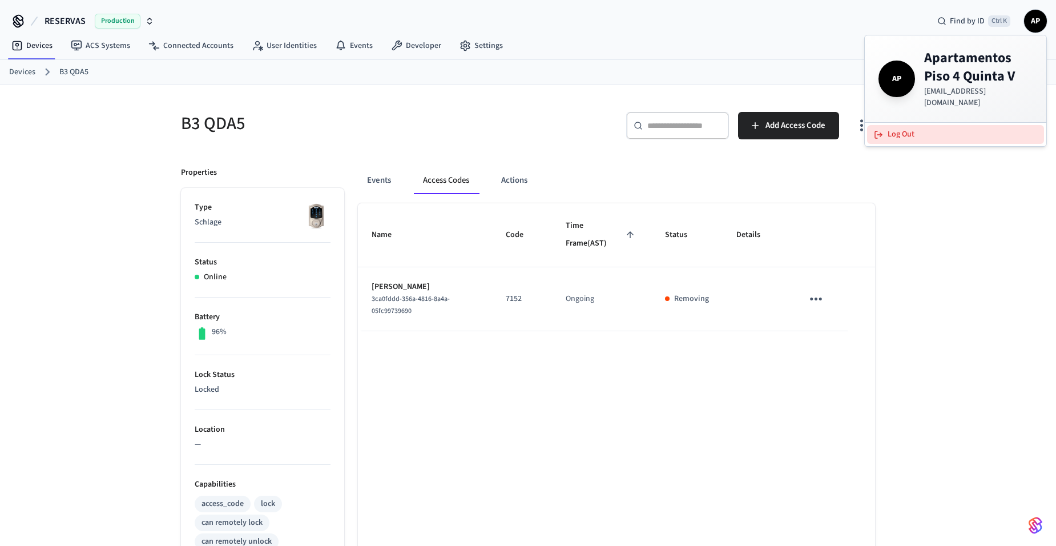
click at [976, 125] on button "Log Out" at bounding box center [955, 134] width 177 height 19
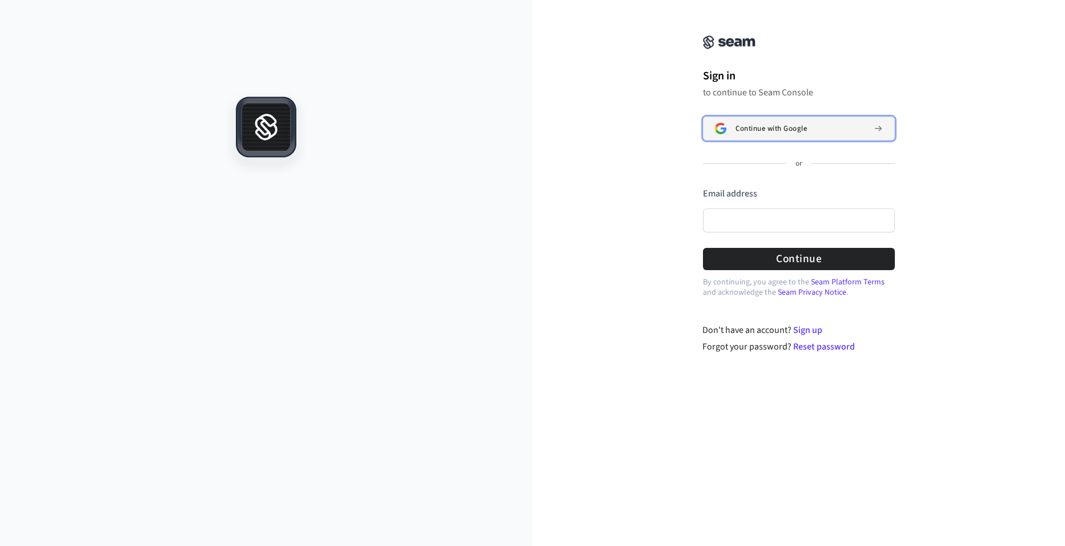
click at [738, 131] on span "Continue with Google" at bounding box center [770, 128] width 71 height 9
